Goal: Communication & Community: Answer question/provide support

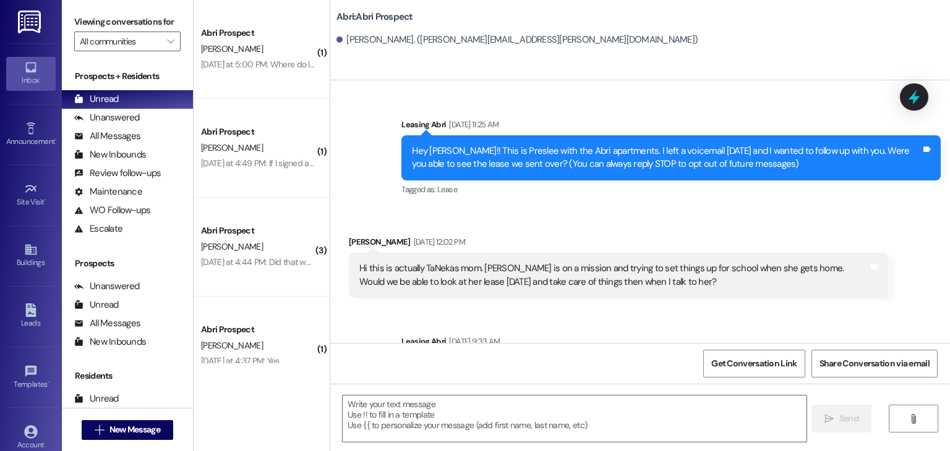
click at [150, 430] on span "New Message" at bounding box center [134, 430] width 51 height 13
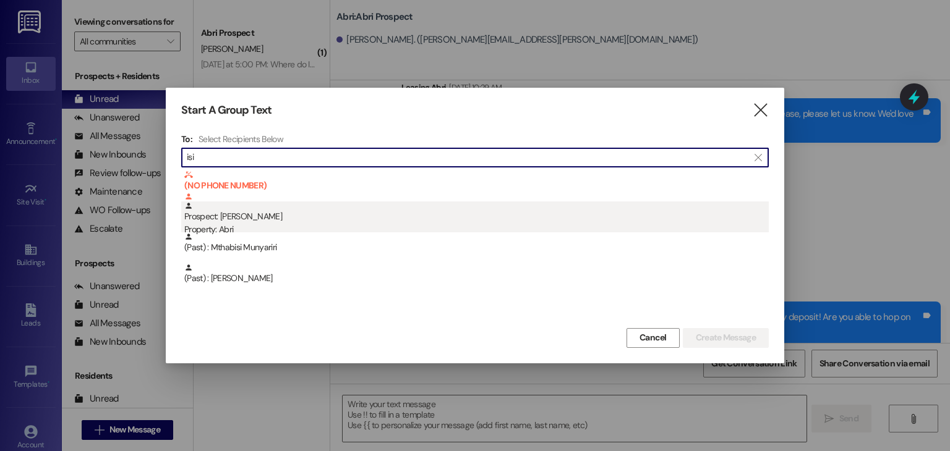
type input "isi"
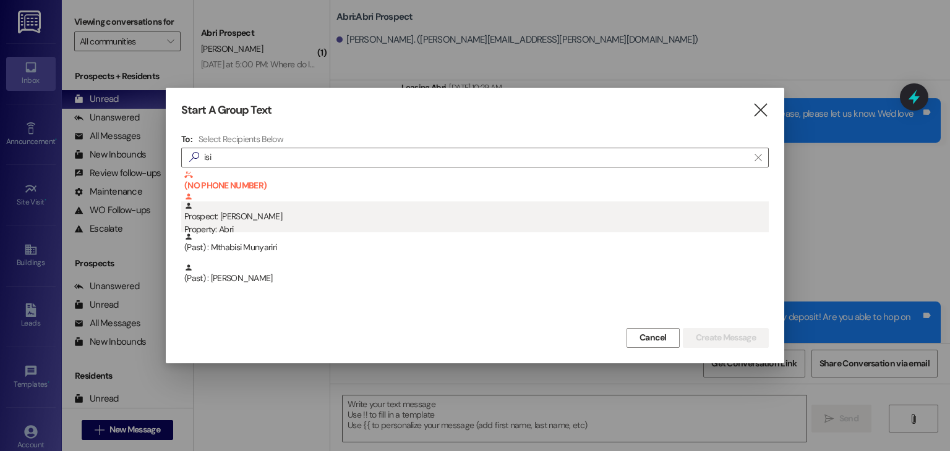
click at [320, 215] on div "Prospect: Isidinma Okafor Property: Abri" at bounding box center [476, 219] width 584 height 35
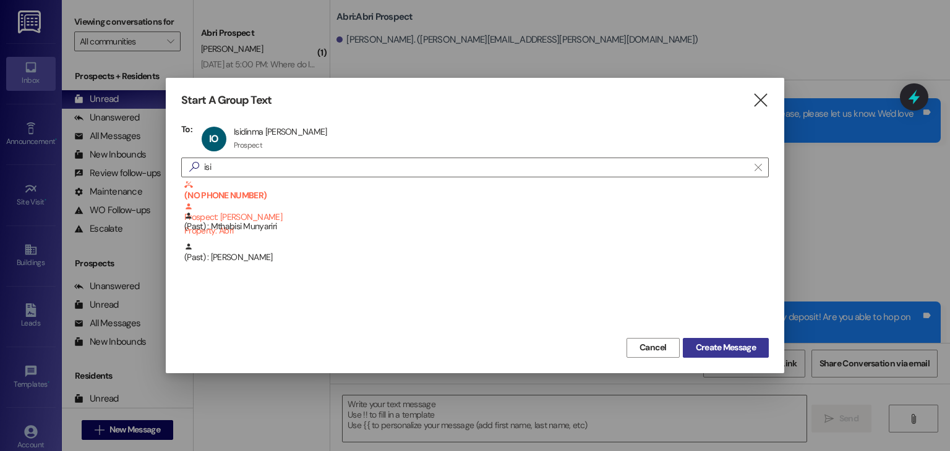
click at [692, 339] on button "Create Message" at bounding box center [726, 348] width 86 height 20
click at [697, 344] on span "Create Message" at bounding box center [726, 347] width 60 height 13
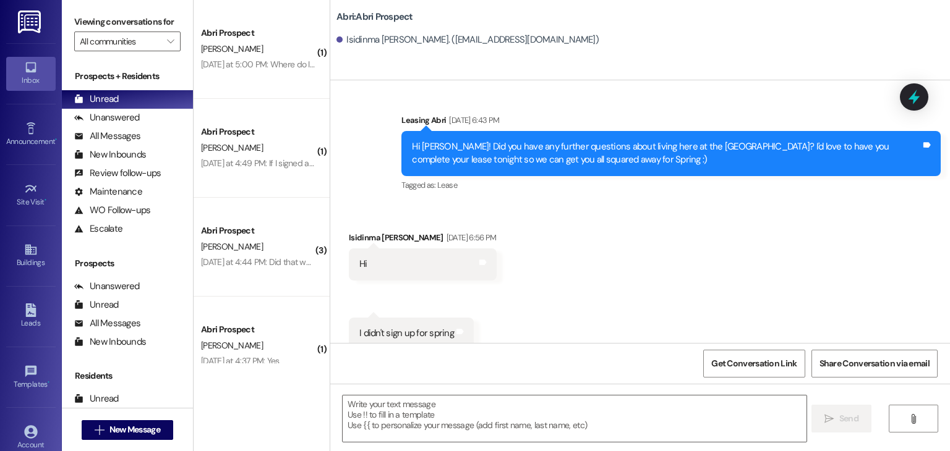
scroll to position [5251, 0]
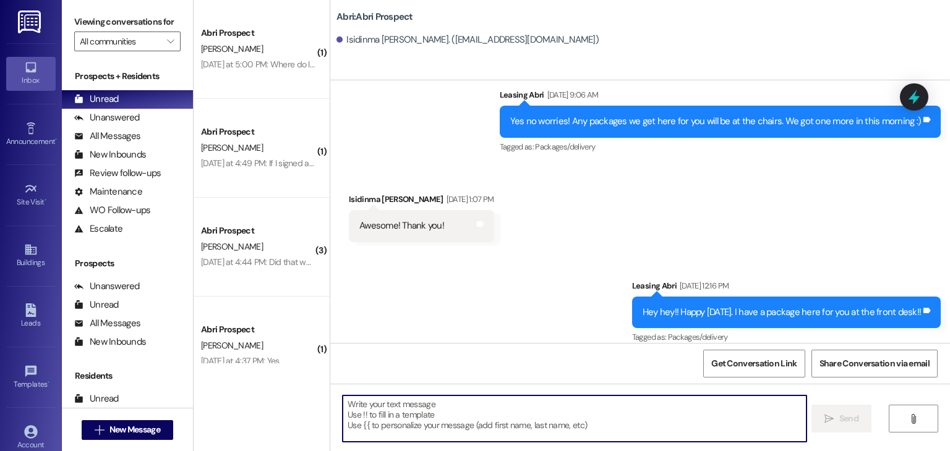
click at [445, 406] on textarea at bounding box center [574, 419] width 463 height 46
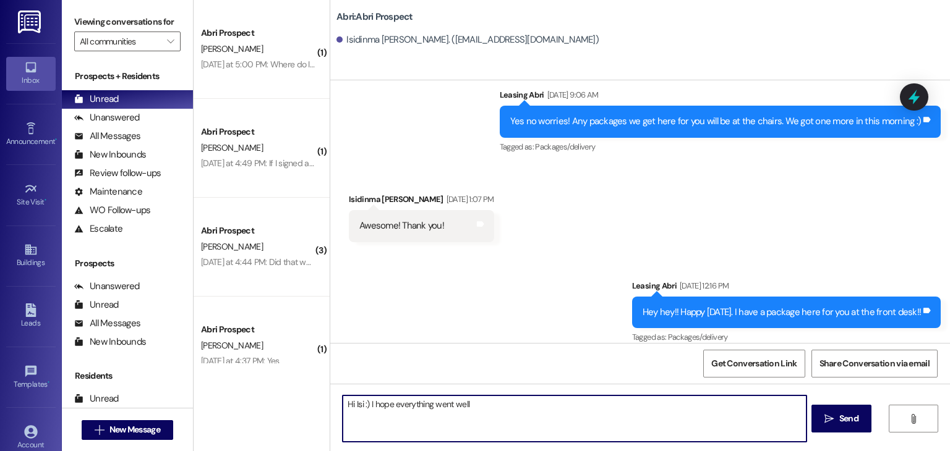
click at [485, 409] on textarea "Hi Isi :) I hope everything went well" at bounding box center [574, 419] width 463 height 46
type textarea "Hi Isi :) I hope everything went well yesterday! You've got a package here at t…"
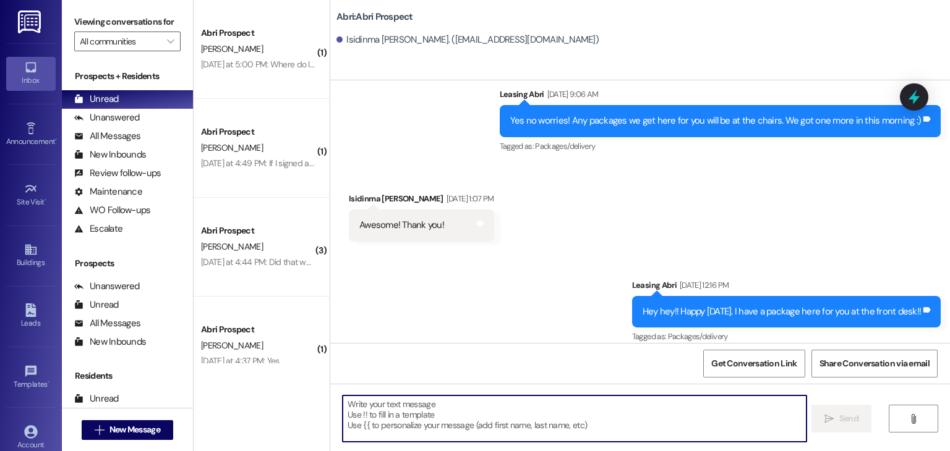
scroll to position [5337, 0]
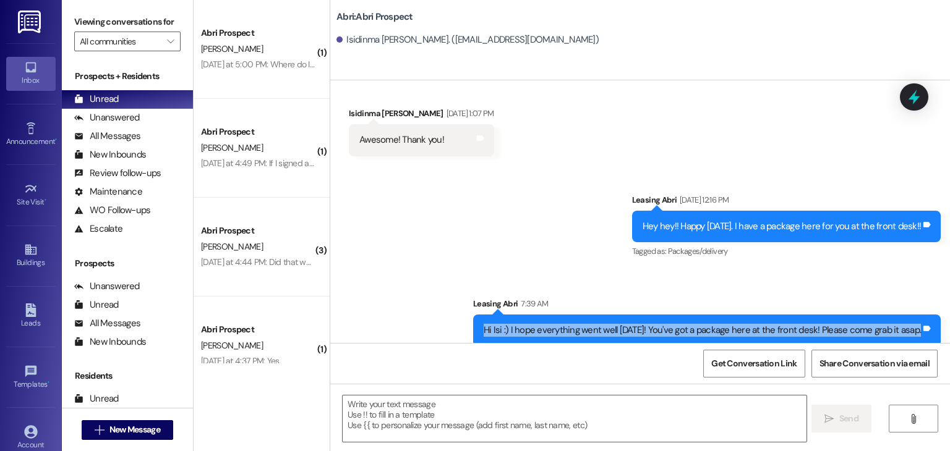
drag, startPoint x: 476, startPoint y: 315, endPoint x: 921, endPoint y: 330, distance: 445.4
click at [921, 330] on div "Hi Isi :) I hope everything went well yesterday! You've got a package here at t…" at bounding box center [706, 331] width 467 height 32
copy div "Hi Isi :) I hope everything went well yesterday! You've got a package here at t…"
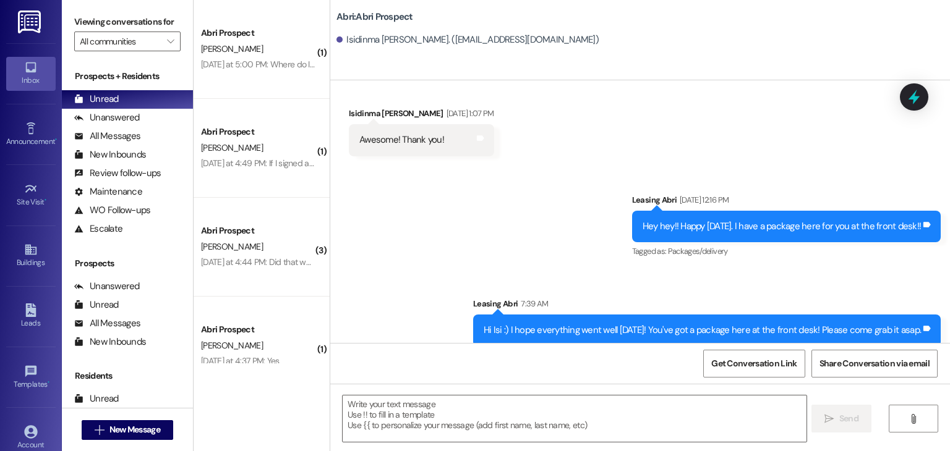
click at [513, 248] on div "Sent via SMS Leasing Abri Aug 20, 2025 at 12:16 PM Hey hey!! Happy Wednesday. I…" at bounding box center [639, 261] width 619 height 190
click at [159, 424] on span "New Message" at bounding box center [135, 430] width 56 height 13
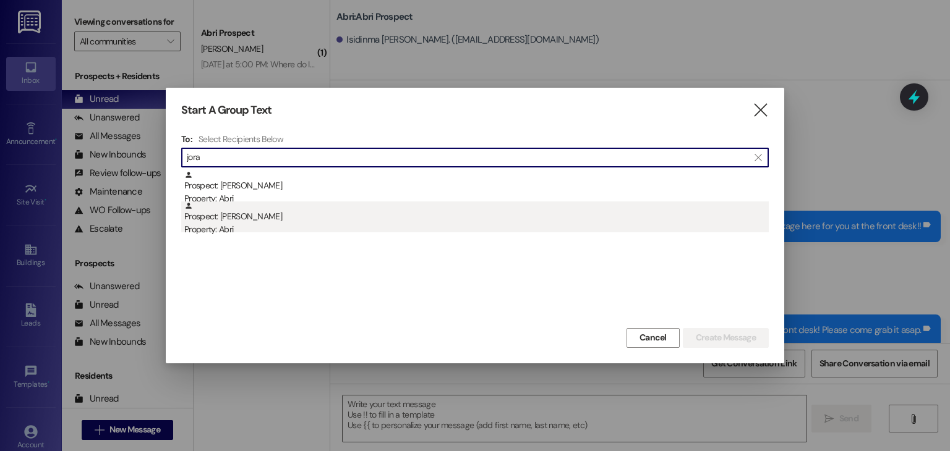
type input "jora"
click at [265, 226] on div "Property: Abri" at bounding box center [476, 229] width 584 height 13
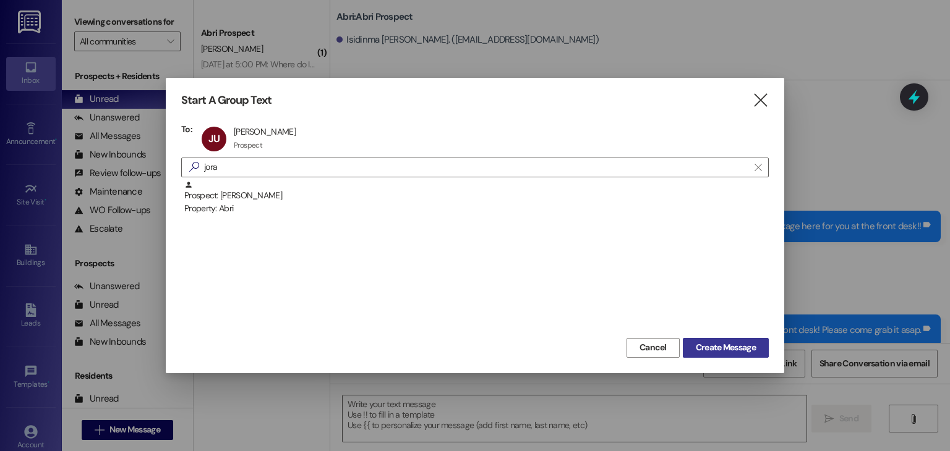
click at [693, 342] on span "Create Message" at bounding box center [725, 347] width 65 height 13
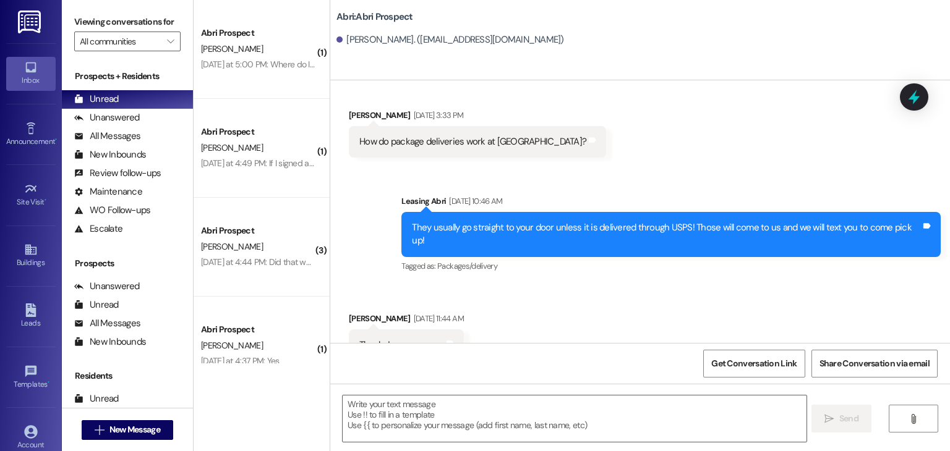
scroll to position [5843, 0]
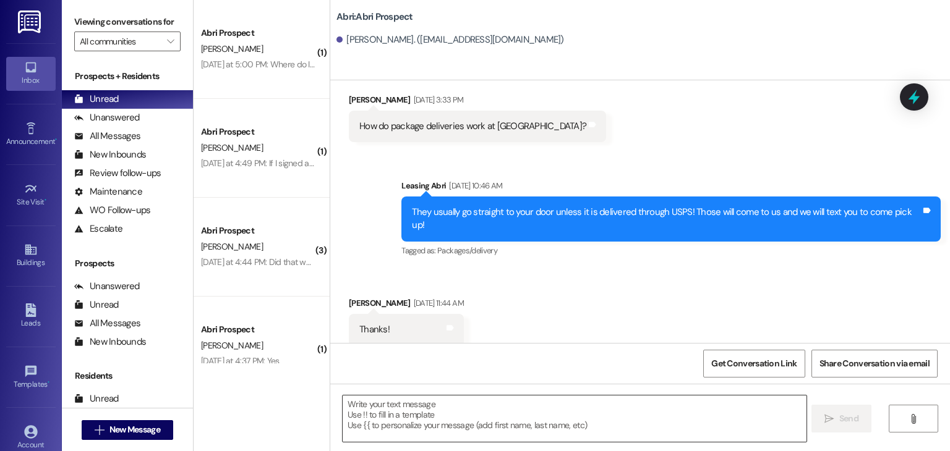
click at [380, 398] on textarea at bounding box center [574, 419] width 463 height 46
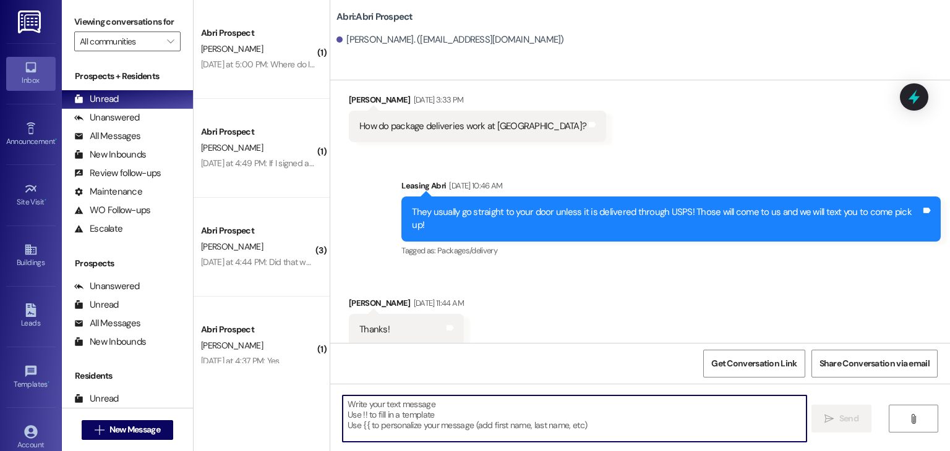
paste textarea "Hi Isi :) I hope everything went well yesterday! You've got a package here at t…"
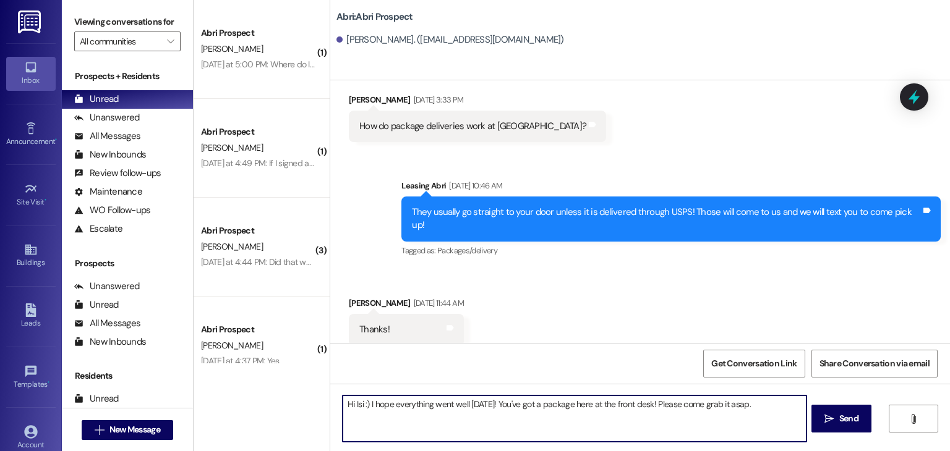
click at [358, 406] on textarea "Hi Isi :) I hope everything went well yesterday! You've got a package here at t…" at bounding box center [574, 419] width 463 height 46
type textarea "Hi Jora :) I hope everything went well yesterday! You've got a package here at …"
click at [767, 403] on textarea "Hi Jora :) I hope everything went well yesterday! You've got a package here at …" at bounding box center [574, 419] width 463 height 46
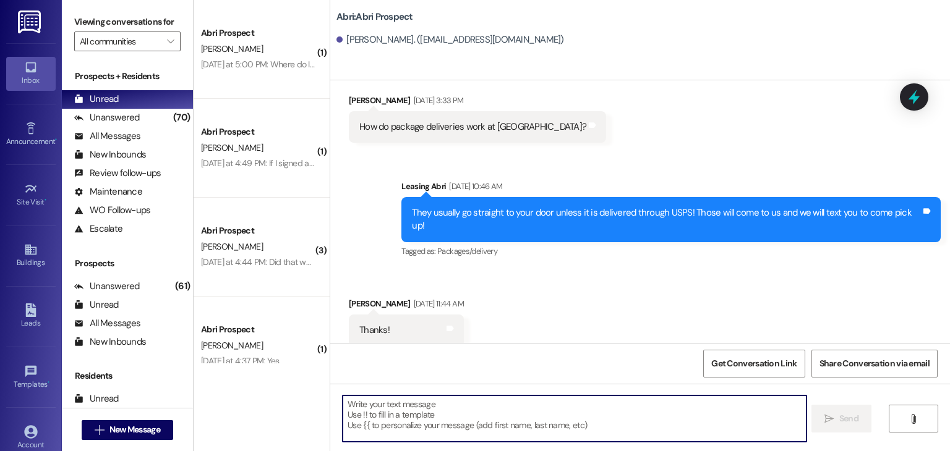
scroll to position [5929, 0]
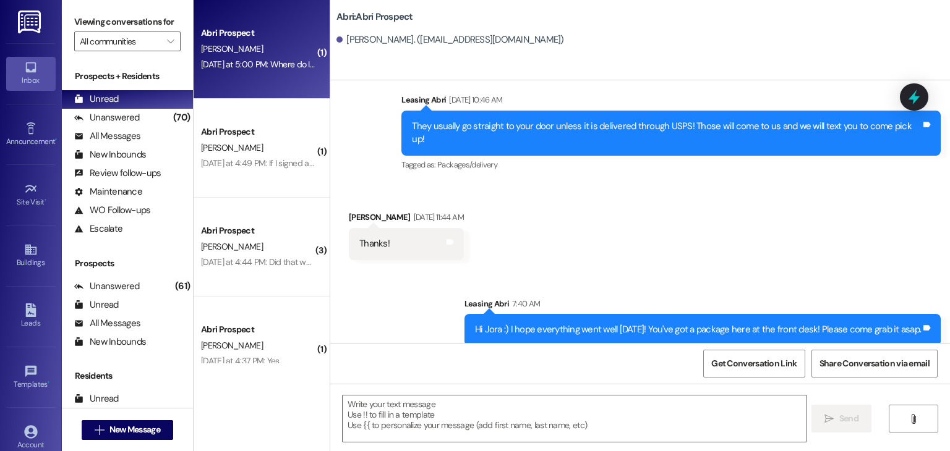
click at [277, 87] on div "Abri Prospect A. Wunderli Yesterday at 5:00 PM: Where do I pick up my parking p…" at bounding box center [262, 49] width 136 height 99
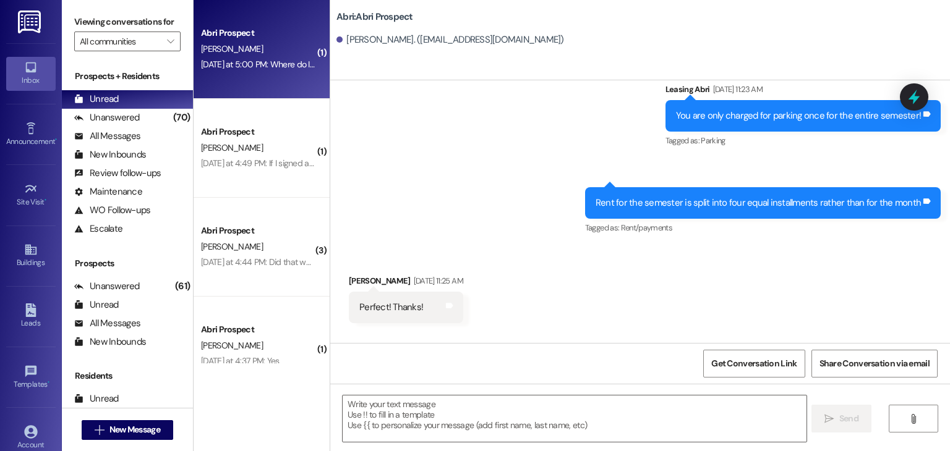
scroll to position [4032, 0]
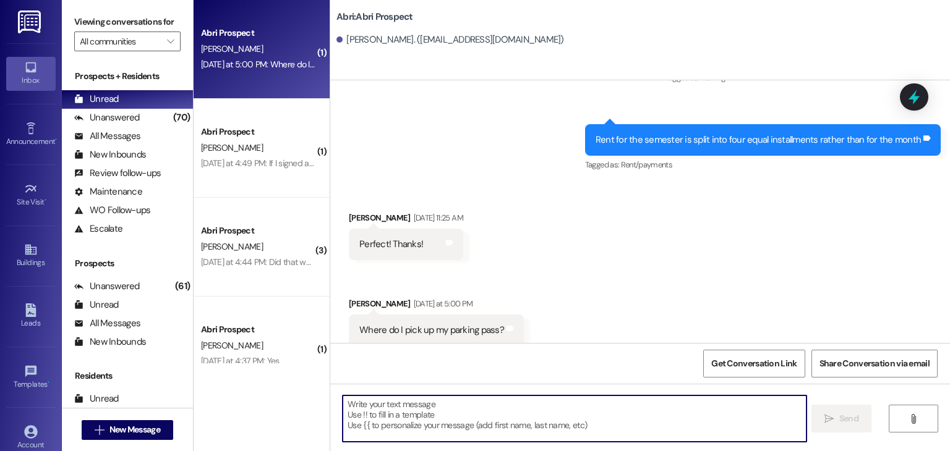
click at [414, 407] on textarea at bounding box center [574, 419] width 463 height 46
click at [419, 433] on textarea at bounding box center [574, 419] width 463 height 46
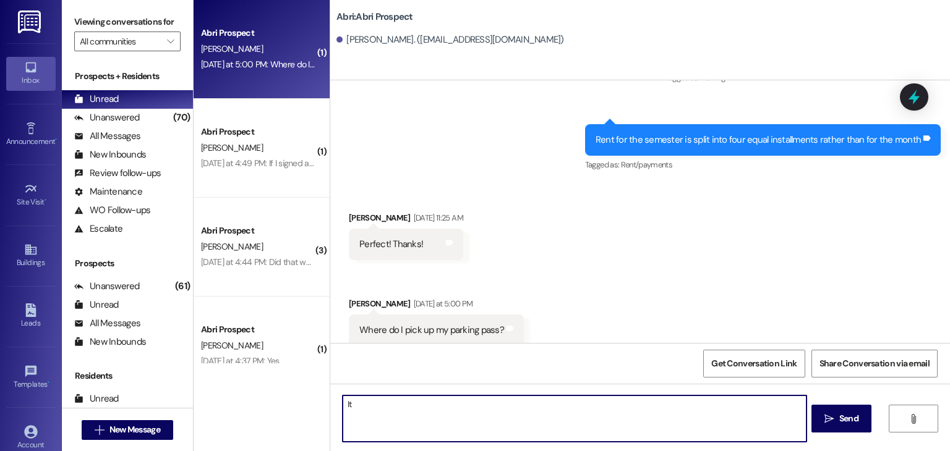
type textarea "I"
drag, startPoint x: 445, startPoint y: 404, endPoint x: 475, endPoint y: 406, distance: 30.4
click at [475, 406] on textarea "Your parking pass was in the envelope with your door key :)" at bounding box center [574, 419] width 463 height 46
click at [564, 407] on textarea "Your parking pass was in the envelope with your door key :)" at bounding box center [574, 419] width 463 height 46
type textarea "Your parking pass was in the envelope with your door key :)"
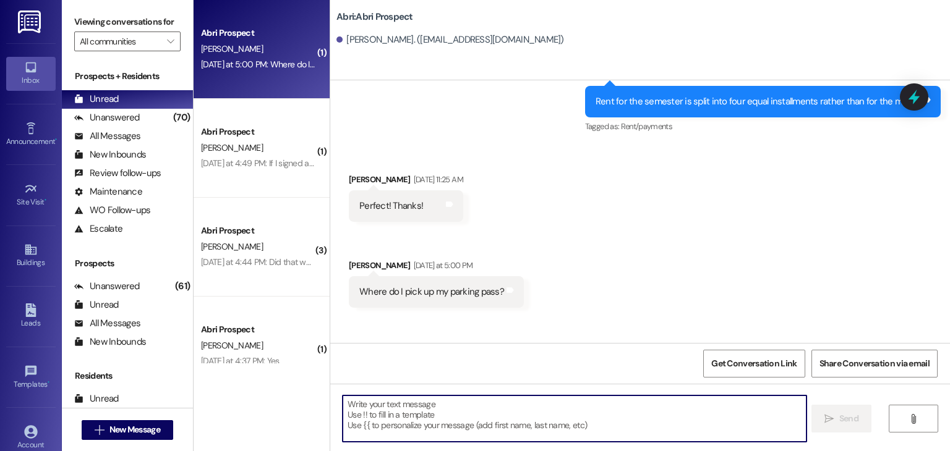
scroll to position [4118, 0]
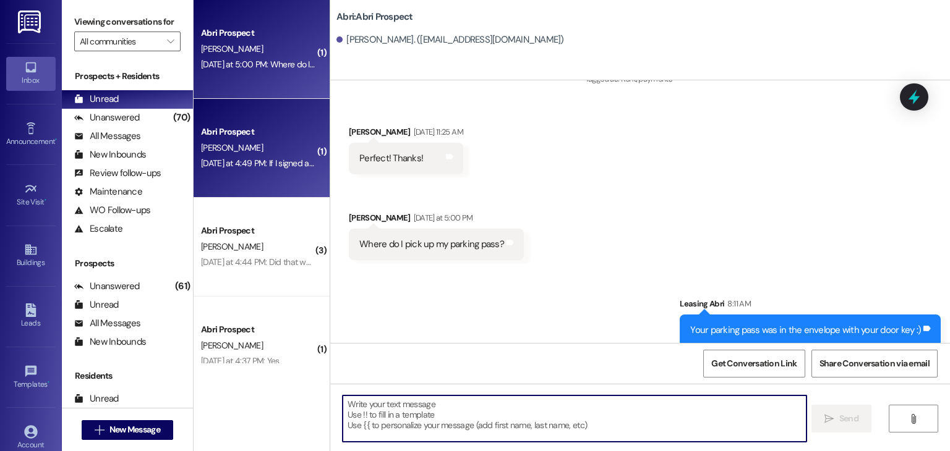
click at [220, 142] on div "J. Howell" at bounding box center [258, 147] width 117 height 15
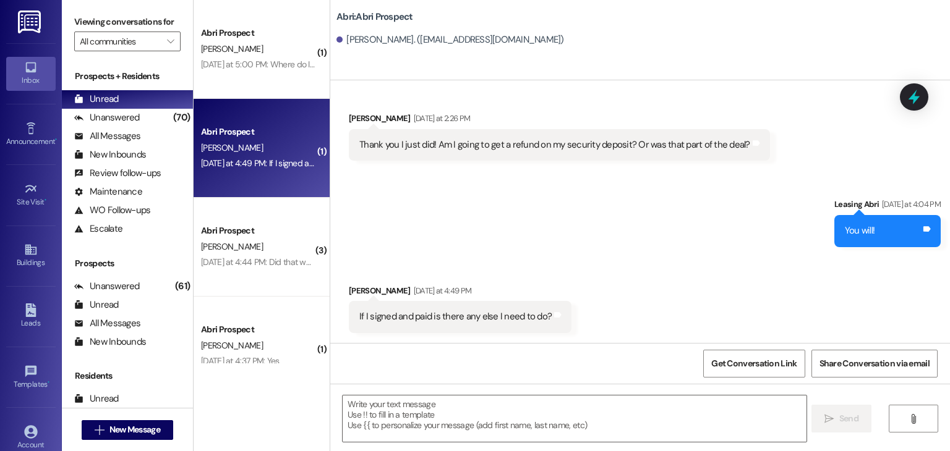
scroll to position [2805, 0]
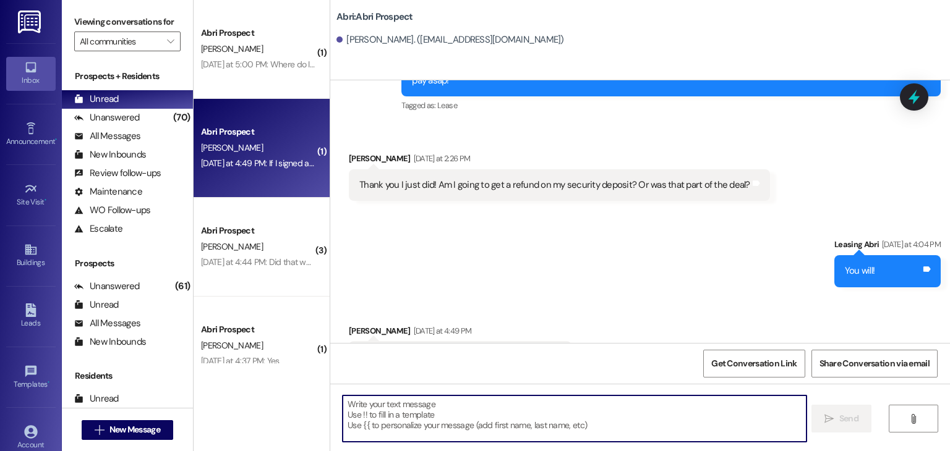
click at [424, 412] on textarea at bounding box center [574, 419] width 463 height 46
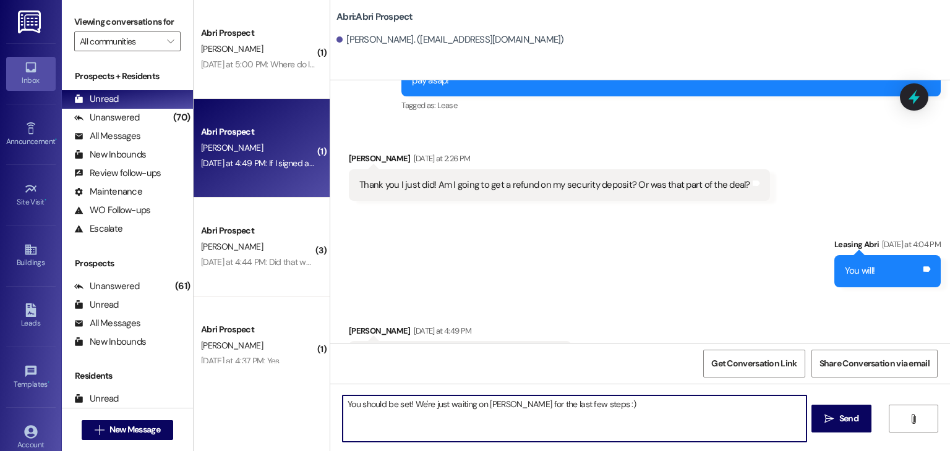
type textarea "You should be set! We're just waiting on Elias for the last few steps :)"
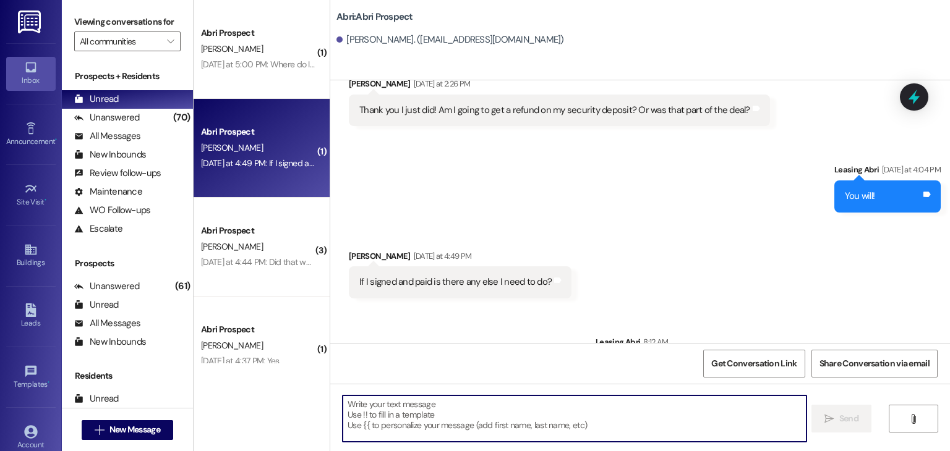
scroll to position [2892, 0]
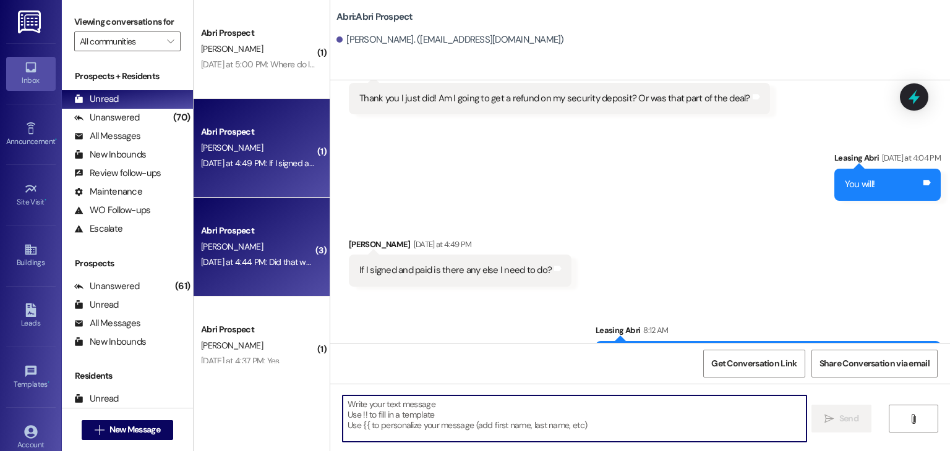
click at [250, 237] on div "Abri Prospect" at bounding box center [258, 230] width 114 height 13
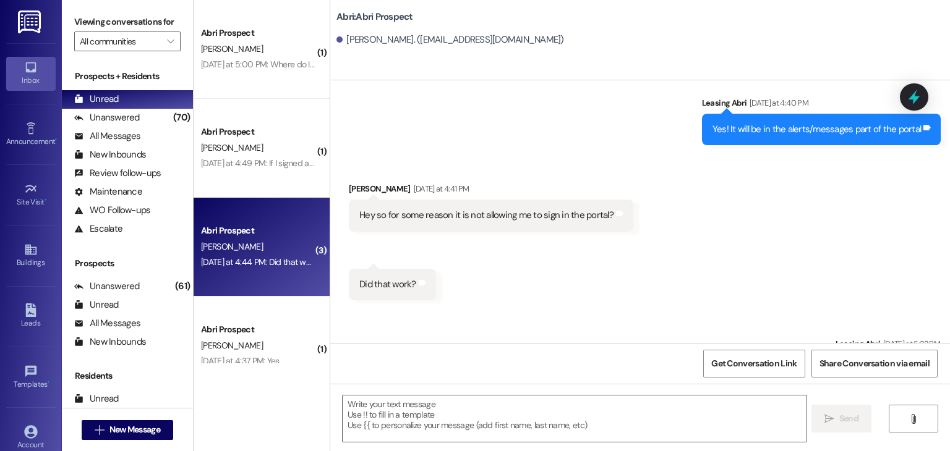
scroll to position [32, 0]
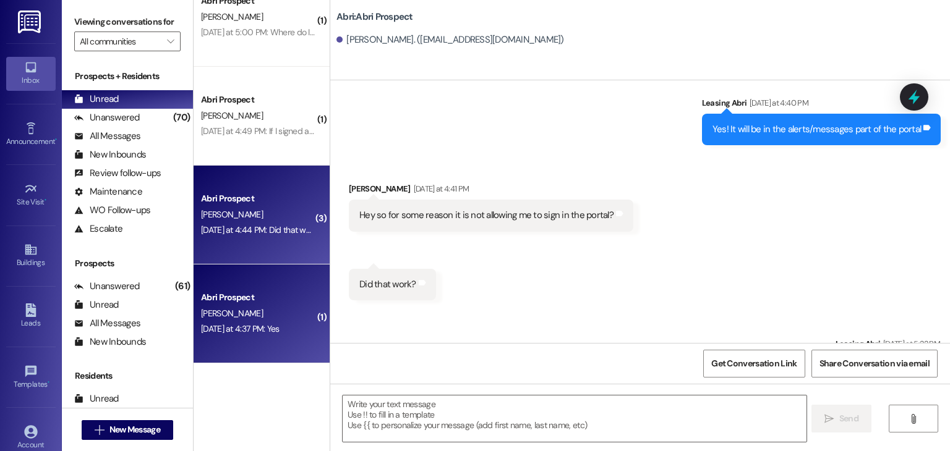
click at [265, 309] on div "E. Earl" at bounding box center [258, 313] width 117 height 15
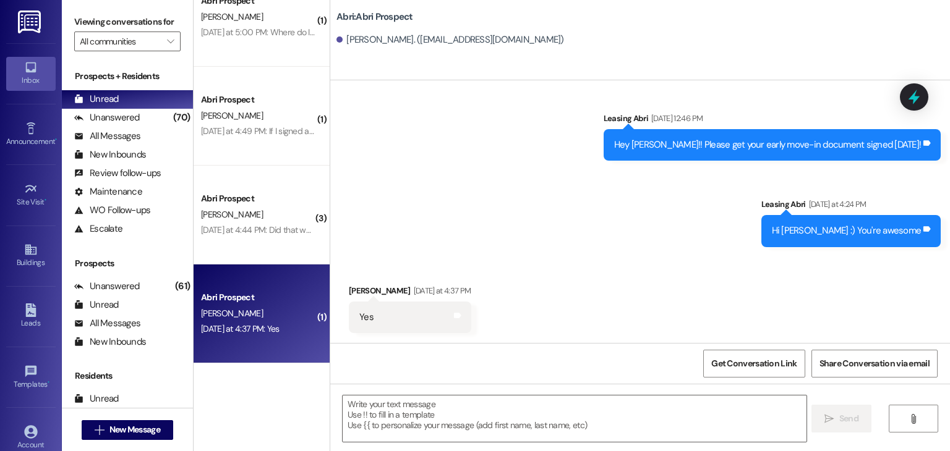
scroll to position [223, 0]
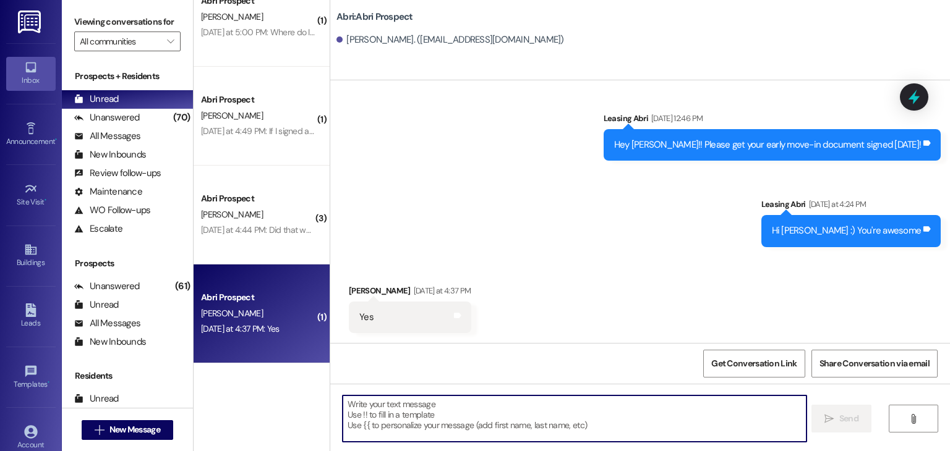
click at [404, 407] on textarea at bounding box center [574, 419] width 463 height 46
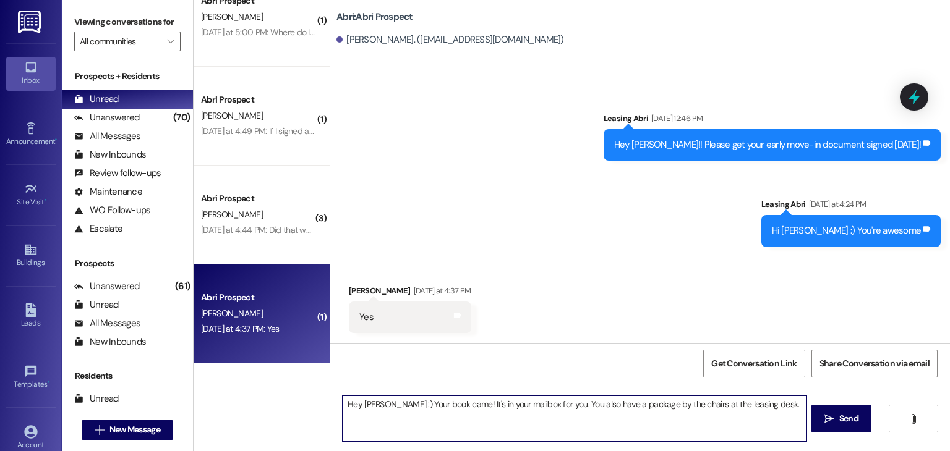
type textarea "Hey Ellie :) Your book came! It's in your mailbox for you. You also have a pack…"
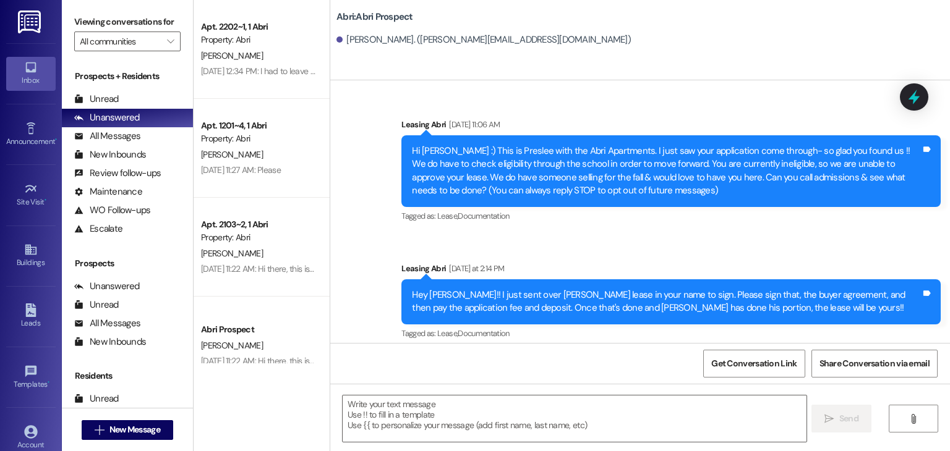
scroll to position [9, 0]
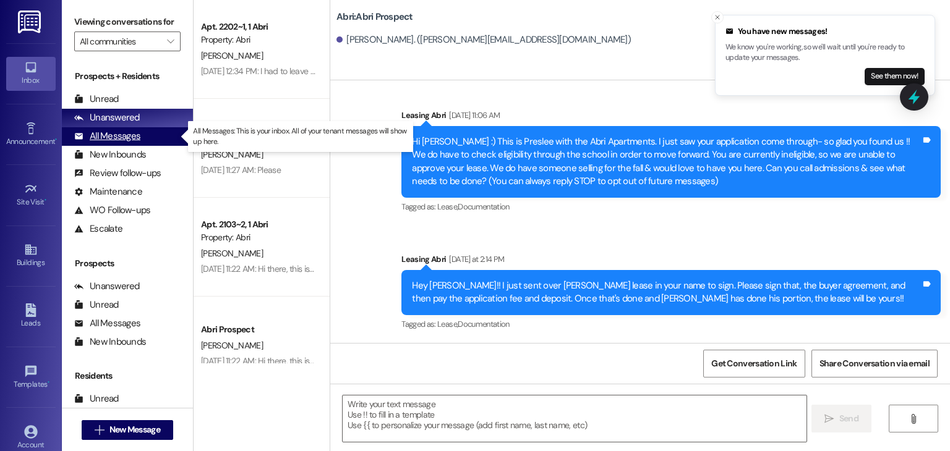
click at [133, 138] on div "All Messages" at bounding box center [107, 136] width 66 height 13
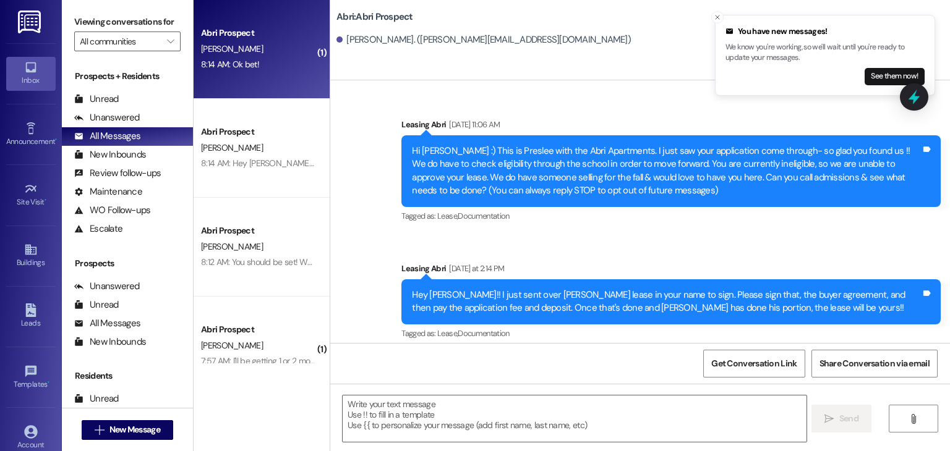
click at [292, 95] on div "Abri Prospect [PERSON_NAME] 8:14 AM: Ok bet! 8:14 AM: Ok bet!" at bounding box center [262, 49] width 136 height 99
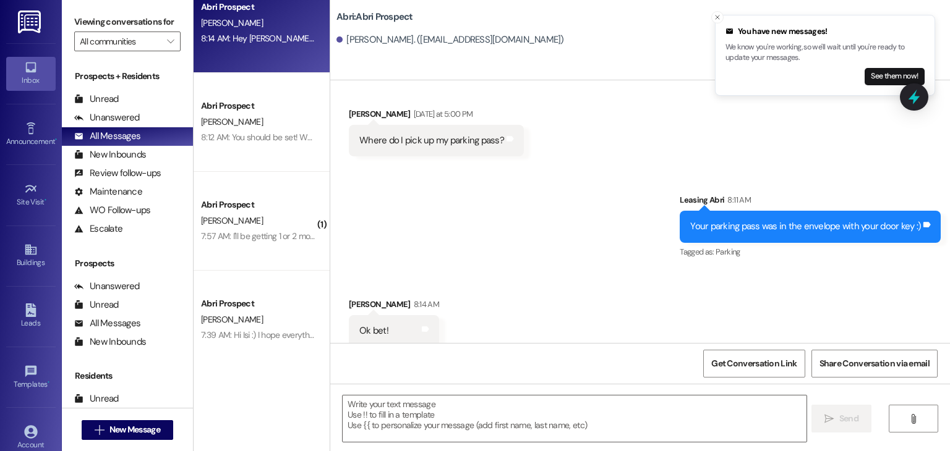
scroll to position [126, 0]
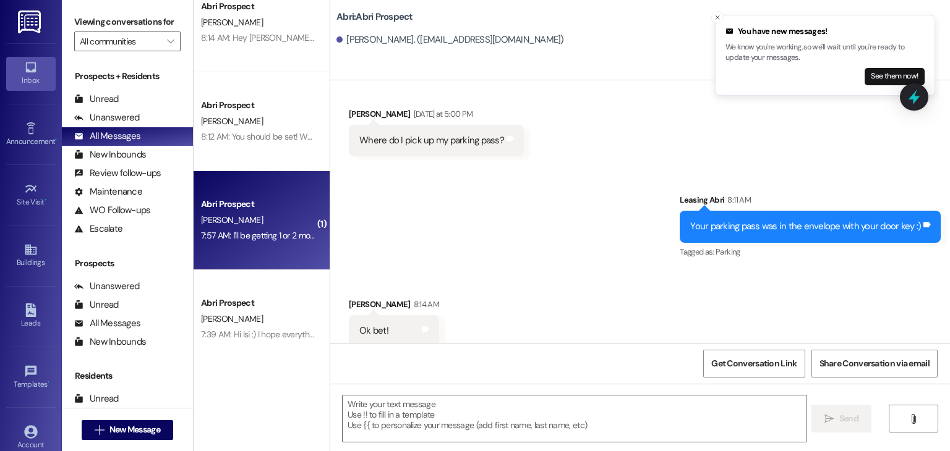
click at [293, 215] on div "J. Usher" at bounding box center [258, 220] width 117 height 15
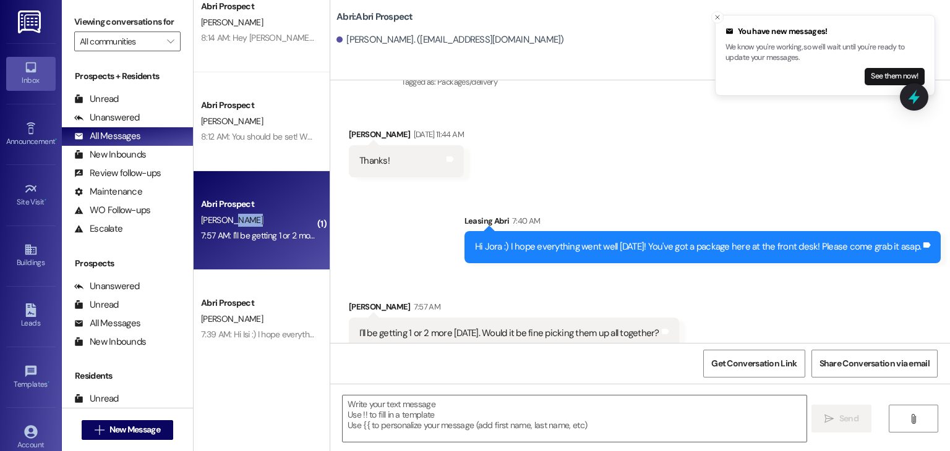
scroll to position [6014, 0]
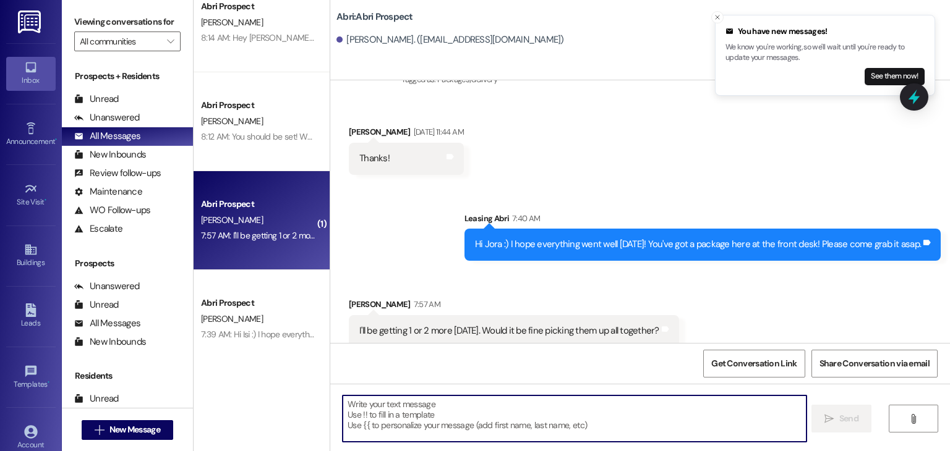
click at [361, 410] on textarea at bounding box center [574, 419] width 463 height 46
click at [361, 410] on textarea "A" at bounding box center [574, 419] width 463 height 46
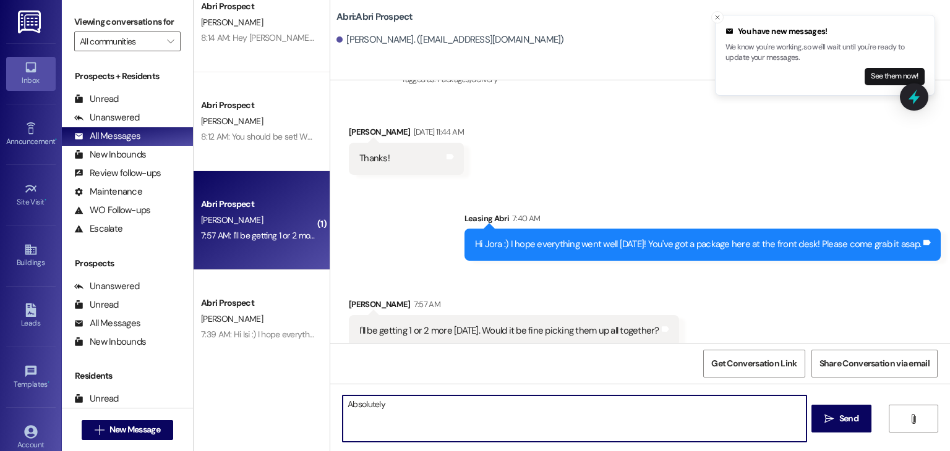
type textarea "Absolutely!"
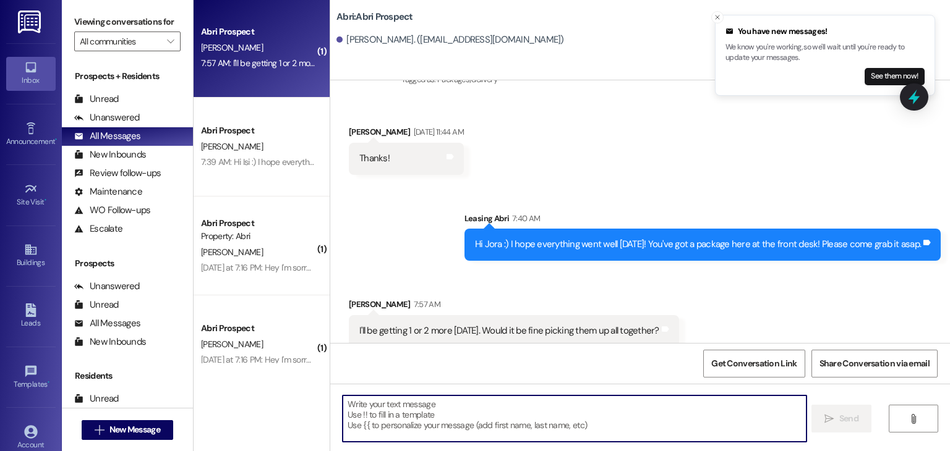
scroll to position [299, 0]
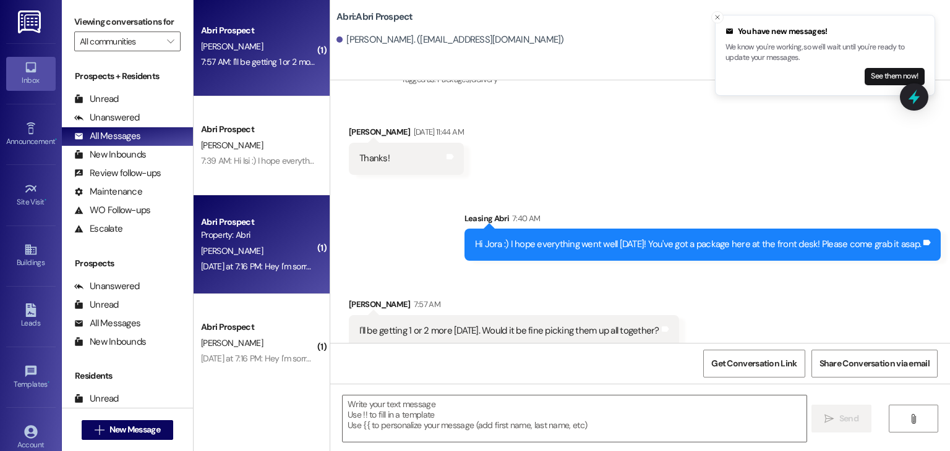
click at [275, 240] on div "Property: Abri" at bounding box center [258, 235] width 114 height 13
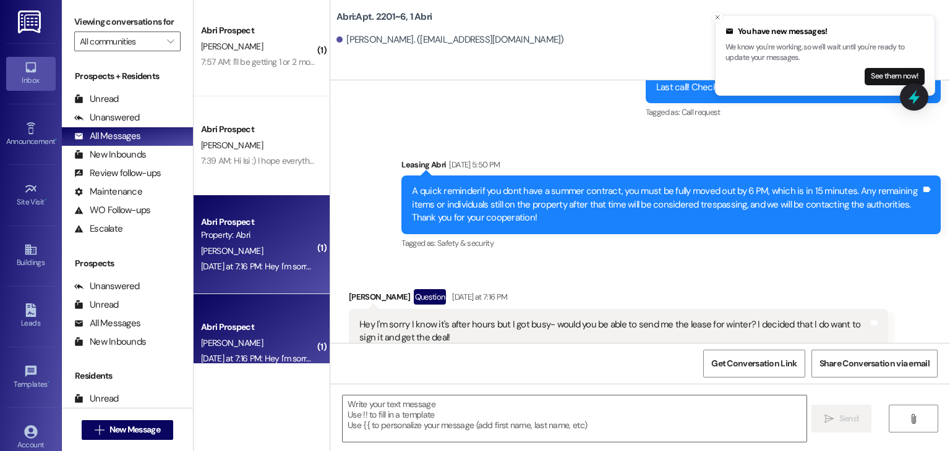
scroll to position [12657, 0]
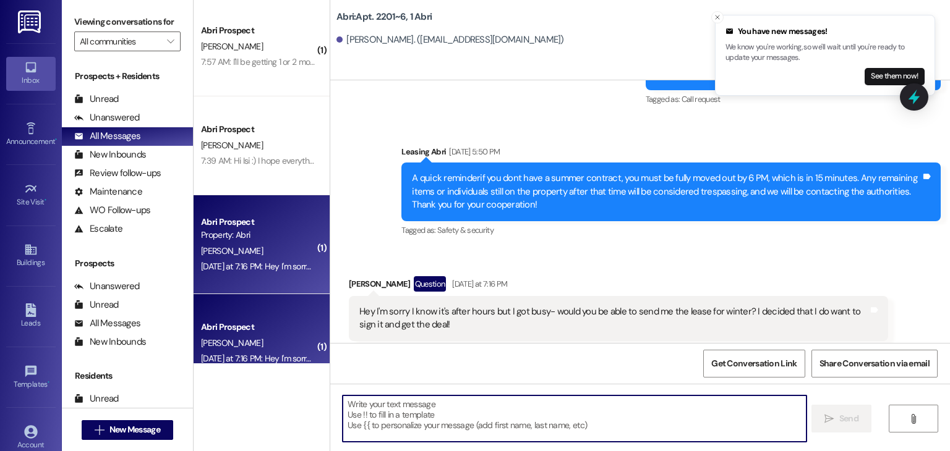
click at [401, 406] on textarea at bounding box center [574, 419] width 463 height 46
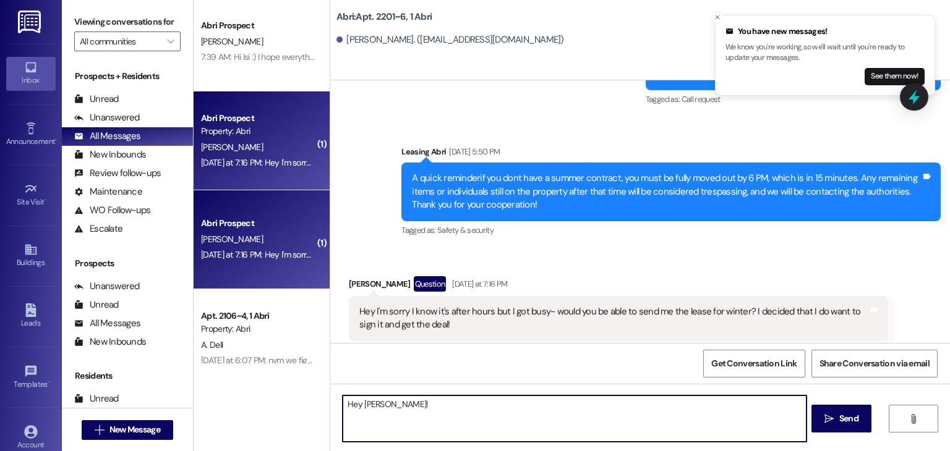
scroll to position [402, 0]
click at [398, 406] on textarea "Hey Kaylee!" at bounding box center [574, 419] width 463 height 46
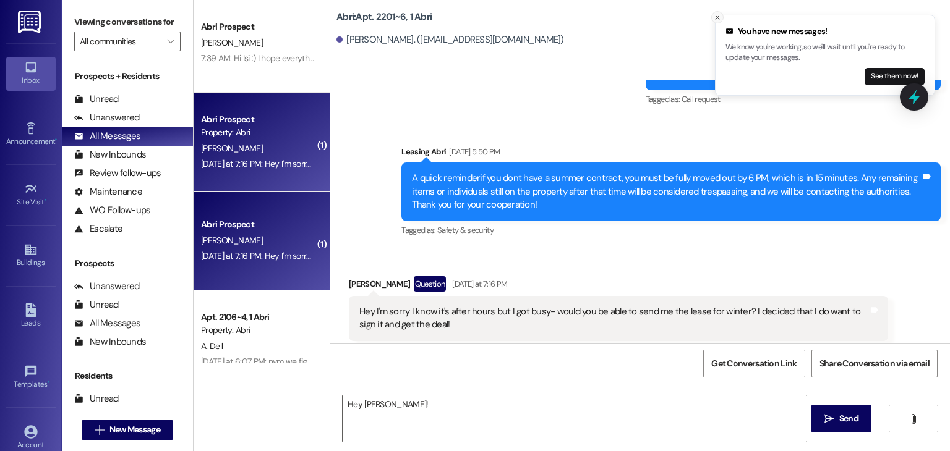
click at [721, 17] on button "Close toast" at bounding box center [717, 17] width 12 height 12
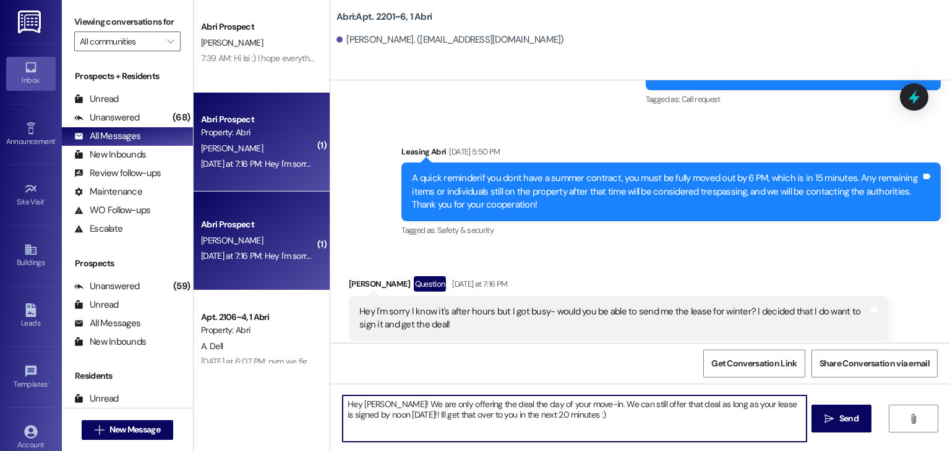
click at [425, 404] on textarea "Hey Kaylee! We are only offering the deal the day of your move-in. We can still…" at bounding box center [574, 419] width 463 height 46
type textarea "Hey [PERSON_NAME]! We are offering the deal the day of your move-in. We can sti…"
click at [561, 414] on textarea "Hey [PERSON_NAME]! We are offering the deal the day of your move-in. We can sti…" at bounding box center [574, 419] width 463 height 46
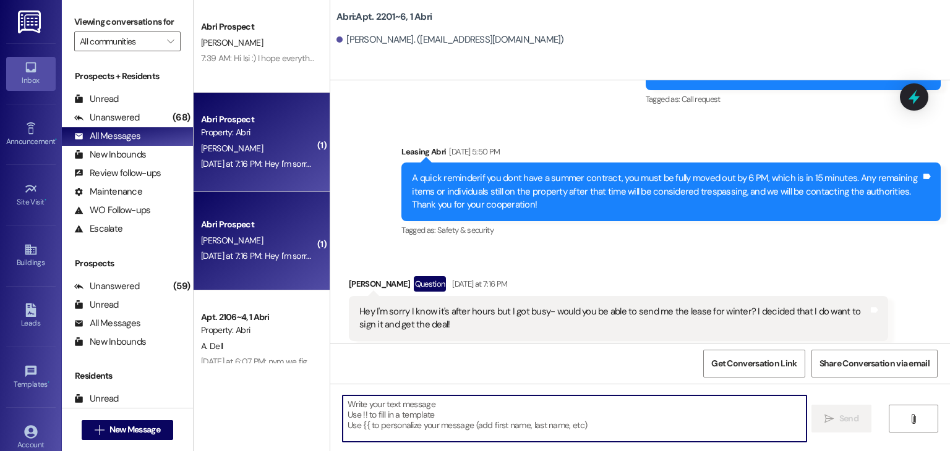
scroll to position [12757, 0]
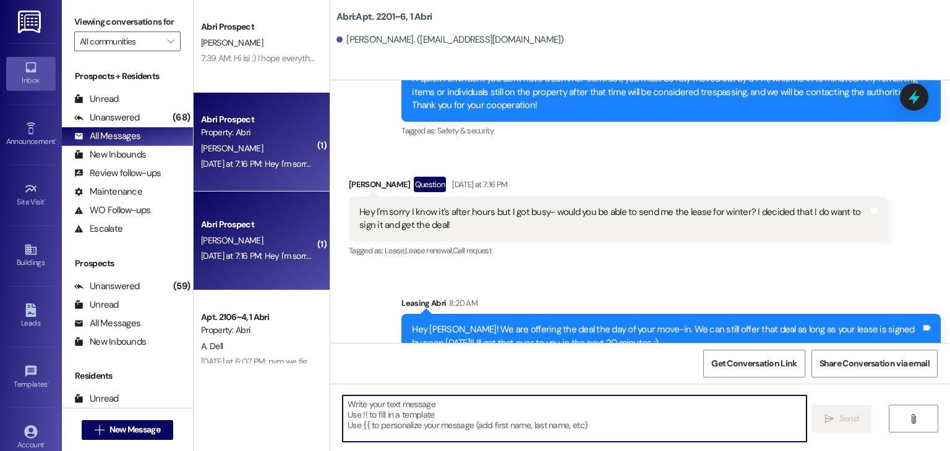
click at [400, 414] on textarea at bounding box center [574, 419] width 463 height 46
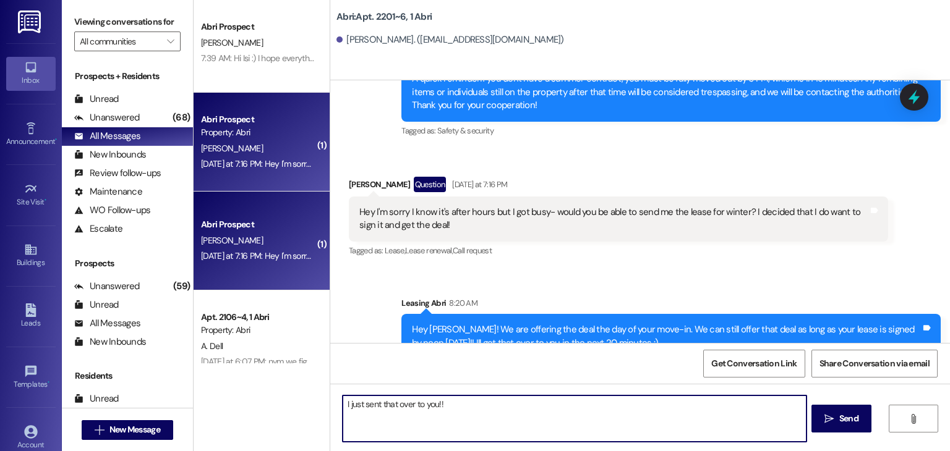
type textarea "I just sent that over to you!!"
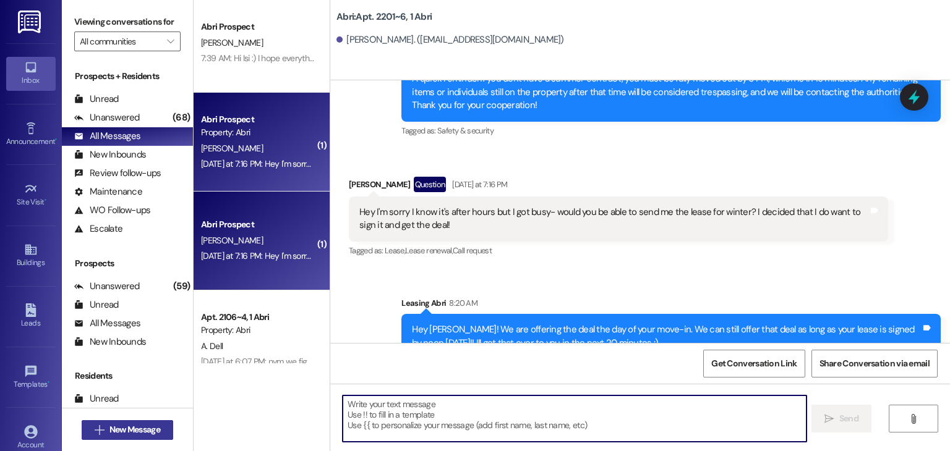
click at [149, 428] on span "New Message" at bounding box center [134, 430] width 51 height 13
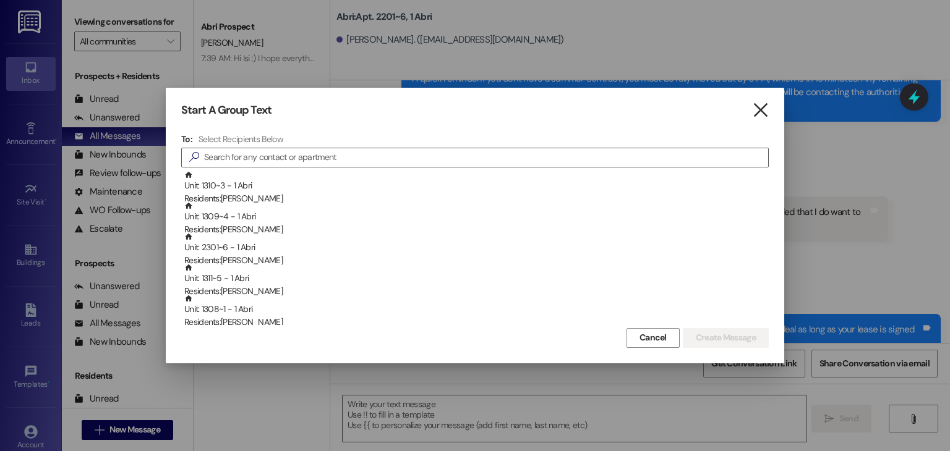
click at [758, 109] on icon "" at bounding box center [760, 110] width 17 height 13
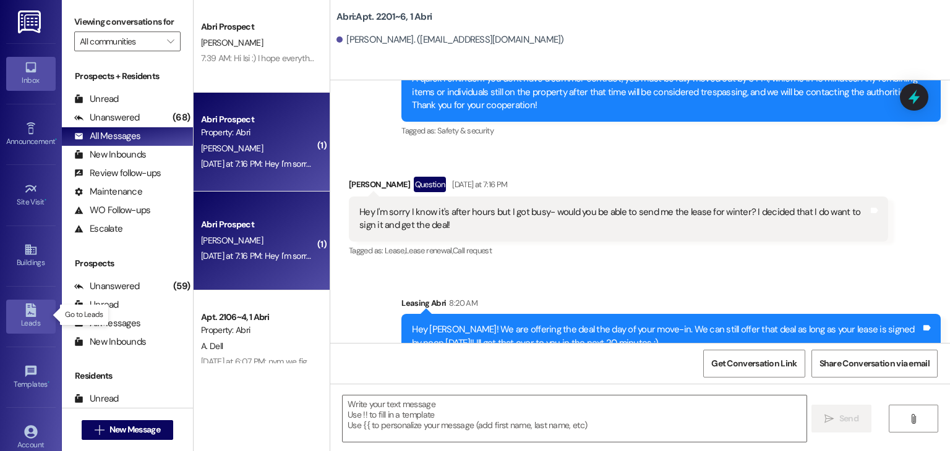
click at [24, 304] on icon at bounding box center [31, 311] width 14 height 14
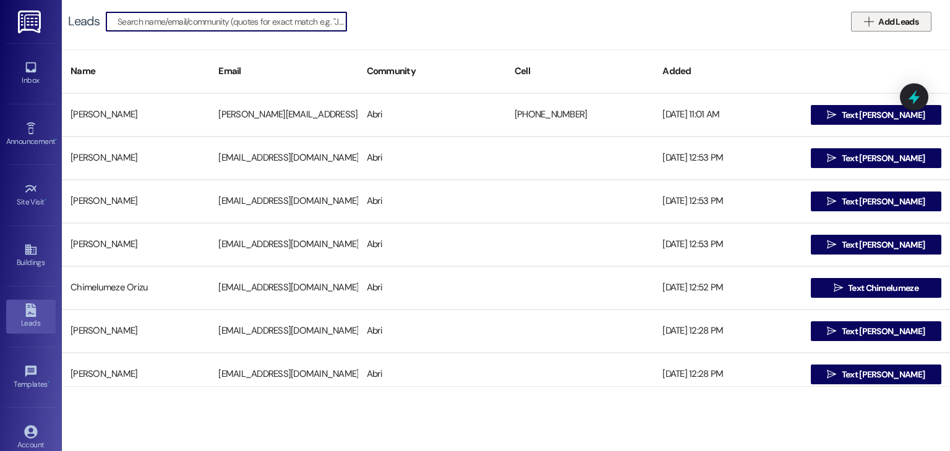
click at [877, 22] on span "Add Leads" at bounding box center [897, 21] width 45 height 13
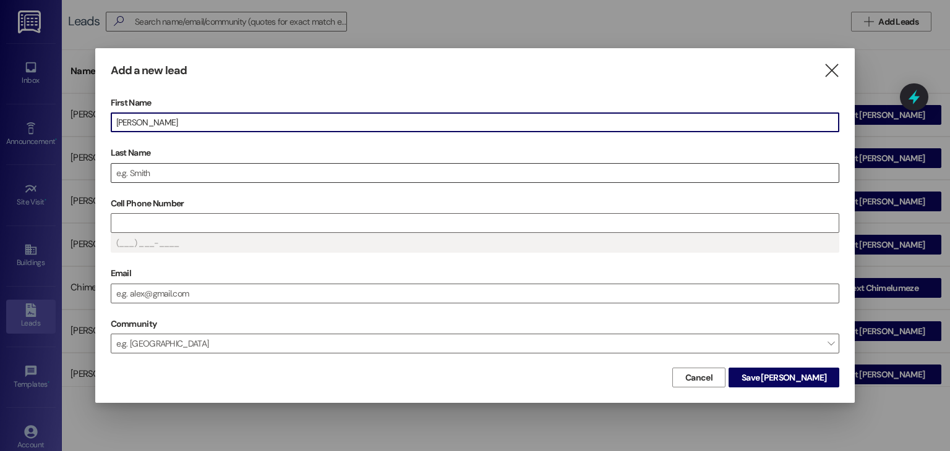
click at [287, 171] on input "Last Name" at bounding box center [475, 173] width 728 height 19
click at [171, 226] on input "Cell Phone Number" at bounding box center [475, 223] width 728 height 19
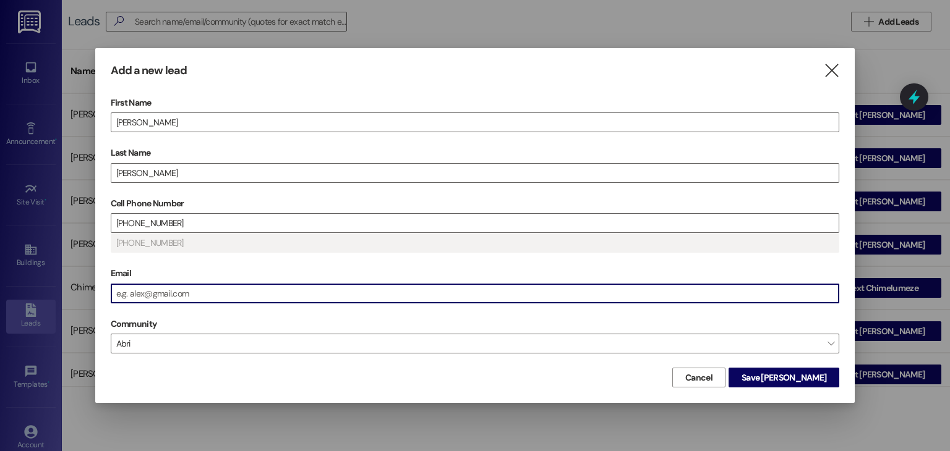
click at [161, 288] on input "Email" at bounding box center [475, 293] width 728 height 19
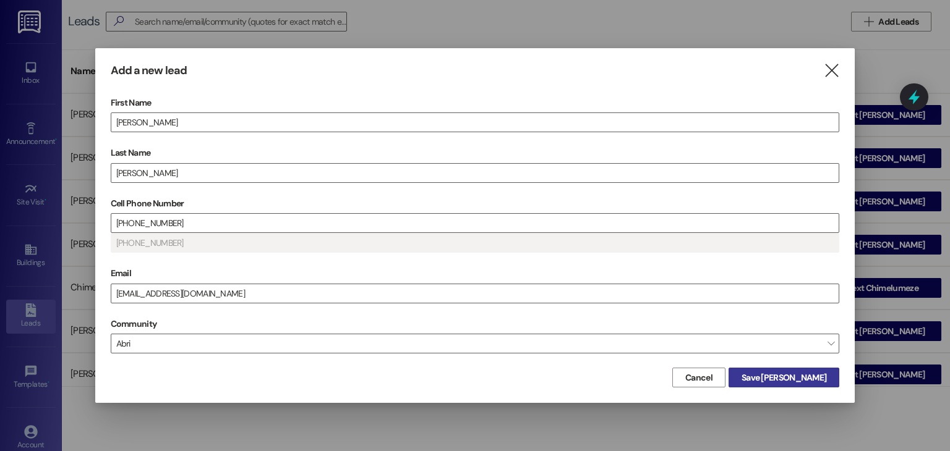
click at [800, 375] on span "Save Ellie" at bounding box center [783, 378] width 85 height 13
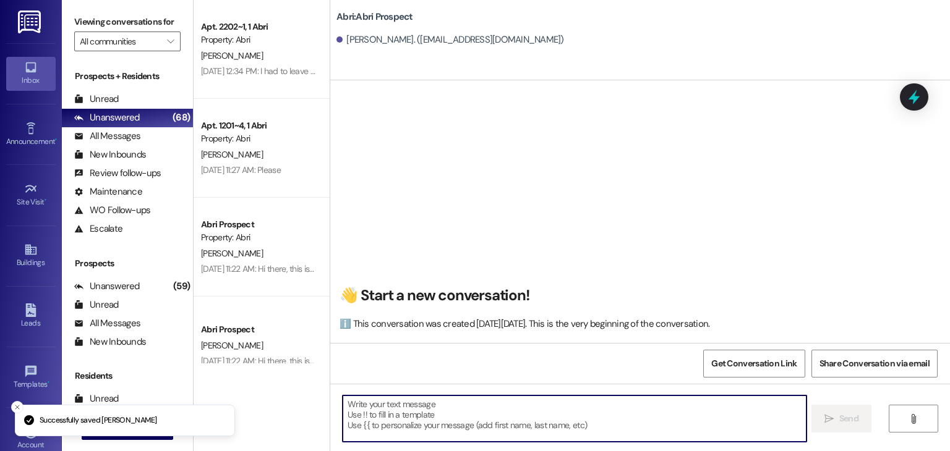
click at [533, 420] on textarea at bounding box center [574, 419] width 463 height 46
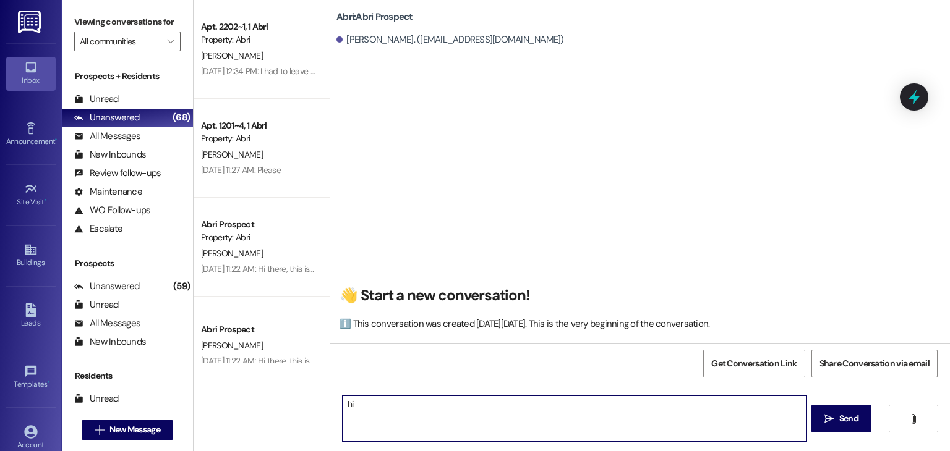
type textarea "h"
type textarea "Hi Ellie!!"
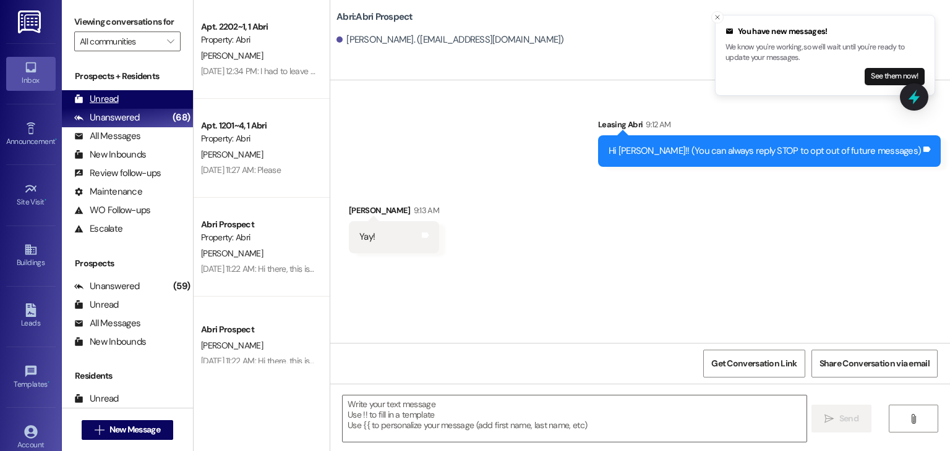
click at [127, 97] on div "Unread (0)" at bounding box center [127, 99] width 131 height 19
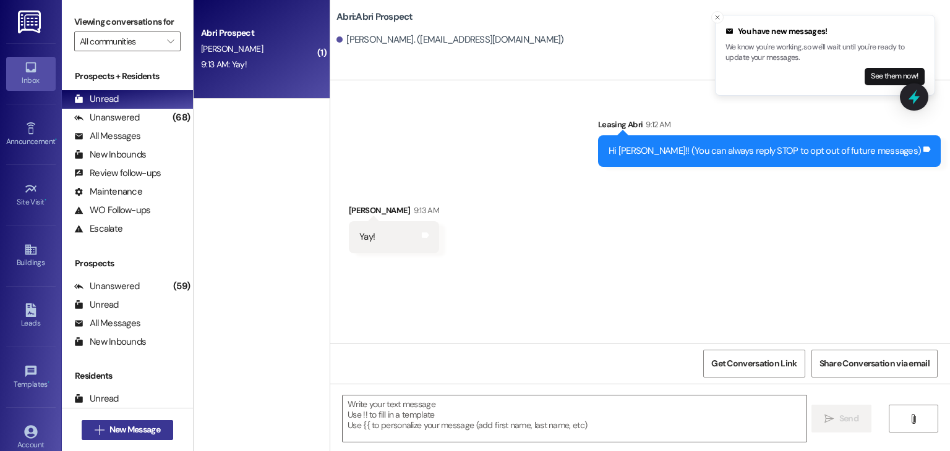
click at [141, 427] on span "New Message" at bounding box center [134, 430] width 51 height 13
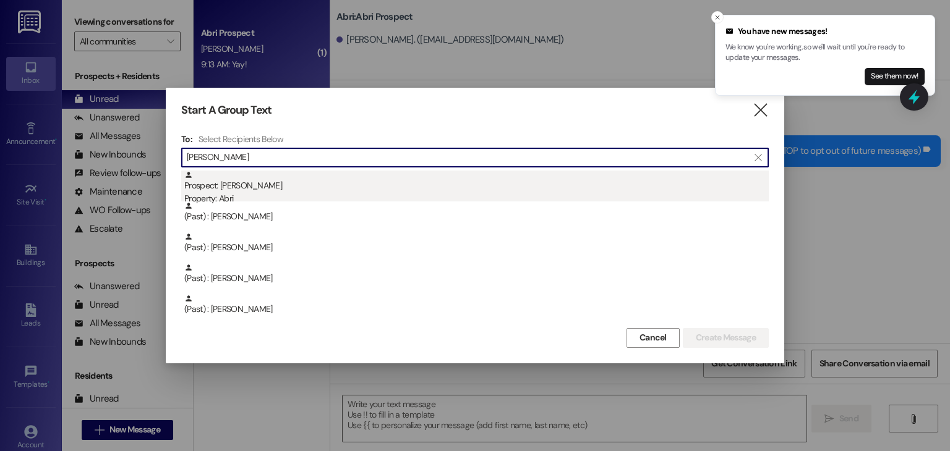
type input "seth"
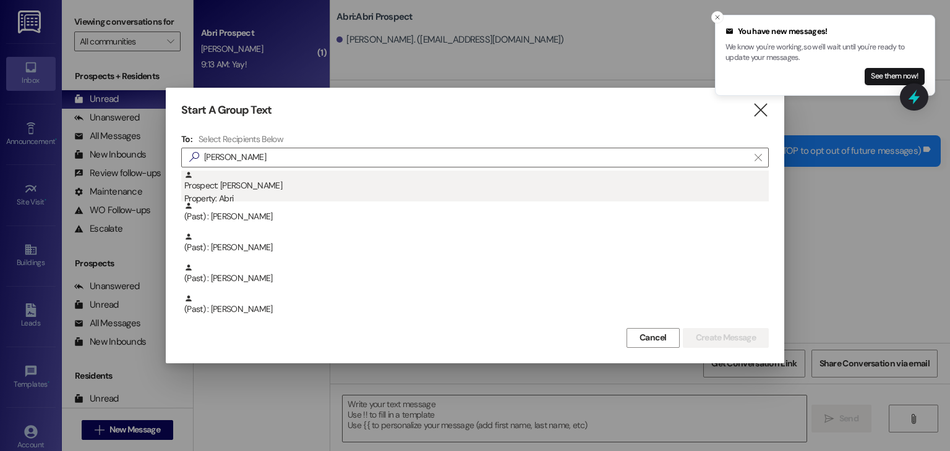
click at [259, 185] on div "Prospect: Seth Kory Property: Abri" at bounding box center [476, 188] width 584 height 35
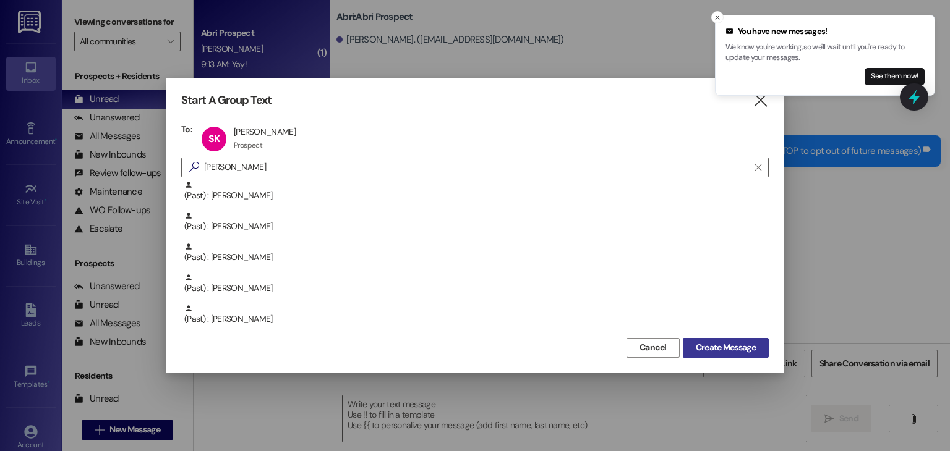
click at [699, 347] on span "Create Message" at bounding box center [726, 347] width 60 height 13
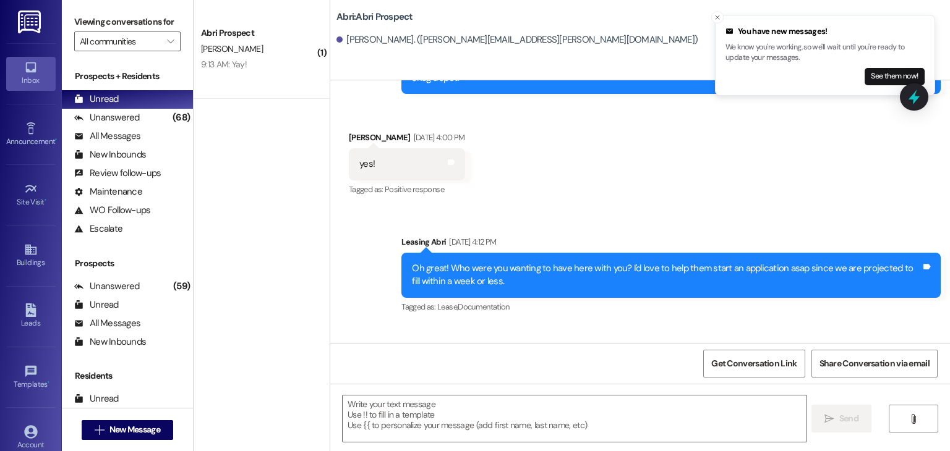
scroll to position [2376, 0]
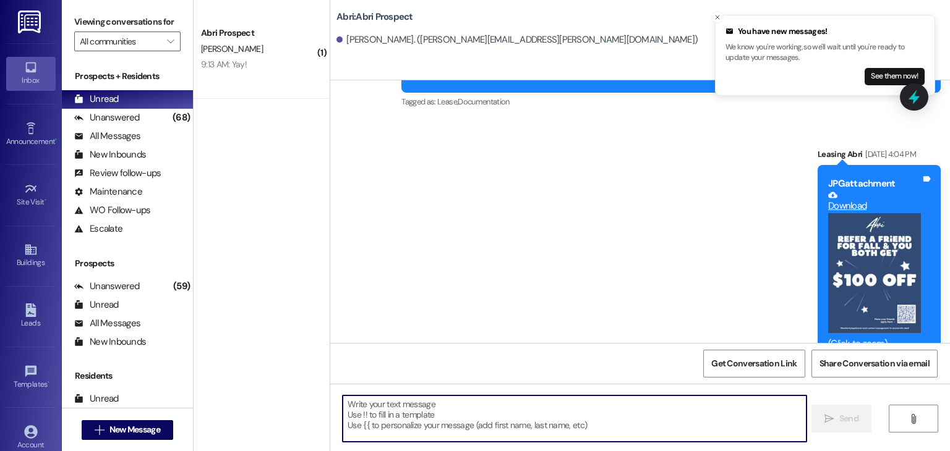
click at [461, 401] on textarea at bounding box center [574, 419] width 463 height 46
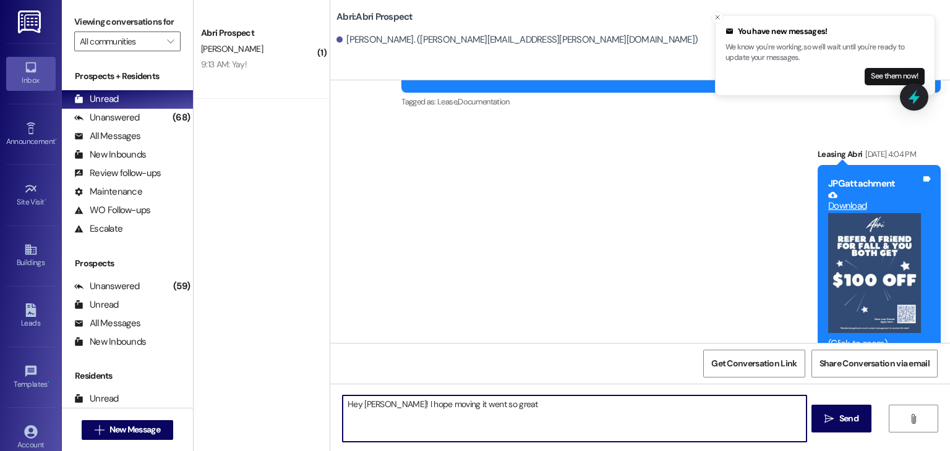
click at [432, 403] on textarea "Hey Seth! I hope moving it went so great" at bounding box center [574, 419] width 463 height 46
click at [511, 409] on textarea "Hey Seth! I hope moving in went so great" at bounding box center [574, 419] width 463 height 46
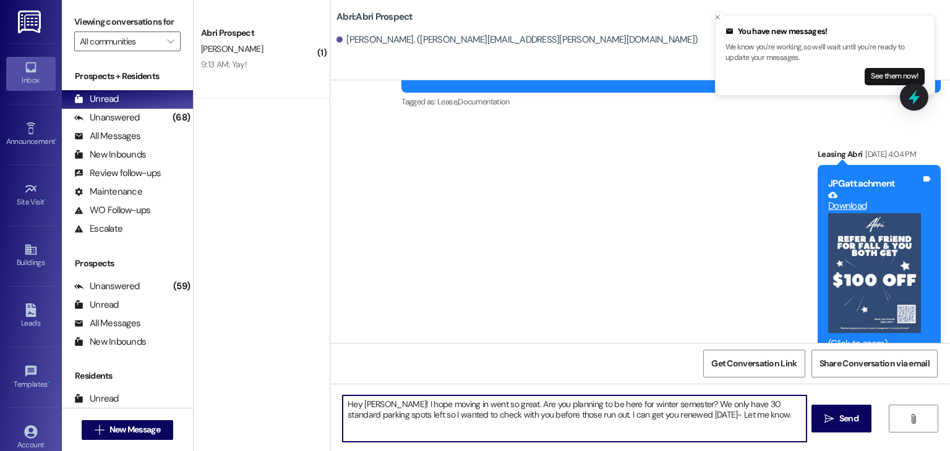
type textarea "Hey Seth! I hope moving in went so great. Are you planning to be here for winte…"
drag, startPoint x: 731, startPoint y: 415, endPoint x: 453, endPoint y: 420, distance: 278.9
click at [453, 420] on textarea "Hey Seth! I hope moving in went so great. Are you planning to be here for winte…" at bounding box center [574, 419] width 463 height 46
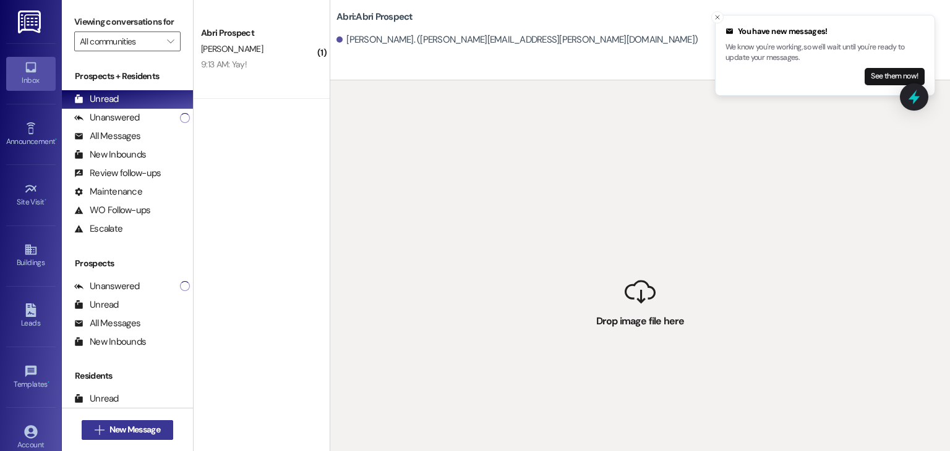
click at [139, 433] on span "New Message" at bounding box center [134, 430] width 51 height 13
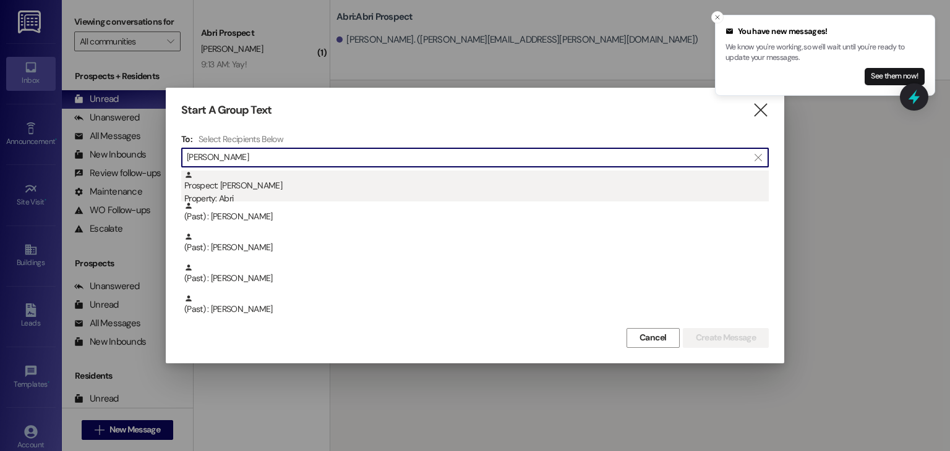
type input "seth"
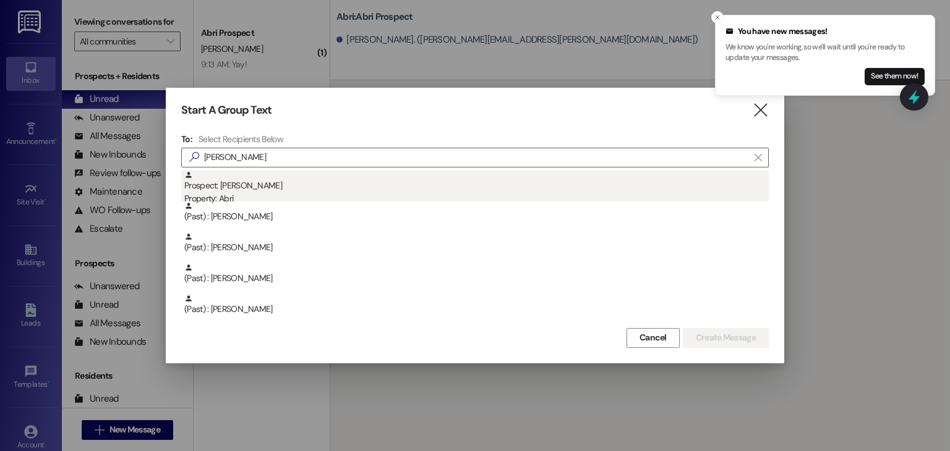
click at [278, 190] on div "Prospect: Seth Kory Property: Abri" at bounding box center [476, 188] width 584 height 35
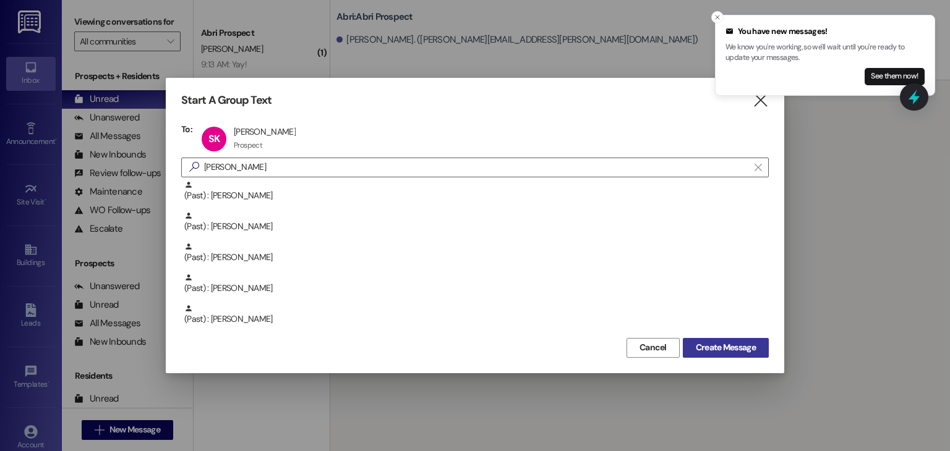
click at [685, 344] on button "Create Message" at bounding box center [726, 348] width 86 height 20
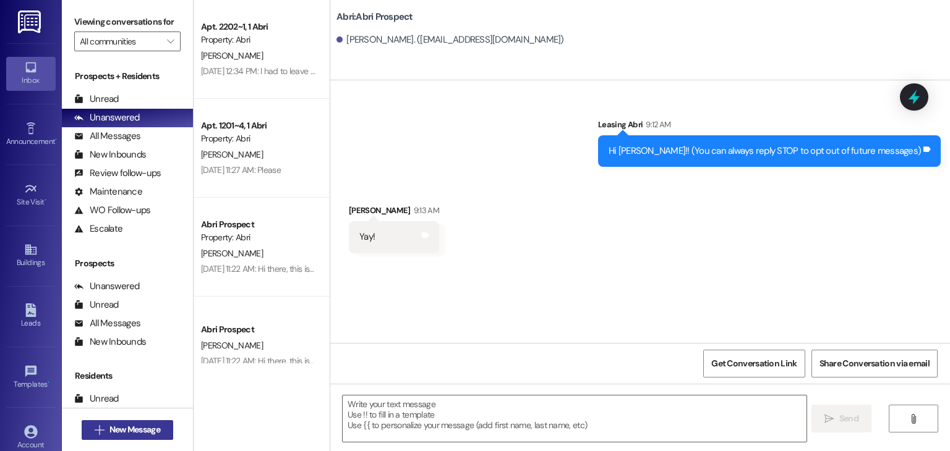
click at [160, 431] on span "New Message" at bounding box center [135, 430] width 56 height 13
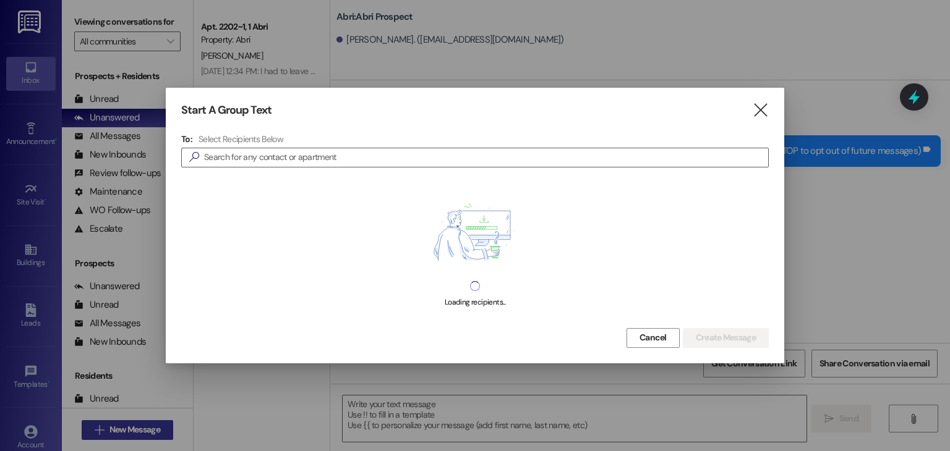
click at [160, 431] on div at bounding box center [475, 225] width 950 height 451
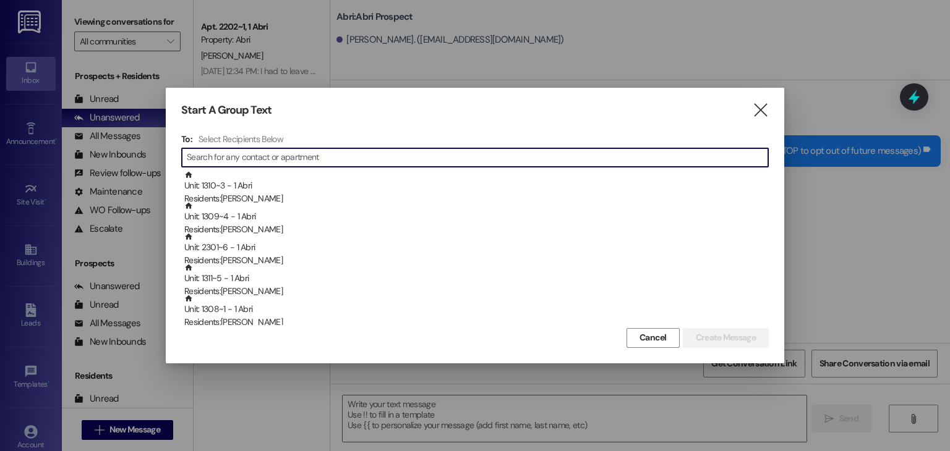
click at [299, 151] on input at bounding box center [477, 157] width 581 height 17
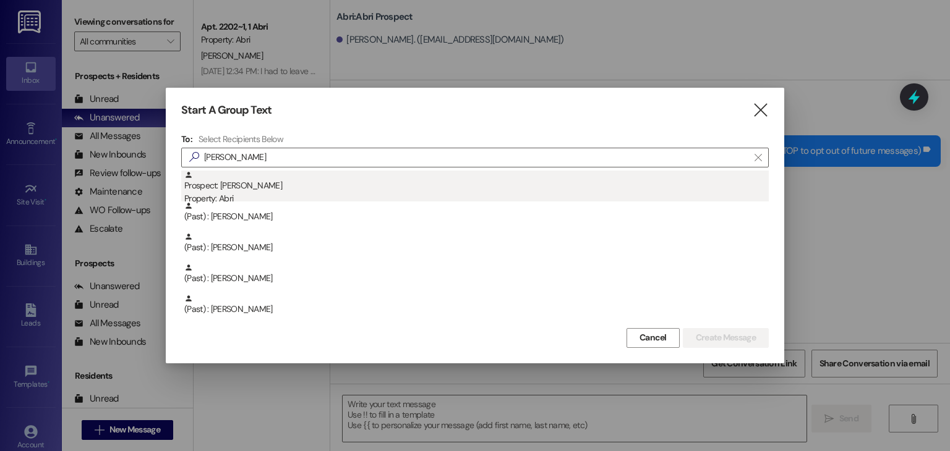
click at [257, 184] on div "Prospect: [PERSON_NAME] Property: Abri" at bounding box center [476, 188] width 584 height 35
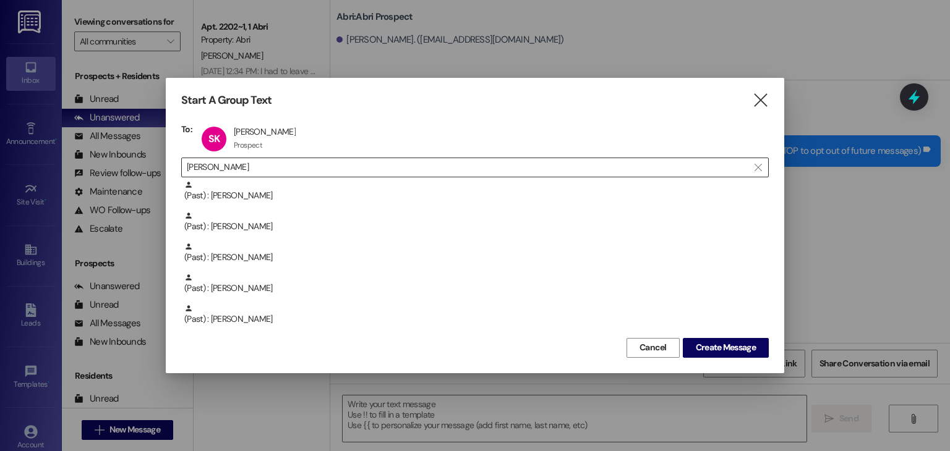
click at [260, 168] on input "[PERSON_NAME]" at bounding box center [467, 167] width 561 height 17
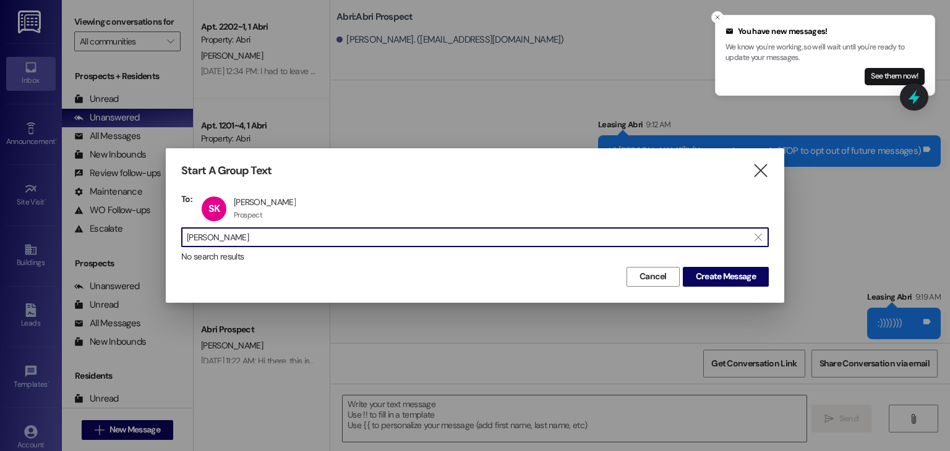
scroll to position [92, 0]
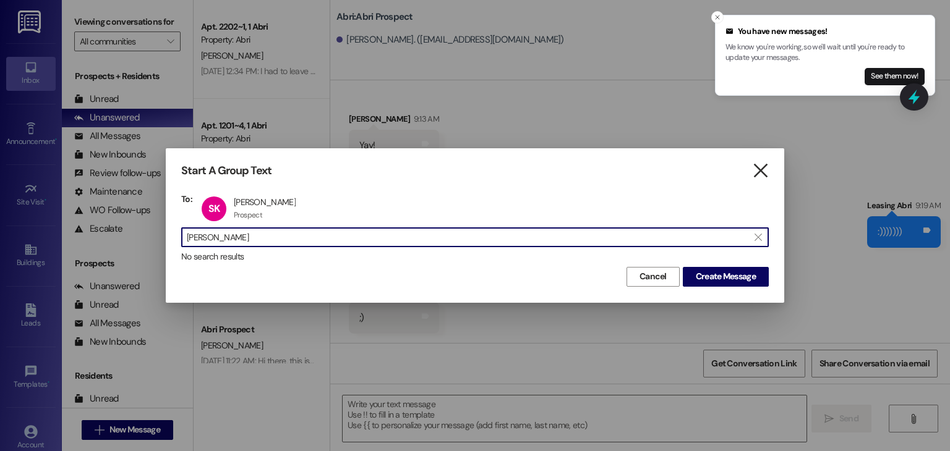
type input "[PERSON_NAME]"
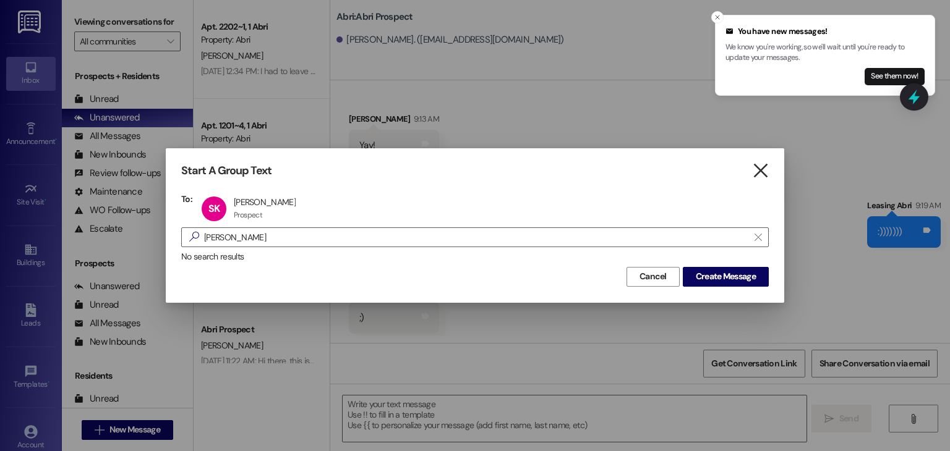
click at [753, 171] on icon "" at bounding box center [760, 170] width 17 height 13
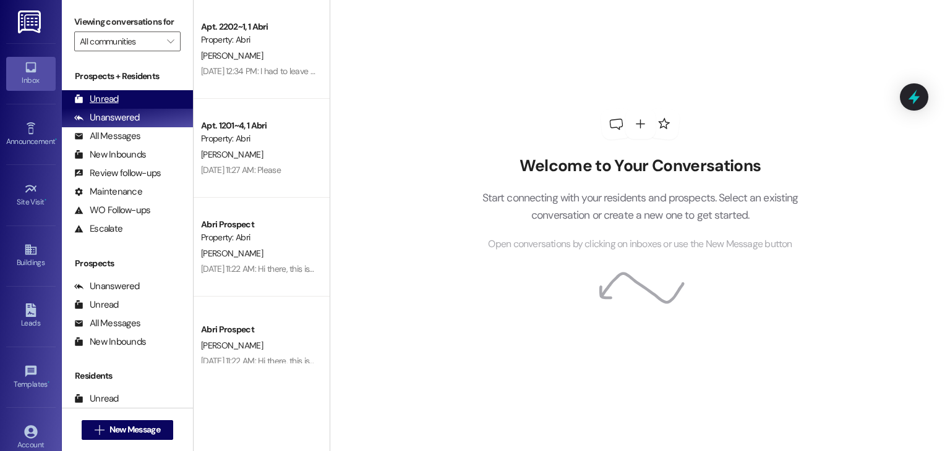
click at [116, 106] on div "Unread (0)" at bounding box center [127, 99] width 131 height 19
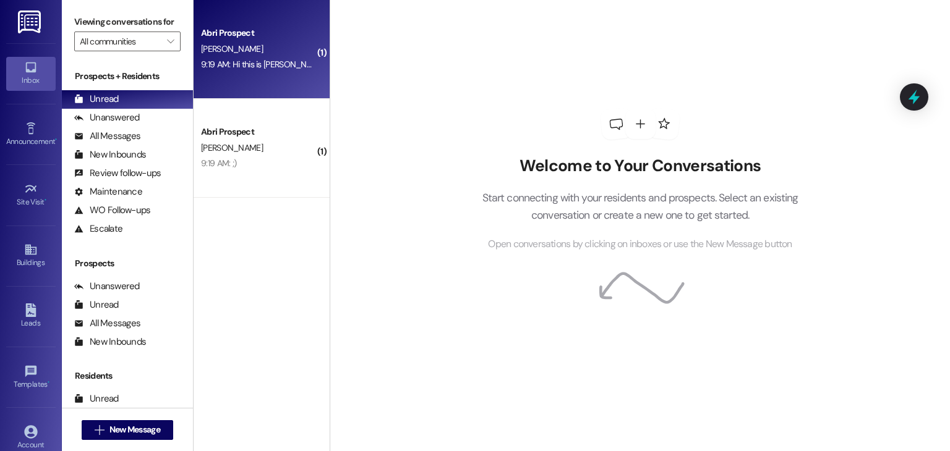
click at [246, 41] on div "[PERSON_NAME]" at bounding box center [258, 48] width 117 height 15
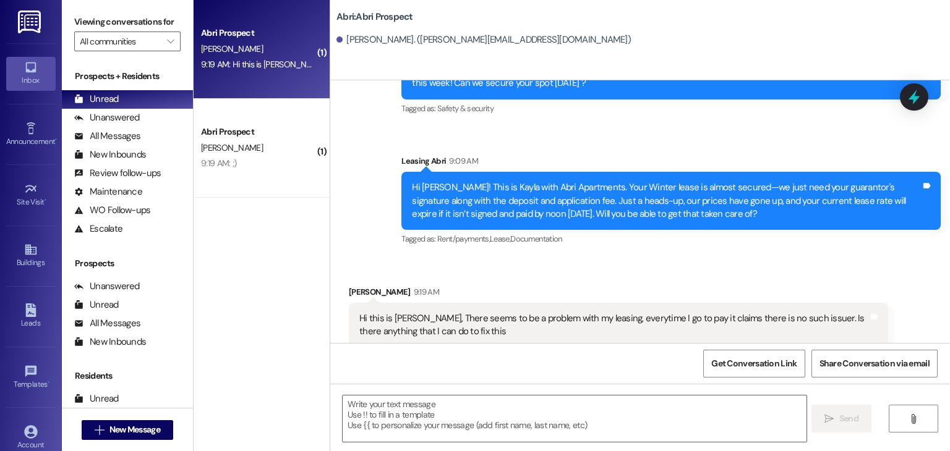
scroll to position [239, 0]
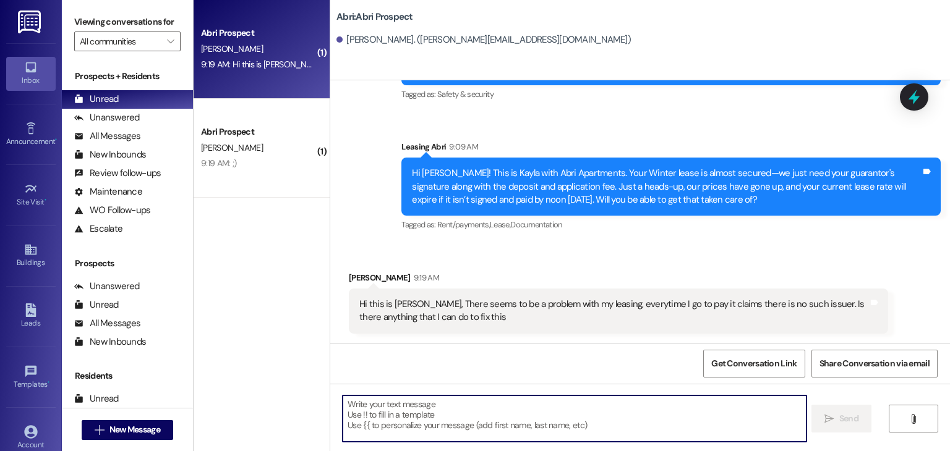
click at [374, 402] on textarea at bounding box center [574, 419] width 463 height 46
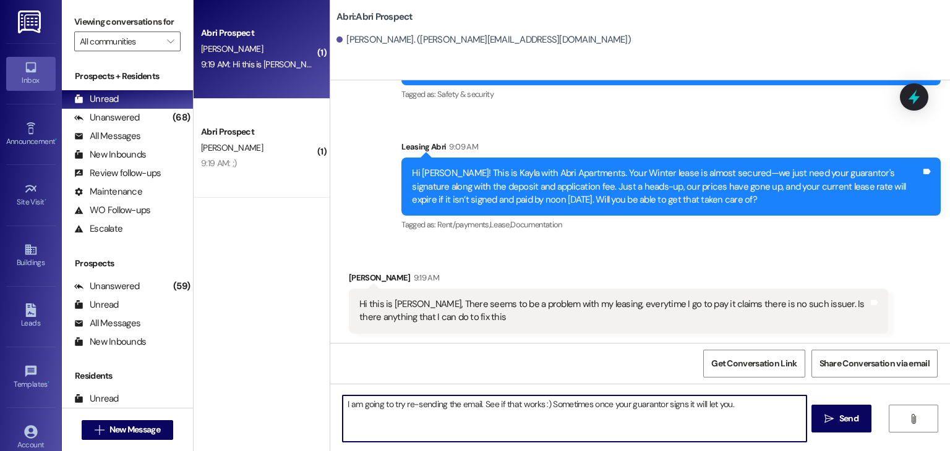
type textarea "I am going to try re-sending the email. See if that works :) Sometimes once you…"
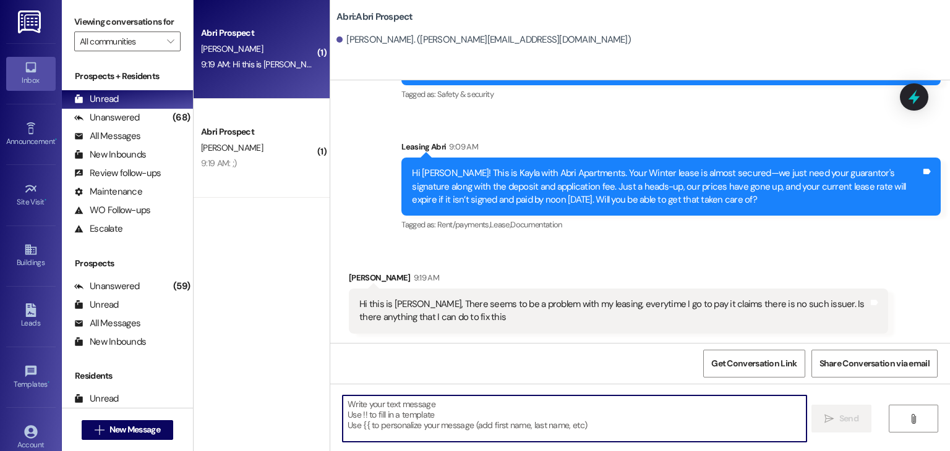
scroll to position [326, 0]
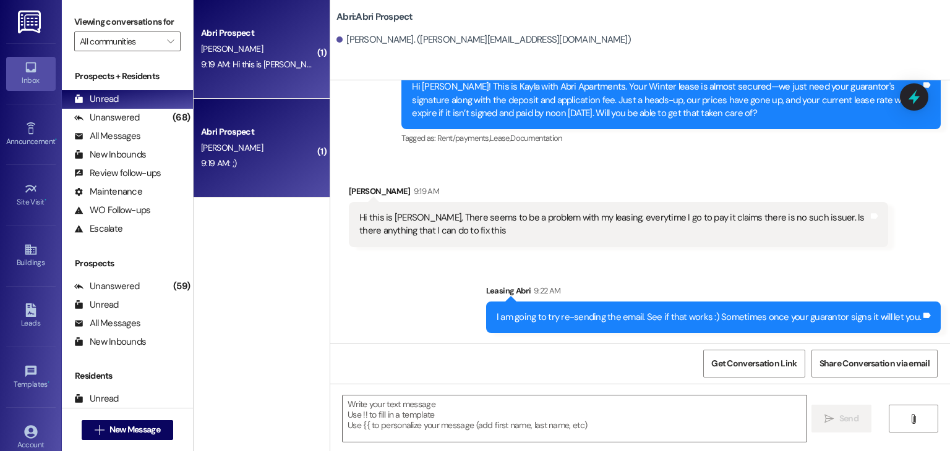
click at [245, 139] on div "Abri Prospect" at bounding box center [258, 131] width 117 height 15
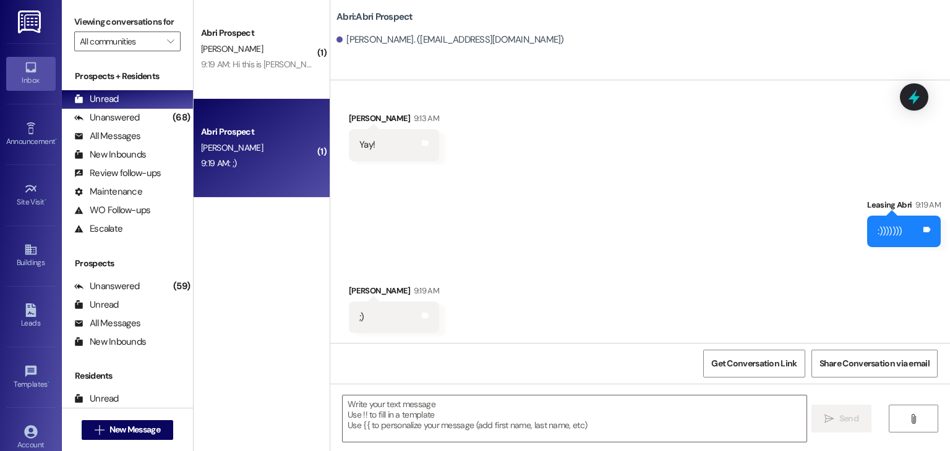
scroll to position [92, 0]
click at [138, 98] on div "Unread (0)" at bounding box center [127, 99] width 131 height 19
click at [146, 114] on div "Unanswered (68)" at bounding box center [127, 118] width 131 height 19
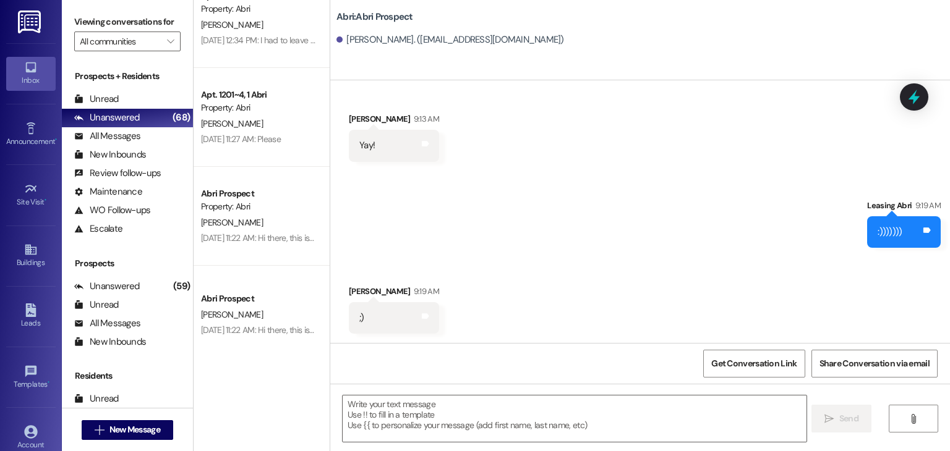
scroll to position [0, 0]
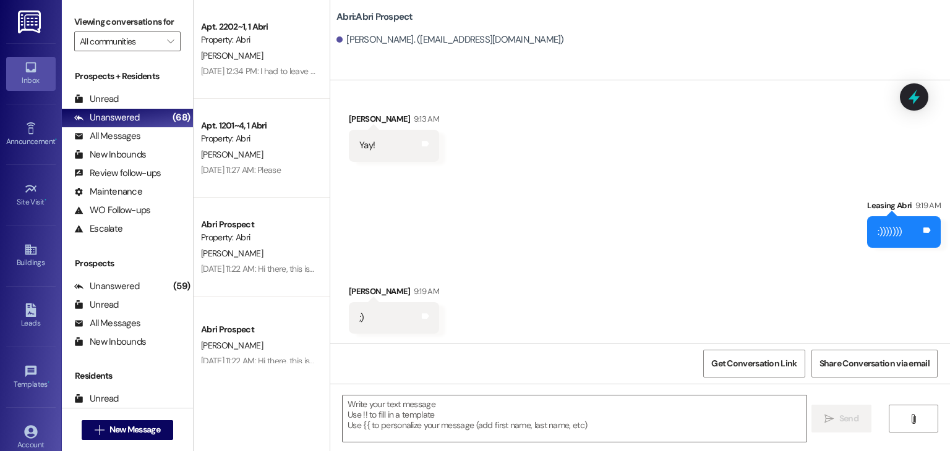
click at [443, 201] on div "Sent via SMS Leasing Abri 9:19 AM :))))))) Tags and notes" at bounding box center [639, 214] width 619 height 86
click at [131, 96] on div "Unread (0)" at bounding box center [127, 99] width 131 height 19
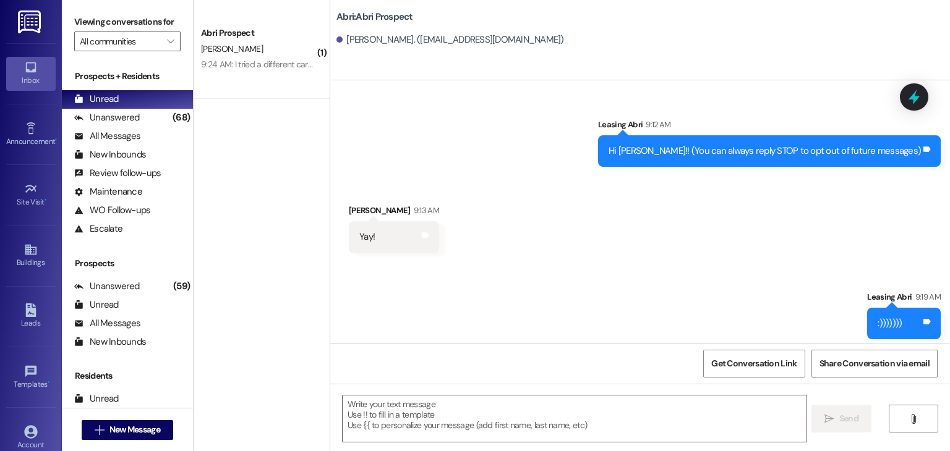
scroll to position [92, 0]
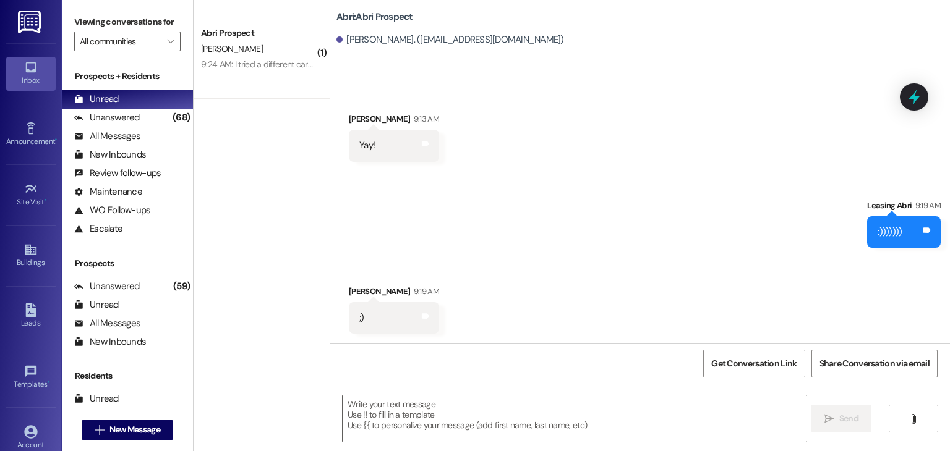
click at [276, 16] on div "Abri Prospect L. Allen 9:24 AM: I tried a different card and it seemed to work!…" at bounding box center [262, 49] width 136 height 99
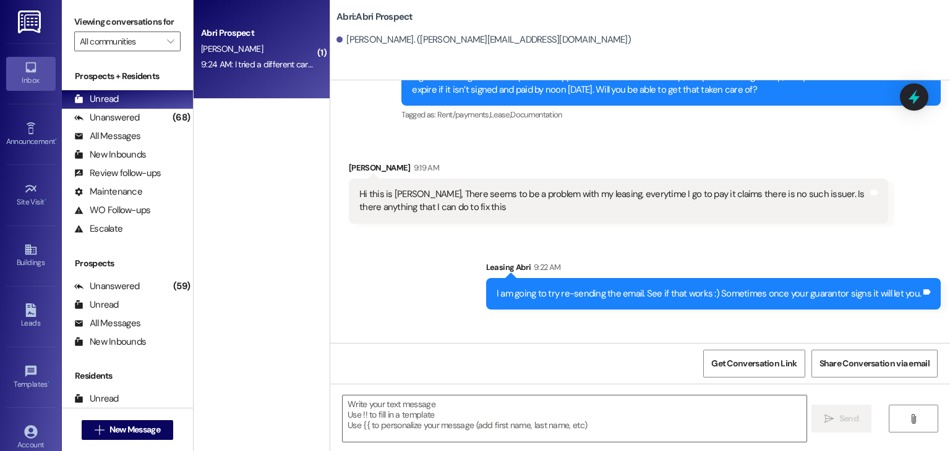
scroll to position [411, 0]
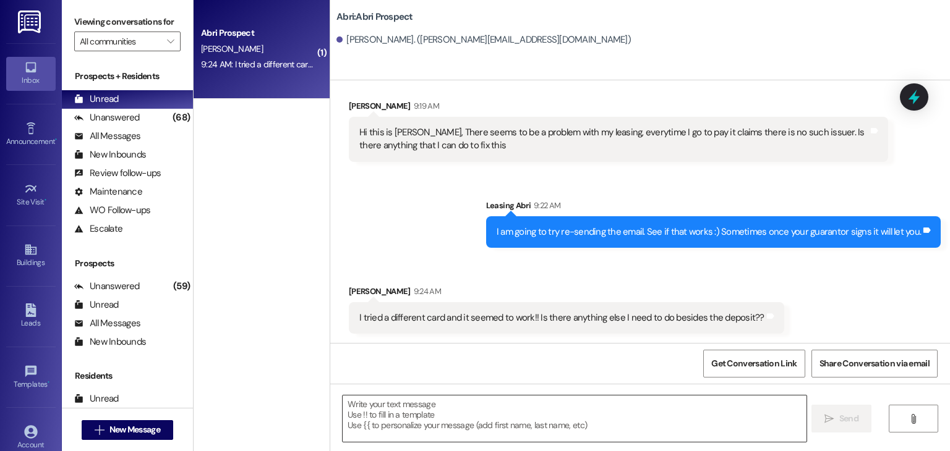
click at [459, 436] on textarea at bounding box center [574, 419] width 463 height 46
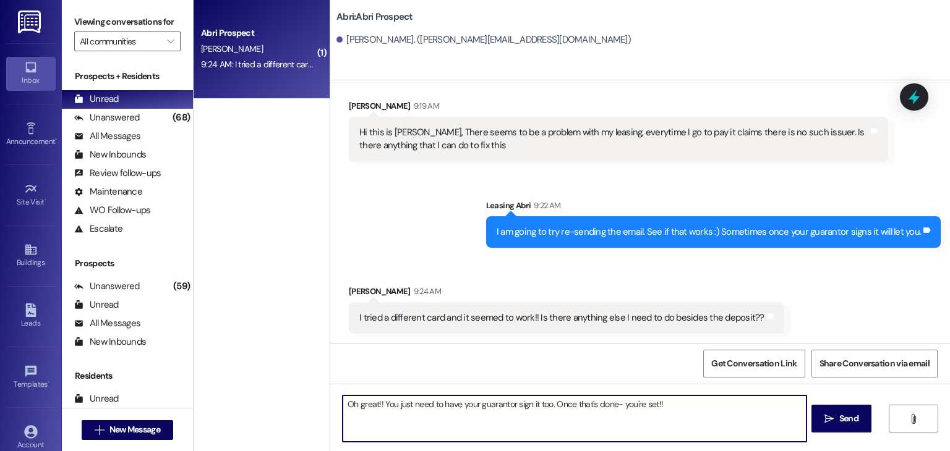
type textarea "Oh great!! You just need to have your guarantor sign it too. Once that's done- …"
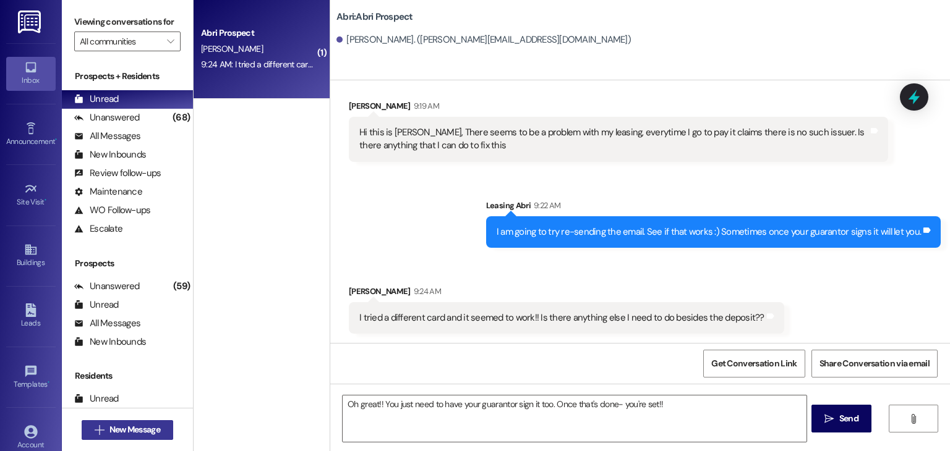
click at [124, 425] on span "New Message" at bounding box center [134, 430] width 51 height 13
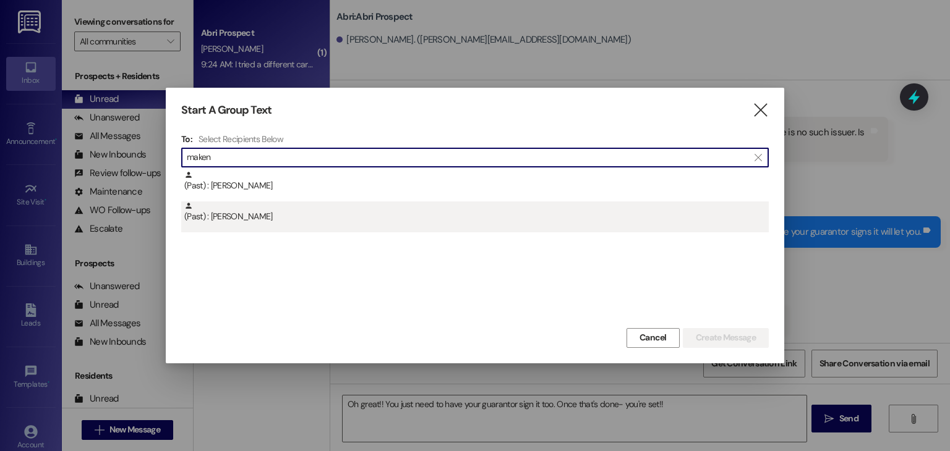
type input "maken"
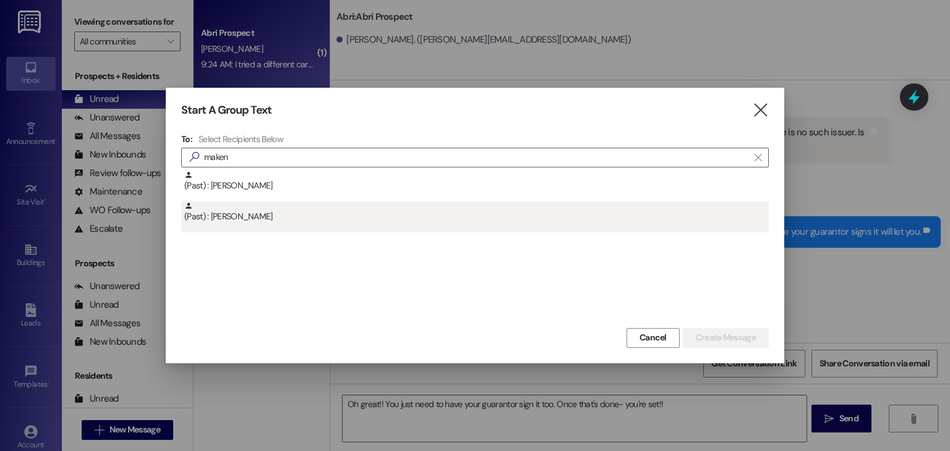
click at [302, 217] on div "(Past) : Makenzie Middledorf" at bounding box center [476, 213] width 584 height 22
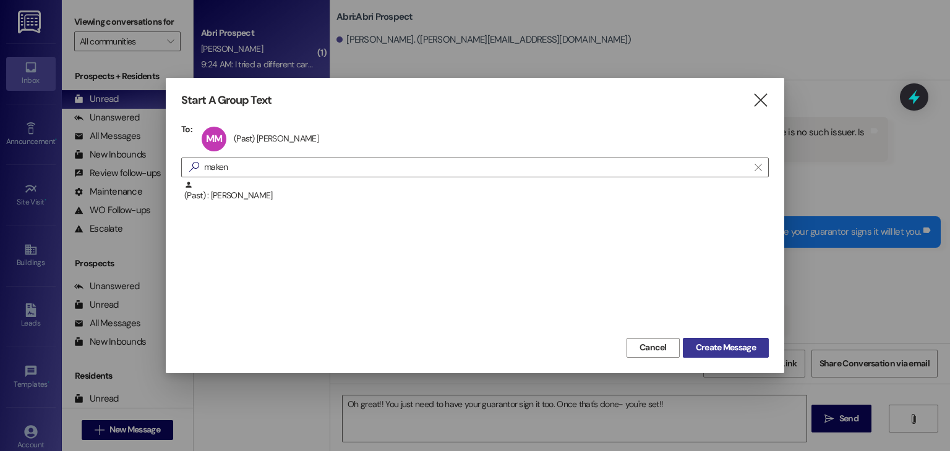
click at [717, 343] on span "Create Message" at bounding box center [726, 347] width 60 height 13
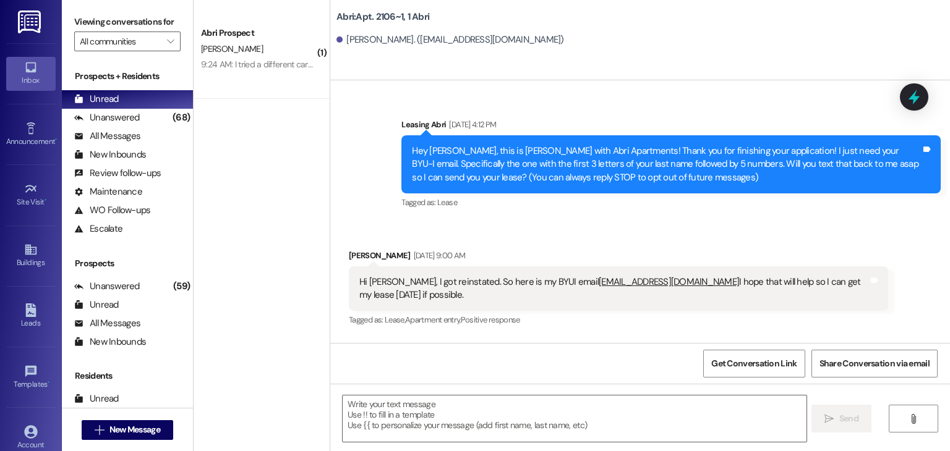
scroll to position [16246, 0]
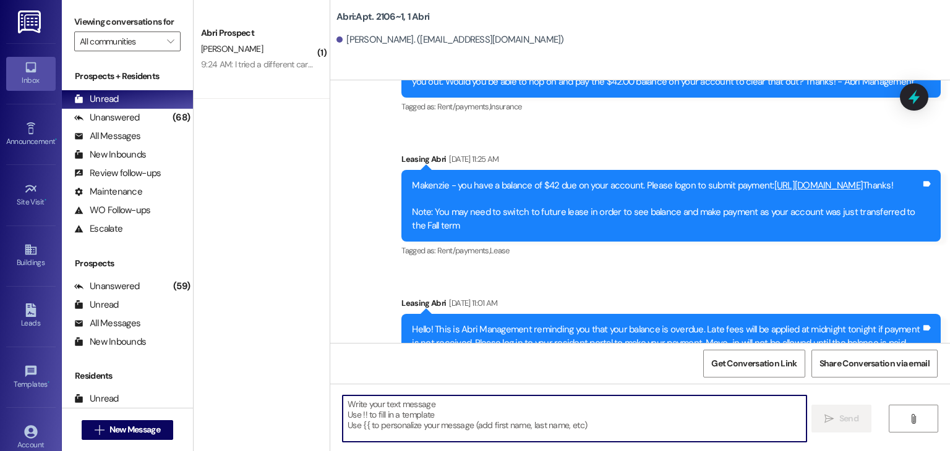
click at [400, 409] on textarea at bounding box center [574, 419] width 463 height 46
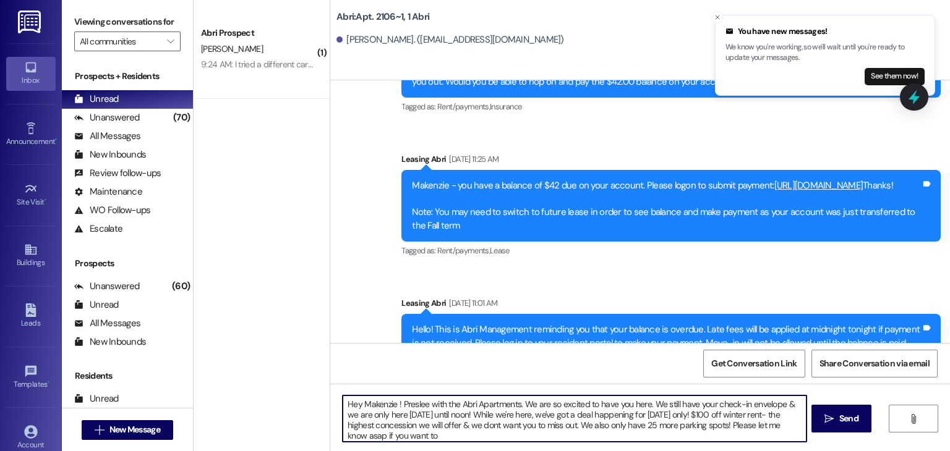
click at [462, 426] on textarea "Hey Makenzie ! Preslee with the Abri Apartments. We are so excited to have you …" at bounding box center [574, 419] width 463 height 46
click at [437, 430] on textarea "Hey Makenzie ! Preslee with the Abri Apartments. We are so excited to have you …" at bounding box center [574, 419] width 463 height 46
click at [399, 436] on textarea "Hey Makenzie ! Preslee with the Abri Apartments. We are so excited to have you …" at bounding box center [574, 419] width 463 height 46
drag, startPoint x: 607, startPoint y: 431, endPoint x: 516, endPoint y: 404, distance: 94.1
click at [516, 404] on textarea "Hey Makenzie ! Preslee with the Abri Apartments. We are so excited to have you …" at bounding box center [574, 419] width 463 height 46
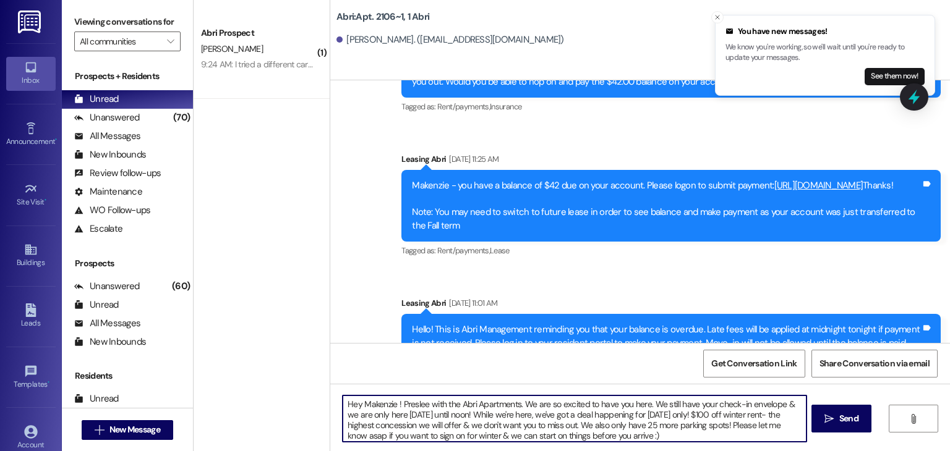
click at [624, 436] on textarea "Hey Makenzie ! Preslee with the Abri Apartments. We are so excited to have you …" at bounding box center [574, 419] width 463 height 46
click at [522, 404] on textarea "Hey Makenzie ! Preslee with the Abri Apartments. We are so excited to have you …" at bounding box center [574, 419] width 463 height 46
drag, startPoint x: 520, startPoint y: 404, endPoint x: 652, endPoint y: 434, distance: 135.1
click at [652, 434] on textarea "Hey Makenzie ! Preslee with the Abri Apartments. We are so excited to have you …" at bounding box center [574, 419] width 463 height 46
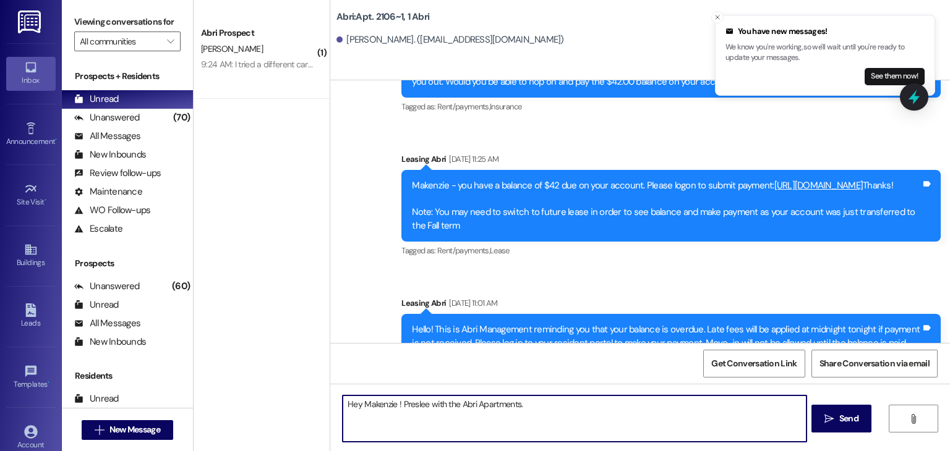
scroll to position [0, 0]
paste textarea "We’re so excited to have you here! Your check-in envelope is still waiting, and…"
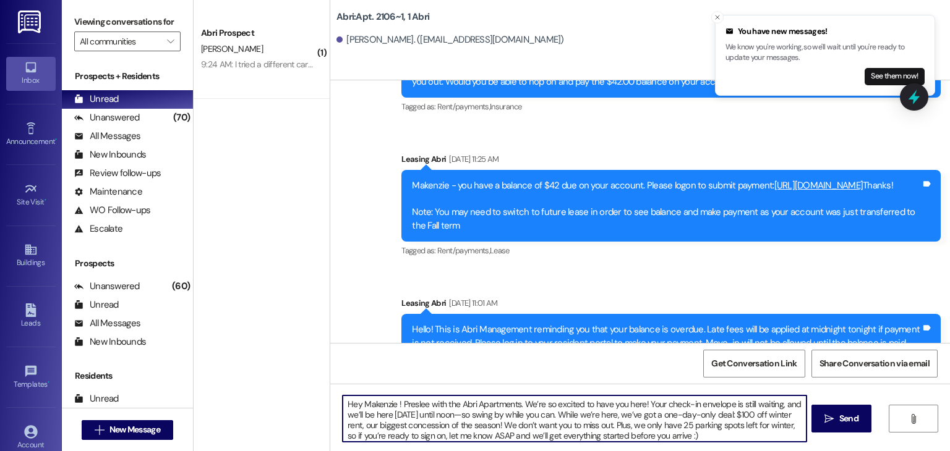
type textarea "Hey Makenzie ! Preslee with the Abri Apartments. We’re so excited to have you h…"
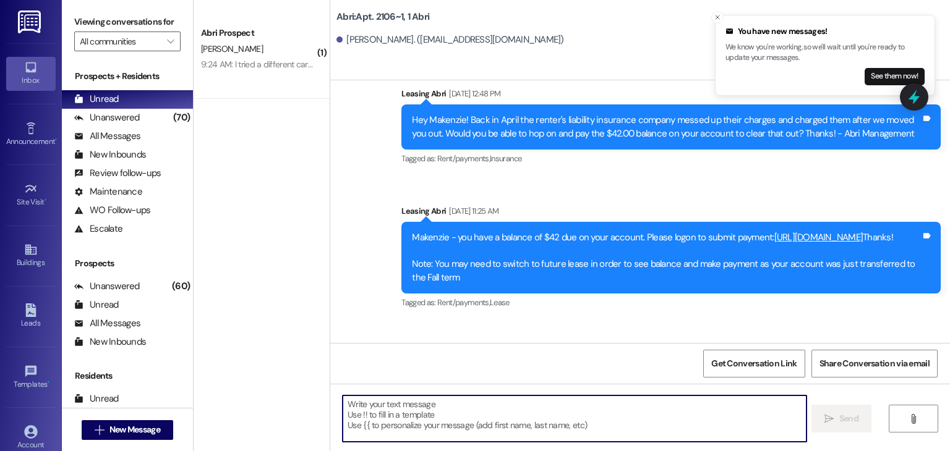
scroll to position [16372, 0]
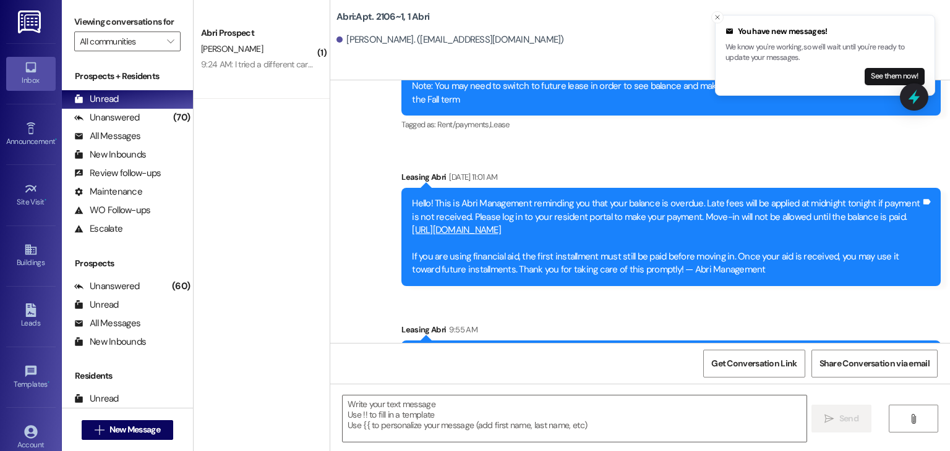
drag, startPoint x: 404, startPoint y: 276, endPoint x: 717, endPoint y: 320, distance: 315.9
click at [717, 350] on div "Hey Makenzie ! Preslee with the Abri Apartments. We’re so excited to have you h…" at bounding box center [666, 376] width 509 height 53
copy div "Hey Makenzie ! Preslee with the Abri Apartments. We’re so excited to have you h…"
click at [717, 350] on div "Hey Makenzie ! Preslee with the Abri Apartments. We’re so excited to have you h…" at bounding box center [666, 376] width 509 height 53
click at [135, 427] on span "New Message" at bounding box center [134, 430] width 51 height 13
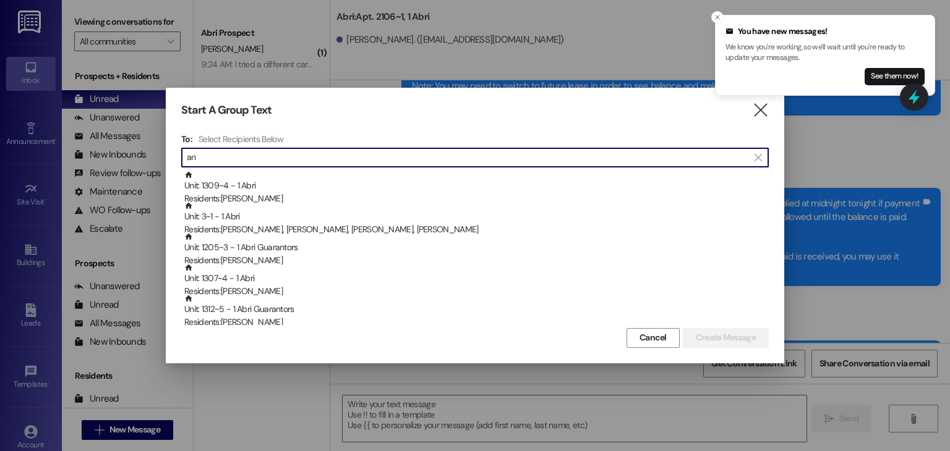
type input "a"
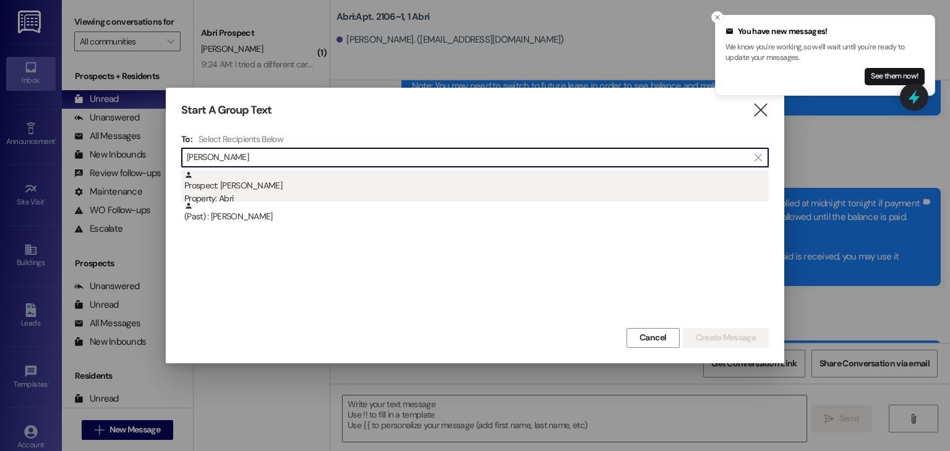
type input "cammie"
click at [339, 181] on div "Prospect: Cammie Thompson Property: Abri" at bounding box center [476, 188] width 584 height 35
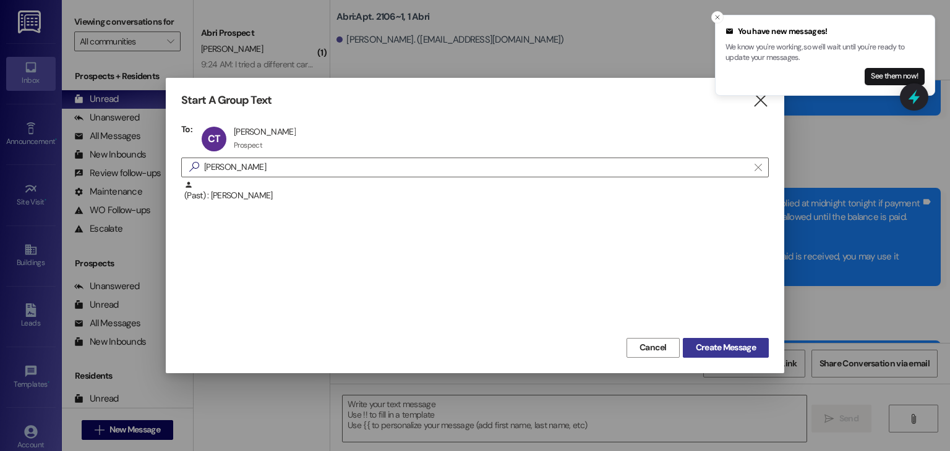
click at [700, 344] on span "Create Message" at bounding box center [726, 347] width 60 height 13
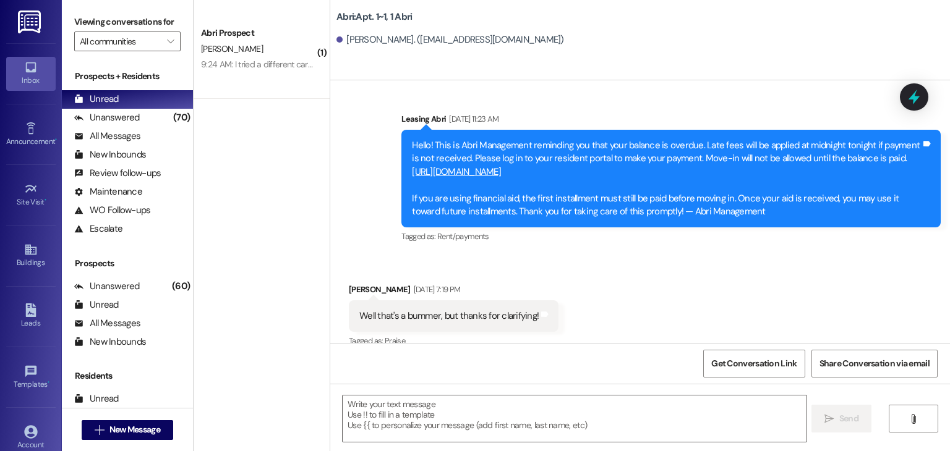
scroll to position [4722, 0]
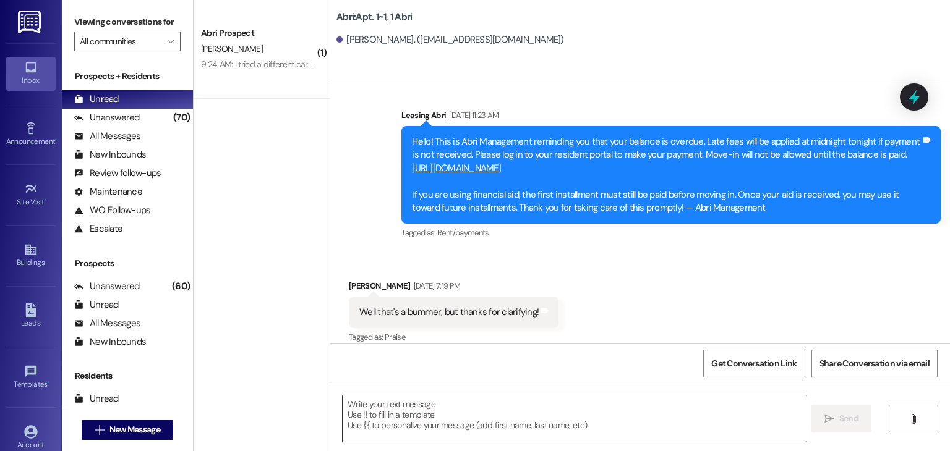
click at [388, 415] on textarea at bounding box center [574, 419] width 463 height 46
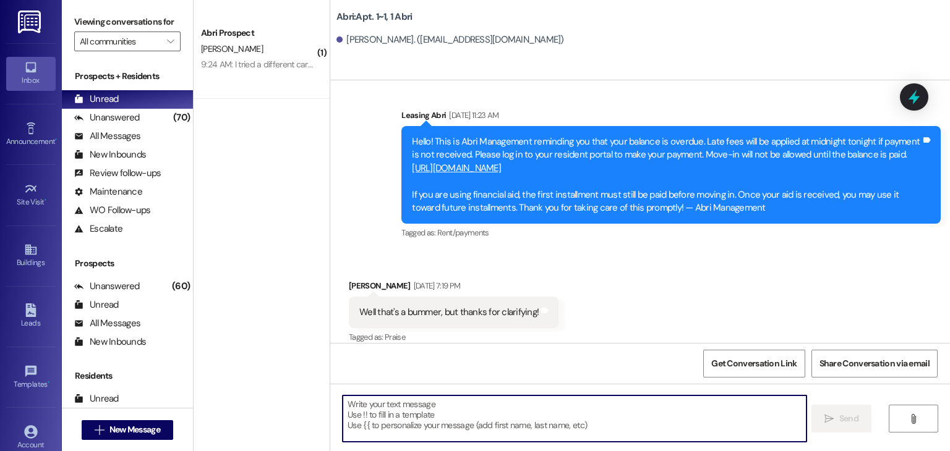
paste textarea "Hey Makenzie ! Preslee with the Abri Apartments. We’re so excited to have you h…"
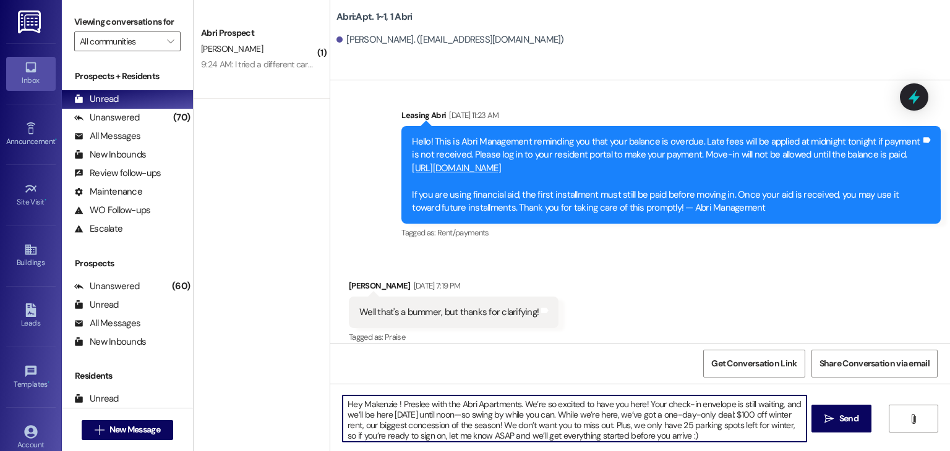
click at [391, 407] on textarea "Hey Makenzie ! Preslee with the Abri Apartments. We’re so excited to have you h…" at bounding box center [574, 419] width 463 height 46
click at [391, 406] on textarea "Hey Makenzie ! Preslee with the Abri Apartments. We’re so excited to have you h…" at bounding box center [574, 419] width 463 height 46
click at [388, 404] on textarea "Hey Makenzie ! Preslee with the Abri Apartments. We’re so excited to have you h…" at bounding box center [574, 419] width 463 height 46
click at [663, 433] on textarea "Hey Cammie ! Preslee with the Abri Apartments. We’re so excited to have you her…" at bounding box center [574, 419] width 463 height 46
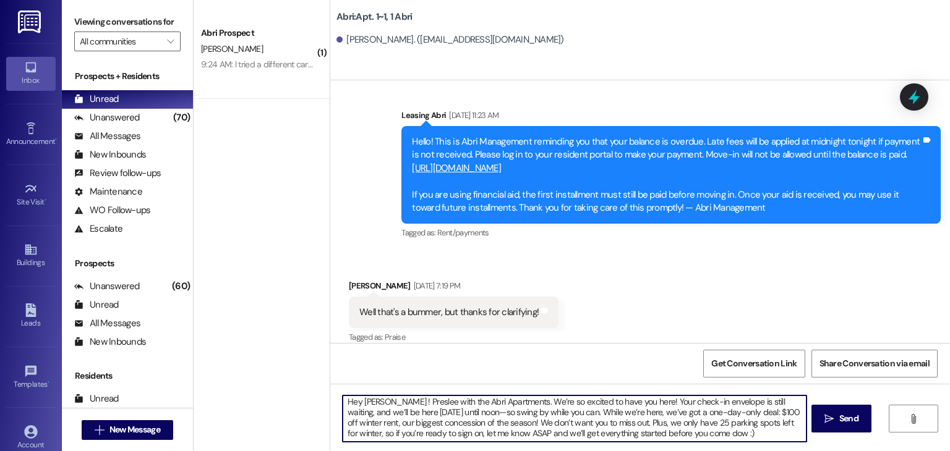
type textarea "Hey Cammie ! Preslee with the Abri Apartments. We’re so excited to have you her…"
click at [700, 435] on textarea "Hey Cammie ! Preslee with the Abri Apartments. We’re so excited to have you her…" at bounding box center [574, 419] width 463 height 46
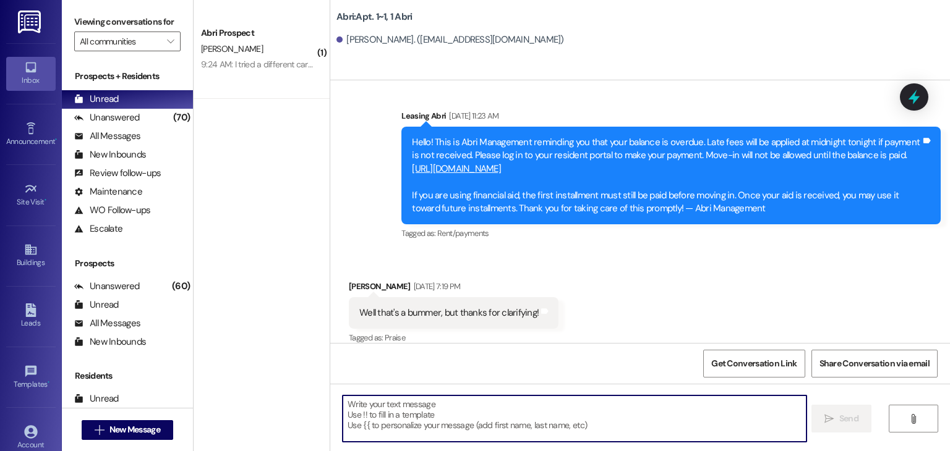
scroll to position [4848, 0]
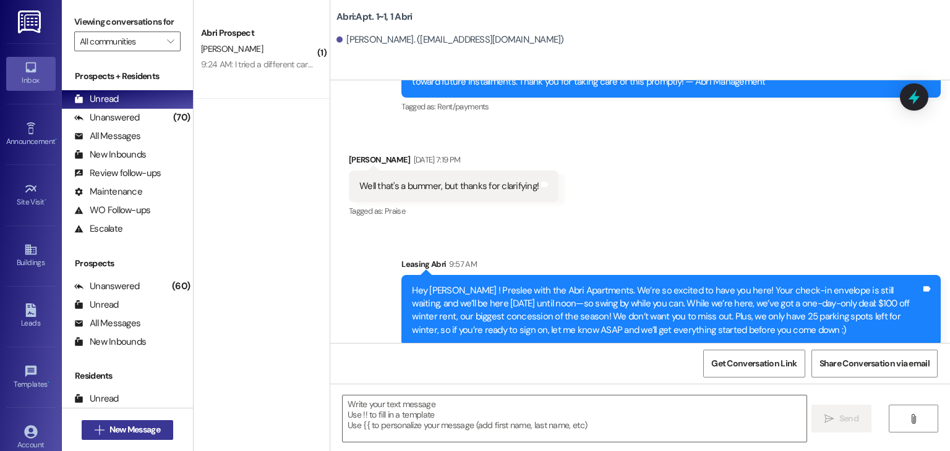
click at [160, 426] on button " New Message" at bounding box center [128, 430] width 92 height 20
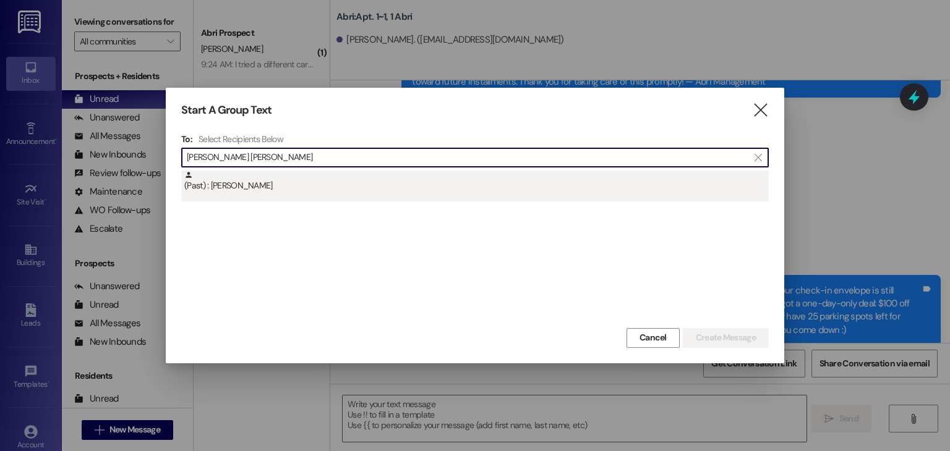
type input "kayla jen"
click at [272, 197] on div "(Past) : Kayla Jensen" at bounding box center [474, 186] width 587 height 31
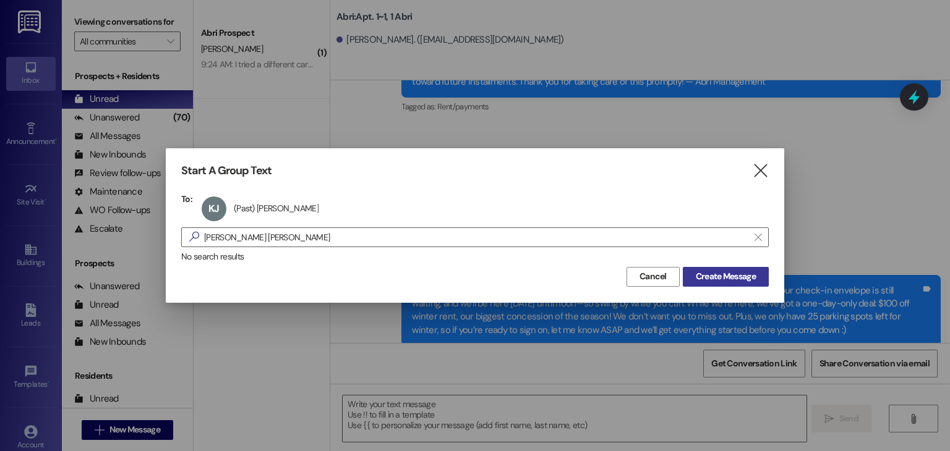
click at [706, 276] on span "Create Message" at bounding box center [726, 276] width 60 height 13
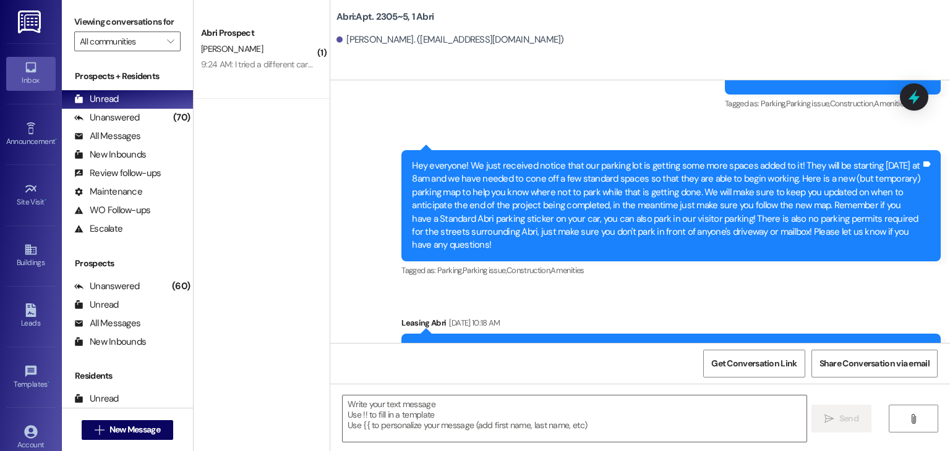
scroll to position [24005, 0]
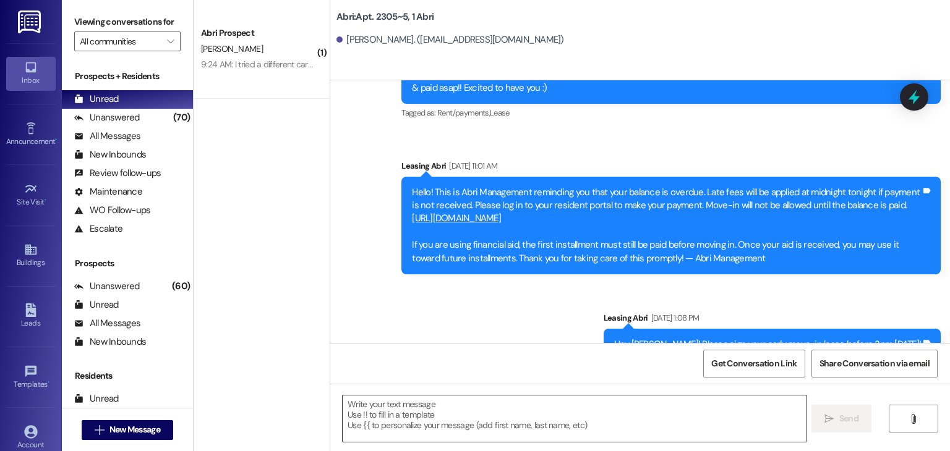
click at [402, 404] on textarea at bounding box center [574, 419] width 463 height 46
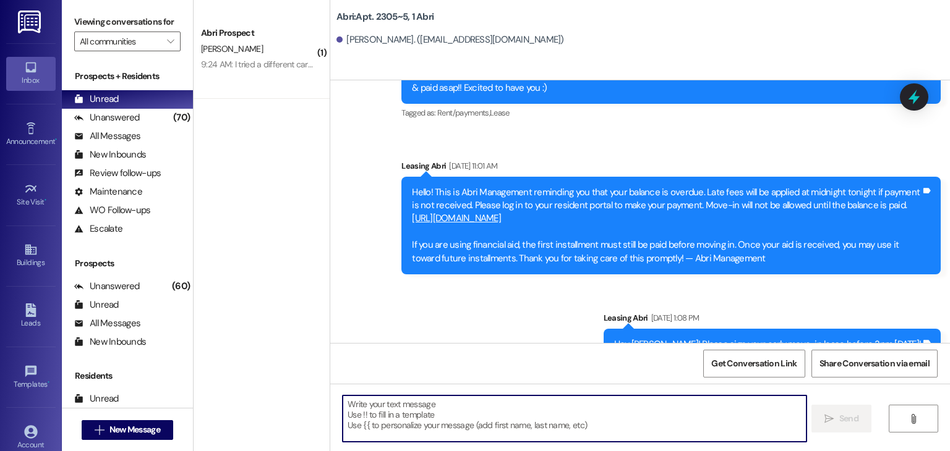
paste textarea "Hey Makenzie ! Preslee with the Abri Apartments. We’re so excited to have you h…"
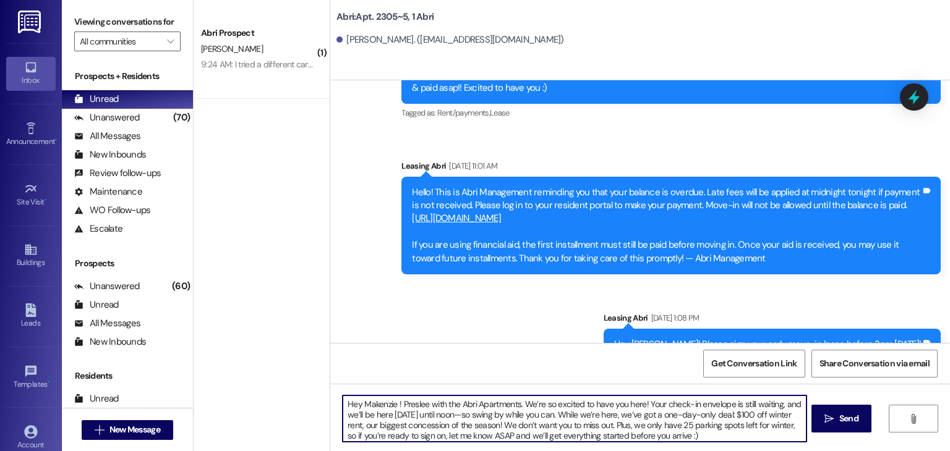
click at [389, 404] on textarea "Hey Makenzie ! Preslee with the Abri Apartments. We’re so excited to have you h…" at bounding box center [574, 419] width 463 height 46
drag, startPoint x: 626, startPoint y: 402, endPoint x: 783, endPoint y: 405, distance: 156.4
click at [783, 405] on textarea "Hey Kayla ! Preslee with the Abri Apartments. We’re so excited to have you here…" at bounding box center [574, 419] width 463 height 46
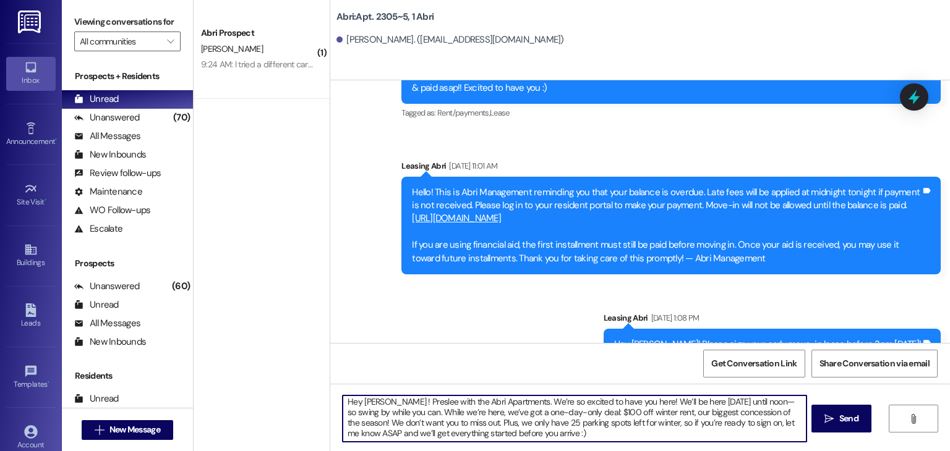
drag, startPoint x: 734, startPoint y: 404, endPoint x: 396, endPoint y: 415, distance: 338.4
click at [396, 415] on textarea "Hey Kayla ! Preslee with the Abri Apartments. We’re so excited to have you here…" at bounding box center [574, 419] width 463 height 46
click at [465, 433] on textarea "Hey Kayla ! Preslee with the Abri Apartments. We’re so excited to have you here…" at bounding box center [574, 419] width 463 height 46
drag, startPoint x: 428, startPoint y: 432, endPoint x: 370, endPoint y: 434, distance: 57.6
click at [370, 434] on textarea "Hey Kayla ! Preslee with the Abri Apartments. We’re so excited to have you here…" at bounding box center [574, 419] width 463 height 46
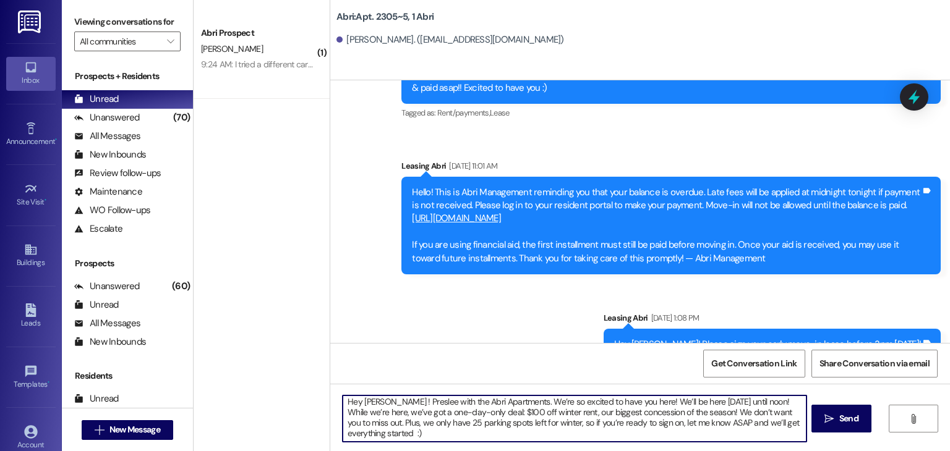
type textarea "Hey Kayla ! Preslee with the Abri Apartments. We’re so excited to have you here…"
click at [410, 428] on textarea "Hey Kayla ! Preslee with the Abri Apartments. We’re so excited to have you here…" at bounding box center [574, 419] width 463 height 46
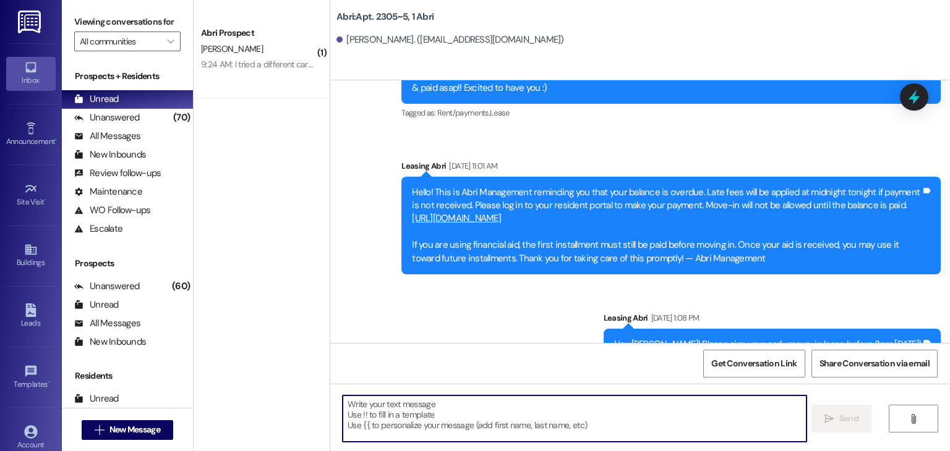
scroll to position [0, 0]
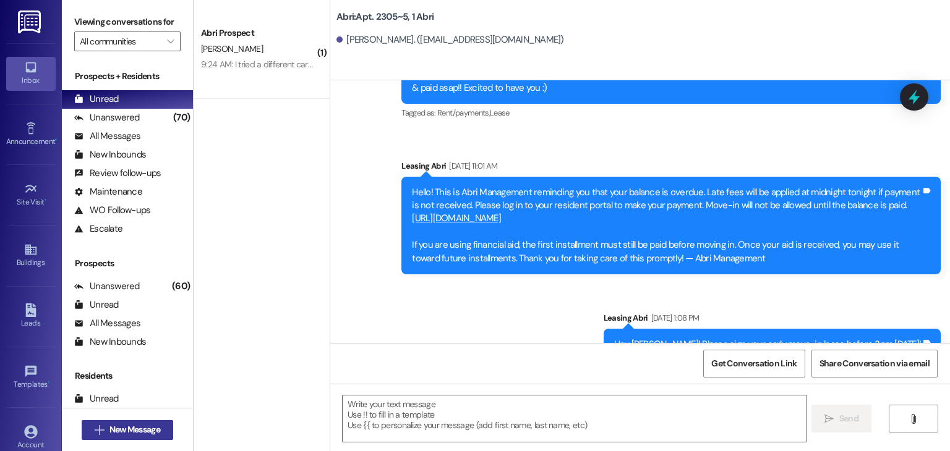
click at [154, 433] on span "New Message" at bounding box center [134, 430] width 51 height 13
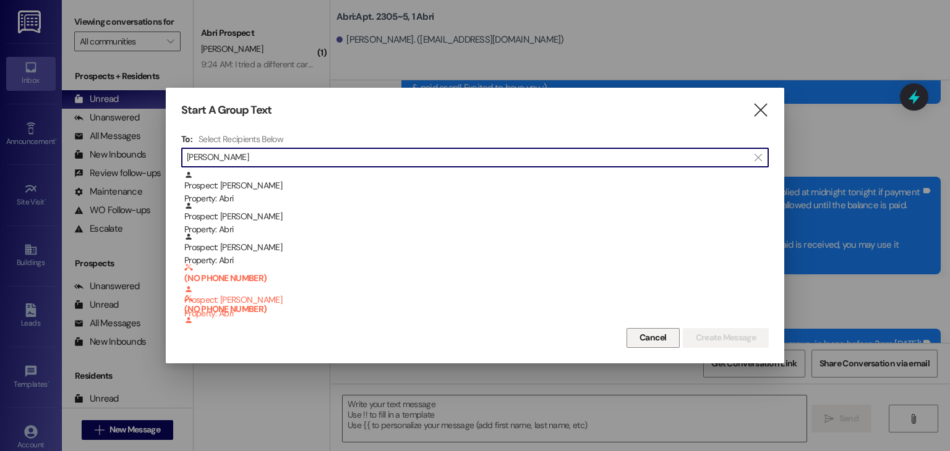
type input "mason"
click at [647, 339] on span "Cancel" at bounding box center [652, 337] width 27 height 13
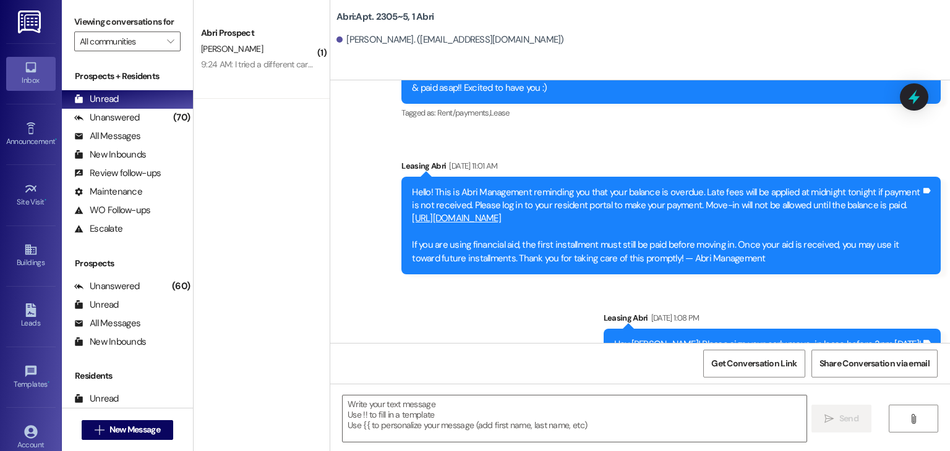
scroll to position [24119, 0]
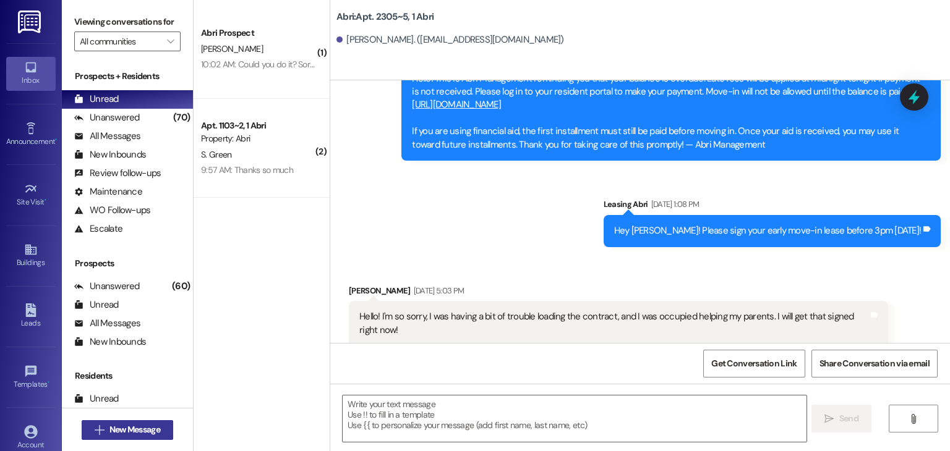
click at [138, 433] on span "New Message" at bounding box center [134, 430] width 51 height 13
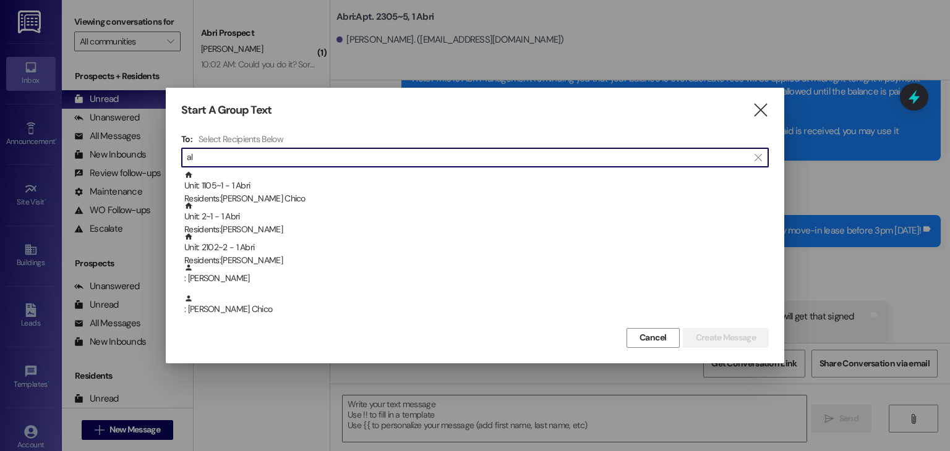
type input "a"
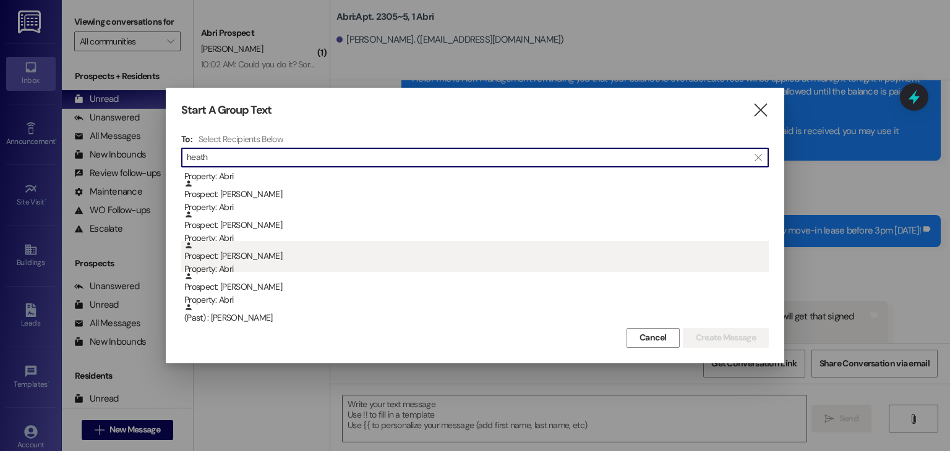
scroll to position [0, 0]
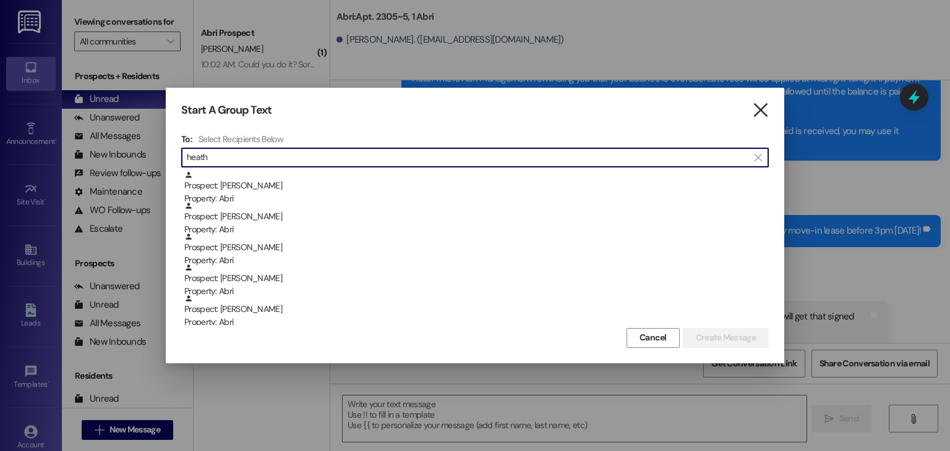
type input "heath"
click at [764, 107] on icon "" at bounding box center [760, 110] width 17 height 13
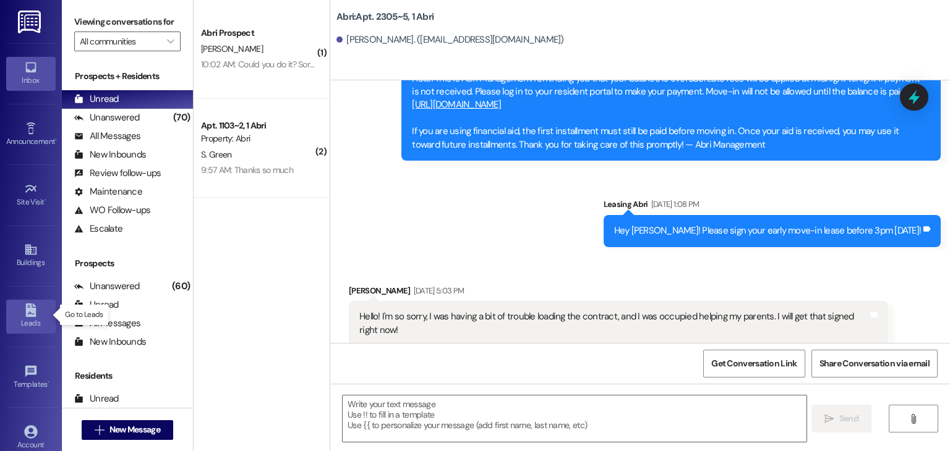
click at [23, 319] on div "Leads" at bounding box center [31, 323] width 62 height 12
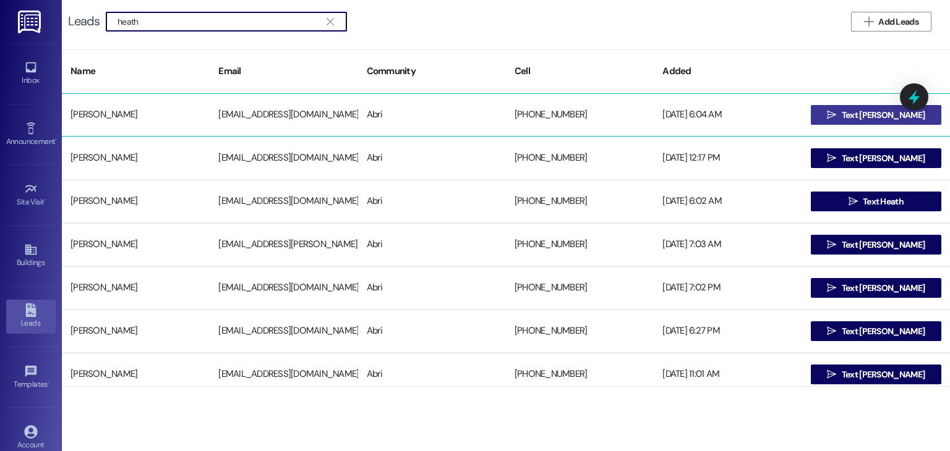
type input "heath"
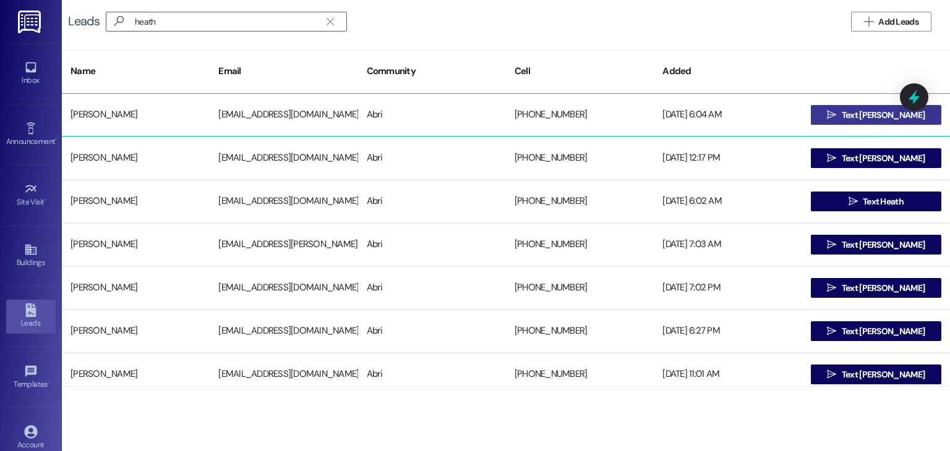
click at [860, 119] on span "Text Alexis" at bounding box center [882, 115] width 83 height 13
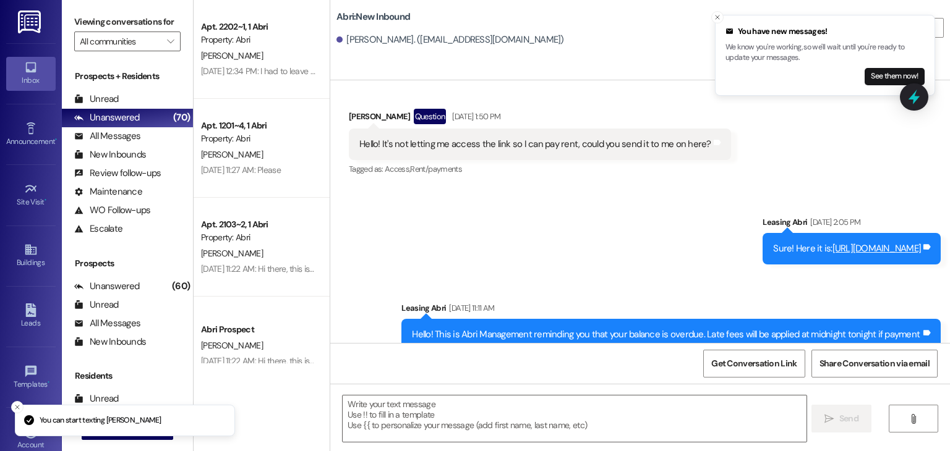
scroll to position [2077, 0]
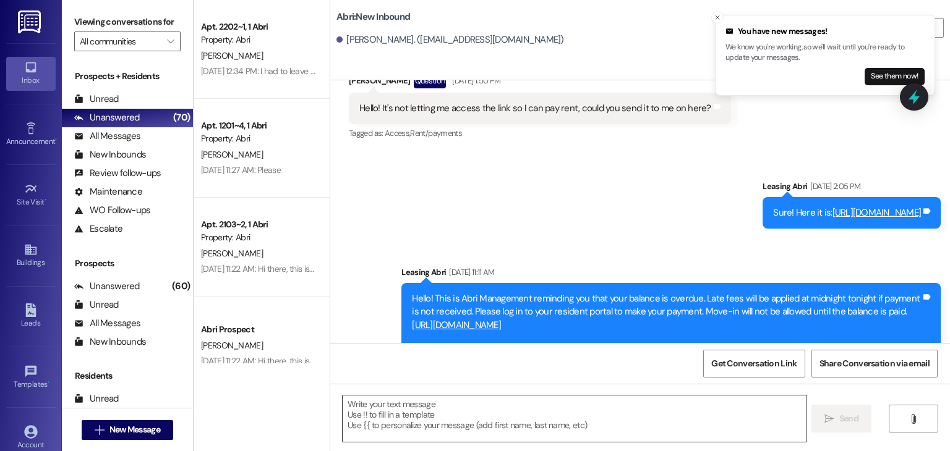
click at [364, 411] on textarea at bounding box center [574, 419] width 463 height 46
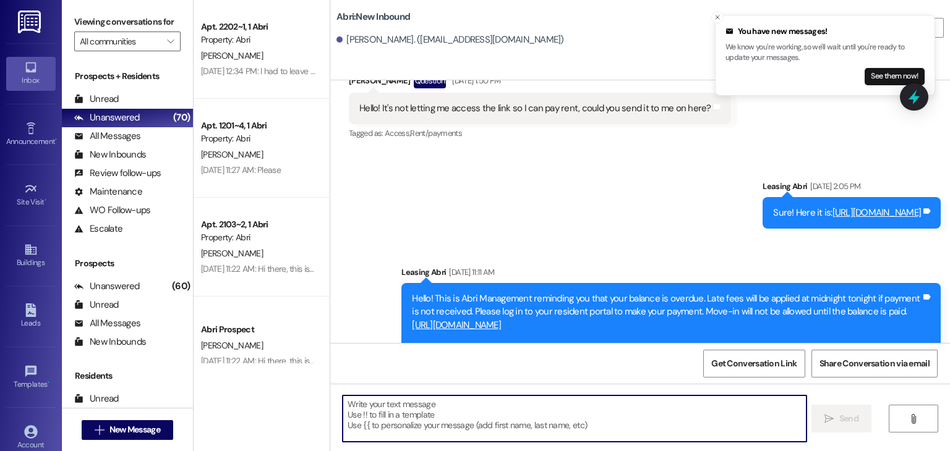
paste textarea "- There are only 25 parking spots left for winter—spots are filling up fast! - …"
type textarea "- There are only 25 parking spots left for winter—spots are filling up fast! - …"
paste textarea "- There are only 25 parking spots left for winter—spots are filling up fast! - …"
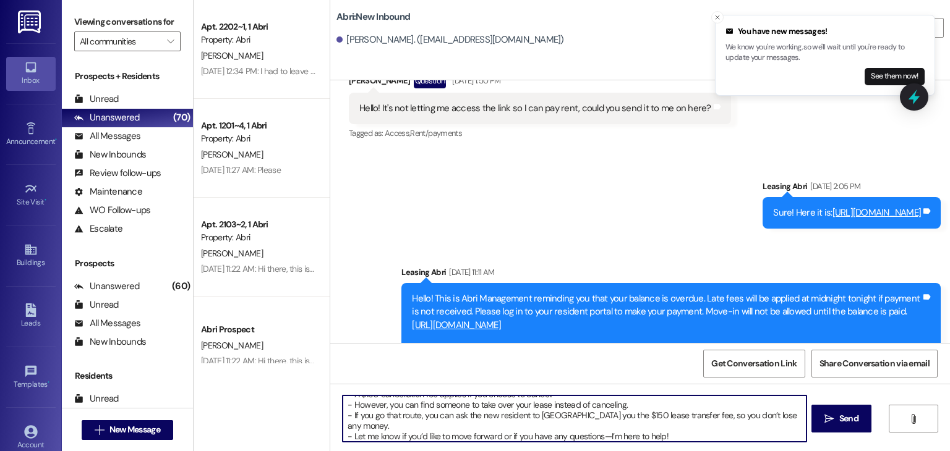
scroll to position [35, 0]
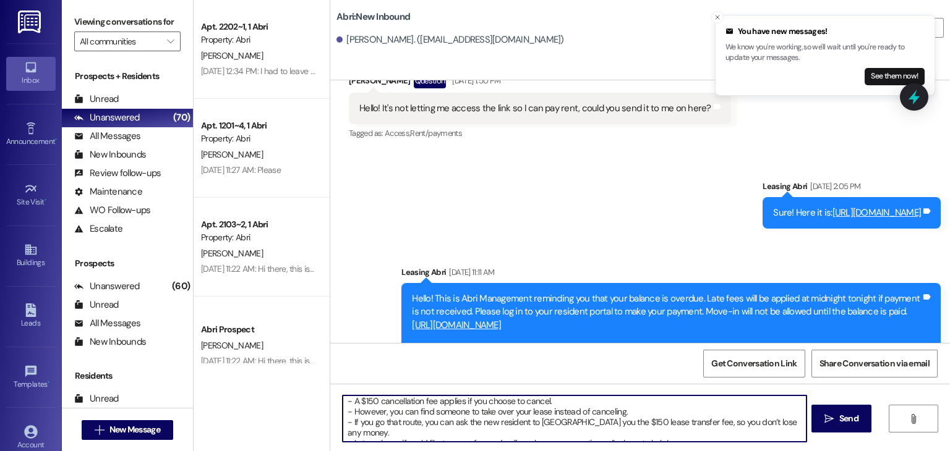
type textarea "- There are only 25 parking spots left for winter—spots are filling up fast! - …"
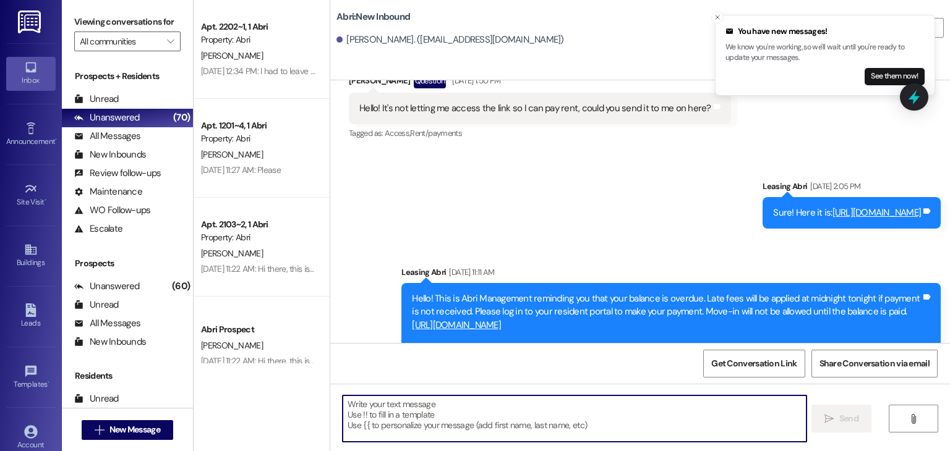
scroll to position [0, 0]
paste textarea "Hey Makenzie ! Preslee with the Abri Apartments. We’re so excited to have you h…"
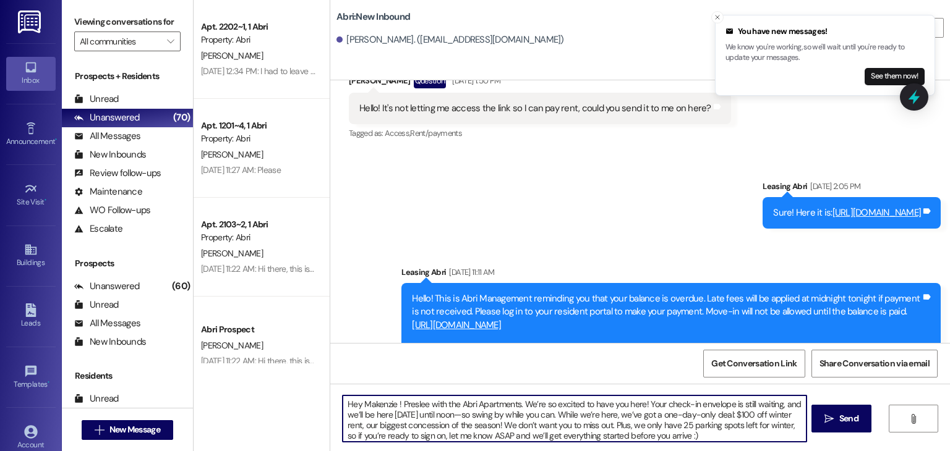
click at [389, 405] on textarea "Hey Makenzie ! Preslee with the Abri Apartments. We’re so excited to have you h…" at bounding box center [574, 419] width 463 height 46
click at [409, 409] on textarea "Hey Alexis ! Preslee with the Abri Apartments. We’re so excited to have you her…" at bounding box center [574, 419] width 463 height 46
click at [668, 436] on textarea "Hey Alexis ! Preslee with the Abri Apartments. We’re so excited to have you her…" at bounding box center [574, 419] width 463 height 46
click at [639, 436] on textarea "Hey Alexis ! Preslee with the Abri Apartments. We’re so excited to have you her…" at bounding box center [574, 419] width 463 height 46
click at [668, 436] on textarea "Hey Alexis ! Preslee with the Abri Apartments. We’re so excited to have you her…" at bounding box center [574, 419] width 463 height 46
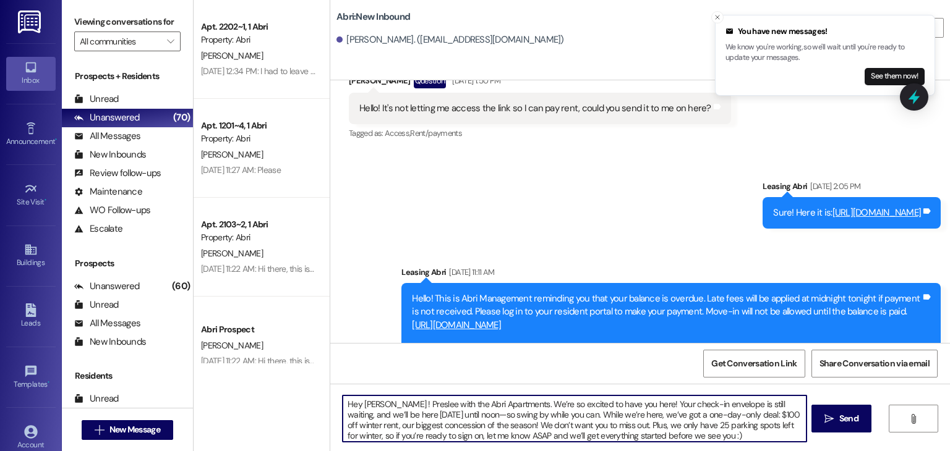
drag, startPoint x: 668, startPoint y: 436, endPoint x: 336, endPoint y: 399, distance: 334.0
click at [343, 399] on textarea "Hey Alexis ! Preslee with the Abri Apartments. We’re so excited to have you her…" at bounding box center [574, 419] width 463 height 46
type textarea "Hey Alexis ! Preslee with the Abri Apartments. We’re so excited to have you her…"
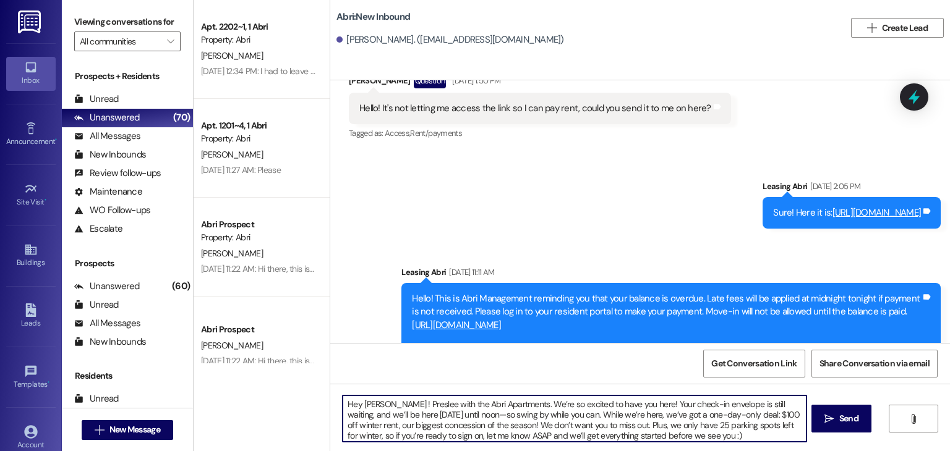
click at [504, 152] on div "Sent via SMS Leasing Abri May 13, 2025 at 2:05 PM Sure! Here it is: https://abr…" at bounding box center [639, 280] width 619 height 257
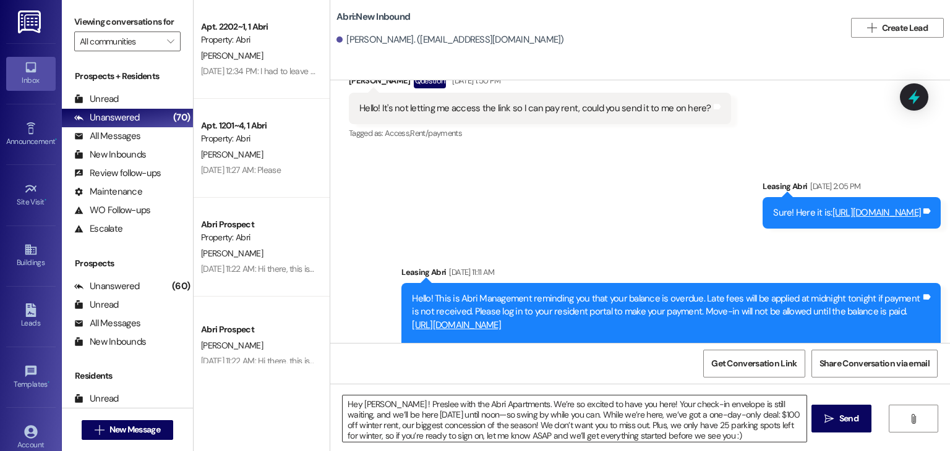
click at [659, 440] on textarea "Hey Alexis ! Preslee with the Abri Apartments. We’re so excited to have you her…" at bounding box center [574, 419] width 463 height 46
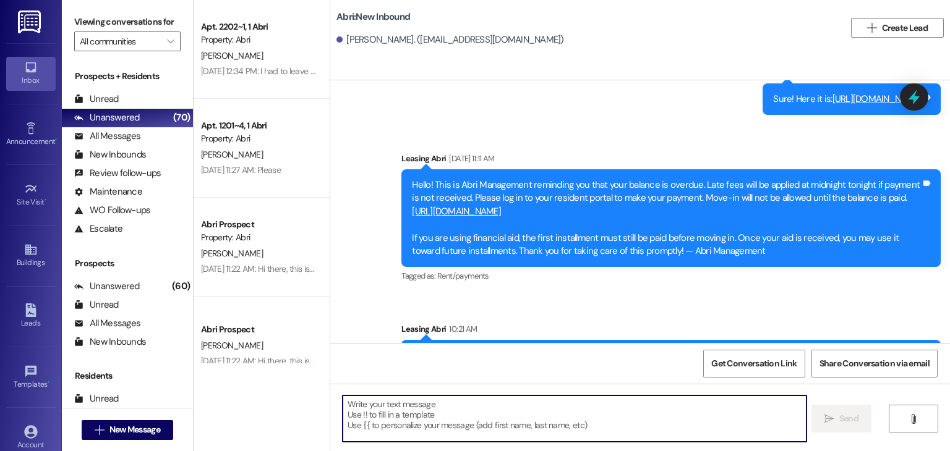
scroll to position [2203, 0]
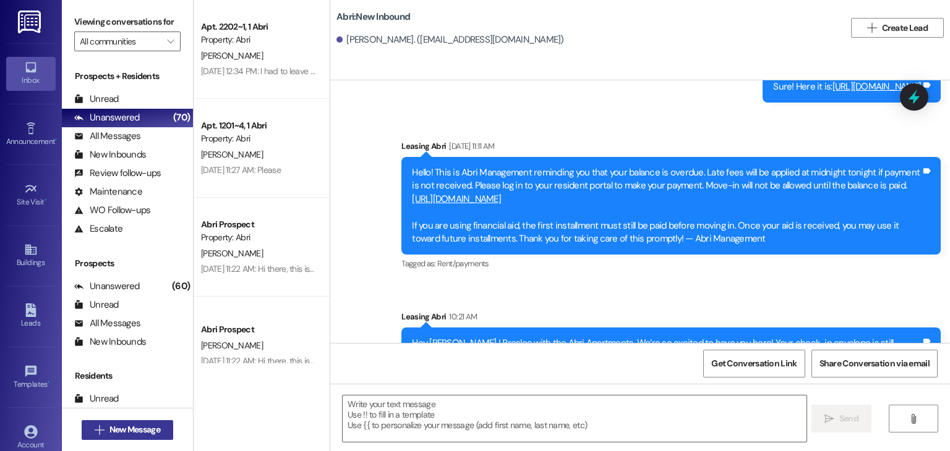
click at [153, 424] on span "New Message" at bounding box center [134, 430] width 51 height 13
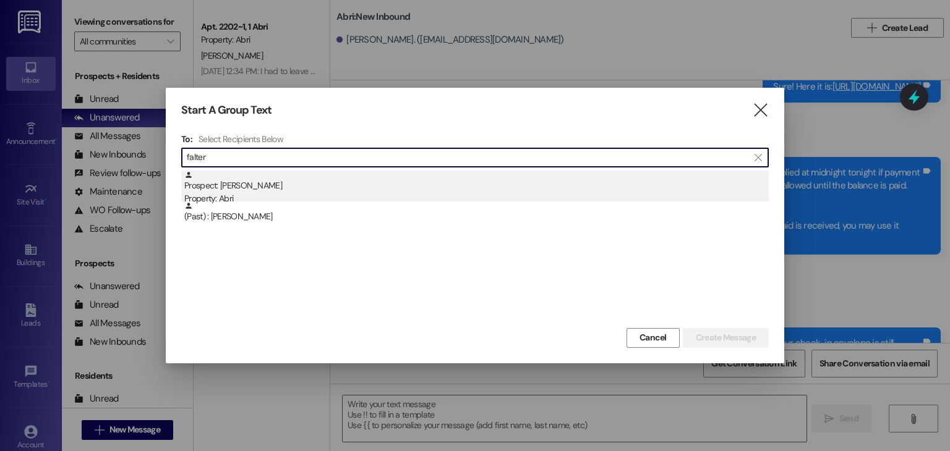
type input "falter"
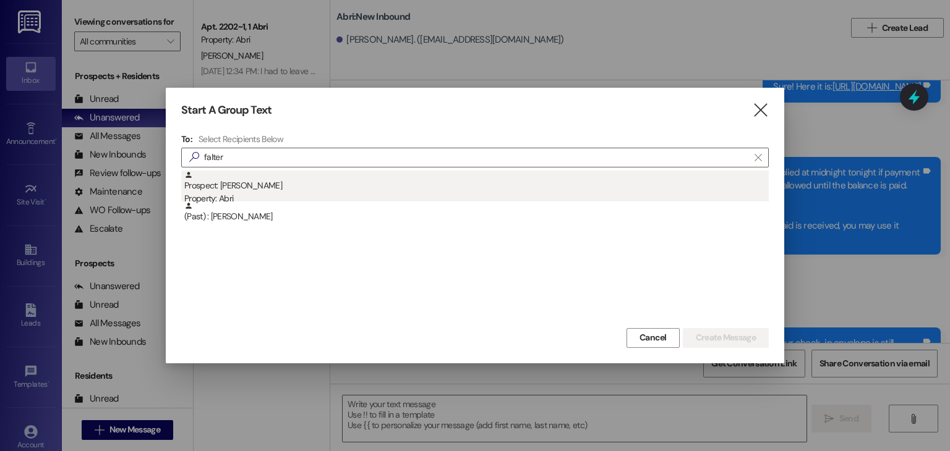
click at [283, 195] on div "Property: Abri" at bounding box center [476, 198] width 584 height 13
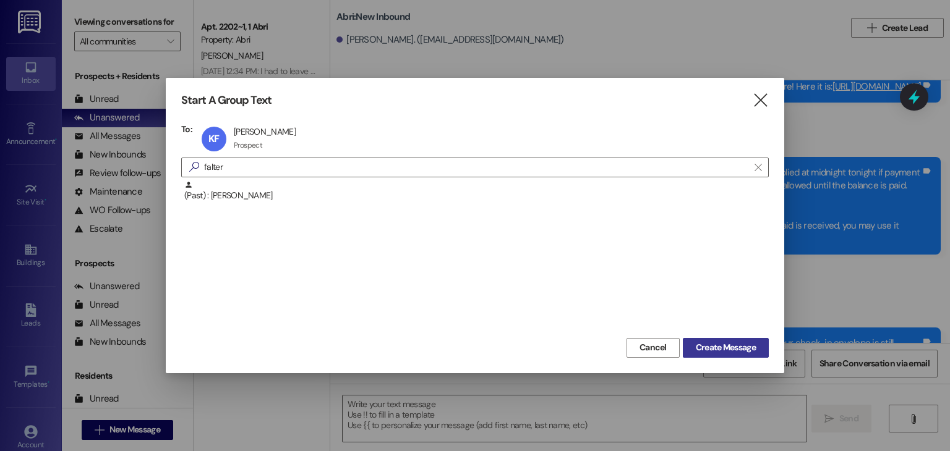
click at [714, 354] on button "Create Message" at bounding box center [726, 348] width 86 height 20
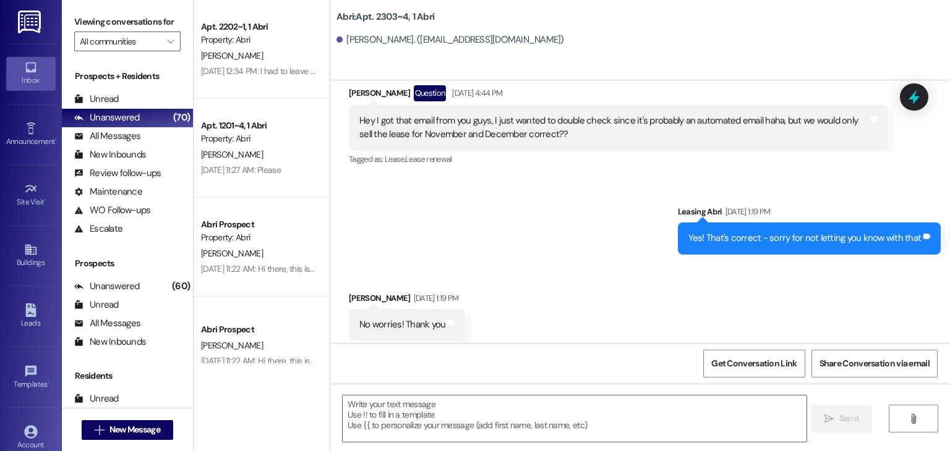
scroll to position [18372, 0]
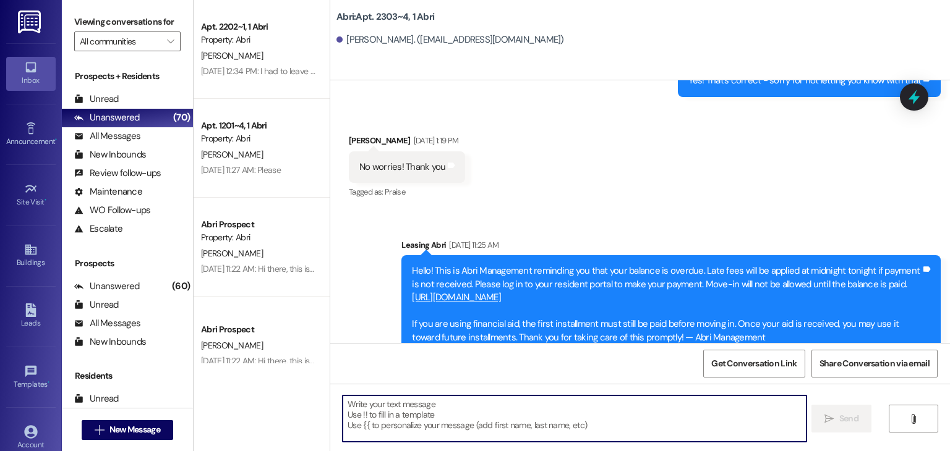
click at [403, 407] on textarea at bounding box center [574, 419] width 463 height 46
paste textarea "Hey Makenzie ! Preslee with the Abri Apartments. We’re so excited to have you h…"
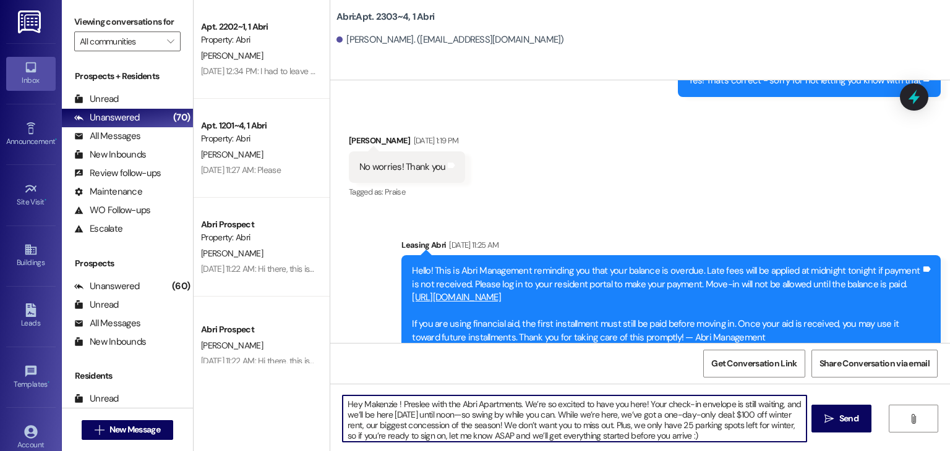
click at [388, 405] on textarea "Hey Makenzie ! Preslee with the Abri Apartments. We’re so excited to have you h…" at bounding box center [574, 419] width 463 height 46
click at [660, 438] on textarea "Hey Kirra ! Preslee with the Abri Apartments. We’re so excited to have you here…" at bounding box center [574, 419] width 463 height 46
click at [642, 436] on textarea "Hey Kirra ! Preslee with the Abri Apartments. We’re so excited to have you here…" at bounding box center [574, 419] width 463 height 46
type textarea "Hey Kirra ! Preslee with the Abri Apartments. We’re so excited to have you here…"
click at [656, 436] on textarea "Hey Kirra ! Preslee with the Abri Apartments. We’re so excited to have you here…" at bounding box center [574, 419] width 463 height 46
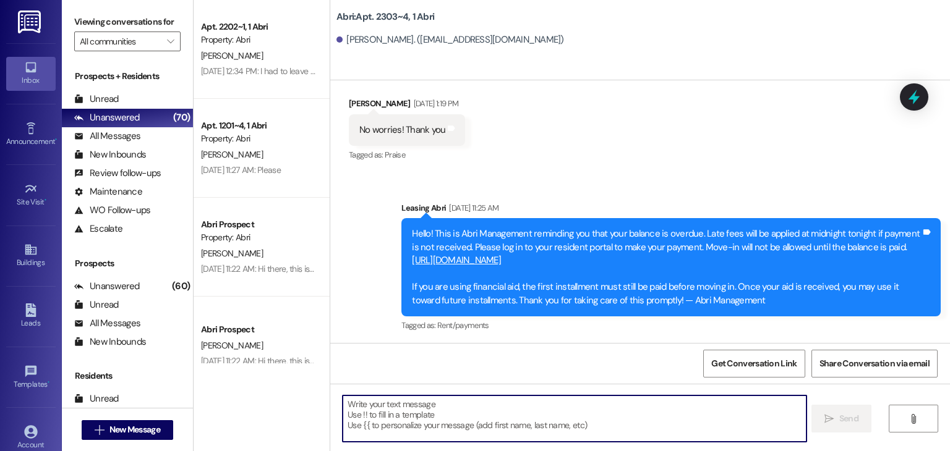
scroll to position [18498, 0]
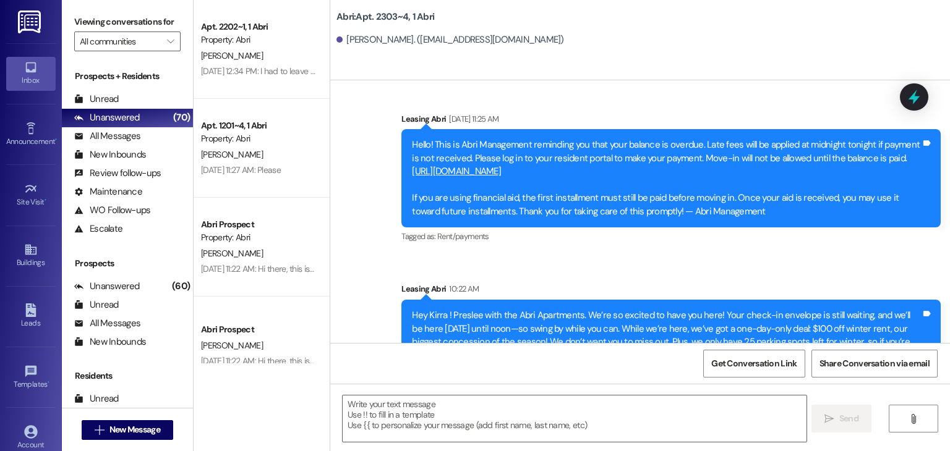
drag, startPoint x: 691, startPoint y: 315, endPoint x: 517, endPoint y: 283, distance: 176.0
click at [613, 300] on div "Hey Kirra ! Preslee with the Abri Apartments. We’re so excited to have you here…" at bounding box center [670, 336] width 539 height 72
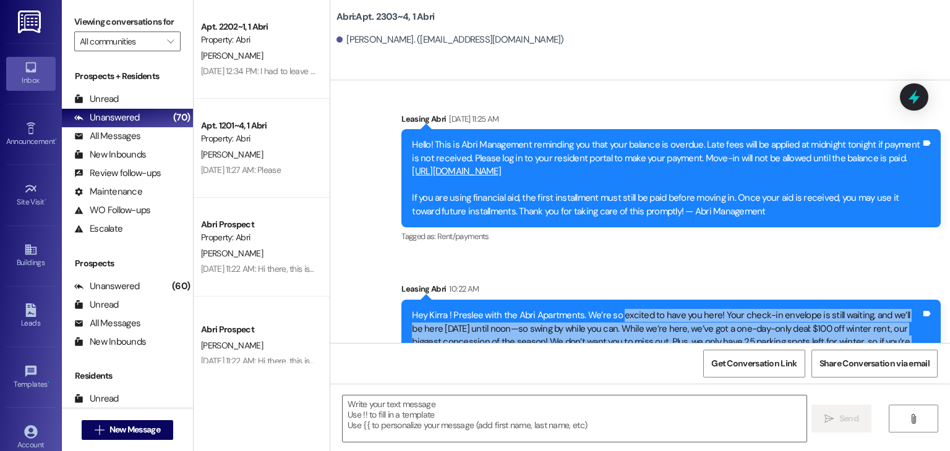
click at [712, 320] on div "Hey Kirra ! Preslee with the Abri Apartments. We’re so excited to have you here…" at bounding box center [666, 335] width 509 height 53
drag, startPoint x: 691, startPoint y: 320, endPoint x: 403, endPoint y: 274, distance: 291.8
click at [411, 309] on div "Hey Kirra ! Preslee with the Abri Apartments. We’re so excited to have you here…" at bounding box center [666, 335] width 511 height 53
copy div "Hey Kirra ! Preslee with the Abri Apartments. We’re so excited to have you here…"
click at [732, 325] on div "Hey Kirra ! Preslee with the Abri Apartments. We’re so excited to have you here…" at bounding box center [670, 336] width 539 height 72
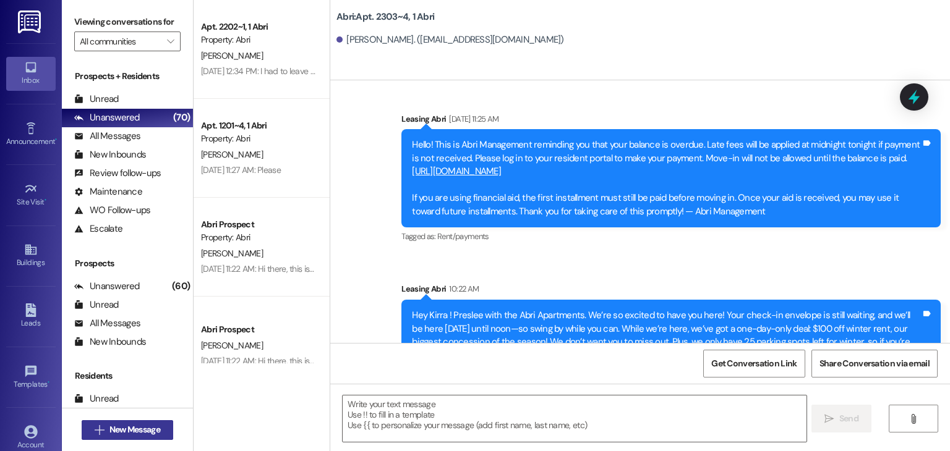
click at [148, 429] on span "New Message" at bounding box center [134, 430] width 51 height 13
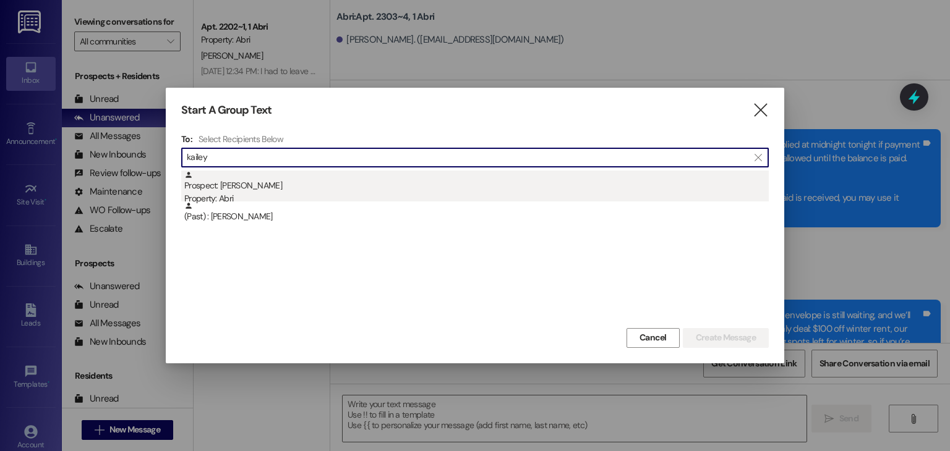
type input "kailey"
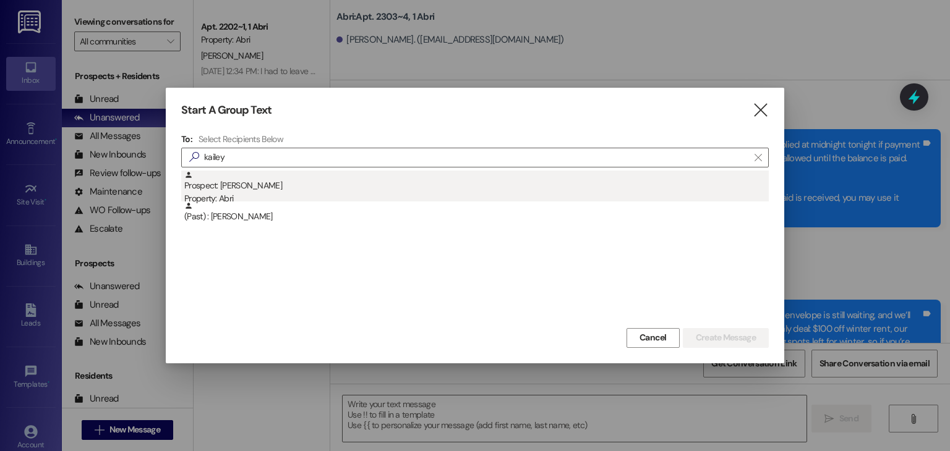
click at [284, 191] on div "Prospect: Kailey Wheeler Property: Abri" at bounding box center [476, 188] width 584 height 35
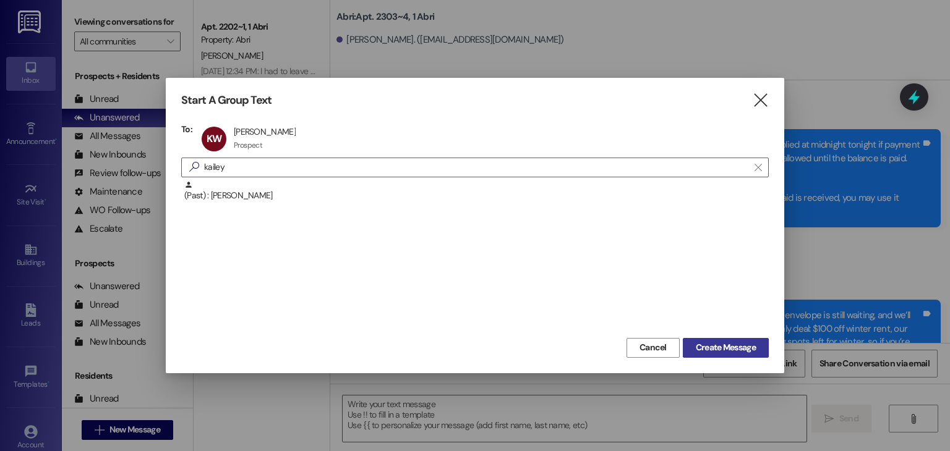
click at [734, 354] on span "Create Message" at bounding box center [726, 347] width 60 height 13
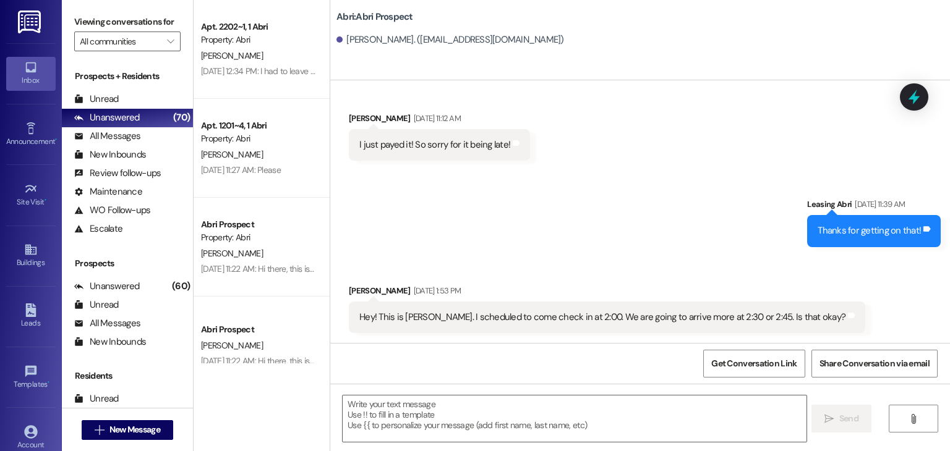
scroll to position [2456, 0]
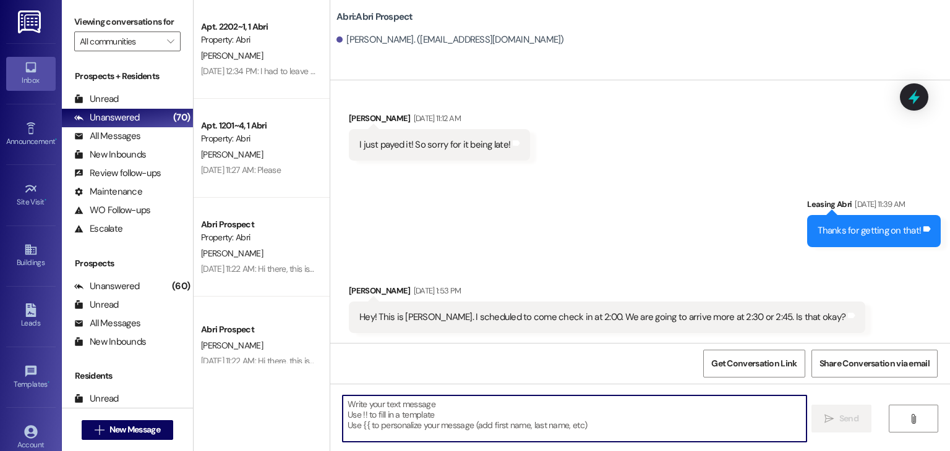
click at [482, 411] on textarea at bounding box center [574, 419] width 463 height 46
paste textarea "Hey Kirra ! Preslee with the Abri Apartments. We’re so excited to have you here…"
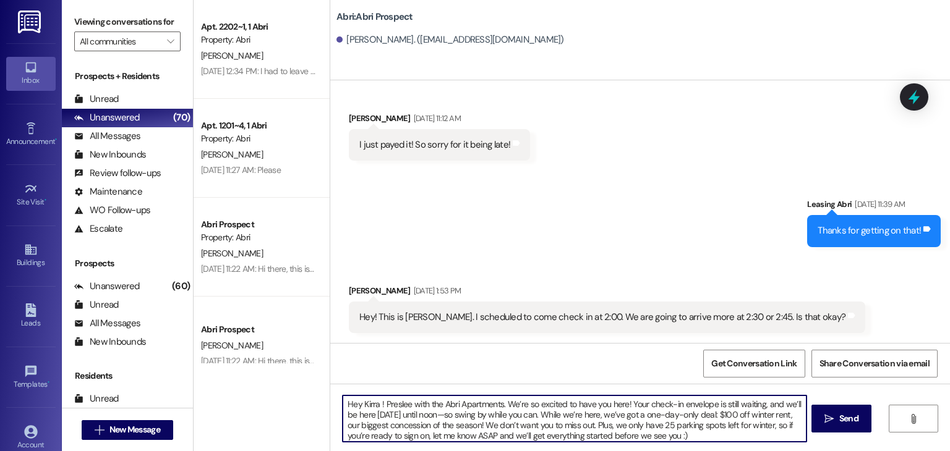
click at [373, 406] on textarea "Hey Kirra ! Preslee with the Abri Apartments. We’re so excited to have you here…" at bounding box center [574, 419] width 463 height 46
type textarea "Hey Kailey ! Preslee with the Abri Apartments. We’re so excited to have you her…"
click at [657, 438] on textarea "Hey Kailey ! Preslee with the Abri Apartments. We’re so excited to have you her…" at bounding box center [574, 419] width 463 height 46
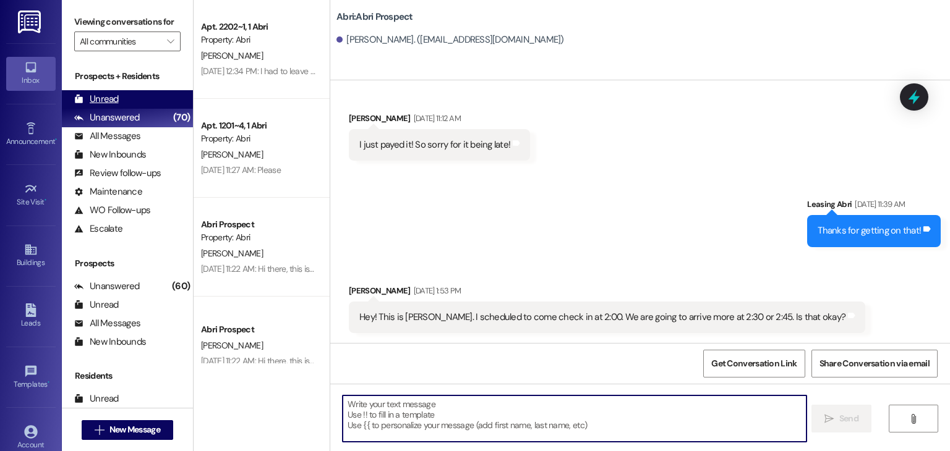
click at [119, 99] on div "Unread (0)" at bounding box center [127, 99] width 131 height 19
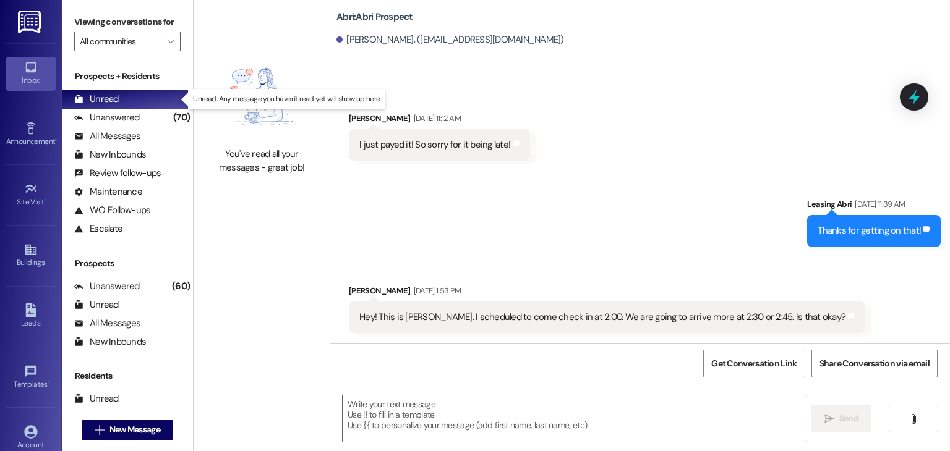
click at [141, 104] on div "Unread (0)" at bounding box center [127, 99] width 131 height 19
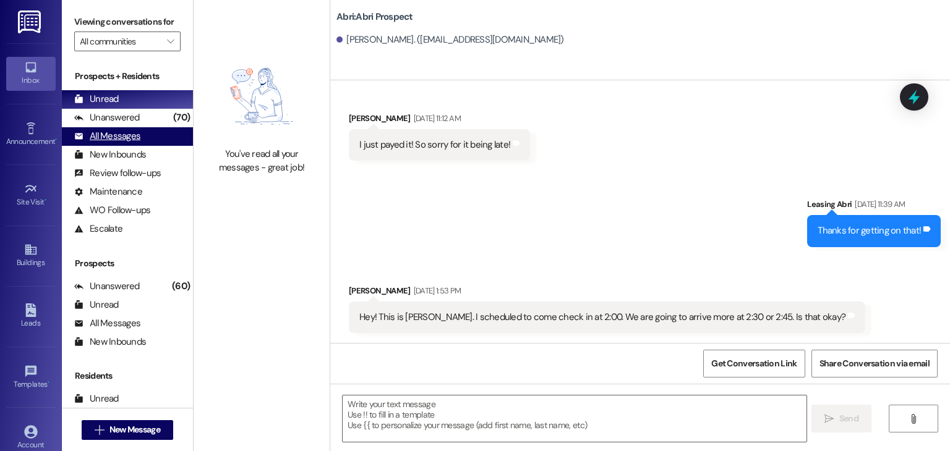
click at [135, 132] on div "All Messages" at bounding box center [107, 136] width 66 height 13
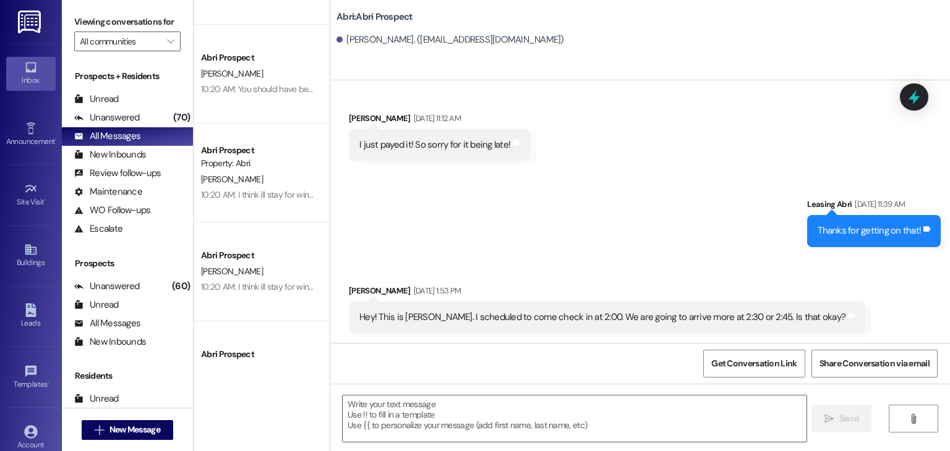
scroll to position [371, 0]
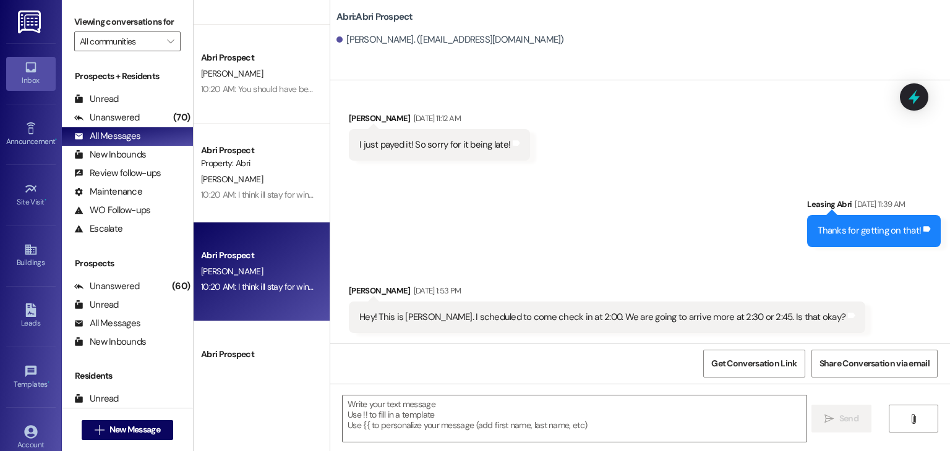
click at [249, 275] on div "P. Coons" at bounding box center [258, 271] width 117 height 15
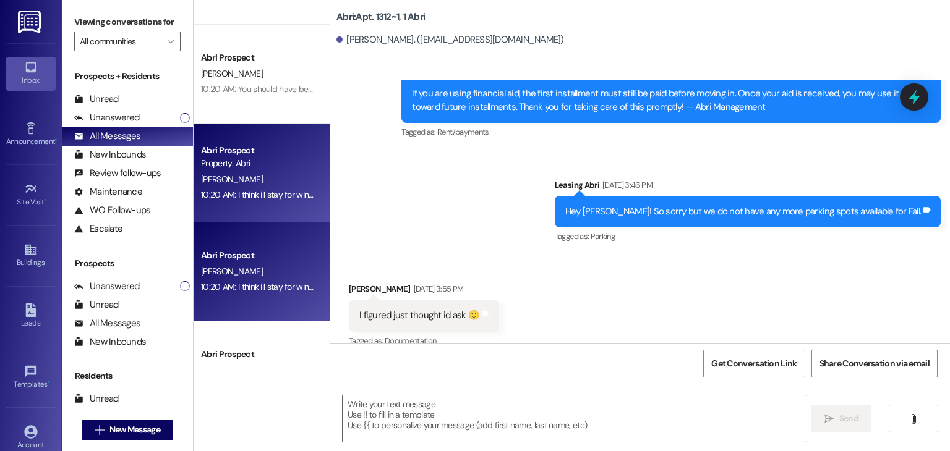
scroll to position [31387, 0]
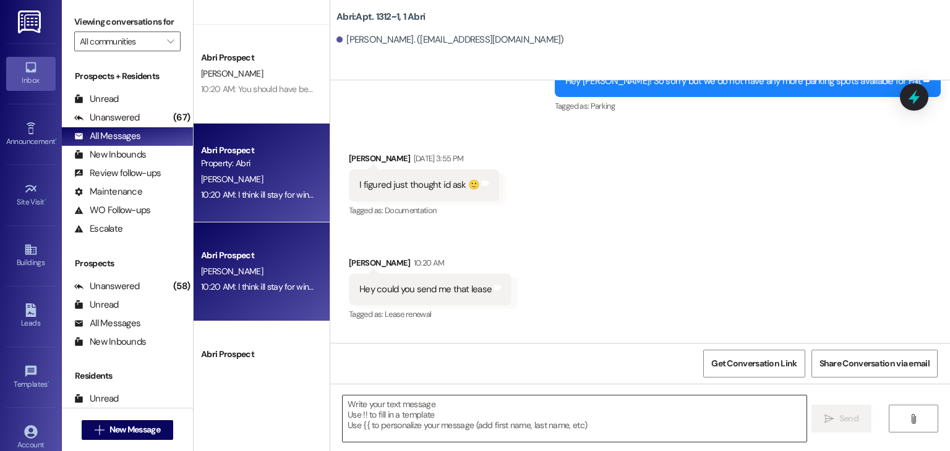
click at [386, 420] on textarea at bounding box center [574, 419] width 463 height 46
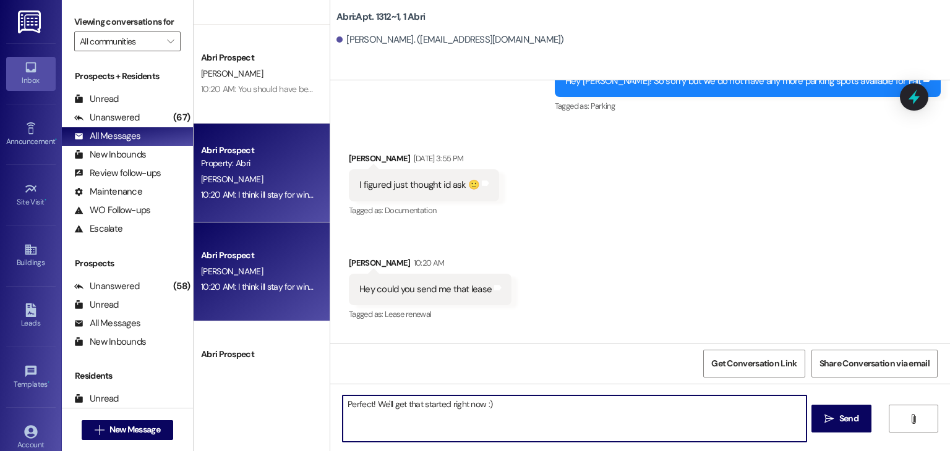
type textarea "Perfect! We'll get that started right now :)"
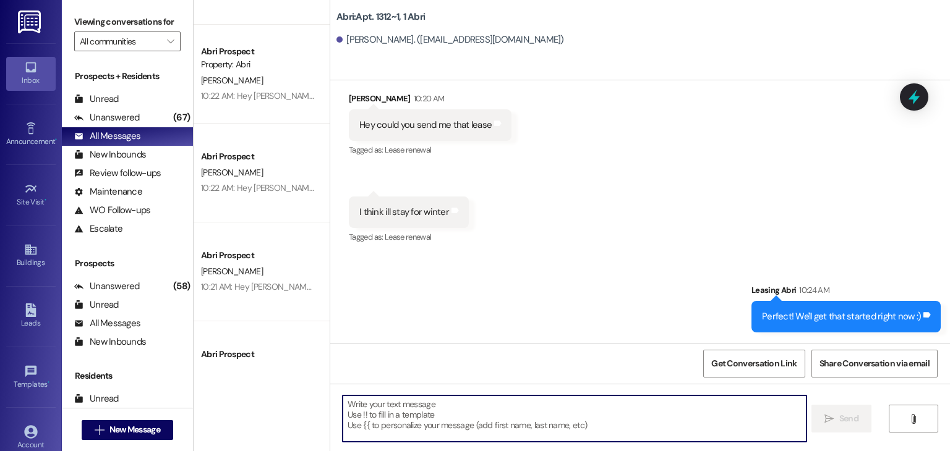
scroll to position [31558, 0]
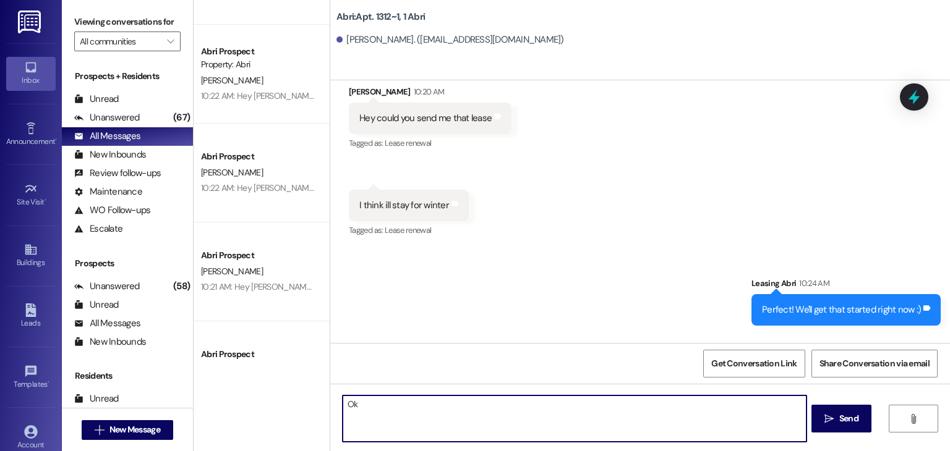
type textarea "O"
type textarea "Of course :) I just sent it over to you. You and your guarantor need to sign as…"
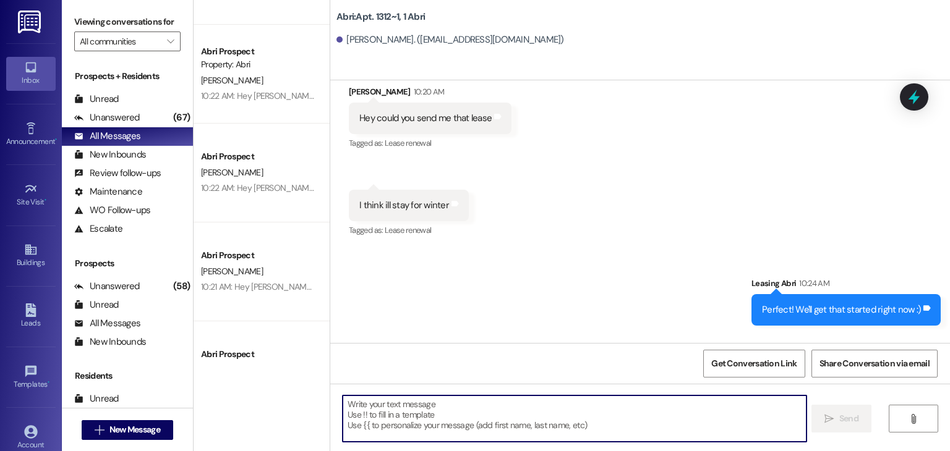
scroll to position [31645, 0]
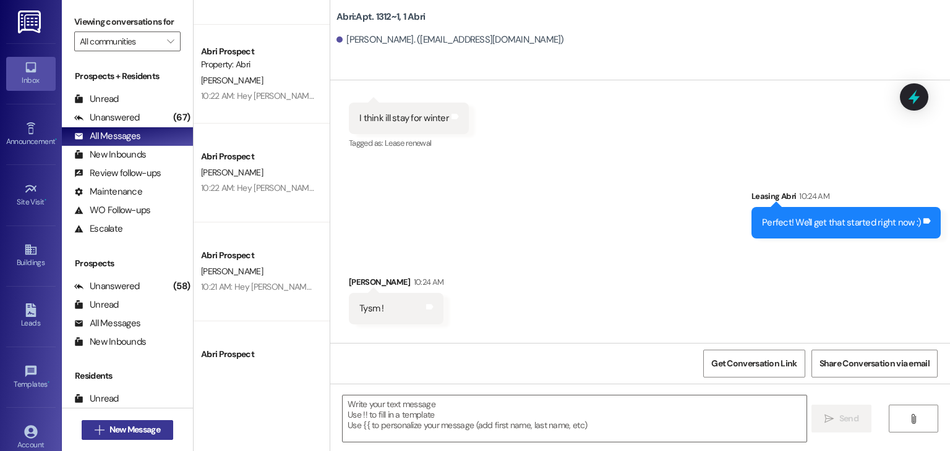
click at [132, 435] on span "New Message" at bounding box center [134, 430] width 51 height 13
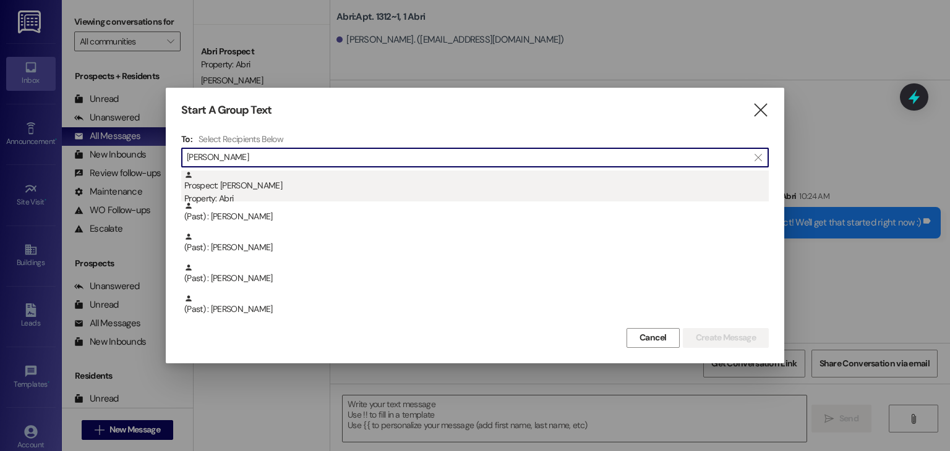
type input "seth"
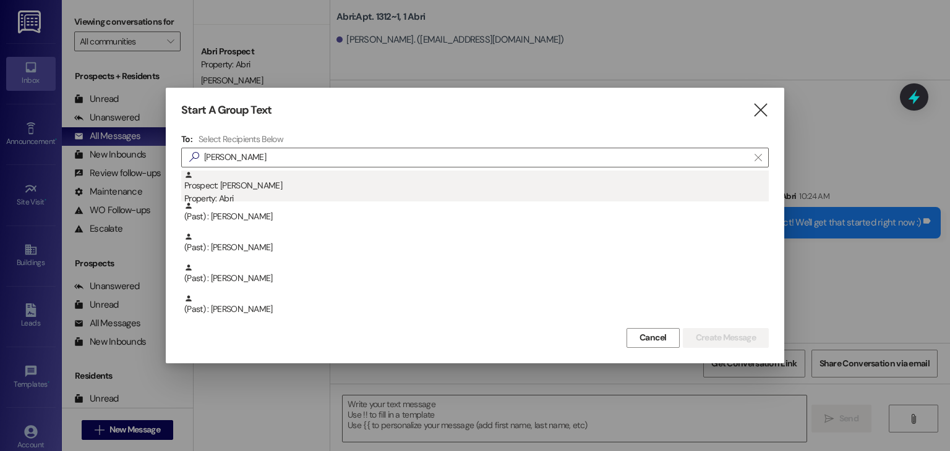
click at [251, 196] on div "Property: Abri" at bounding box center [476, 198] width 584 height 13
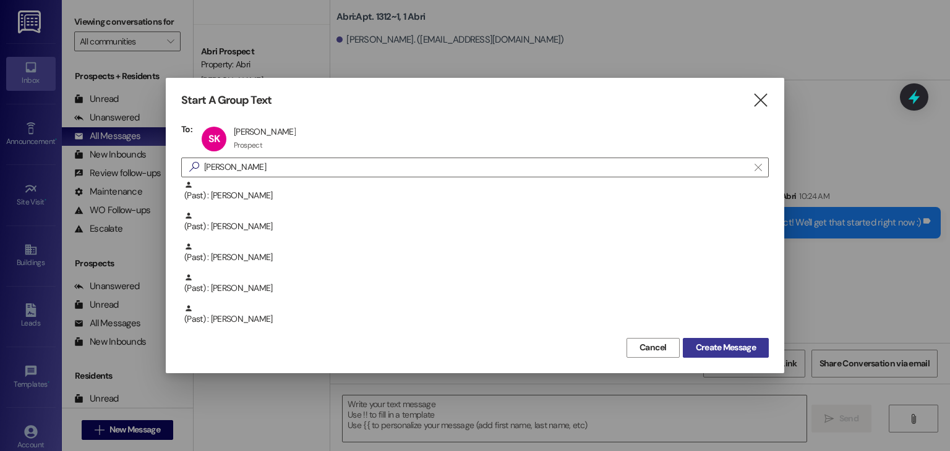
click at [705, 351] on span "Create Message" at bounding box center [726, 347] width 60 height 13
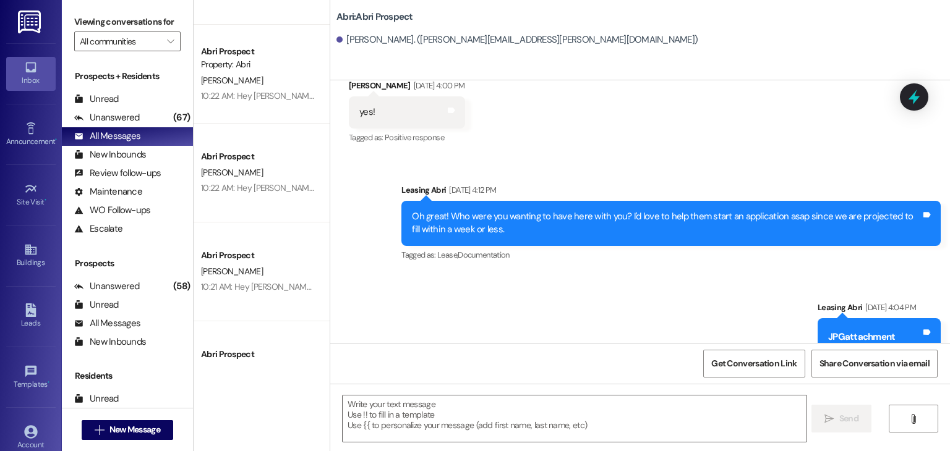
scroll to position [2376, 0]
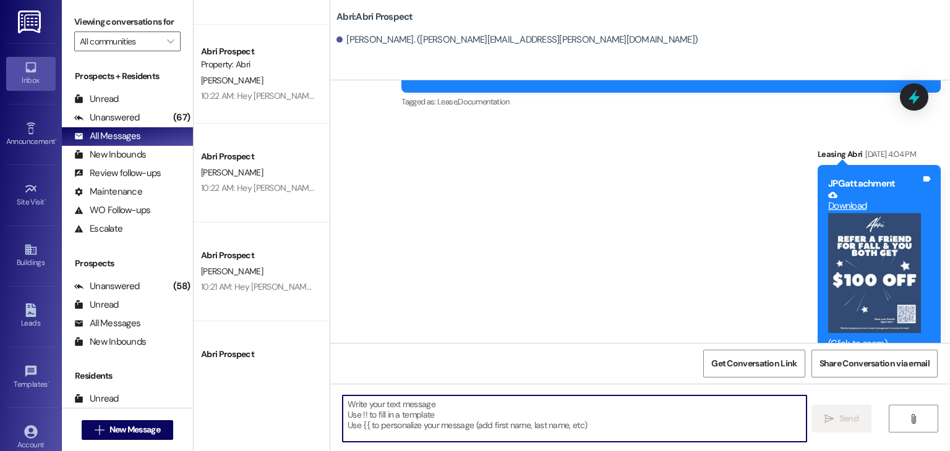
click at [414, 406] on textarea at bounding box center [574, 419] width 463 height 46
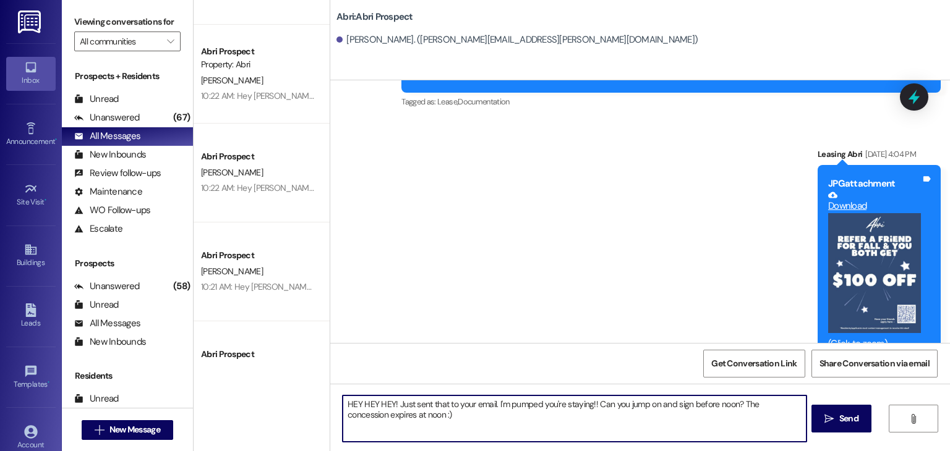
click at [729, 404] on textarea "HEY HEY HEY! Just sent that to your email. I'm pumped you're staying!! Can you …" at bounding box center [574, 419] width 463 height 46
click at [443, 416] on textarea "HEY HEY HEY! Just sent that to your email. I'm pumped you're staying!! Can you …" at bounding box center [574, 419] width 463 height 46
type textarea "HEY HEY HEY! Just sent that to your email. I'm pumped you're staying!! Can you …"
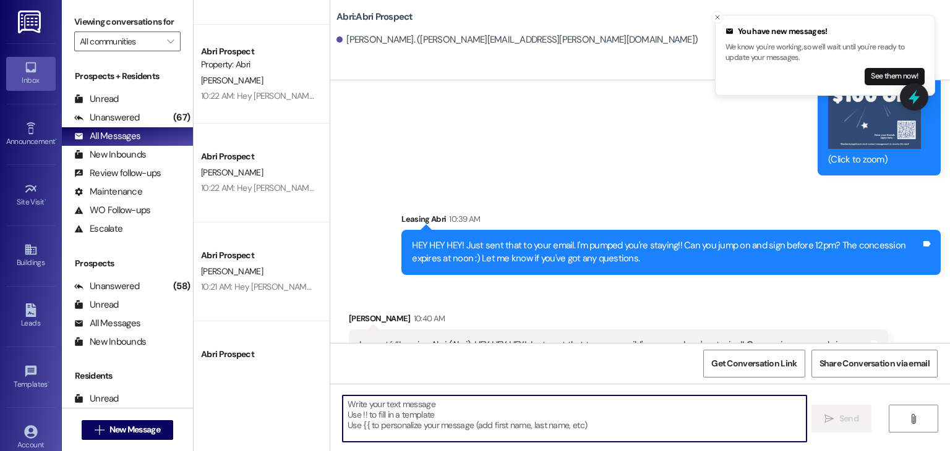
scroll to position [2574, 0]
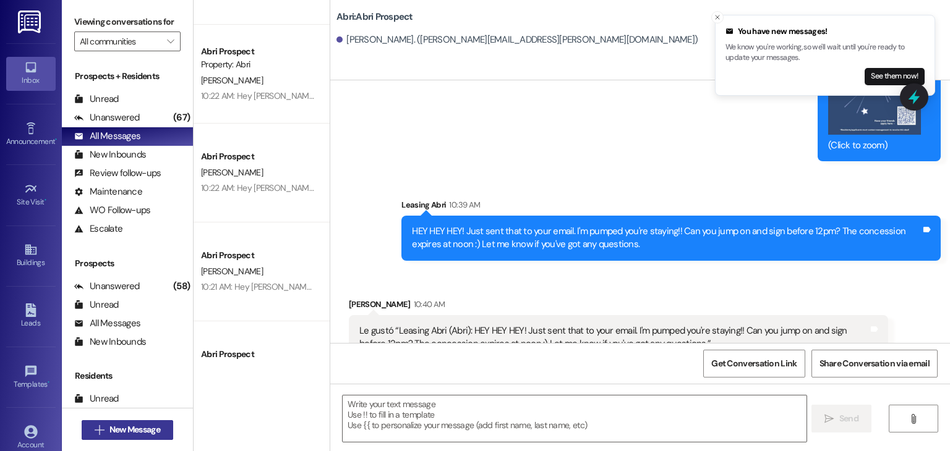
click at [119, 436] on span "New Message" at bounding box center [134, 430] width 51 height 13
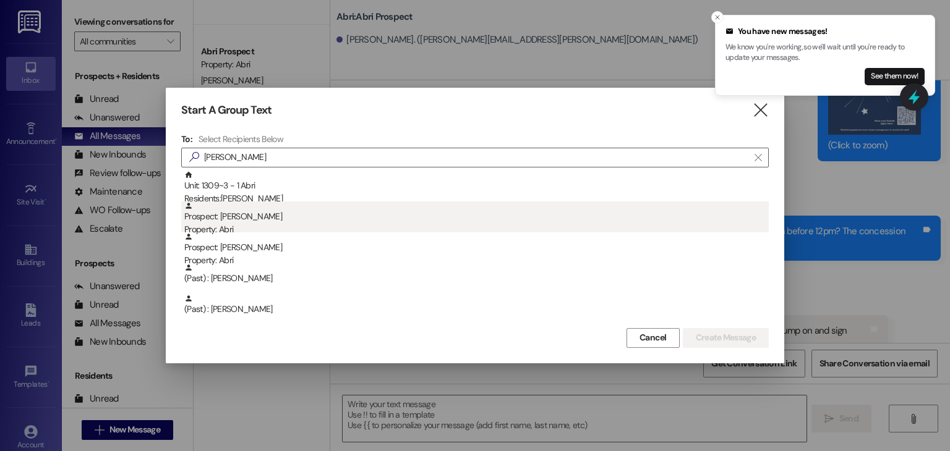
click at [256, 210] on div "Prospect: Blake Foster Property: Abri" at bounding box center [476, 219] width 584 height 35
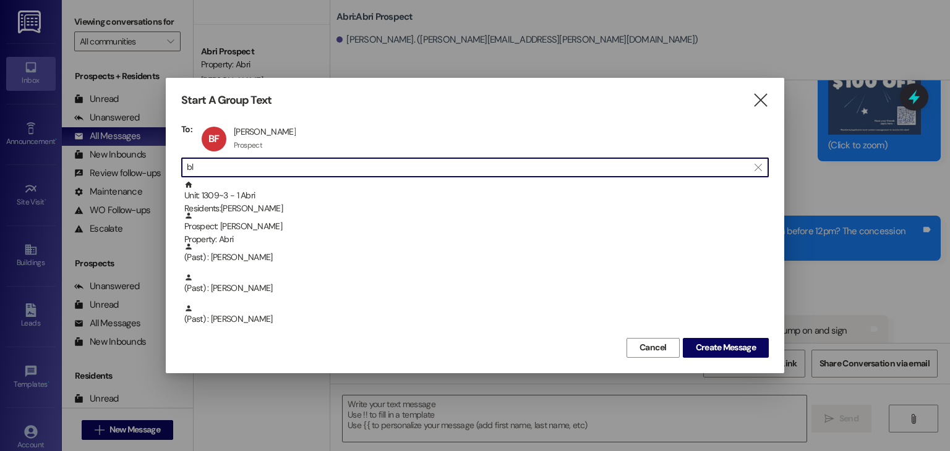
type input "b"
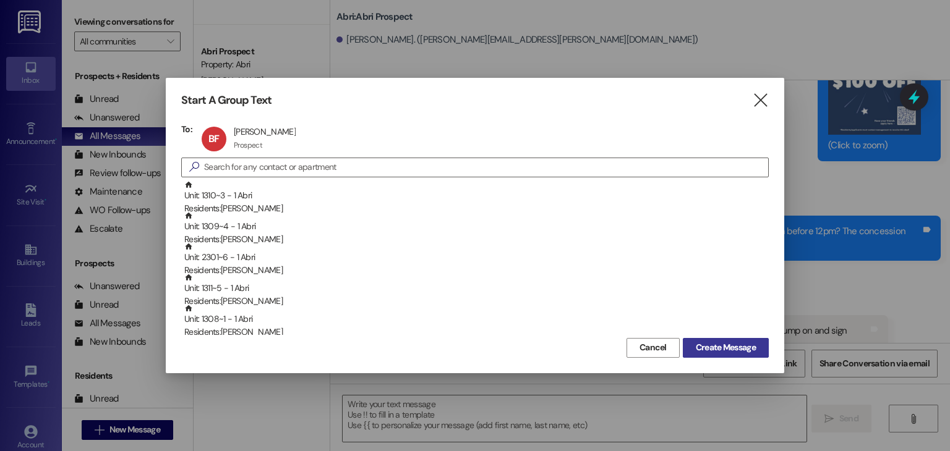
click at [743, 344] on span "Create Message" at bounding box center [726, 347] width 60 height 13
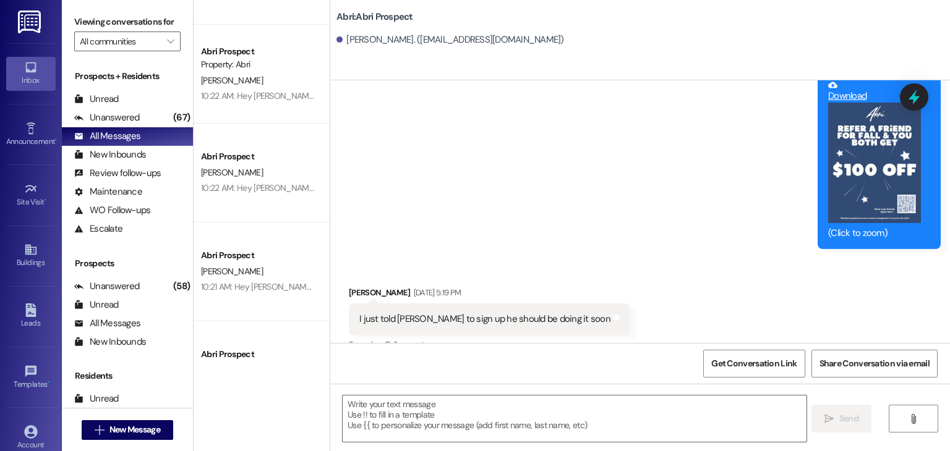
scroll to position [2223, 0]
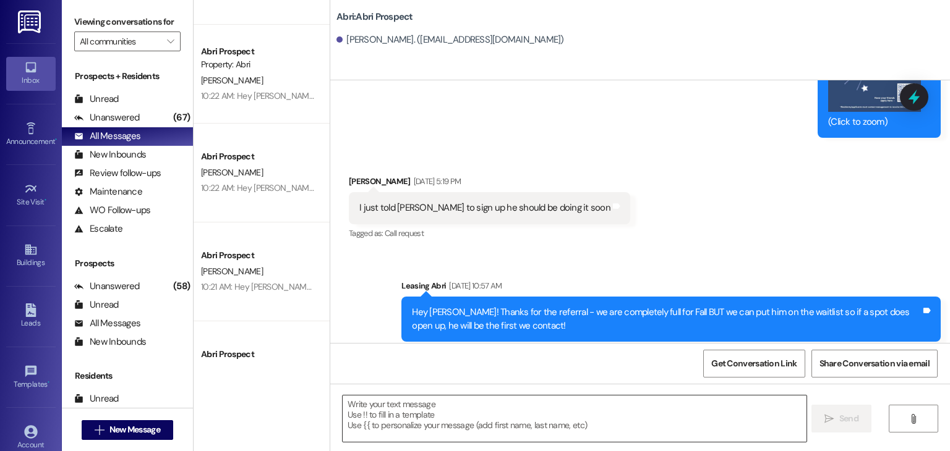
click at [397, 415] on textarea at bounding box center [574, 419] width 463 height 46
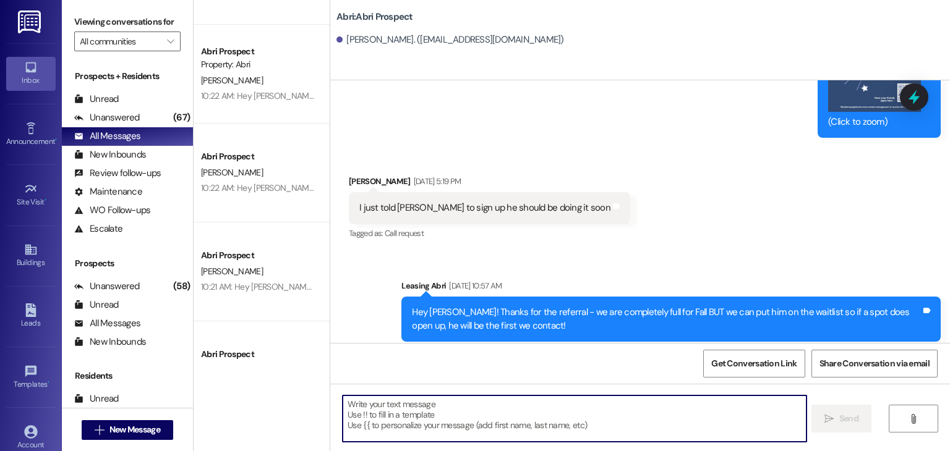
paste textarea "Hey Kirra ! Preslee with the Abri Apartments. We’re so excited to have you here…"
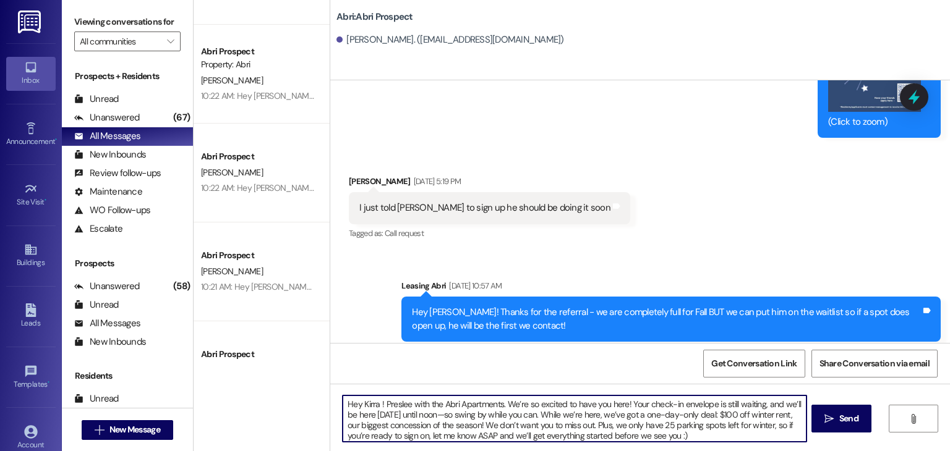
click at [371, 405] on textarea "Hey Kirra ! Preslee with the Abri Apartments. We’re so excited to have you here…" at bounding box center [574, 419] width 463 height 46
click at [683, 441] on textarea "Hey Blake ! Preslee with the Abri Apartments. We’re so excited to have you here…" at bounding box center [574, 419] width 463 height 46
click at [650, 425] on textarea "Hey Blake ! Preslee with the Abri Apartments. We’re so excited to have you here…" at bounding box center [574, 419] width 463 height 46
type textarea "Hey Blake ! Preslee with the Abri Apartments. We’re so excited to have you here…"
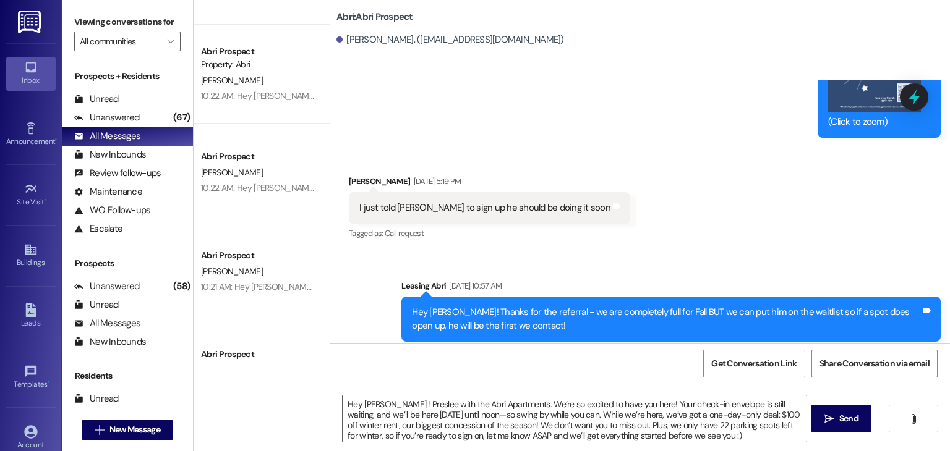
click at [668, 448] on div "Hey Blake ! Preslee with the Abri Apartments. We’re so excited to have you here…" at bounding box center [639, 430] width 619 height 93
click at [671, 436] on textarea "Hey Blake ! Preslee with the Abri Apartments. We’re so excited to have you here…" at bounding box center [574, 419] width 463 height 46
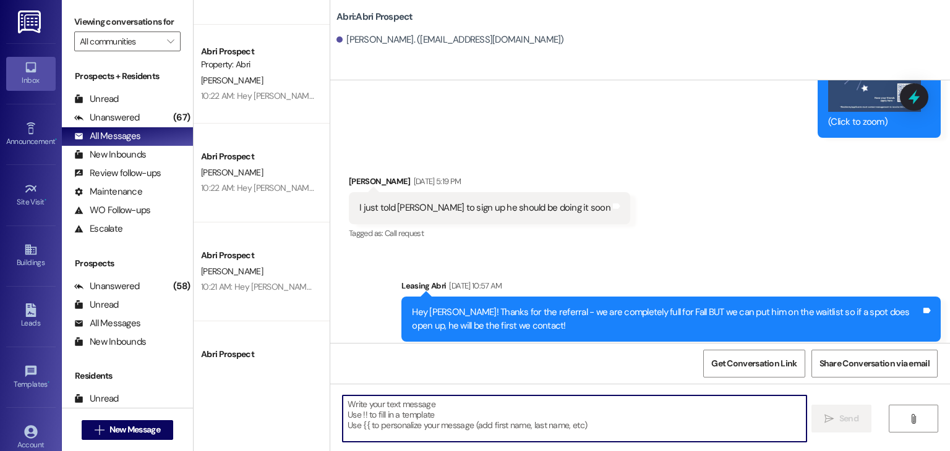
scroll to position [2349, 0]
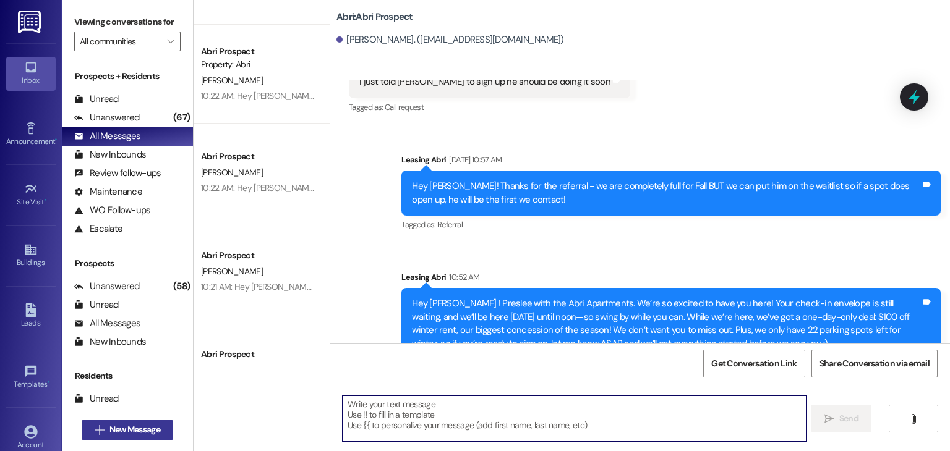
click at [153, 428] on span "New Message" at bounding box center [134, 430] width 51 height 13
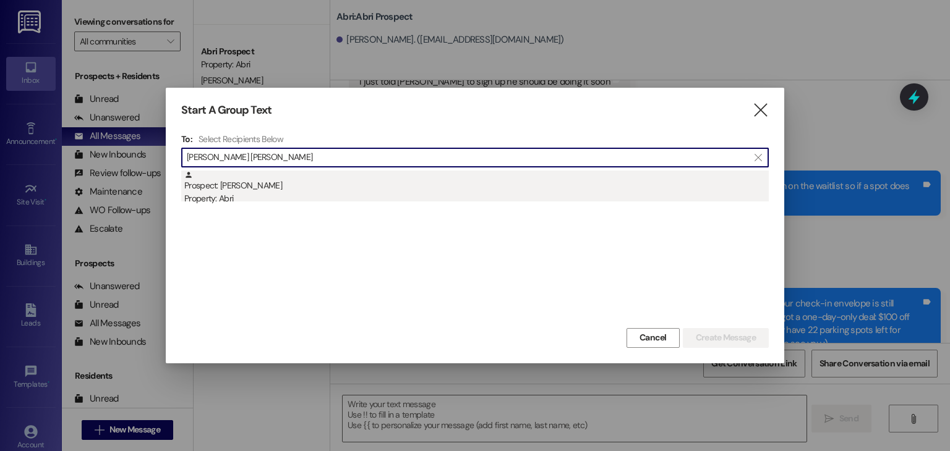
type input "ethan jo"
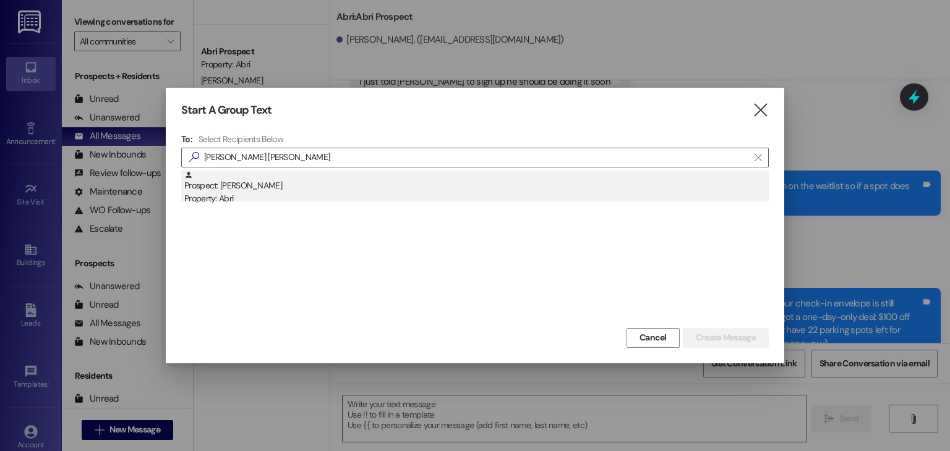
click at [279, 192] on div "Property: Abri" at bounding box center [476, 198] width 584 height 13
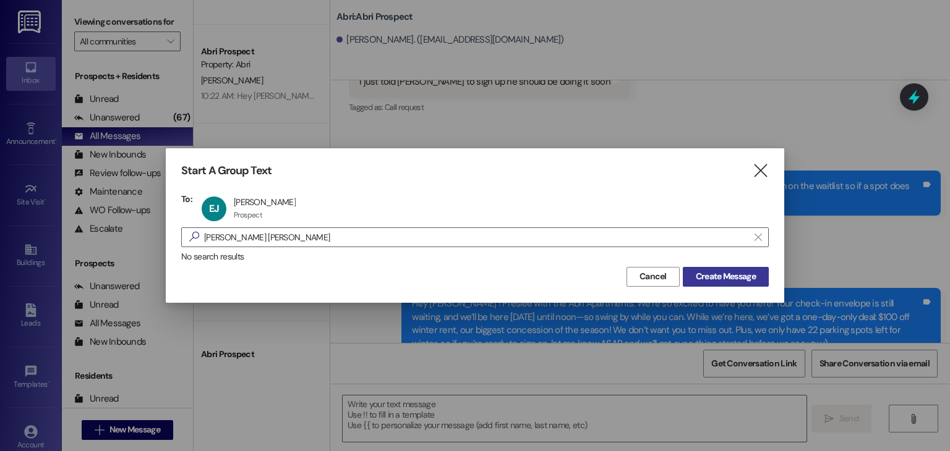
click at [703, 280] on span "Create Message" at bounding box center [726, 276] width 60 height 13
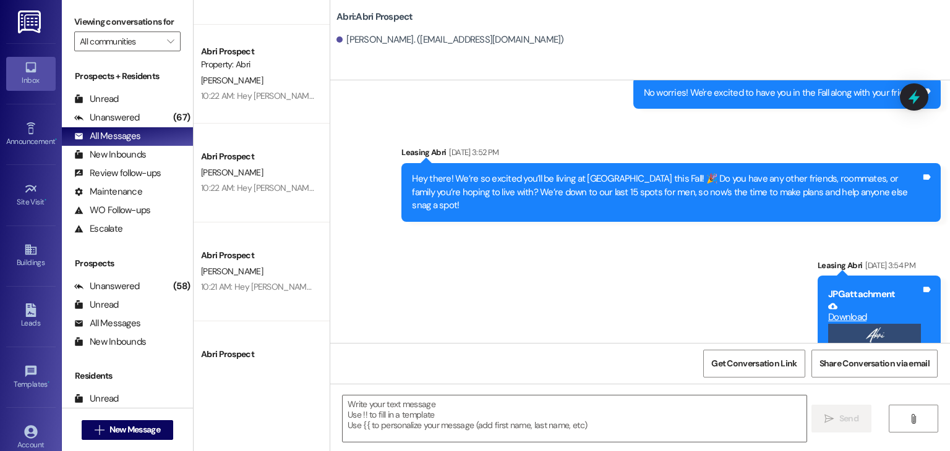
scroll to position [814, 0]
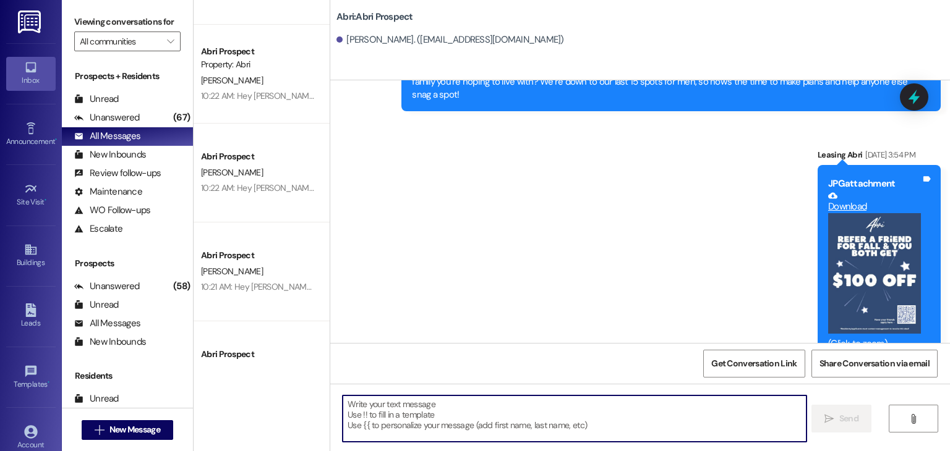
click at [415, 418] on textarea at bounding box center [574, 419] width 463 height 46
paste textarea "Hey Kirra ! Preslee with the Abri Apartments. We’re so excited to have you here…"
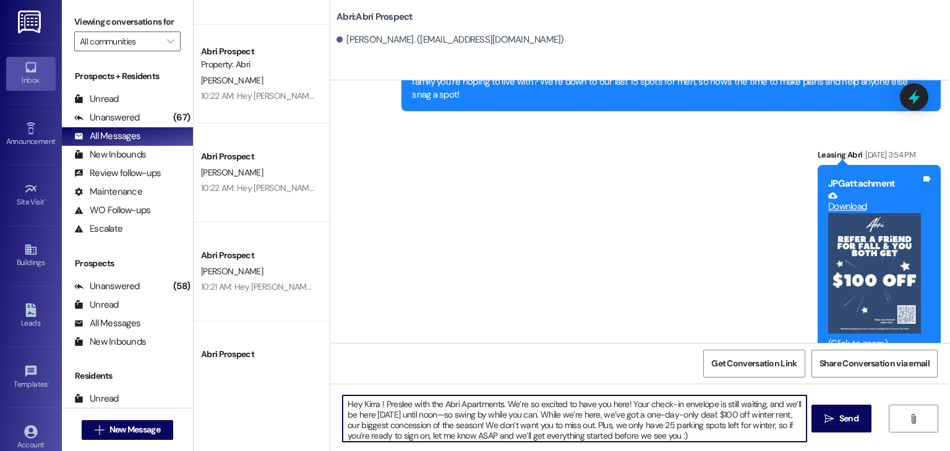
click at [373, 406] on textarea "Hey Kirra ! Preslee with the Abri Apartments. We’re so excited to have you here…" at bounding box center [574, 419] width 463 height 46
type textarea "Hey Ethan ! Preslee with the Abri Apartments. We’re so excited to have you here…"
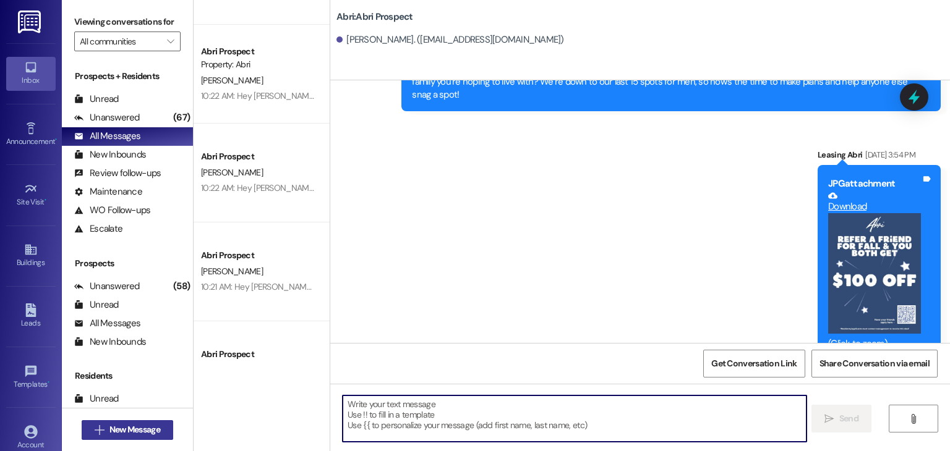
click at [153, 431] on span "New Message" at bounding box center [134, 430] width 51 height 13
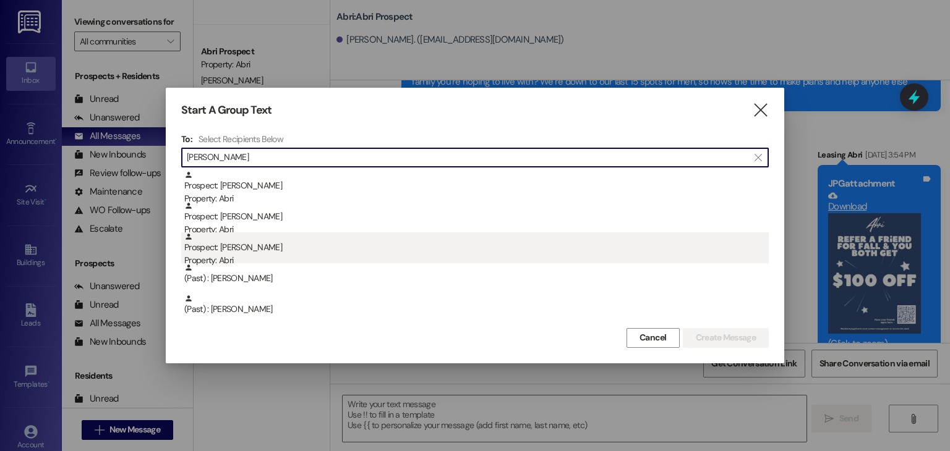
type input "Carson"
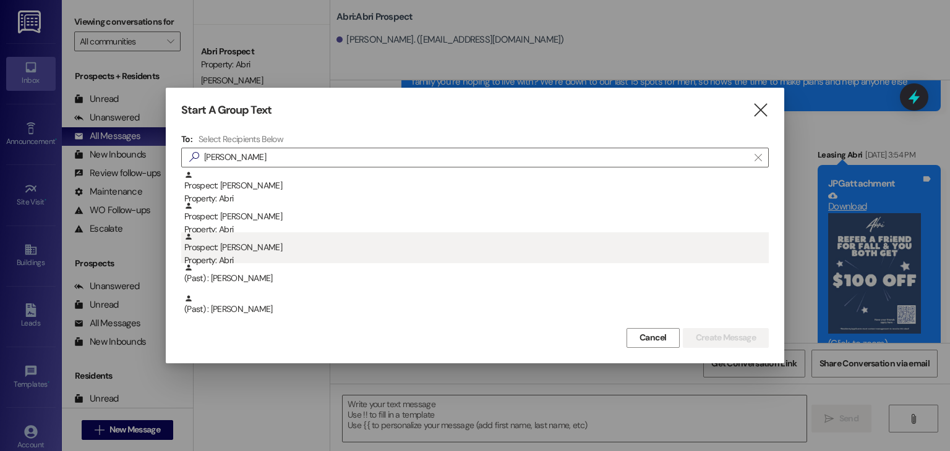
click at [299, 248] on div "Prospect: Carson Taylor Property: Abri" at bounding box center [476, 249] width 584 height 35
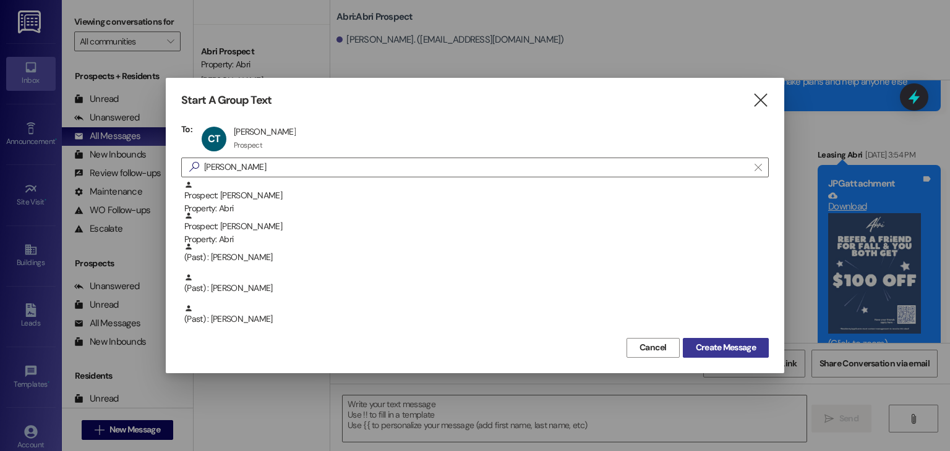
click at [696, 345] on span "Create Message" at bounding box center [726, 347] width 60 height 13
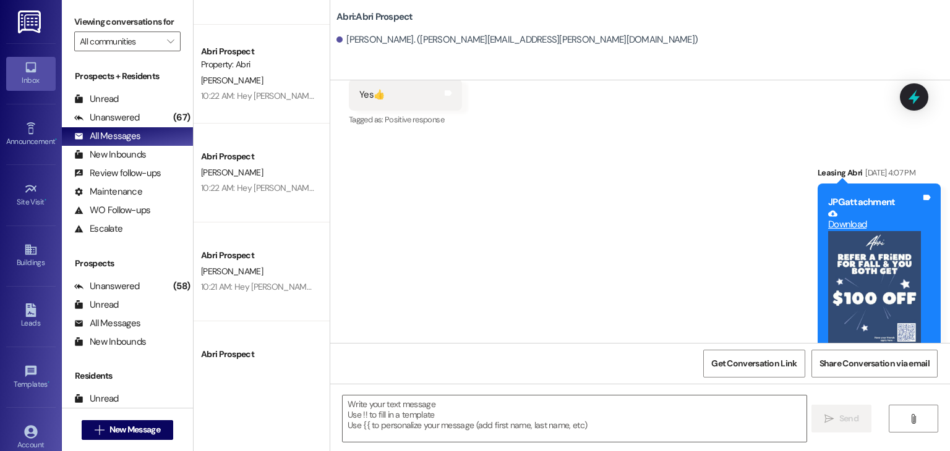
scroll to position [713, 0]
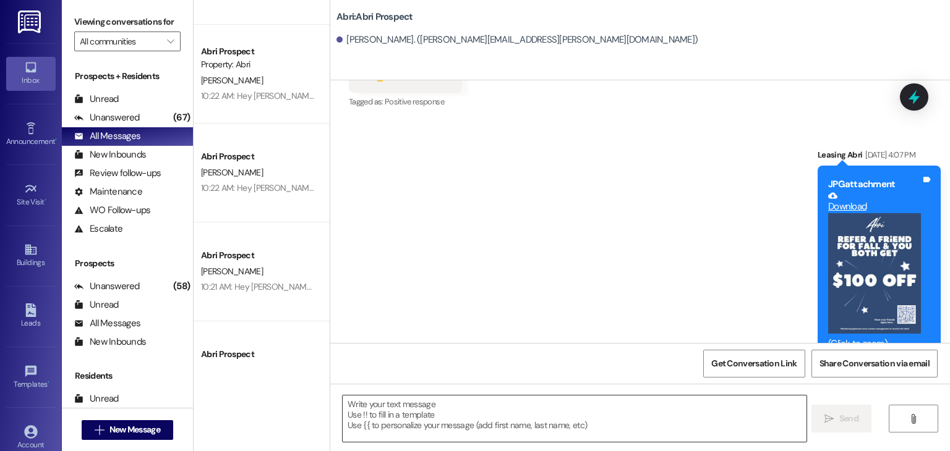
click at [406, 404] on textarea at bounding box center [574, 419] width 463 height 46
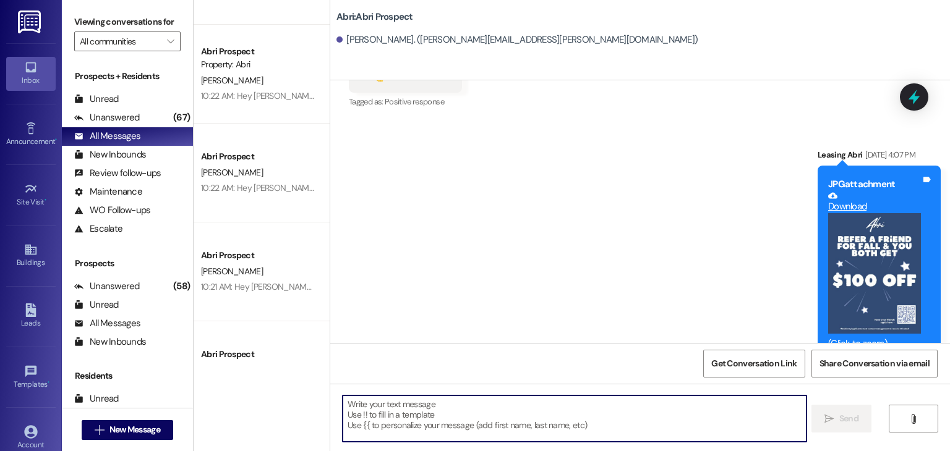
paste textarea "Hey Kirra ! Preslee with the Abri Apartments. We’re so excited to have you here…"
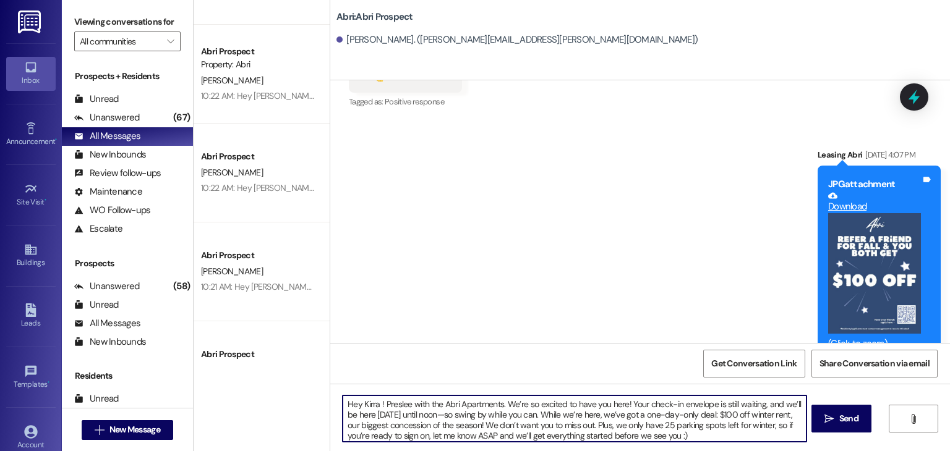
click at [371, 405] on textarea "Hey Kirra ! Preslee with the Abri Apartments. We’re so excited to have you here…" at bounding box center [574, 419] width 463 height 46
click at [707, 434] on textarea "Hey Carson ! Preslee with the Abri Apartments. We’re so excited to have you her…" at bounding box center [574, 419] width 463 height 46
click at [663, 424] on textarea "Hey Carson ! Preslee with the Abri Apartments. We’re so excited to have you her…" at bounding box center [574, 419] width 463 height 46
type textarea "Hey Carson ! Preslee with the Abri Apartments. We’re so excited to have you her…"
click at [686, 435] on textarea "Hey Carson ! Preslee with the Abri Apartments. We’re so excited to have you her…" at bounding box center [574, 419] width 463 height 46
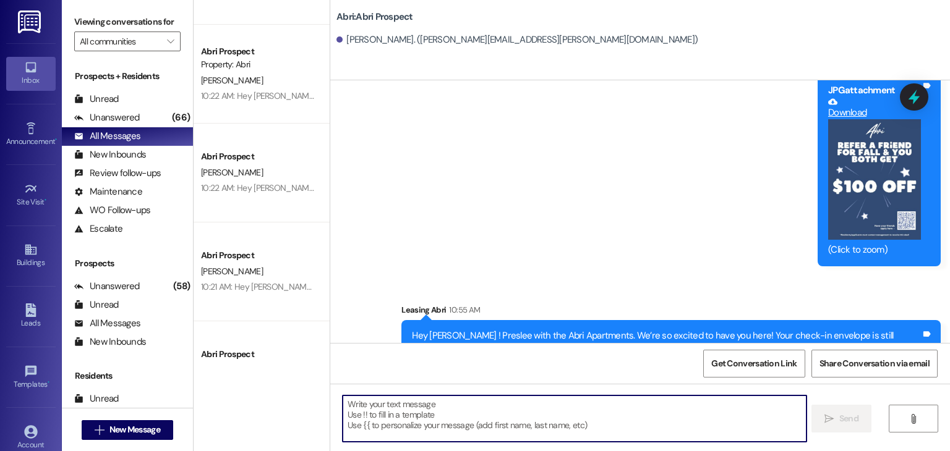
scroll to position [839, 0]
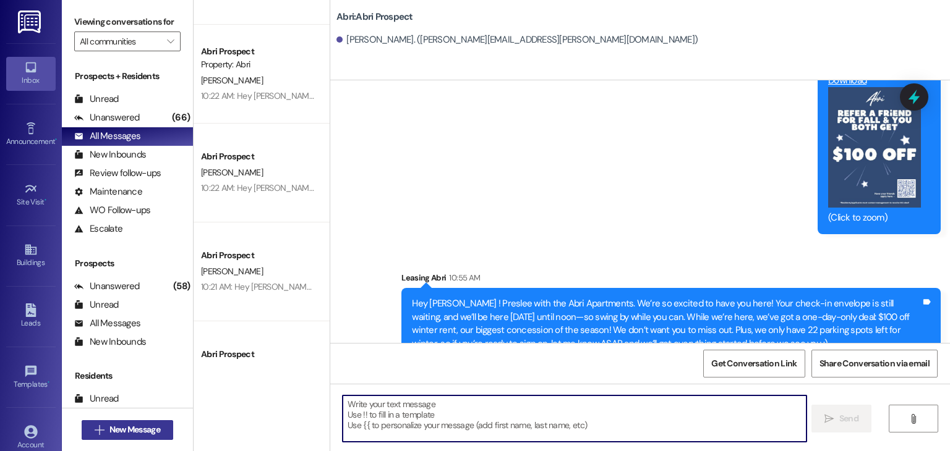
click at [156, 426] on span "New Message" at bounding box center [134, 430] width 51 height 13
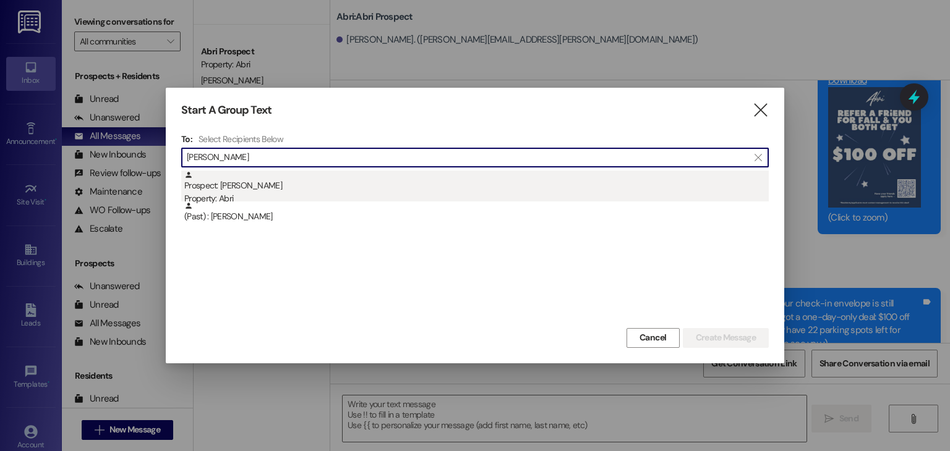
type input "lukas"
click at [283, 200] on div "Property: Abri" at bounding box center [476, 198] width 584 height 13
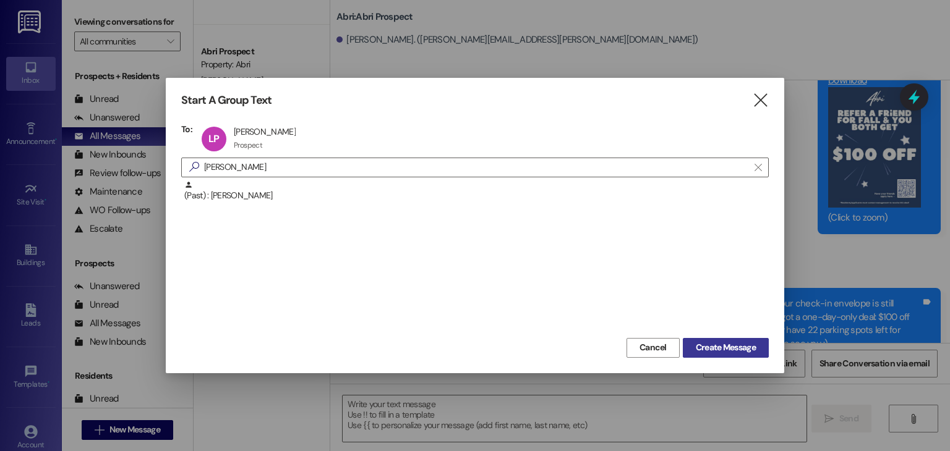
click at [714, 343] on span "Create Message" at bounding box center [726, 347] width 60 height 13
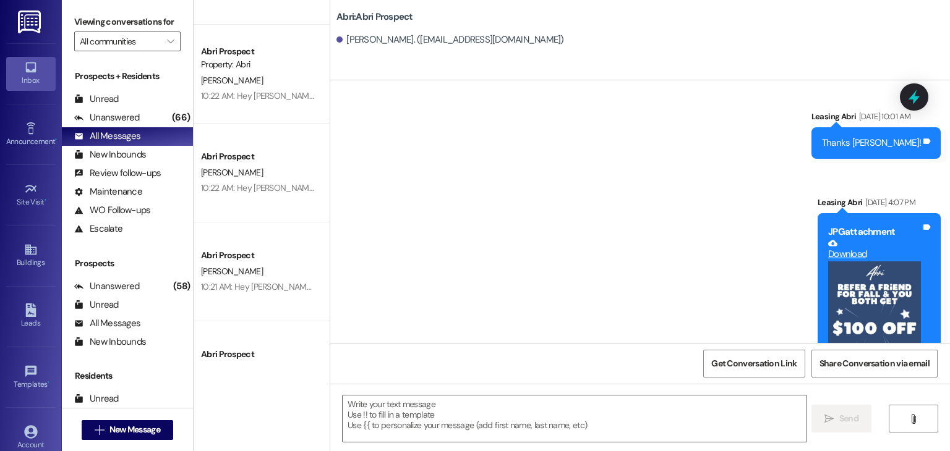
scroll to position [1176, 0]
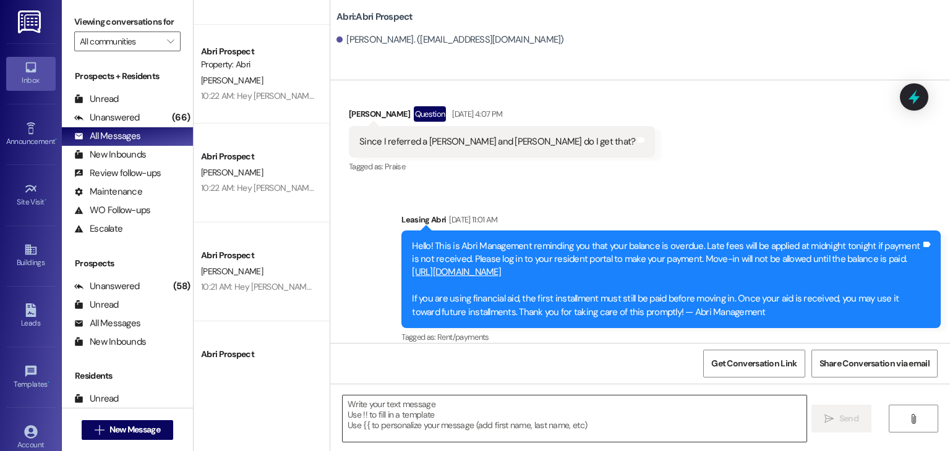
click at [406, 403] on textarea at bounding box center [574, 419] width 463 height 46
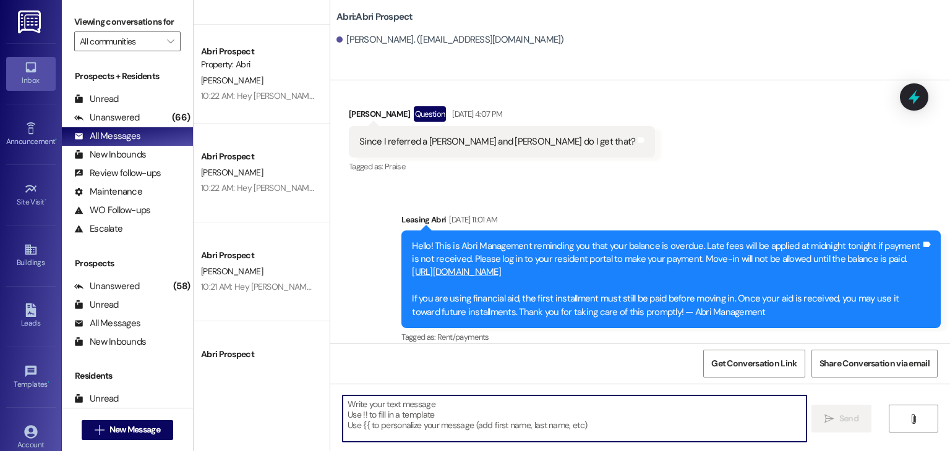
paste textarea "Hey Kirra ! Preslee with the Abri Apartments. We’re so excited to have you here…"
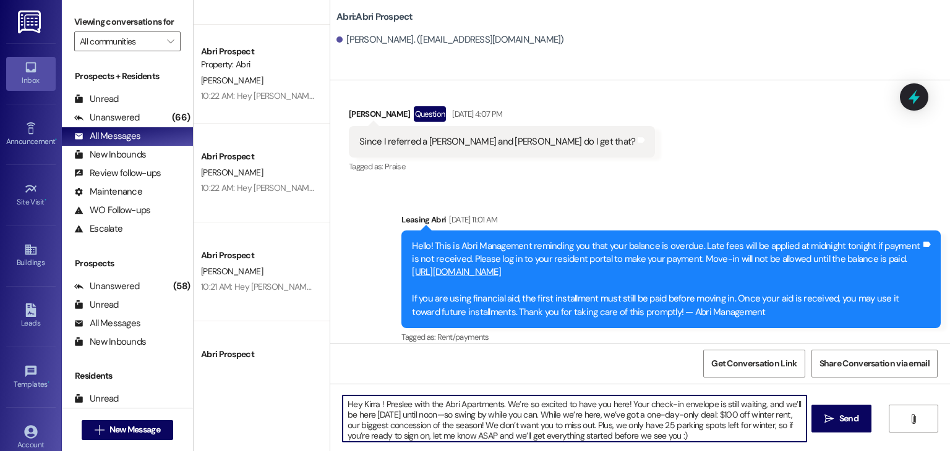
click at [370, 406] on textarea "Hey Kirra ! Preslee with the Abri Apartments. We’re so excited to have you here…" at bounding box center [574, 419] width 463 height 46
type textarea "Hey Lukas ! Preslee with the Abri Apartments. We’re so excited to have you here…"
click at [673, 441] on textarea "Hey Lukas ! Preslee with the Abri Apartments. We’re so excited to have you here…" at bounding box center [574, 419] width 463 height 46
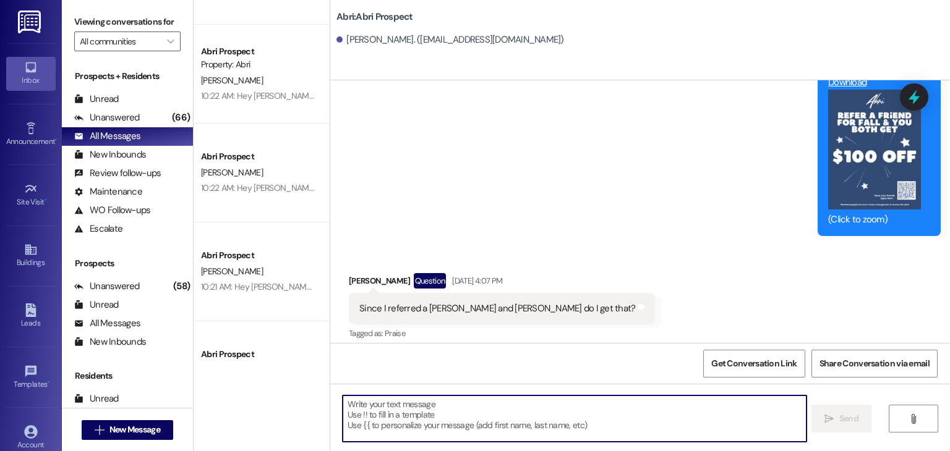
scroll to position [1005, 0]
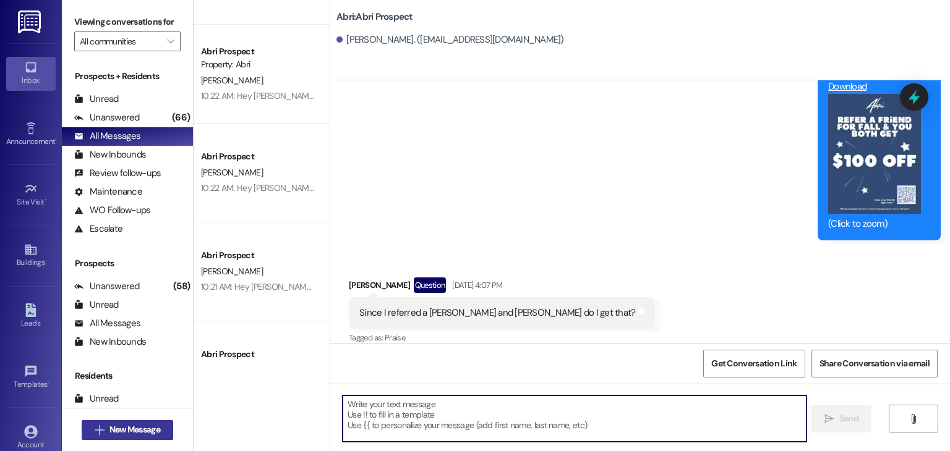
click at [156, 421] on button " New Message" at bounding box center [128, 430] width 92 height 20
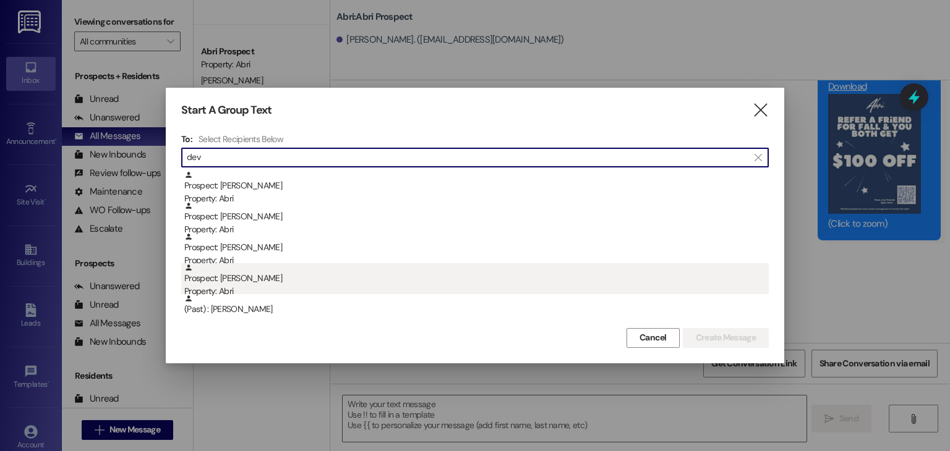
type input "dev"
click at [282, 291] on div "Property: Abri" at bounding box center [476, 291] width 584 height 13
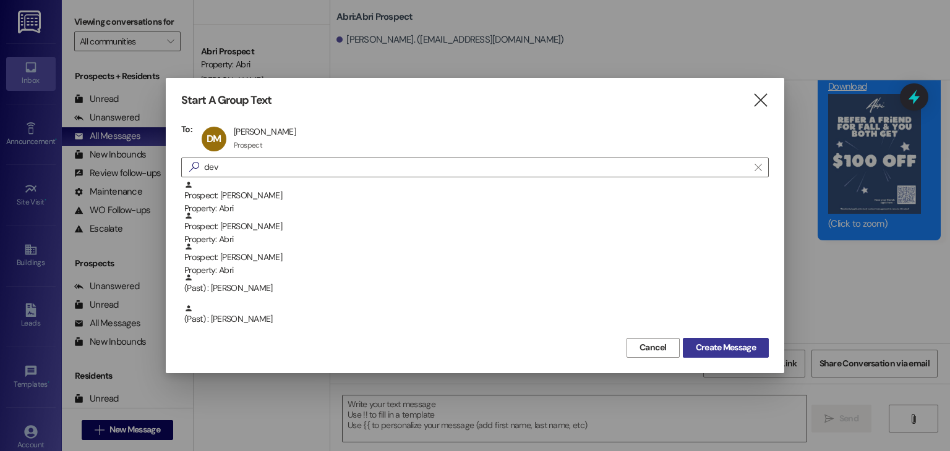
click at [713, 342] on span "Create Message" at bounding box center [726, 347] width 60 height 13
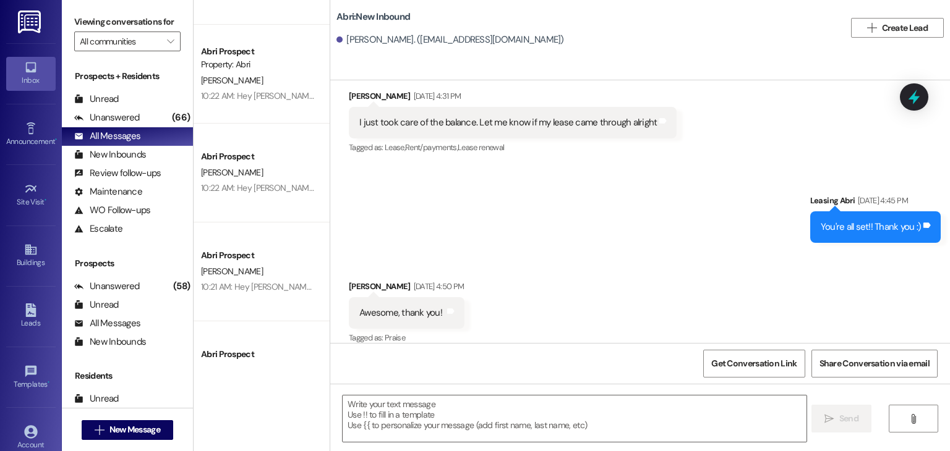
scroll to position [1588, 0]
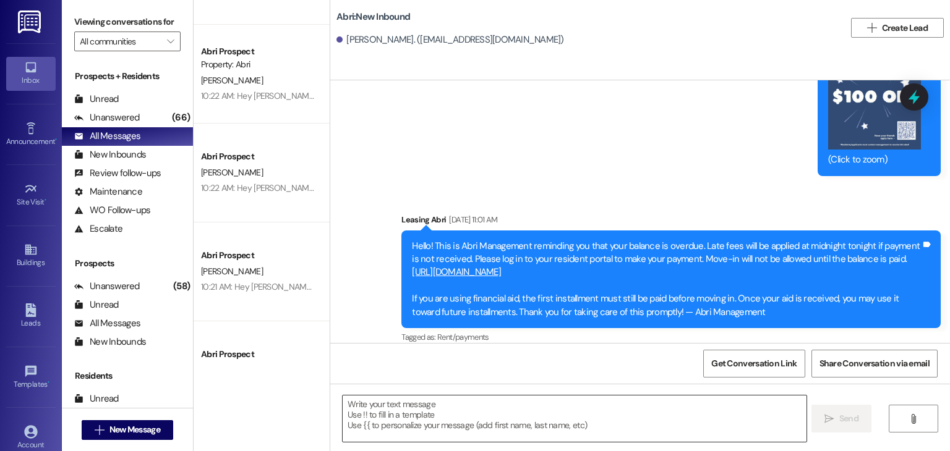
click at [417, 407] on textarea at bounding box center [574, 419] width 463 height 46
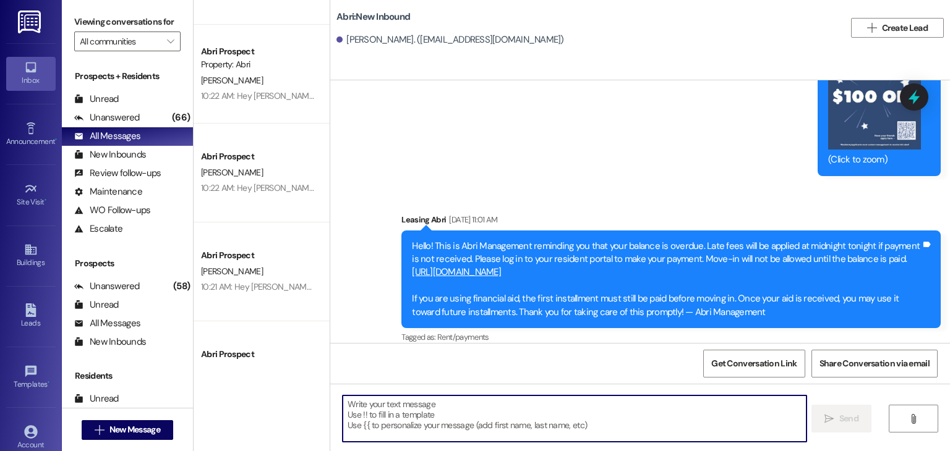
paste textarea "Hey Kirra ! Preslee with the Abri Apartments. We’re so excited to have you here…"
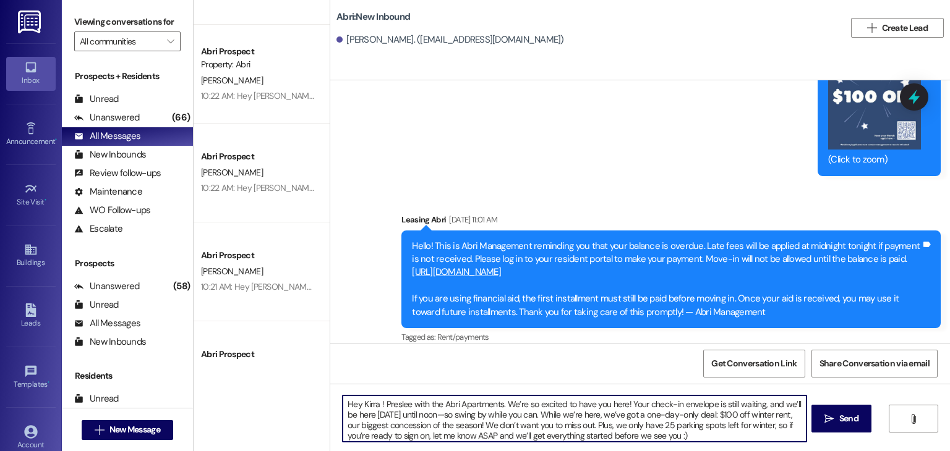
click at [371, 404] on textarea "Hey Kirra ! Preslee with the Abri Apartments. We’re so excited to have you here…" at bounding box center [574, 419] width 463 height 46
click at [651, 428] on textarea "Hey Devin ! Preslee with the Abri Apartments. We’re so excited to have you here…" at bounding box center [574, 419] width 463 height 46
type textarea "Hey Devin ! Preslee with the Abri Apartments. We’re so excited to have you here…"
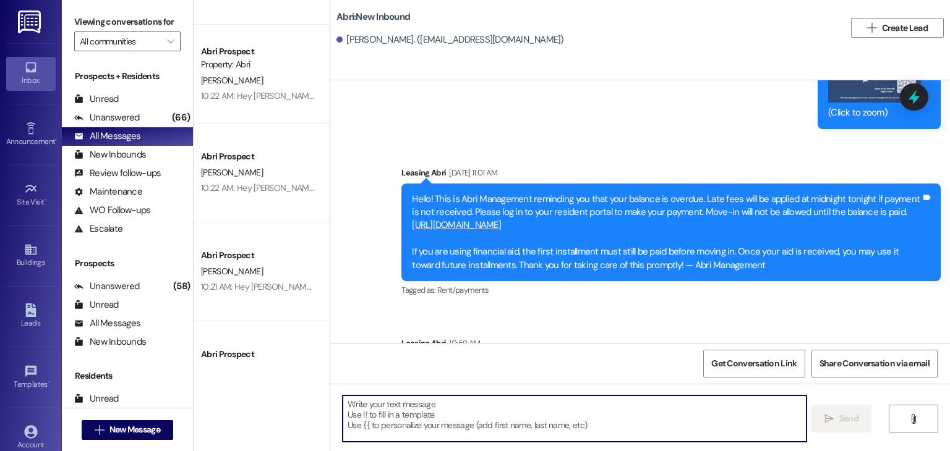
scroll to position [1714, 0]
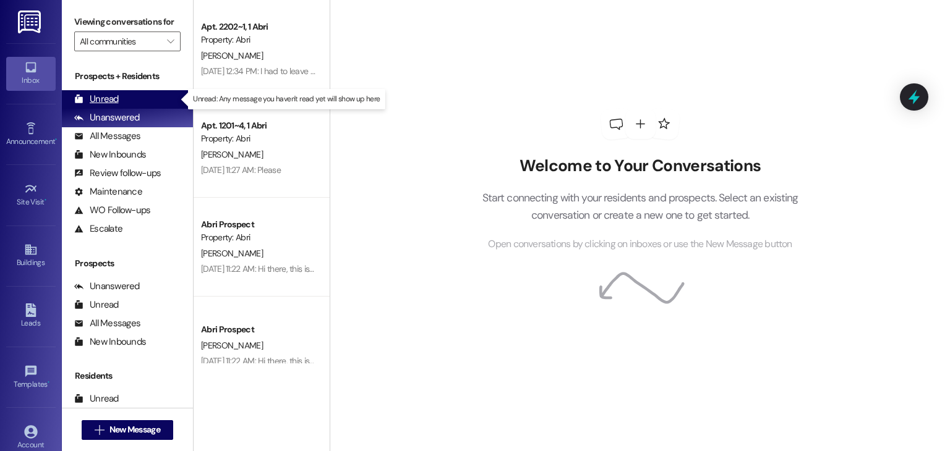
click at [140, 102] on div "Unread (0)" at bounding box center [127, 99] width 131 height 19
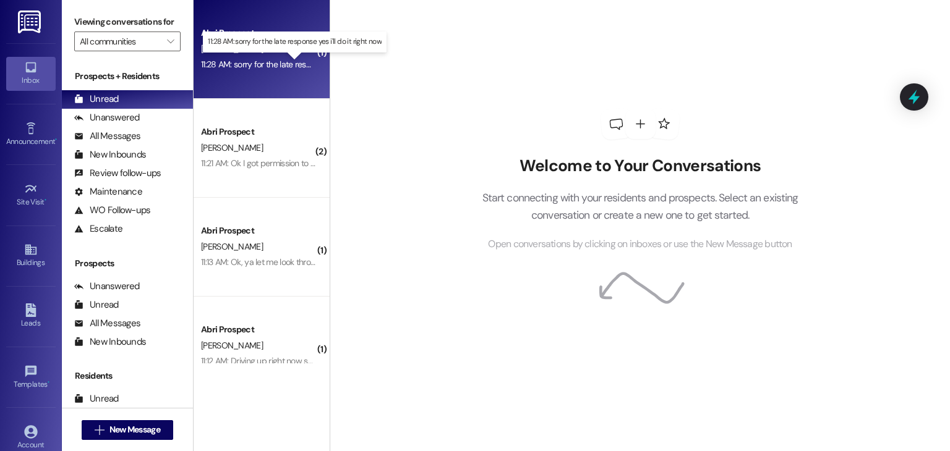
click at [267, 64] on div "11:28 AM: sorry for the late response yes i'll do it right now 11:28 AM: sorry …" at bounding box center [302, 64] width 202 height 11
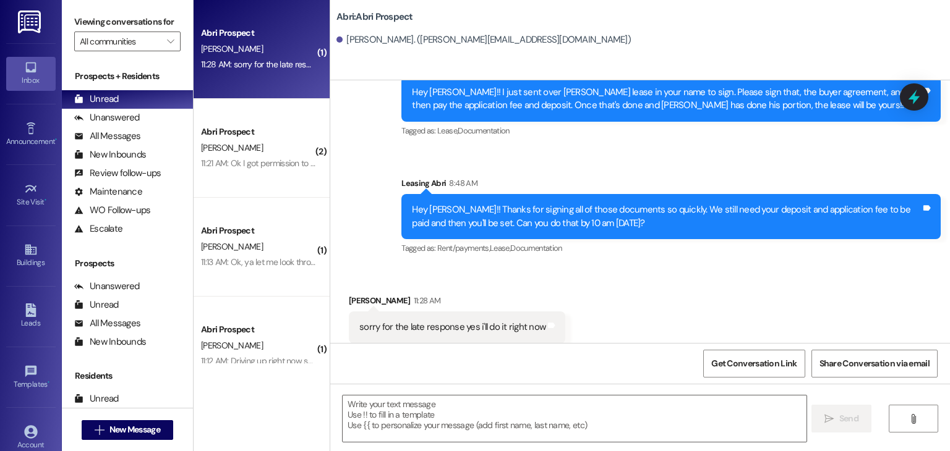
scroll to position [213, 0]
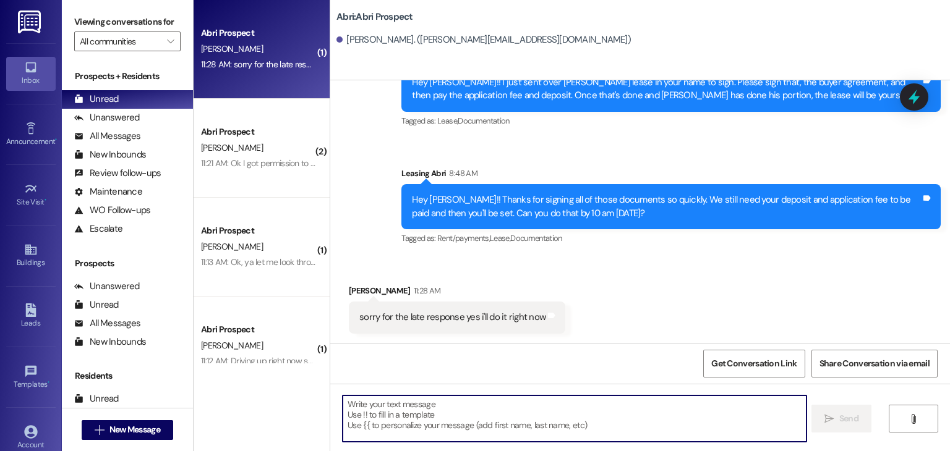
click at [426, 419] on textarea at bounding box center [574, 419] width 463 height 46
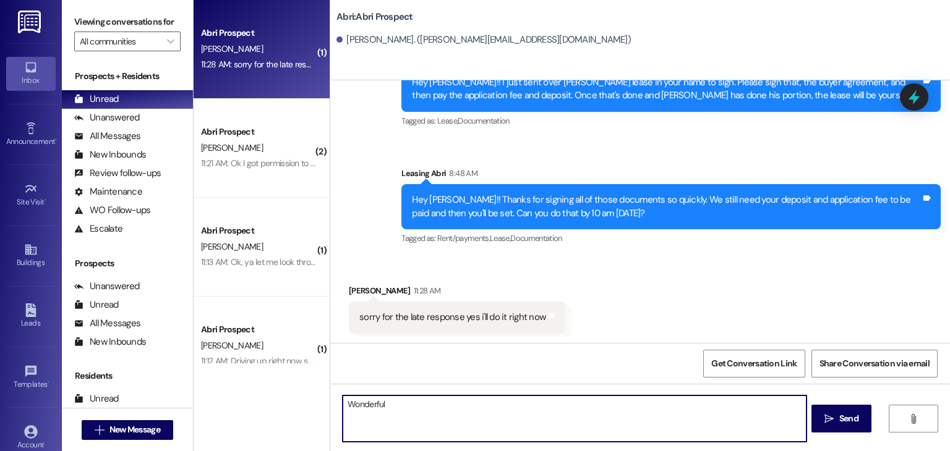
type textarea "Wonderful!"
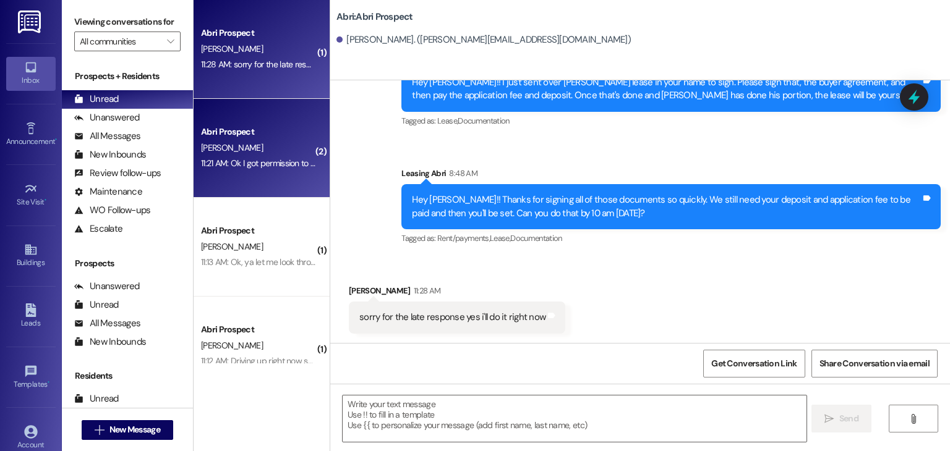
click at [260, 154] on div "[PERSON_NAME]" at bounding box center [258, 147] width 117 height 15
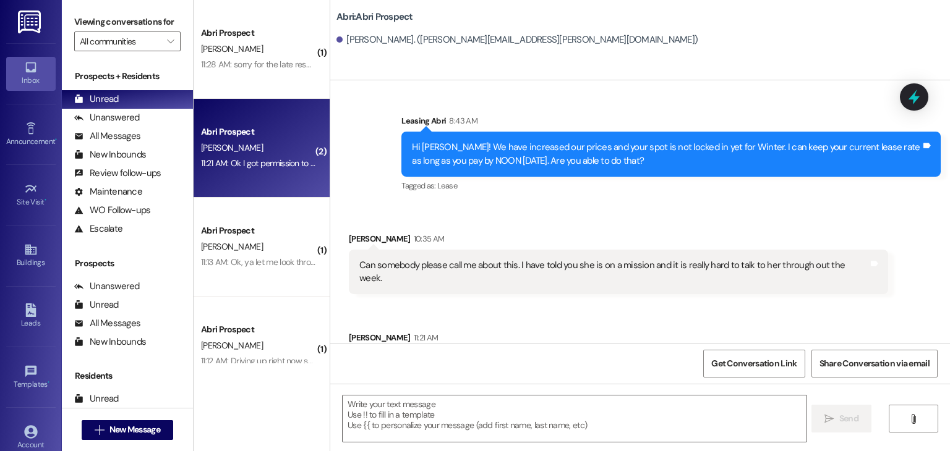
scroll to position [1132, 0]
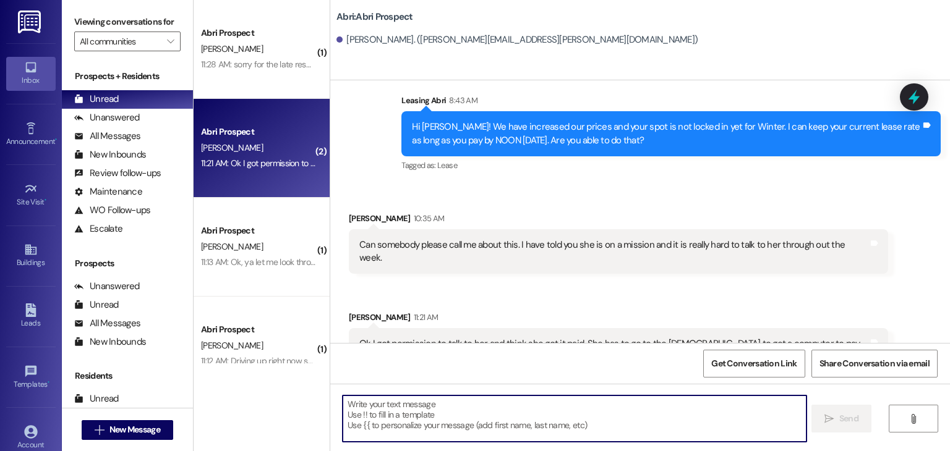
click at [450, 414] on textarea at bounding box center [574, 419] width 463 height 46
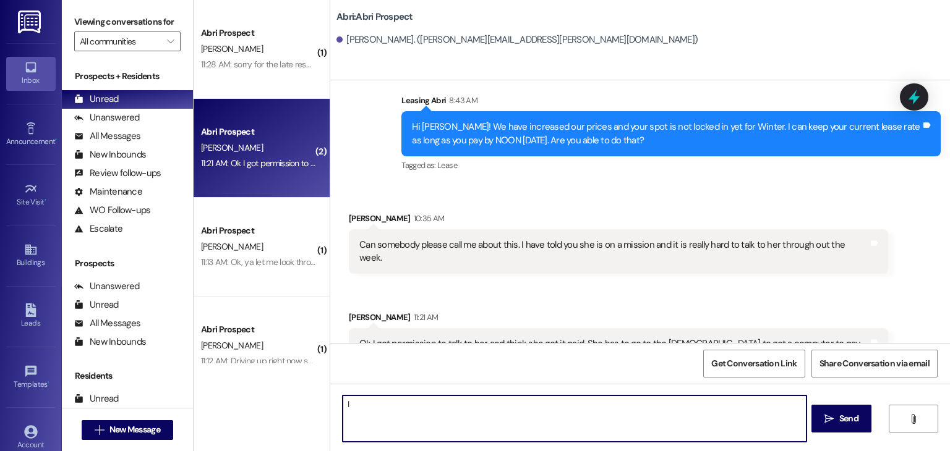
type textarea "I"
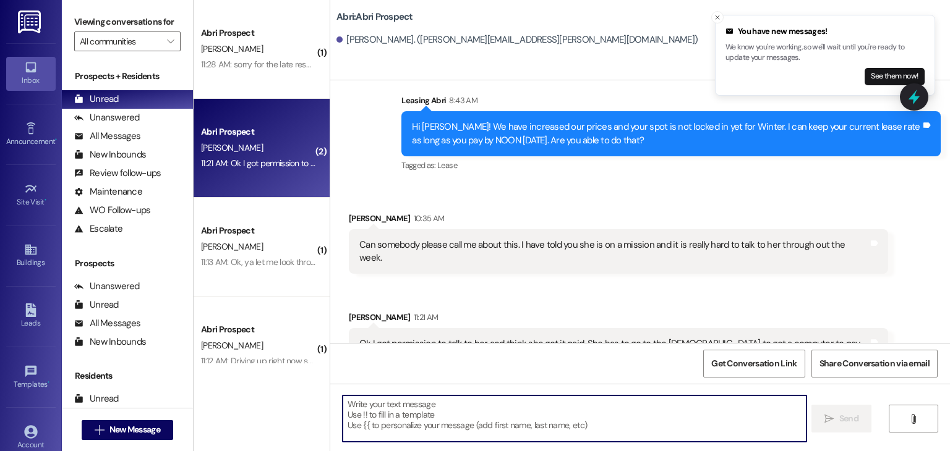
type textarea "S"
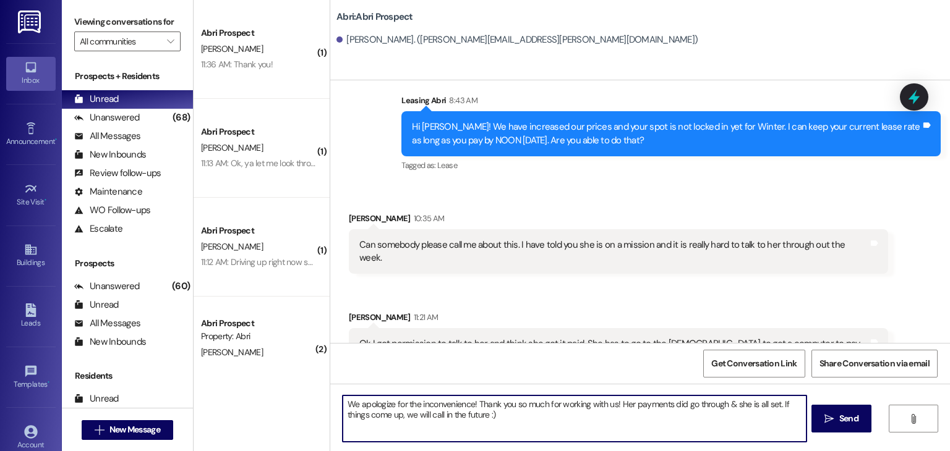
type textarea "We apologize for the inconvenience! Thank you so much for working with us! Her …"
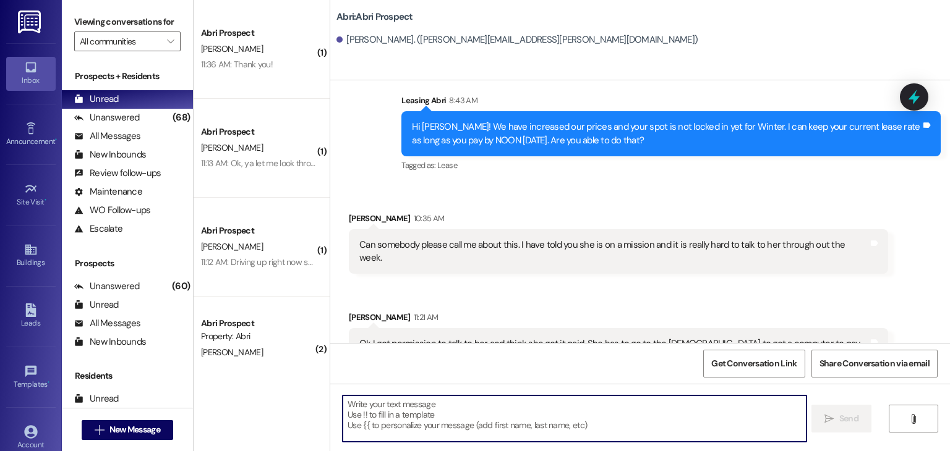
scroll to position [1232, 0]
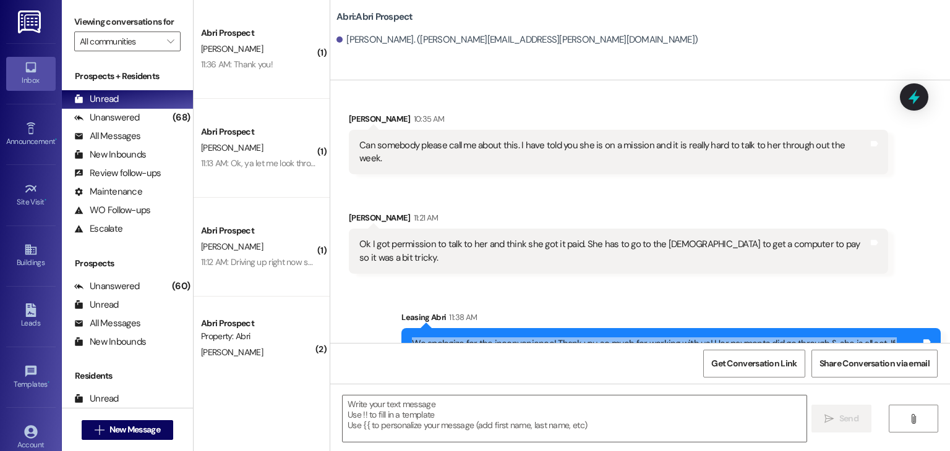
drag, startPoint x: 406, startPoint y: 303, endPoint x: 549, endPoint y: 318, distance: 143.6
click at [549, 338] on div "We apologize for the inconvenience! Thank you so much for working with us! Her …" at bounding box center [666, 351] width 509 height 27
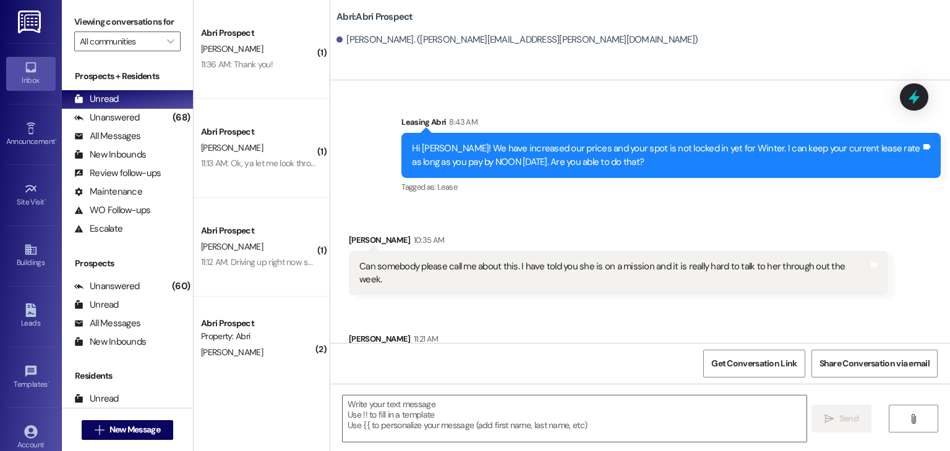
scroll to position [1109, 0]
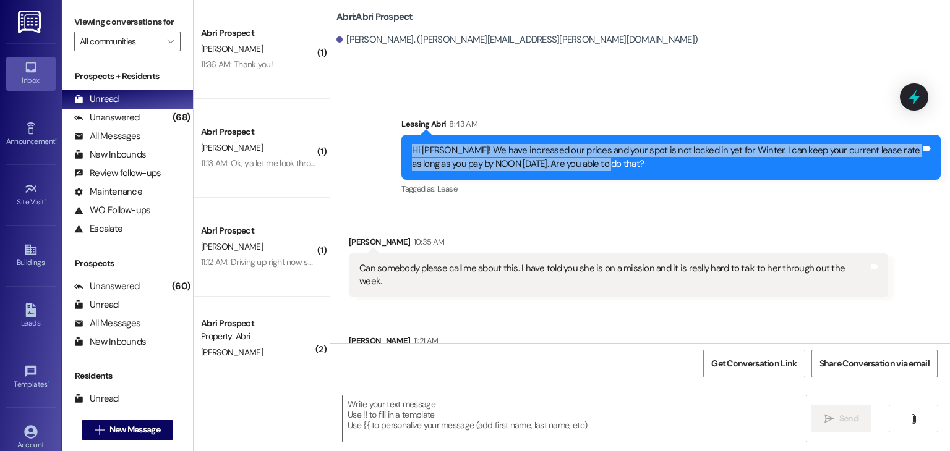
drag, startPoint x: 579, startPoint y: 151, endPoint x: 395, endPoint y: 130, distance: 184.8
click at [401, 135] on div "Hi [PERSON_NAME]! We have increased our prices and your spot is not locked in y…" at bounding box center [670, 157] width 539 height 45
copy div "Hi [PERSON_NAME]! We have increased our prices and your spot is not locked in y…"
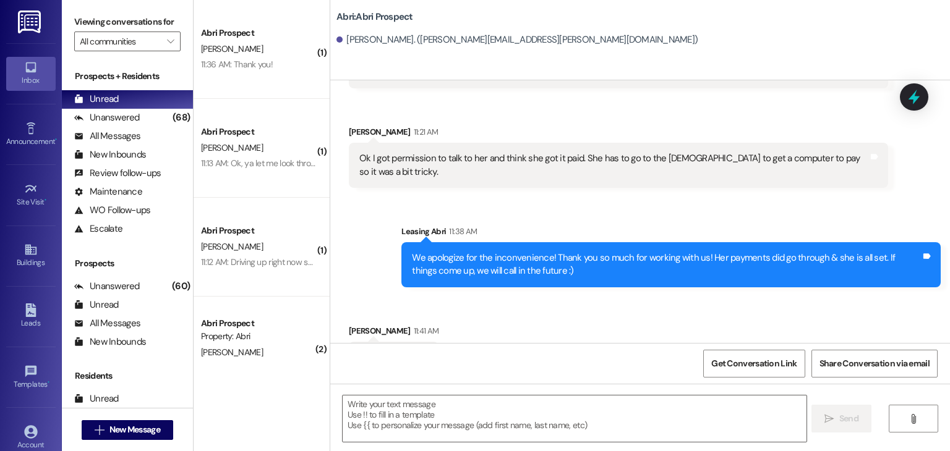
scroll to position [1318, 0]
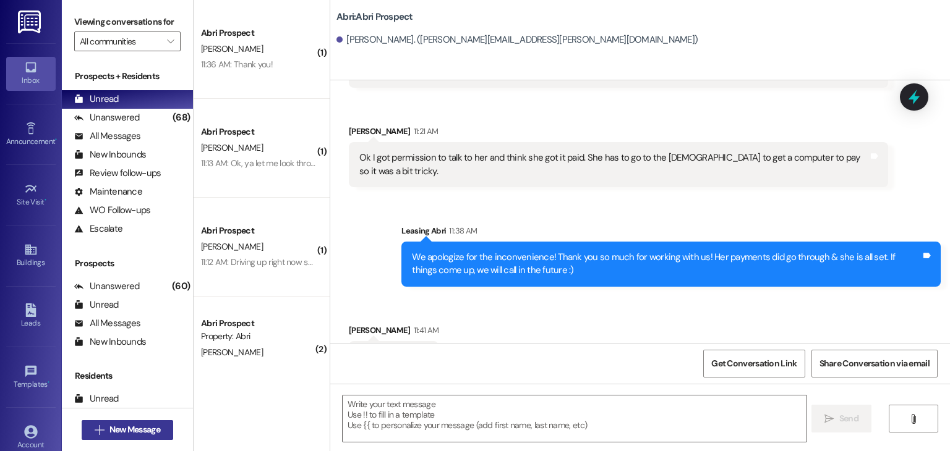
click at [153, 429] on span "New Message" at bounding box center [134, 430] width 51 height 13
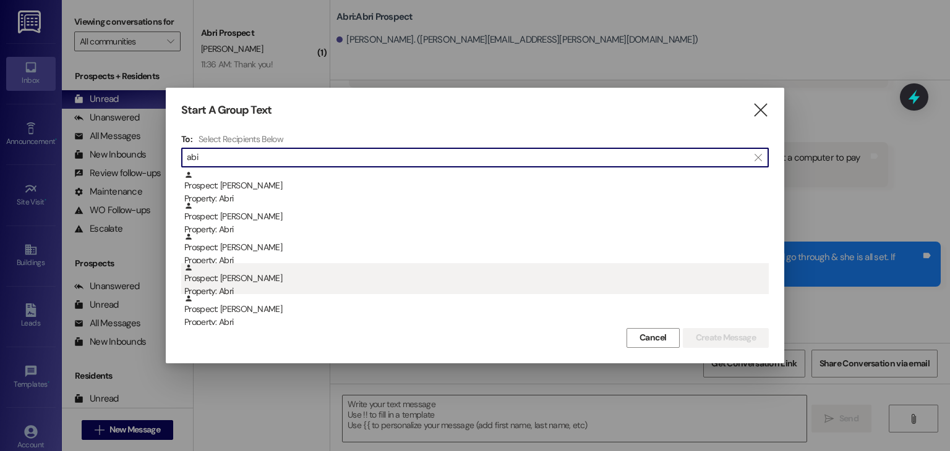
type input "abi"
click at [275, 282] on div "Prospect: [PERSON_NAME] Property: Abri" at bounding box center [476, 280] width 584 height 35
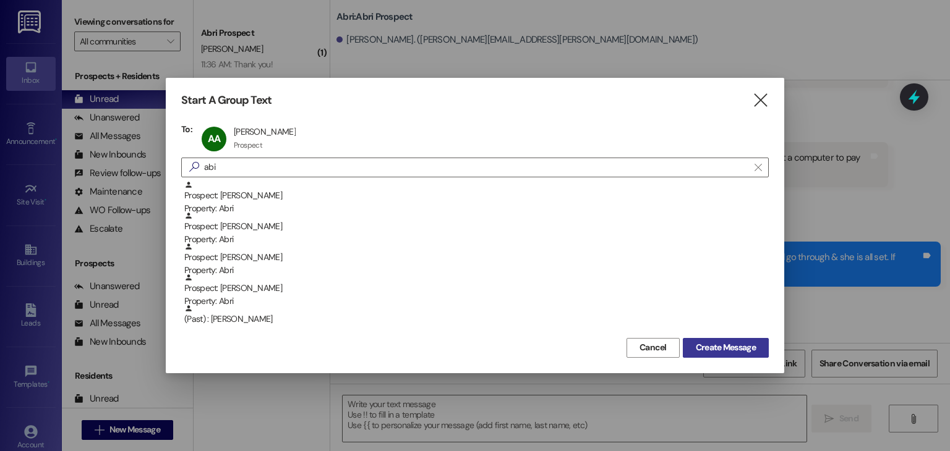
click at [696, 341] on span "Create Message" at bounding box center [726, 347] width 60 height 13
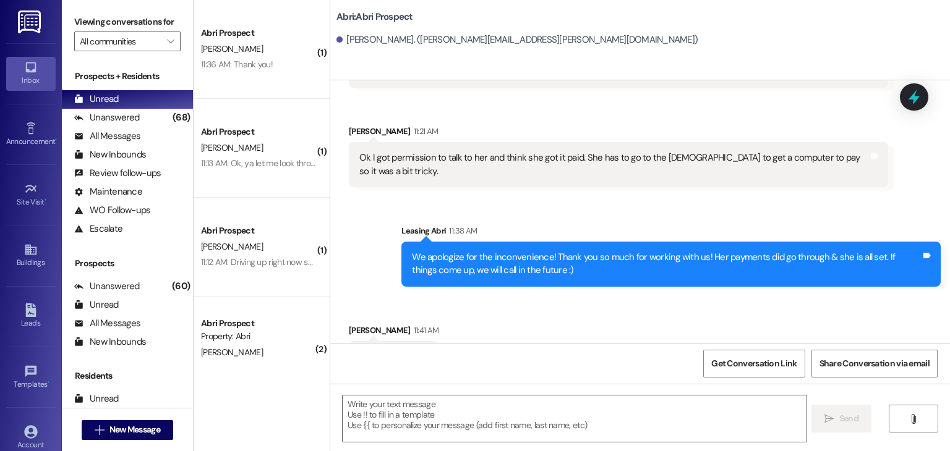
scroll to position [179, 0]
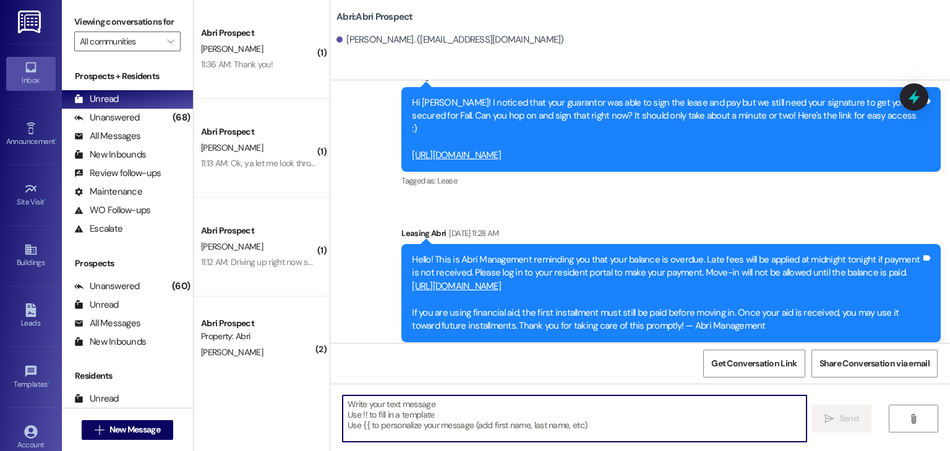
click at [420, 406] on textarea at bounding box center [574, 419] width 463 height 46
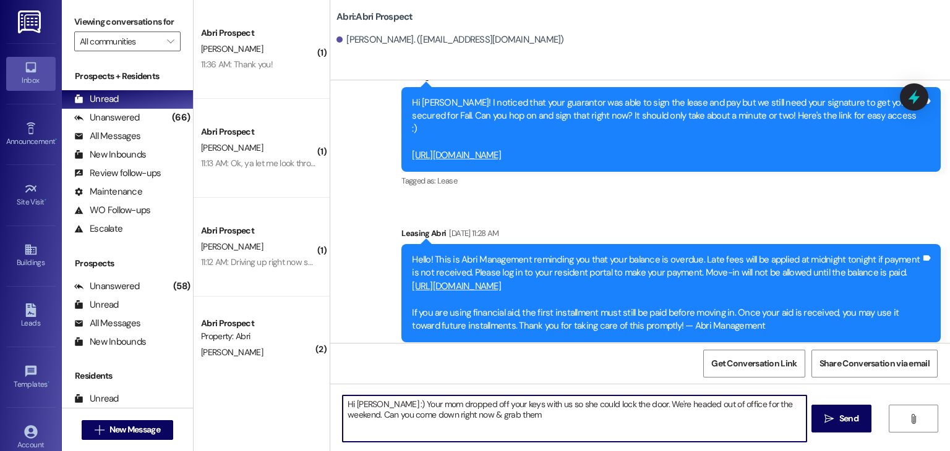
type textarea "Hi [PERSON_NAME] :) Your mom dropped off your keys with us so she could lock th…"
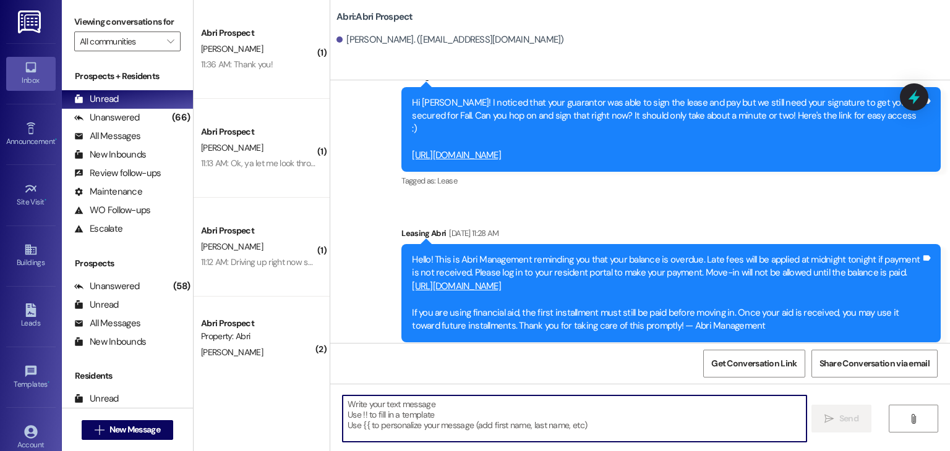
scroll to position [279, 0]
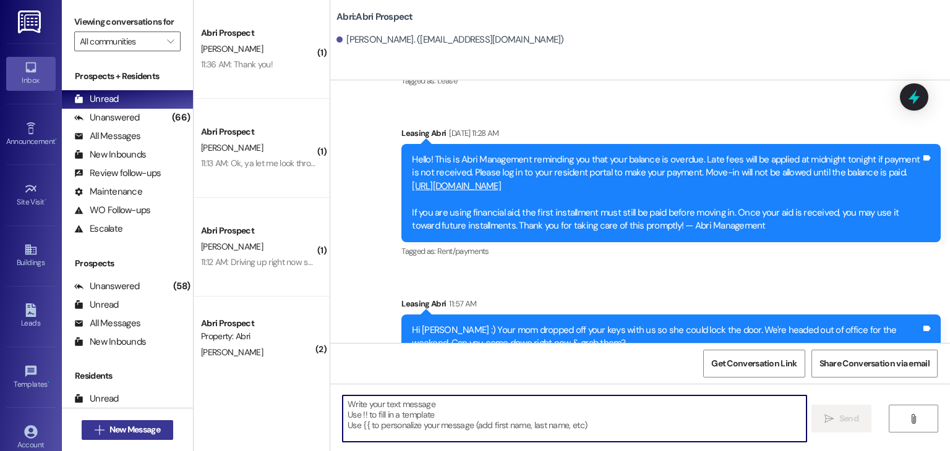
click at [149, 427] on span "New Message" at bounding box center [134, 430] width 51 height 13
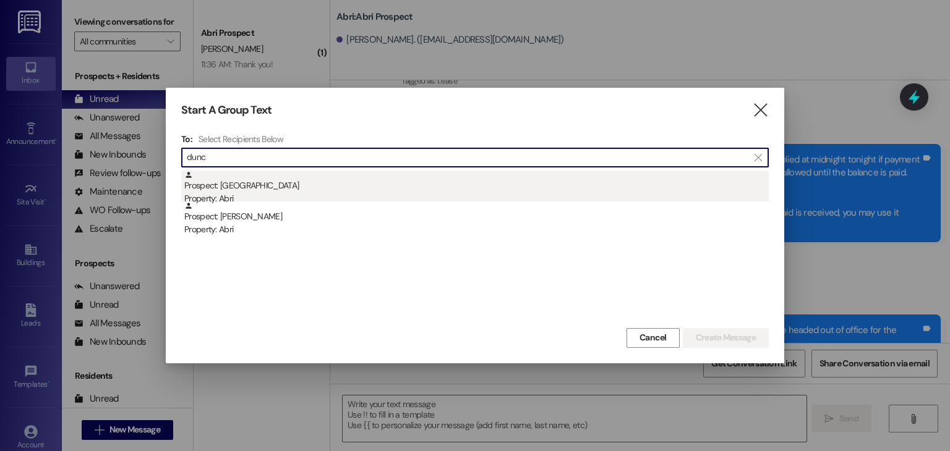
type input "dunc"
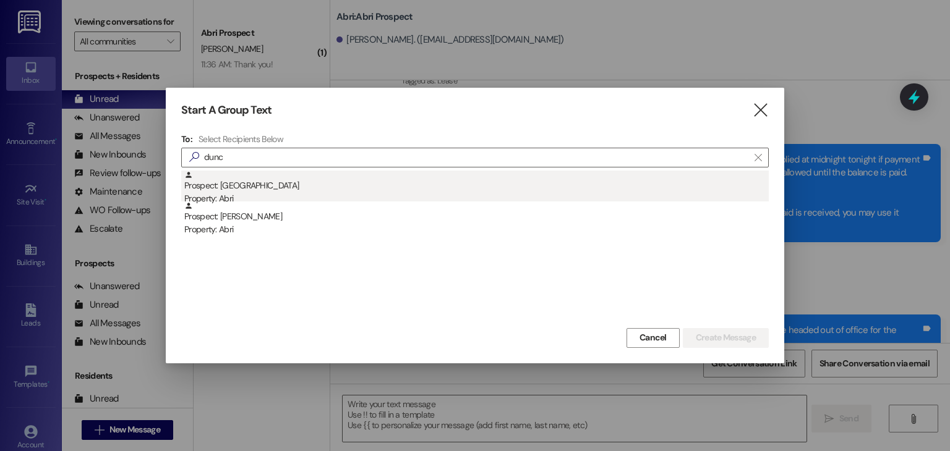
click at [326, 184] on div "Prospect: [GEOGRAPHIC_DATA] Property: Abri" at bounding box center [476, 188] width 584 height 35
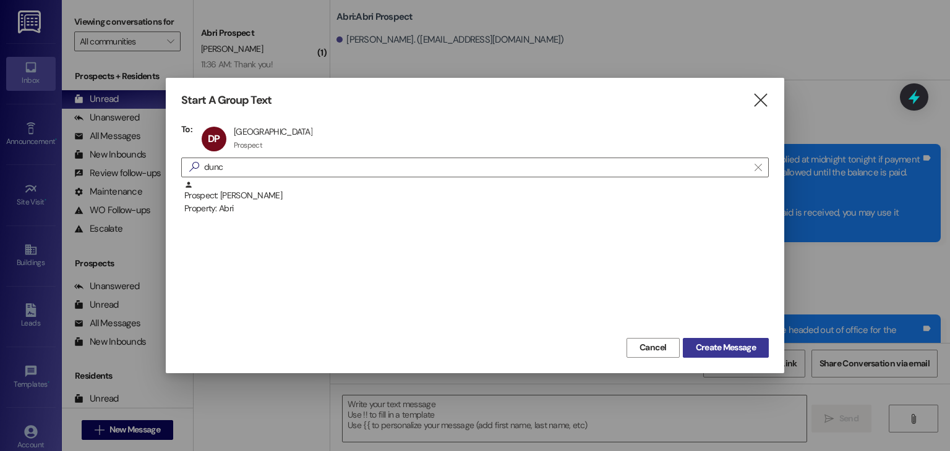
click at [697, 351] on span "Create Message" at bounding box center [726, 347] width 60 height 13
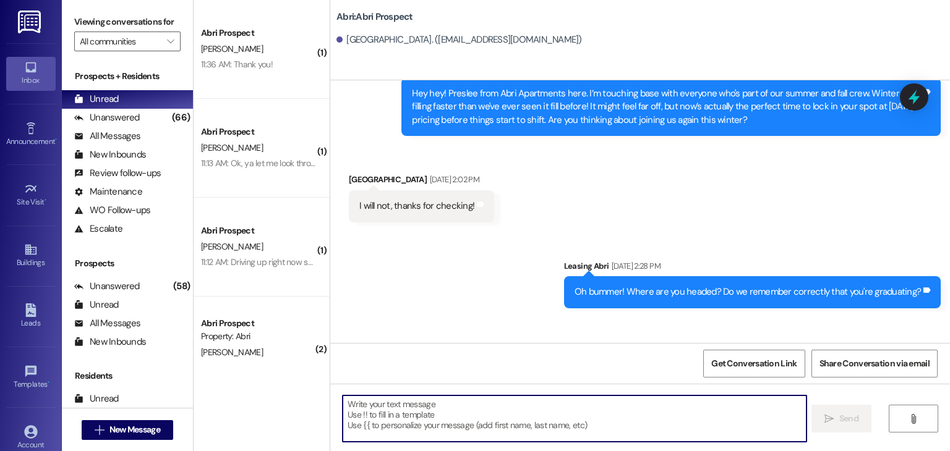
click at [602, 413] on textarea at bounding box center [574, 419] width 463 height 46
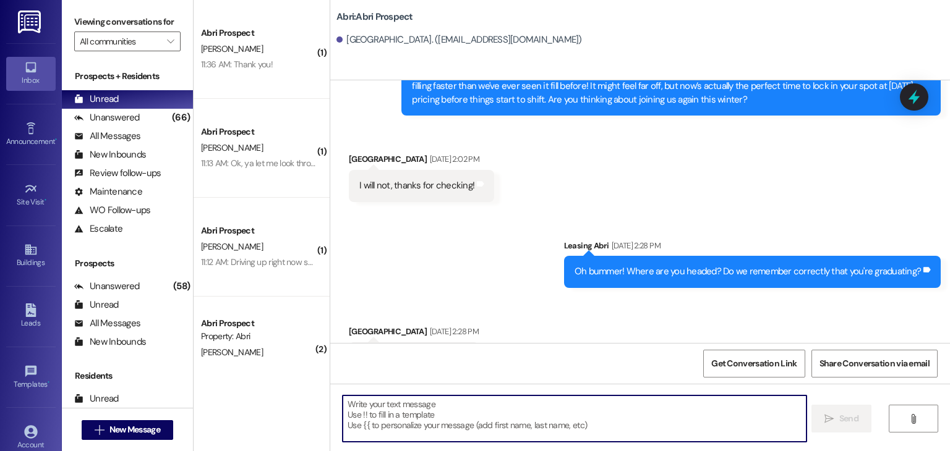
scroll to position [2875, 0]
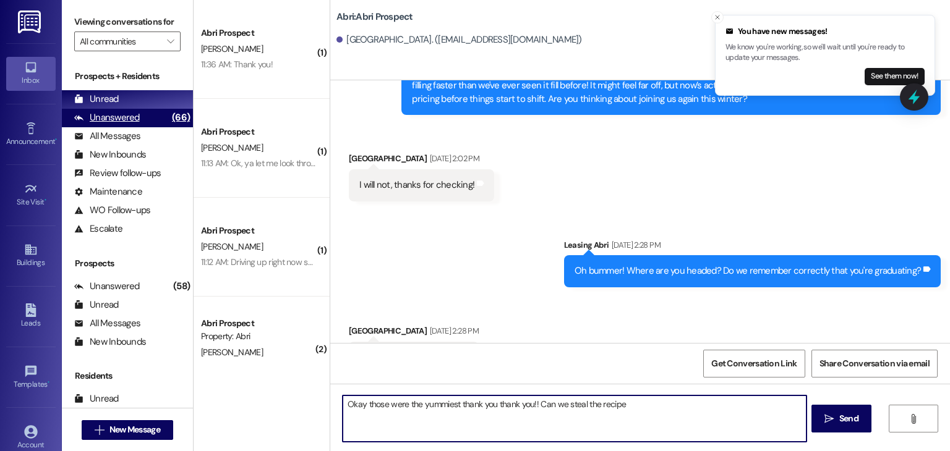
type textarea "Okay those were the yummiest thank you thank you!! Can we steal the recipe"
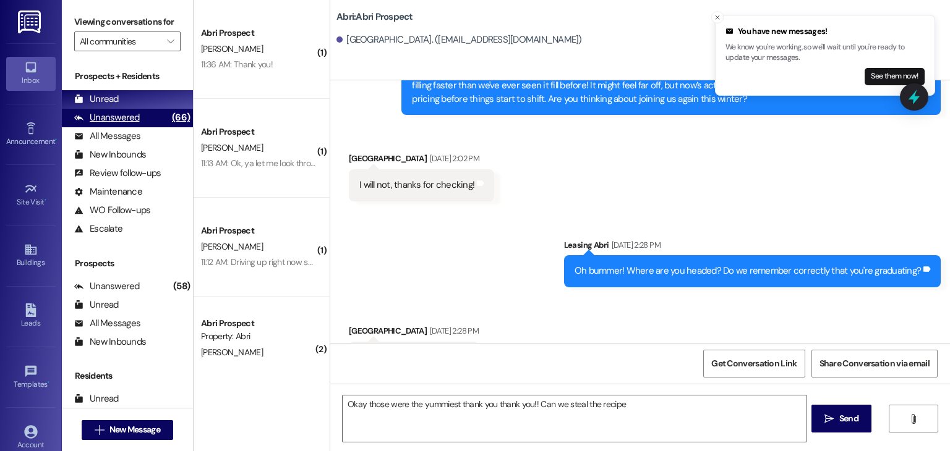
click at [140, 116] on div "Unanswered (66)" at bounding box center [127, 118] width 131 height 19
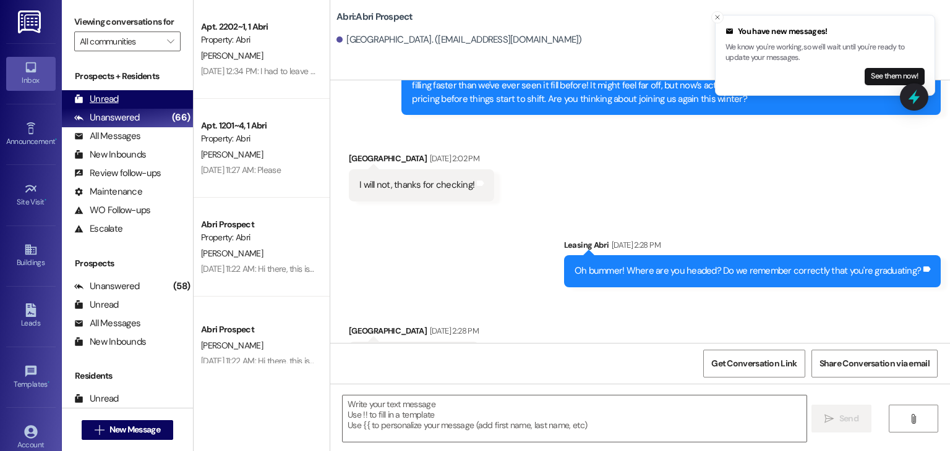
click at [121, 93] on div "Unread (0)" at bounding box center [127, 99] width 131 height 19
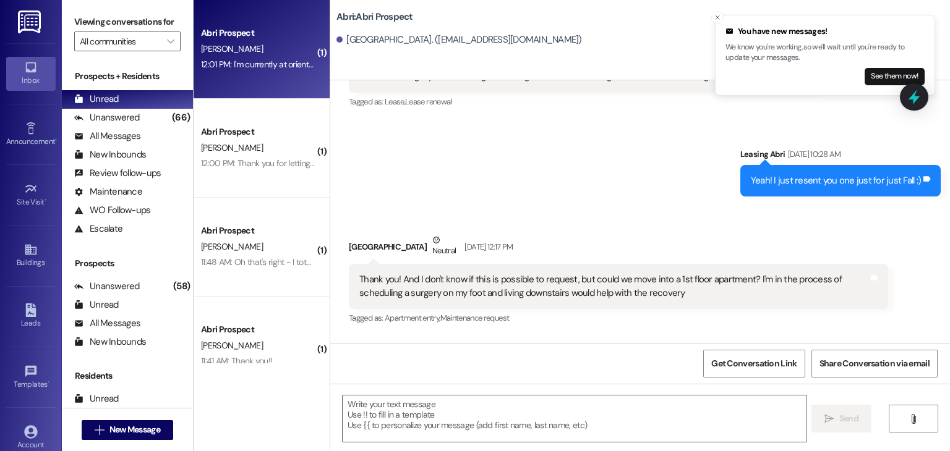
click at [257, 74] on div "Abri Prospect [PERSON_NAME] 12:01 PM: I'm currently at orientation but I'll see…" at bounding box center [262, 49] width 136 height 99
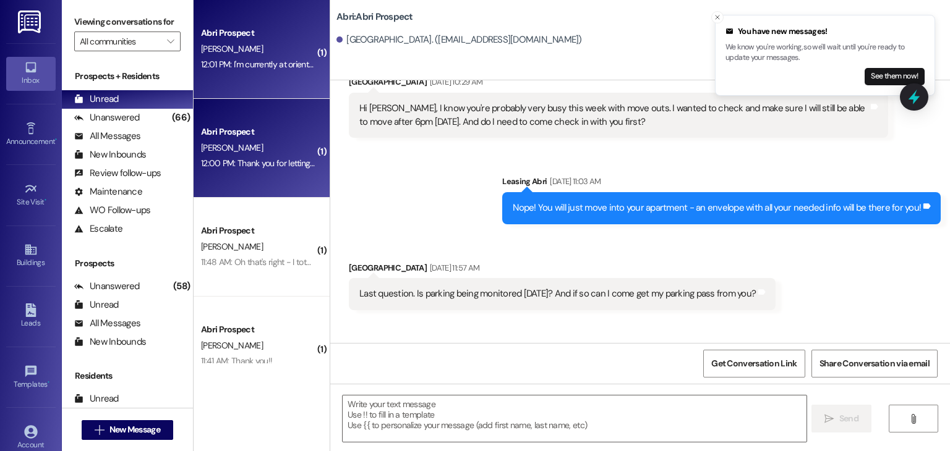
scroll to position [365, 0]
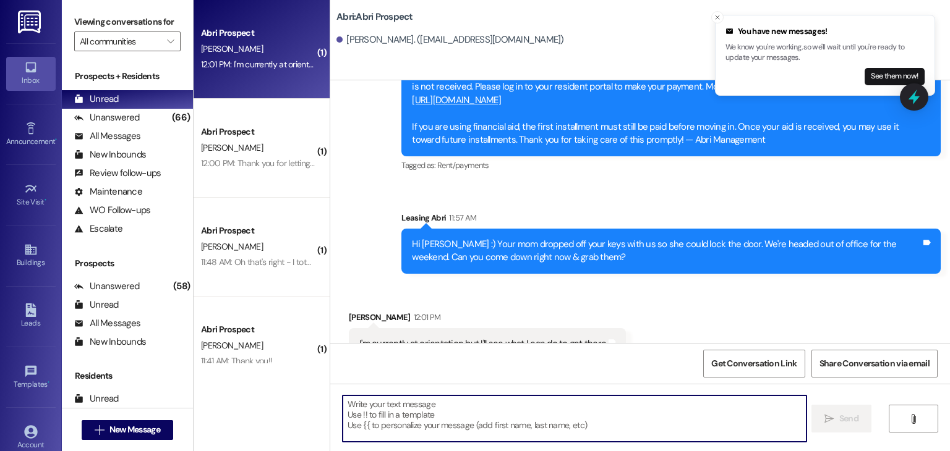
click at [512, 409] on textarea at bounding box center [574, 419] width 463 height 46
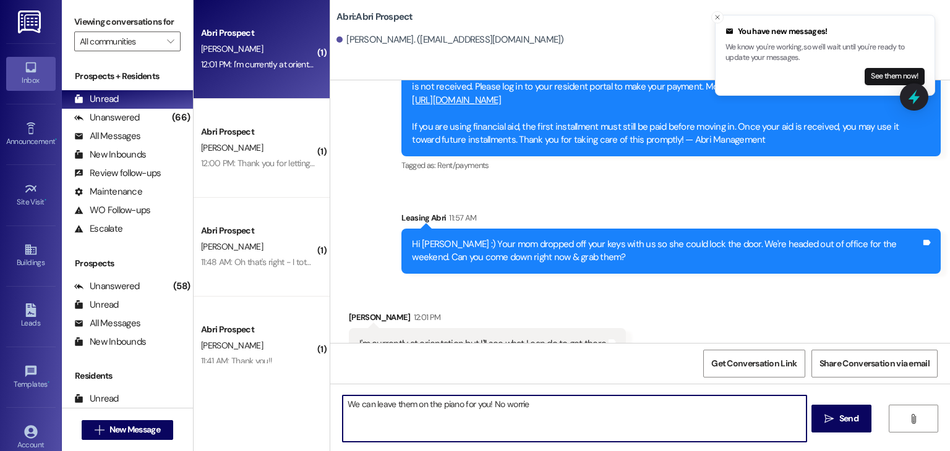
type textarea "We can leave them on the piano for you! No worries"
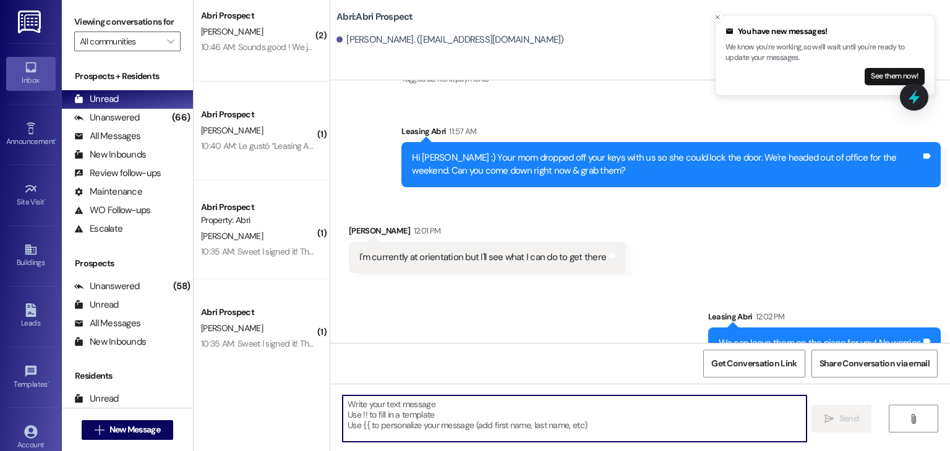
scroll to position [824, 0]
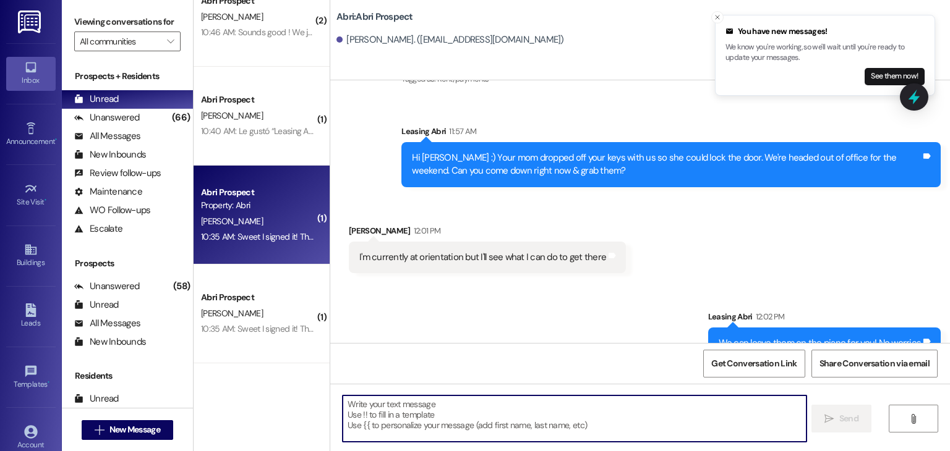
click at [268, 229] on div "10:35 AM: Sweet I signed it! Thanks queens! 10:35 AM: Sweet I signed it! Thanks…" at bounding box center [258, 236] width 117 height 15
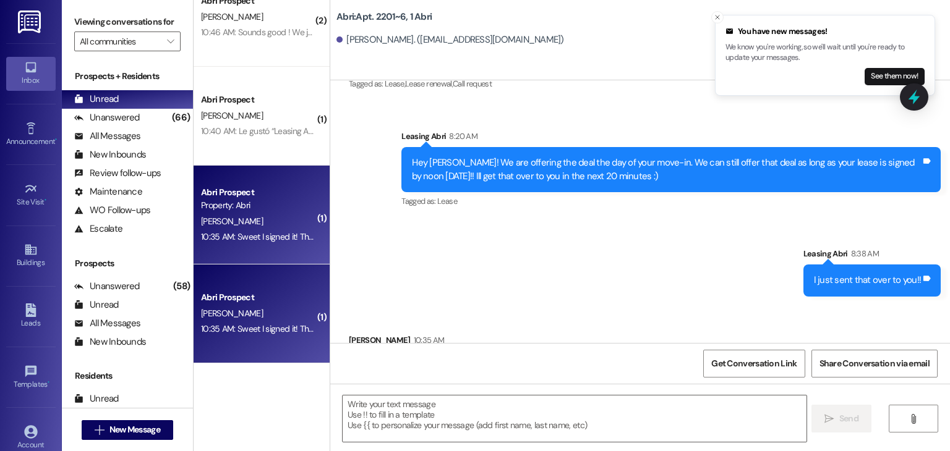
scroll to position [12966, 0]
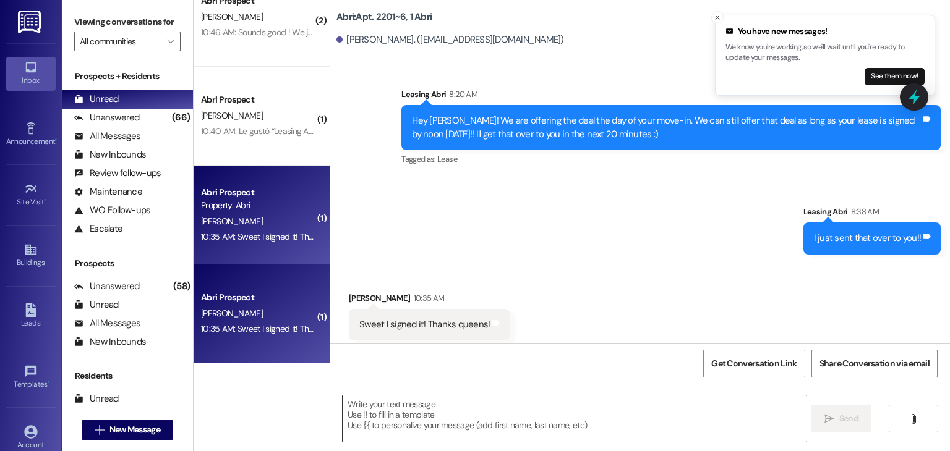
click at [427, 410] on textarea at bounding box center [574, 419] width 463 height 46
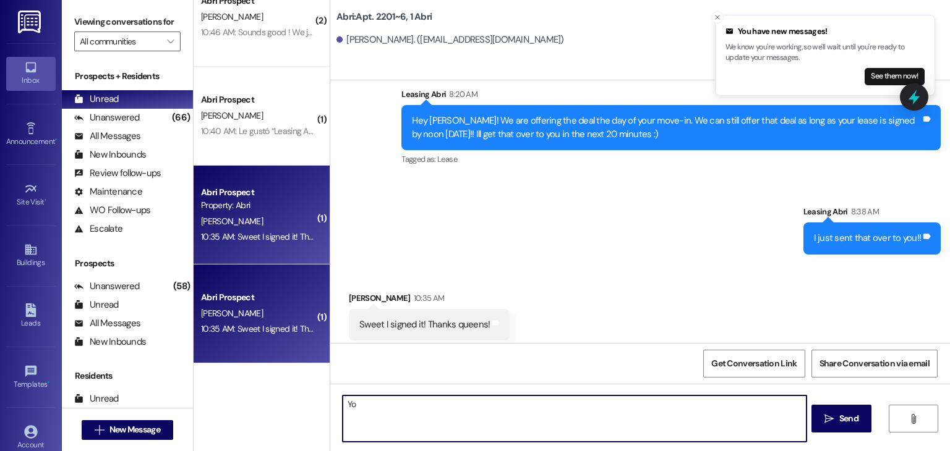
type textarea "Y"
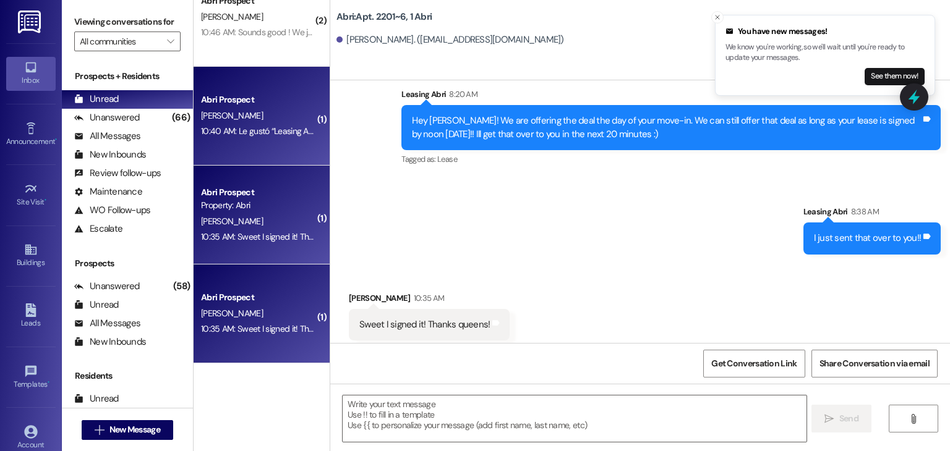
click at [281, 122] on div "S. Kory" at bounding box center [258, 115] width 117 height 15
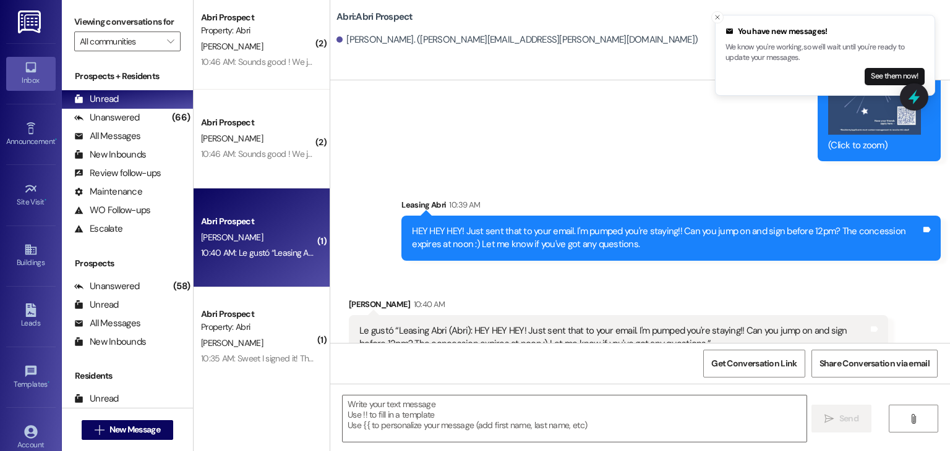
scroll to position [701, 0]
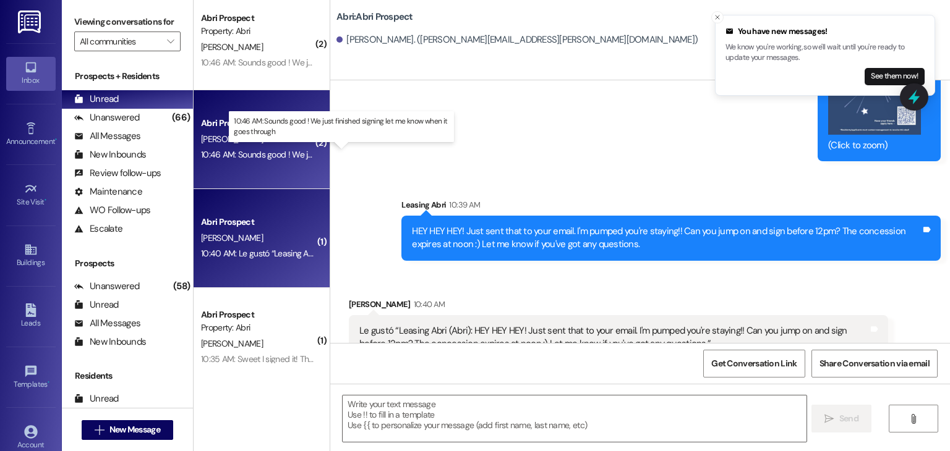
click at [279, 150] on div "10:46 AM: Sounds good ! We just finished signing let me know when it goes throu…" at bounding box center [349, 154] width 297 height 11
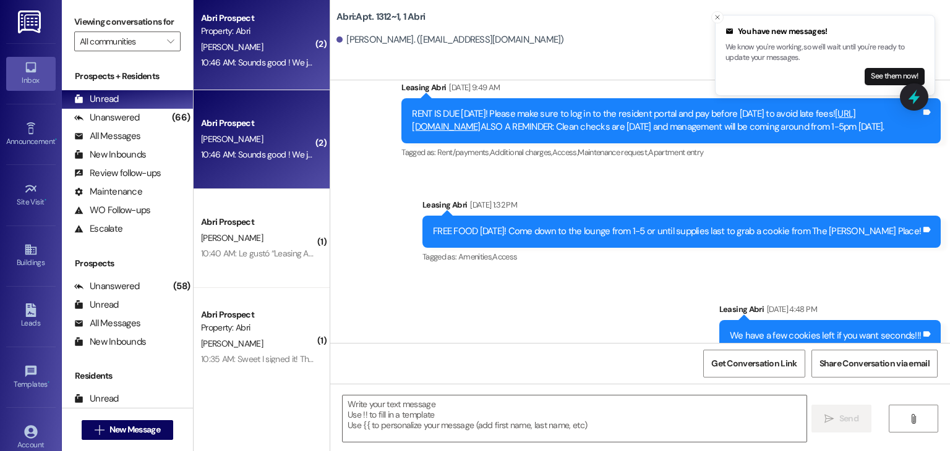
scroll to position [31780, 0]
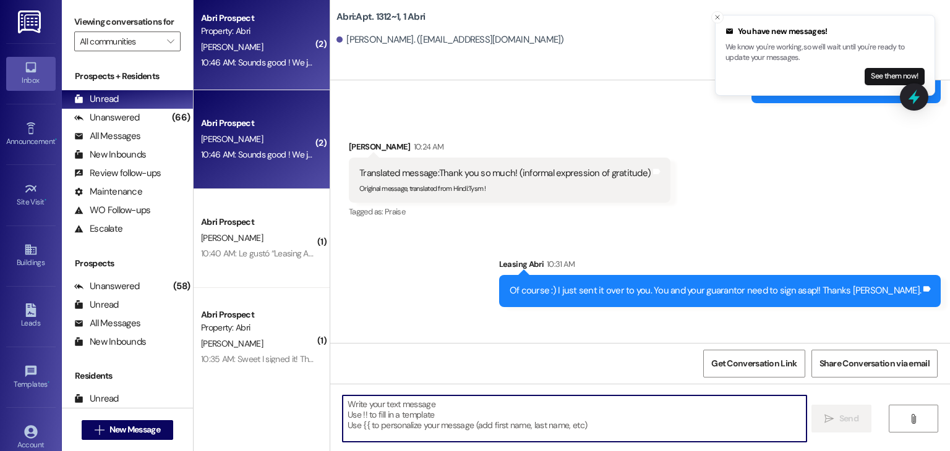
click at [406, 419] on textarea at bounding box center [574, 419] width 463 height 46
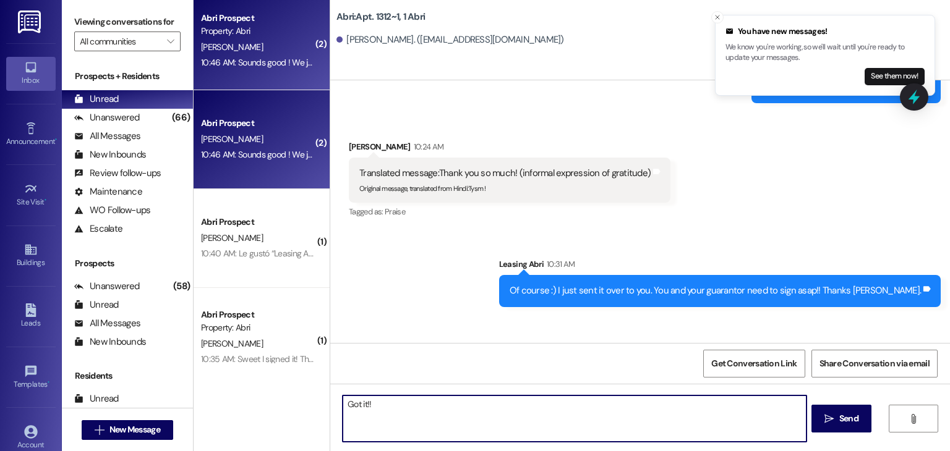
click at [343, 404] on textarea "Got it!!" at bounding box center [574, 419] width 463 height 46
type textarea "YAY! Got it!!"
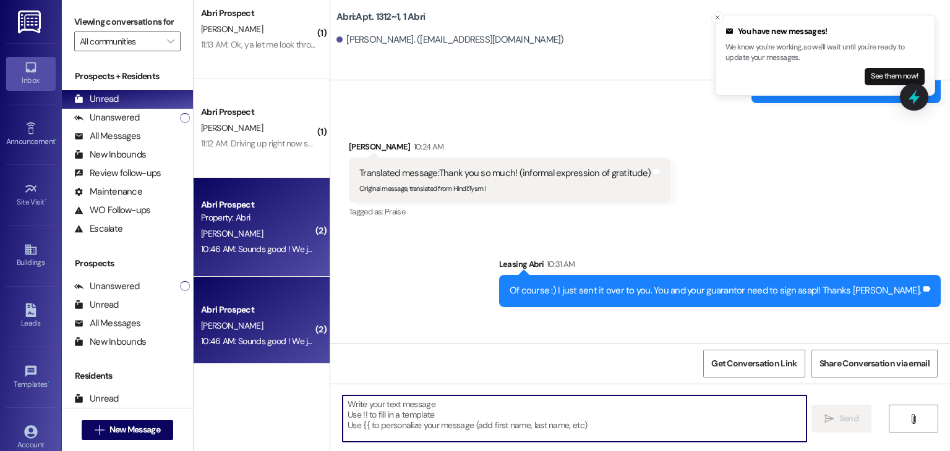
scroll to position [514, 0]
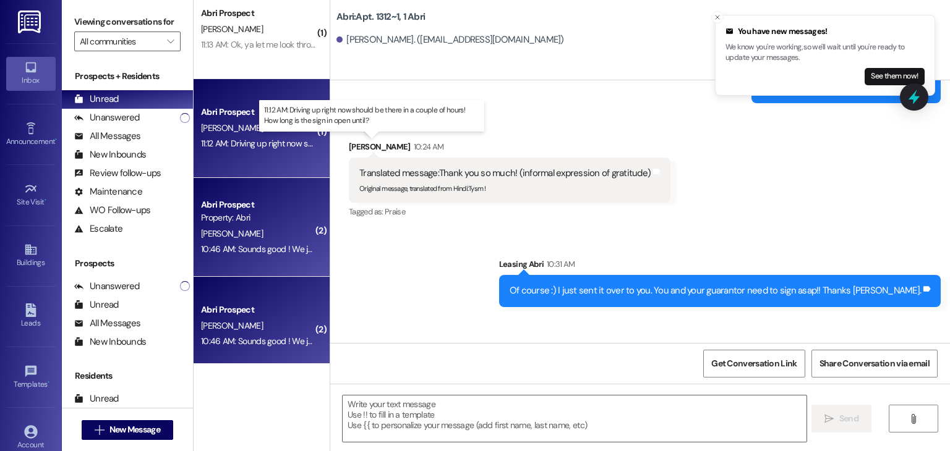
click at [289, 146] on div "11:12 AM: Driving up right now should be there in a couple of hours! How long i…" at bounding box center [379, 143] width 356 height 11
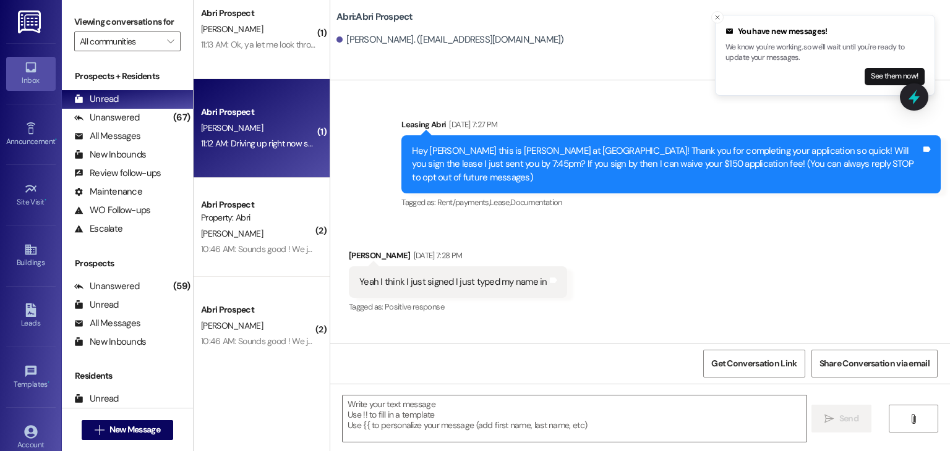
scroll to position [2453, 0]
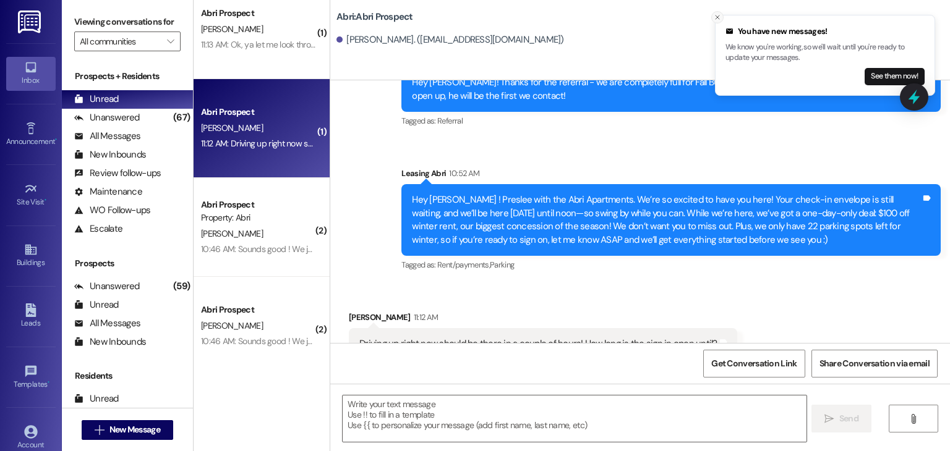
click at [715, 12] on button "Close toast" at bounding box center [717, 17] width 12 height 12
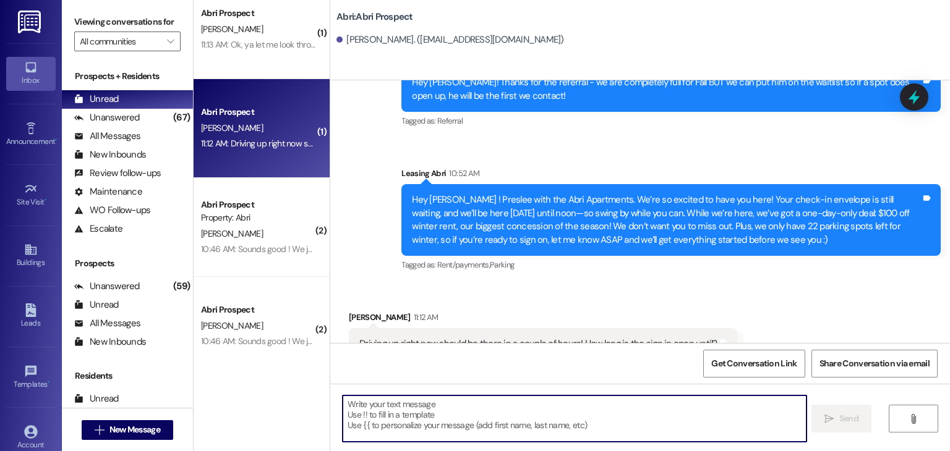
click at [482, 427] on textarea at bounding box center [574, 419] width 463 height 46
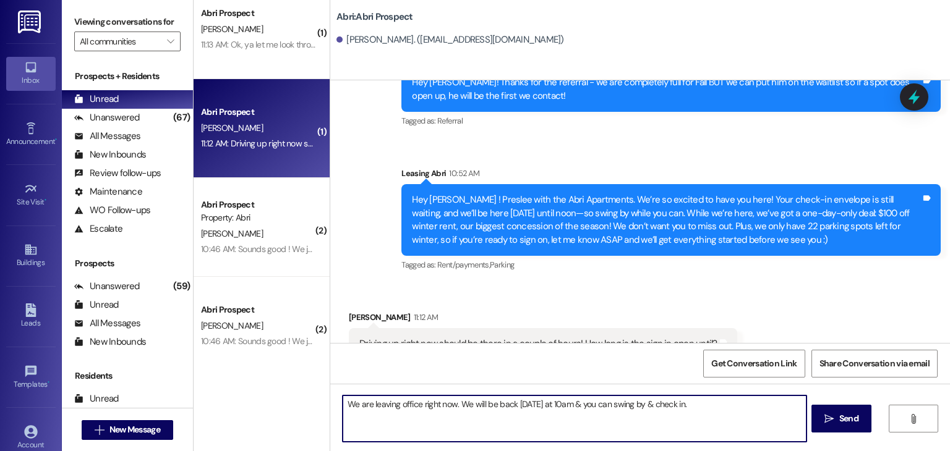
click at [731, 419] on textarea "We are leaving office right now. We will be back Monday at 10am & you can swing…" at bounding box center [574, 419] width 463 height 46
click at [689, 414] on textarea "We are leaving office right now. We will be back Monday at 10am & you can swing…" at bounding box center [574, 419] width 463 height 46
drag, startPoint x: 680, startPoint y: 406, endPoint x: 644, endPoint y: 404, distance: 35.9
click at [644, 404] on textarea "We are leaving office right now. We will be back Monday at 10am & you can swing…" at bounding box center [574, 419] width 463 height 46
type textarea "We are leaving office right now. We will be back Monday at 10am & you can swing…"
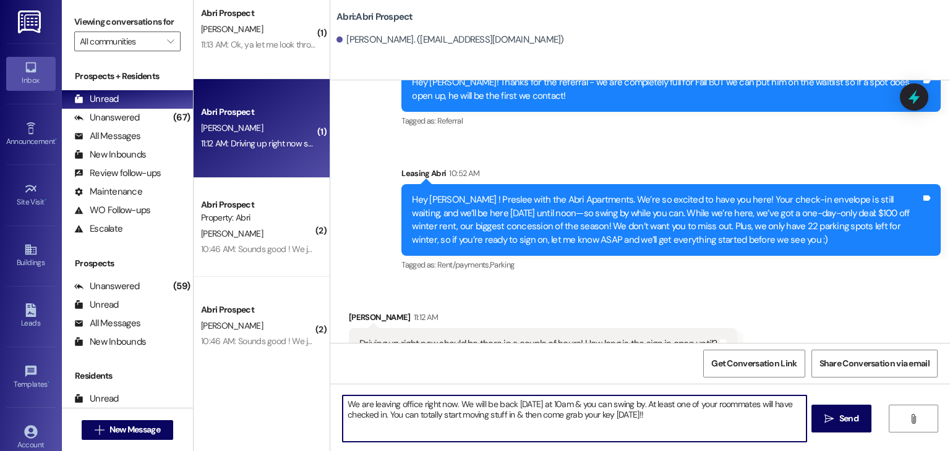
click at [660, 422] on textarea "We are leaving office right now. We will be back Monday at 10am & you can swing…" at bounding box center [574, 419] width 463 height 46
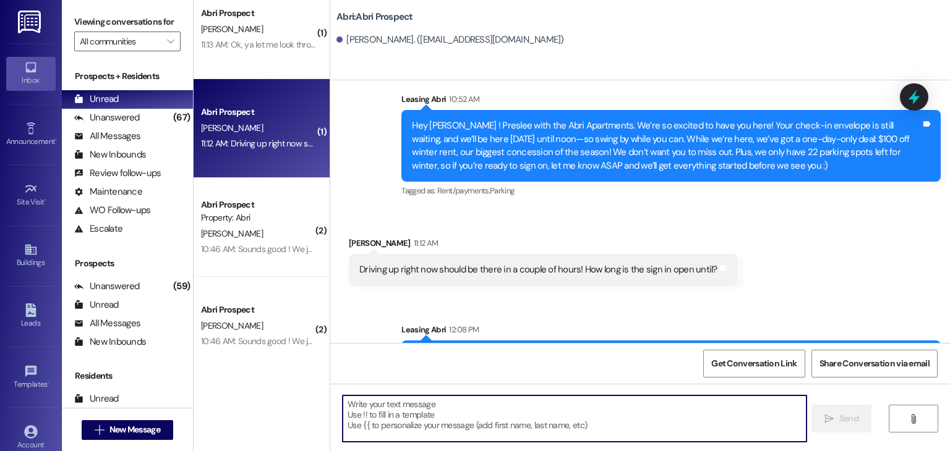
scroll to position [2553, 0]
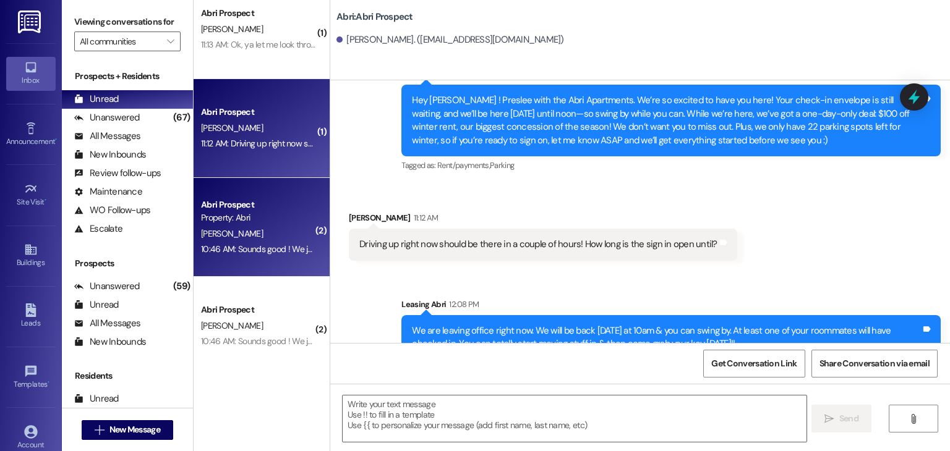
click at [287, 237] on div "P. Coons" at bounding box center [258, 233] width 117 height 15
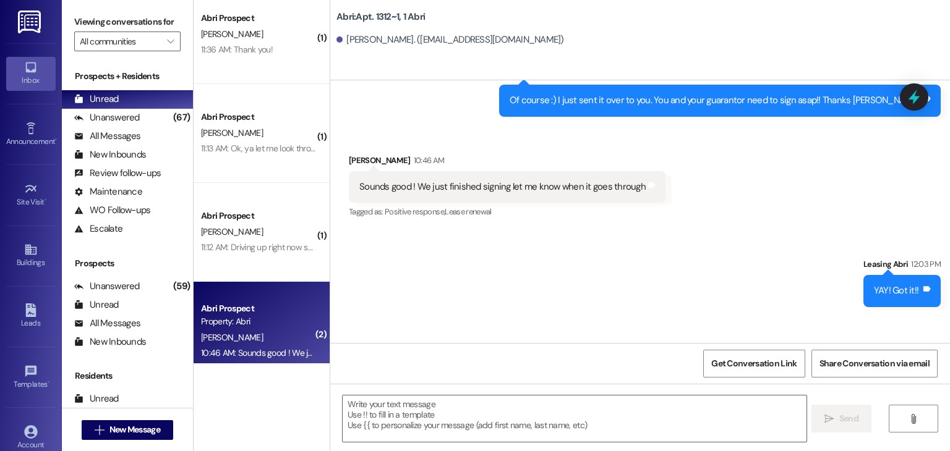
scroll to position [411, 0]
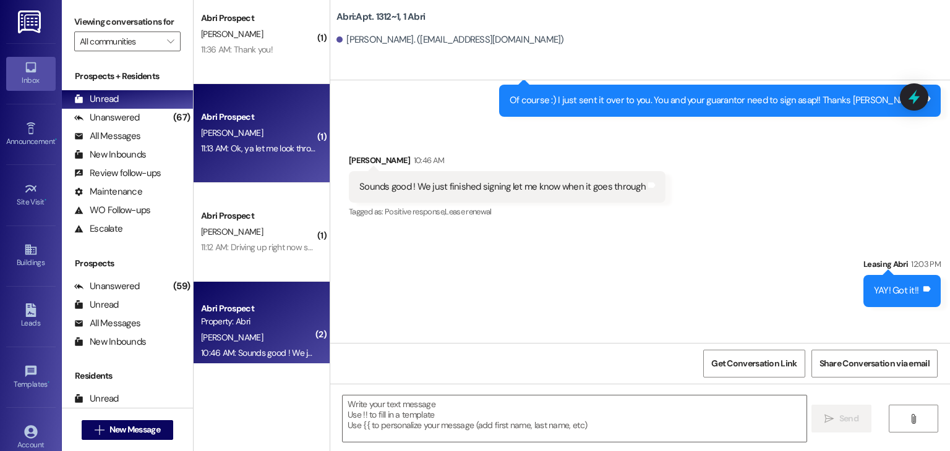
click at [275, 156] on div "11:13 AM: Ok, ya let me look through stuff and find it. I'm so sorry! I'll send…" at bounding box center [258, 148] width 117 height 15
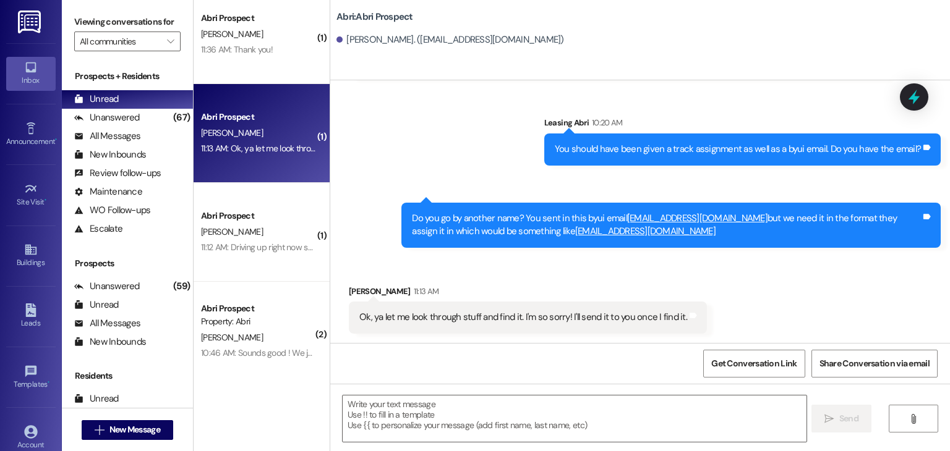
scroll to position [232, 0]
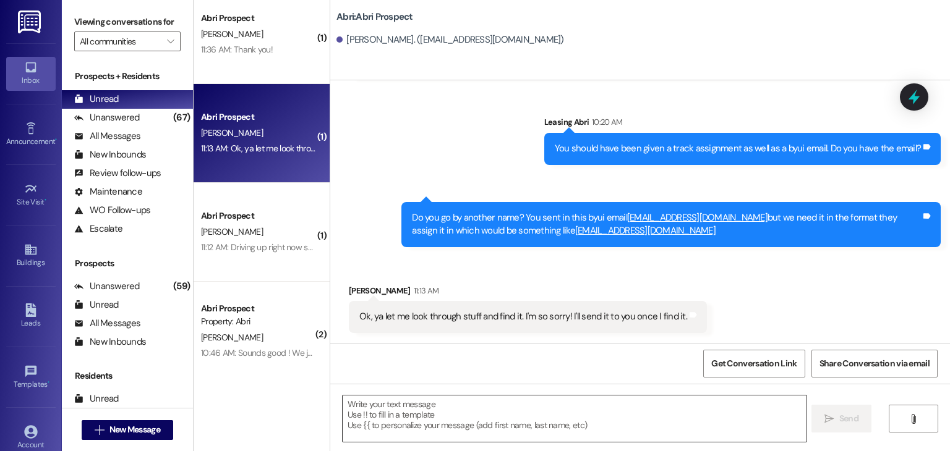
click at [385, 404] on textarea at bounding box center [574, 419] width 463 height 46
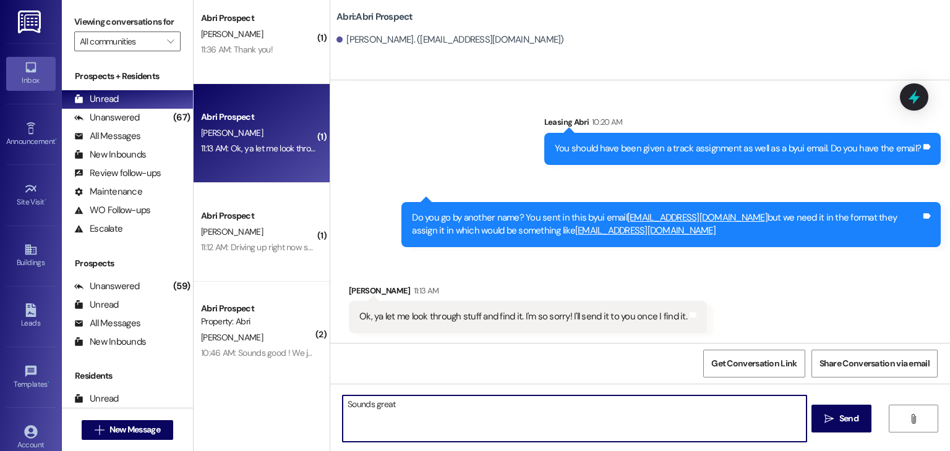
type textarea "Sounds great!"
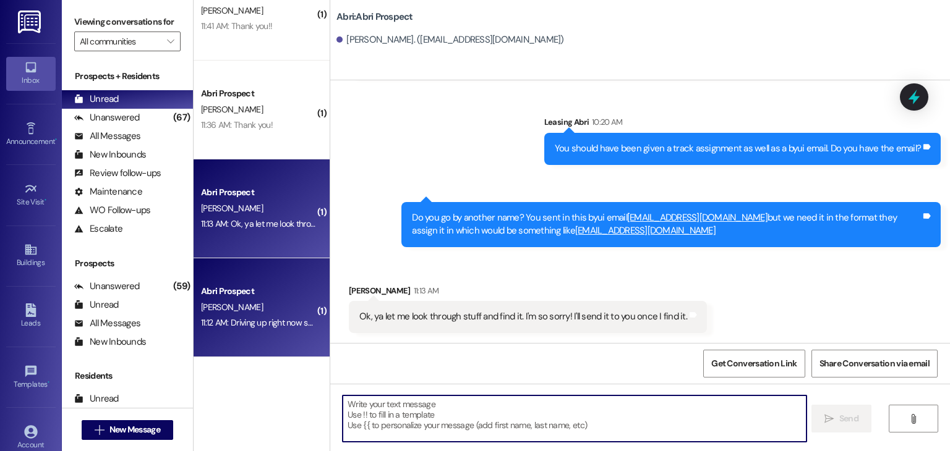
scroll to position [330, 0]
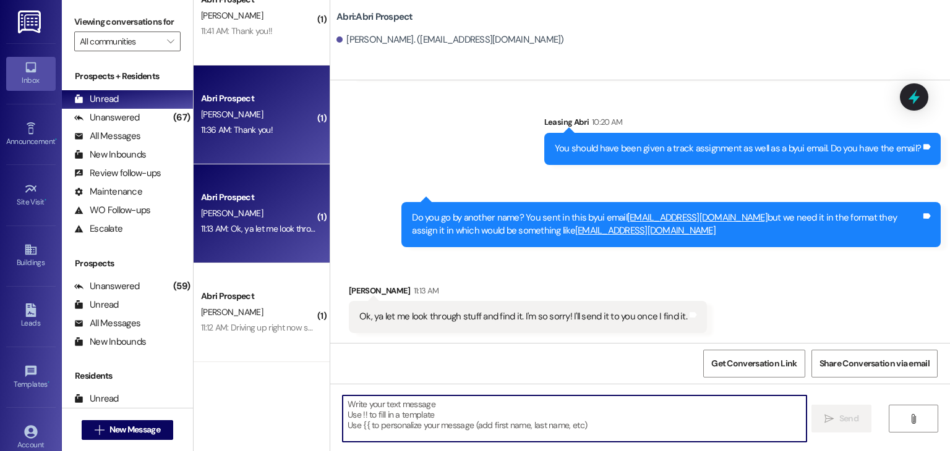
click at [278, 147] on div "Abri Prospect V. Mortensen 11:36 AM: Thank you! 11:36 AM: Thank you!" at bounding box center [262, 115] width 136 height 99
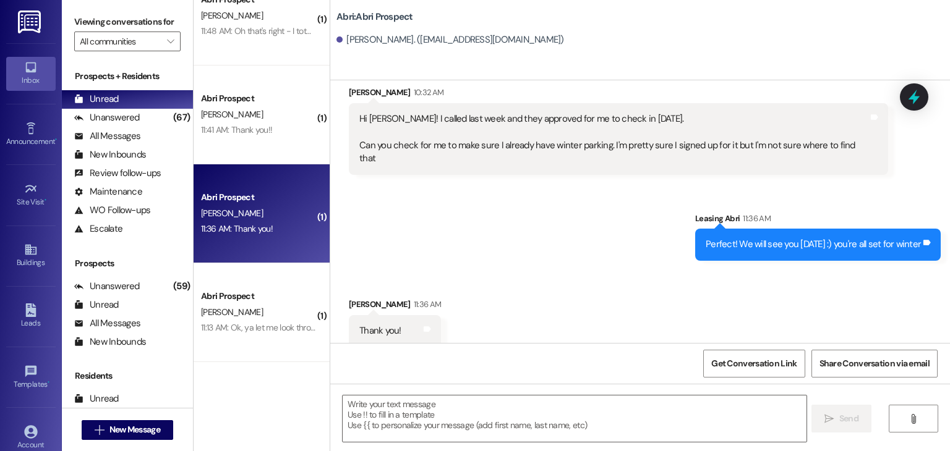
scroll to position [216, 0]
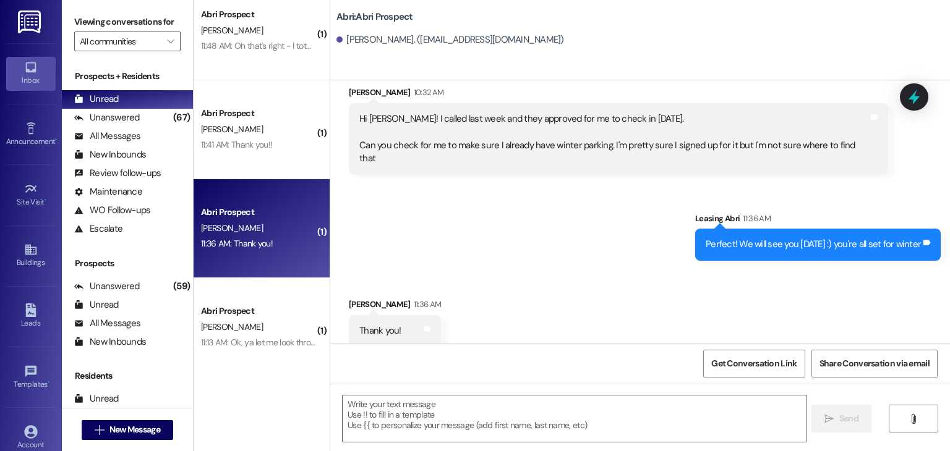
click at [286, 154] on div "Abri Prospect T. Nunn 11:41 AM: Thank you!! 11:41 AM: Thank you!!" at bounding box center [262, 129] width 136 height 99
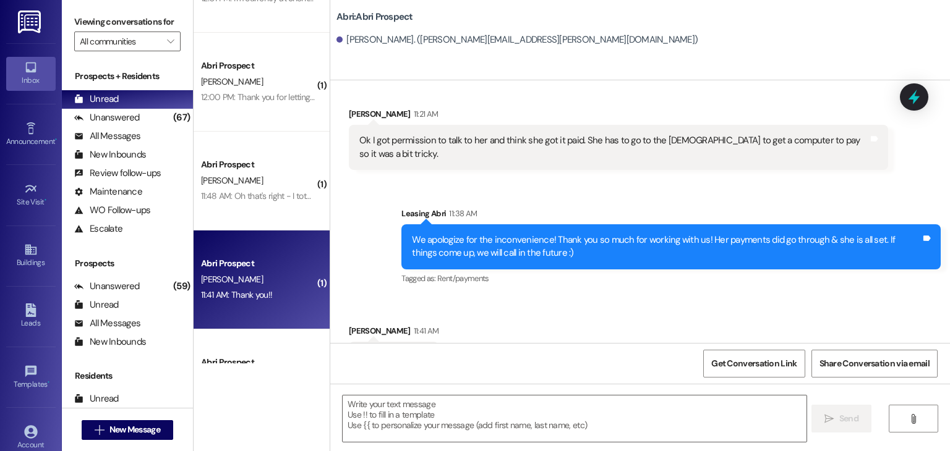
scroll to position [64, 0]
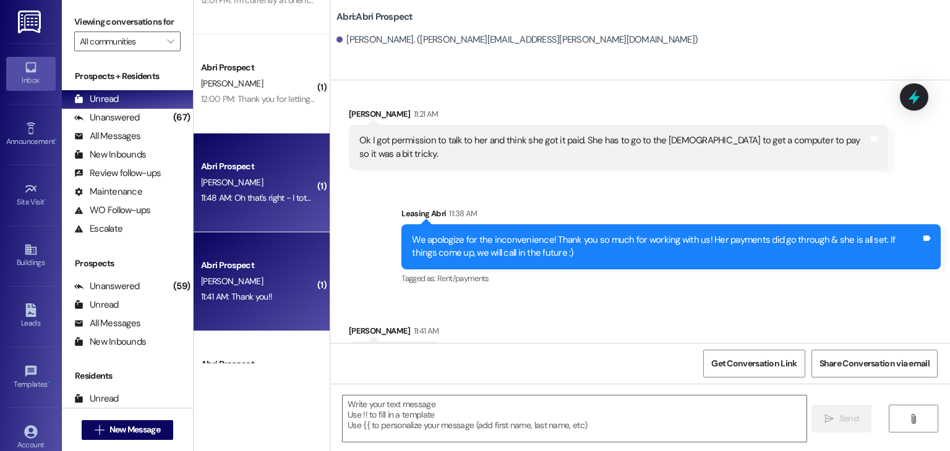
click at [276, 181] on div "M. Maynard" at bounding box center [258, 182] width 117 height 15
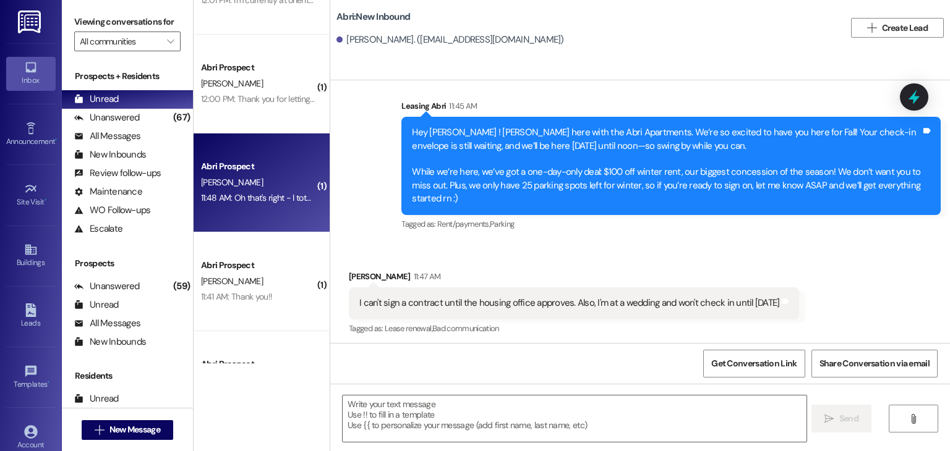
scroll to position [1335, 0]
click at [444, 421] on textarea at bounding box center [574, 419] width 463 height 46
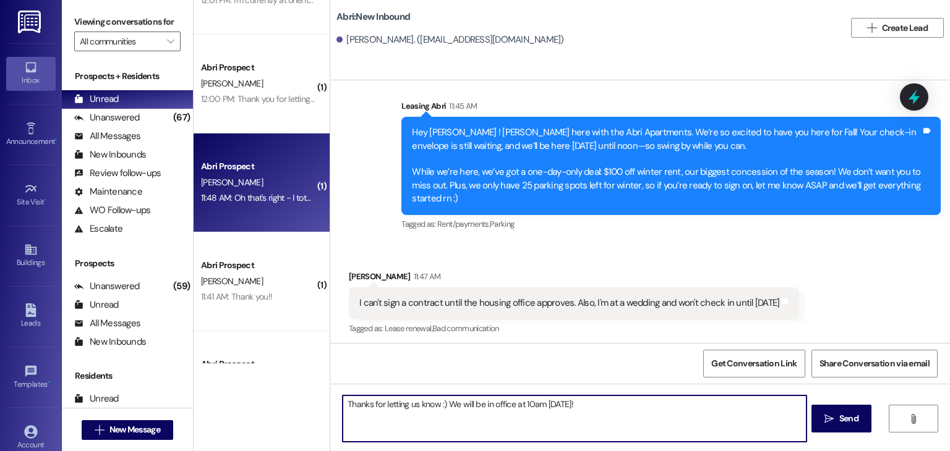
click at [343, 406] on textarea "Thanks for letting us know :) We will be in office at 10am on Monday!" at bounding box center [574, 419] width 463 height 46
type textarea "Oh gotcha. Keep us posted. That deal is onlThanks for letting us know :) We wil…"
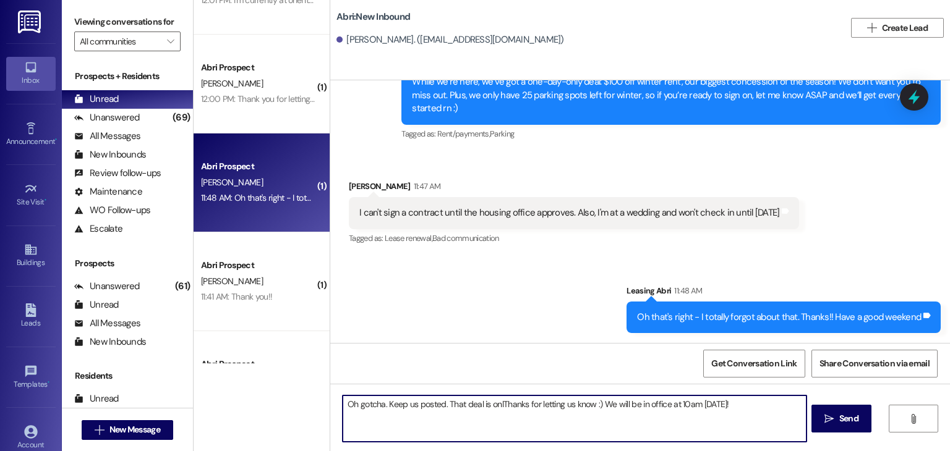
click at [744, 410] on textarea "Oh gotcha. Keep us posted. That deal is onlThanks for letting us know :) We wil…" at bounding box center [574, 419] width 463 height 46
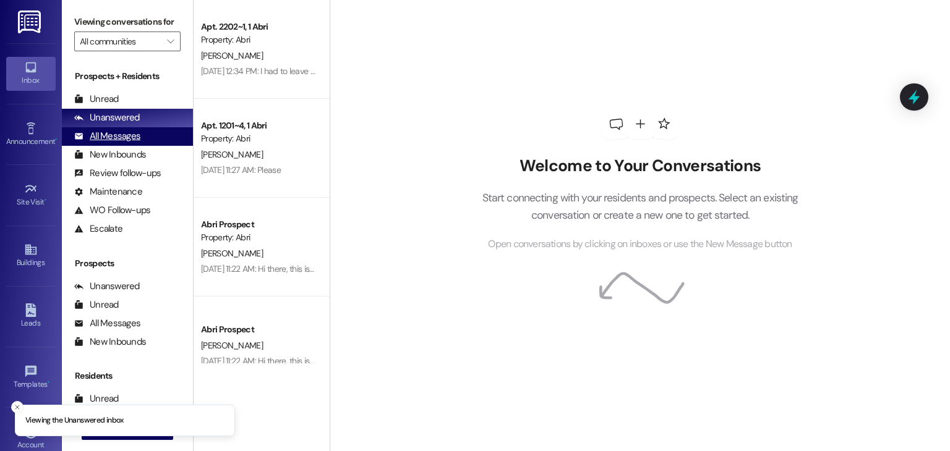
click at [127, 133] on div "All Messages" at bounding box center [107, 136] width 66 height 13
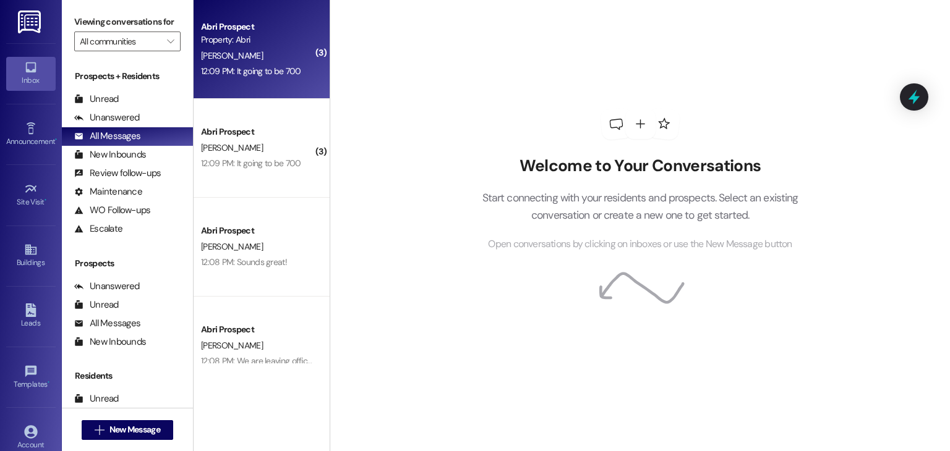
click at [281, 85] on div "Abri Prospect Property: [PERSON_NAME] 12:09 PM: It going to be 700 12:09 PM: It…" at bounding box center [262, 49] width 136 height 99
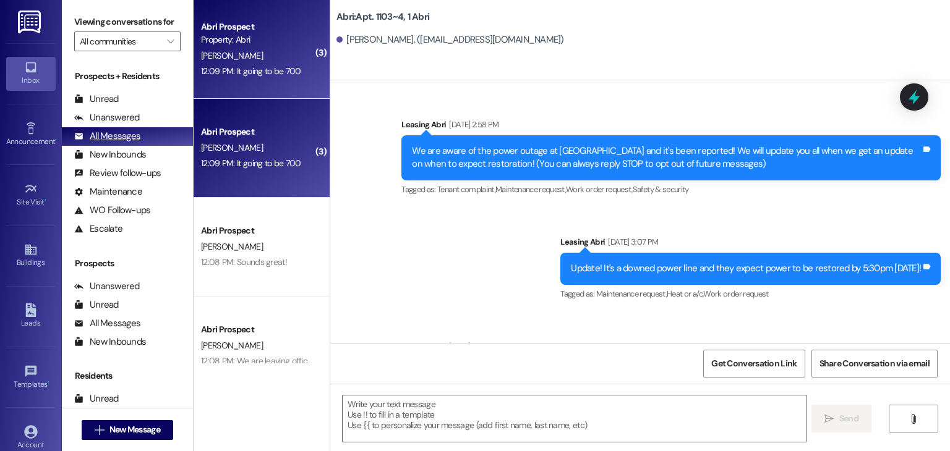
scroll to position [207, 0]
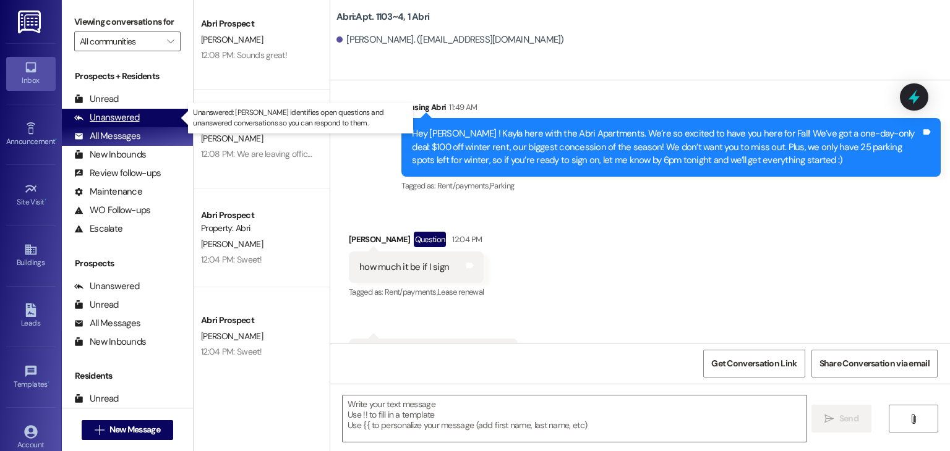
click at [131, 124] on div "Unanswered" at bounding box center [107, 117] width 66 height 13
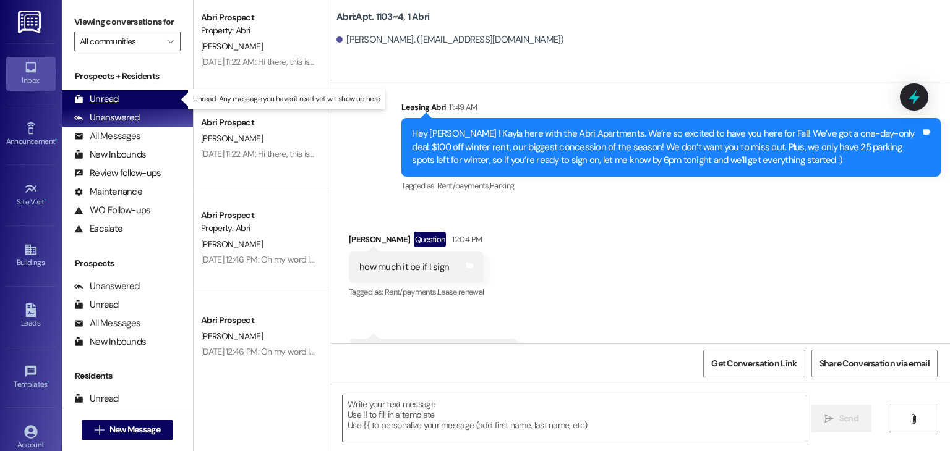
click at [134, 102] on div "Unread (0)" at bounding box center [127, 99] width 131 height 19
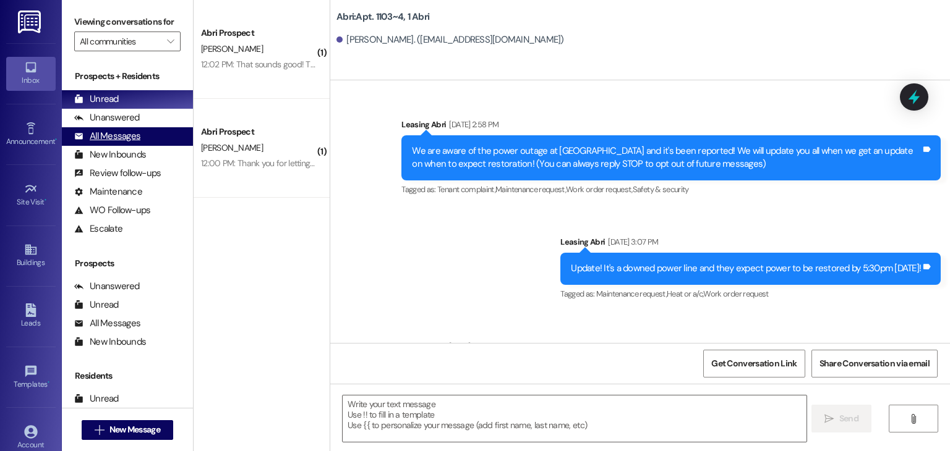
scroll to position [67345, 0]
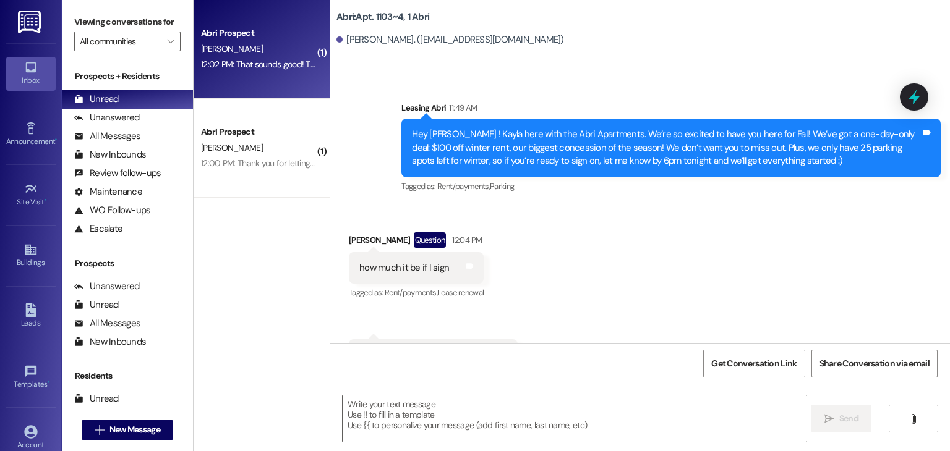
click at [234, 72] on div "12:02 PM: That sounds good! Thank you so much! 12:02 PM: That sounds good! Than…" at bounding box center [258, 64] width 117 height 15
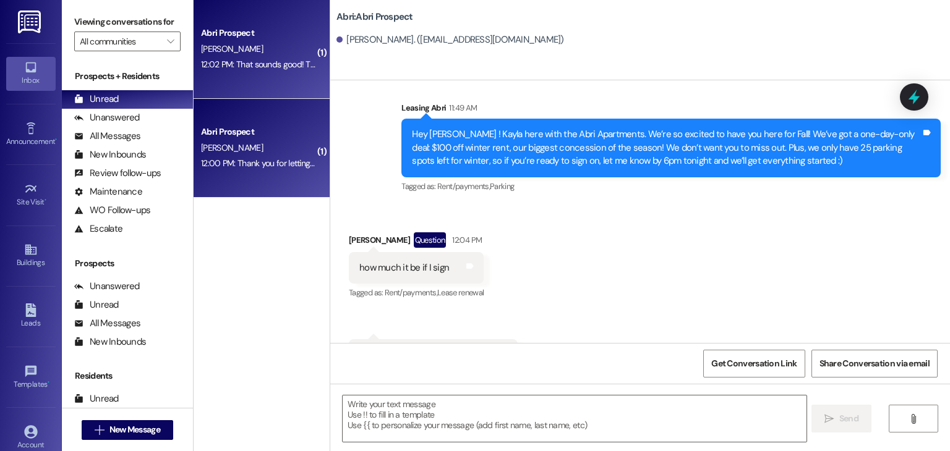
click at [252, 127] on div "Abri Prospect" at bounding box center [258, 132] width 114 height 13
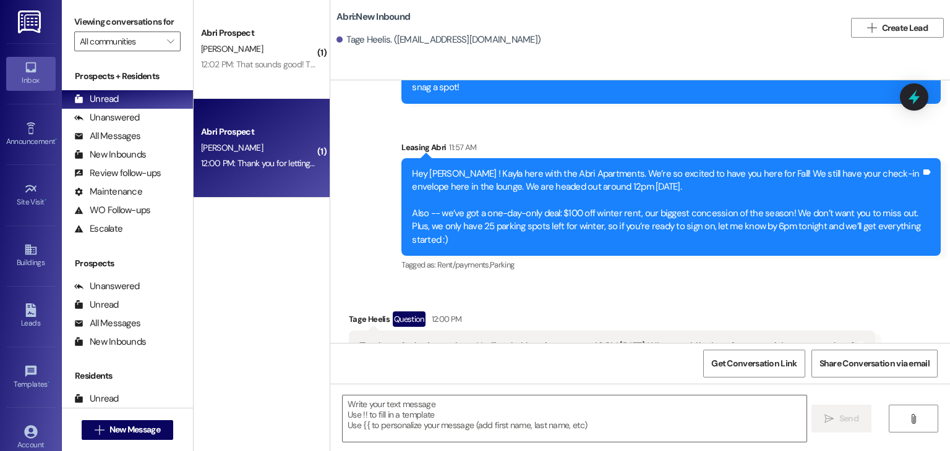
scroll to position [2067, 0]
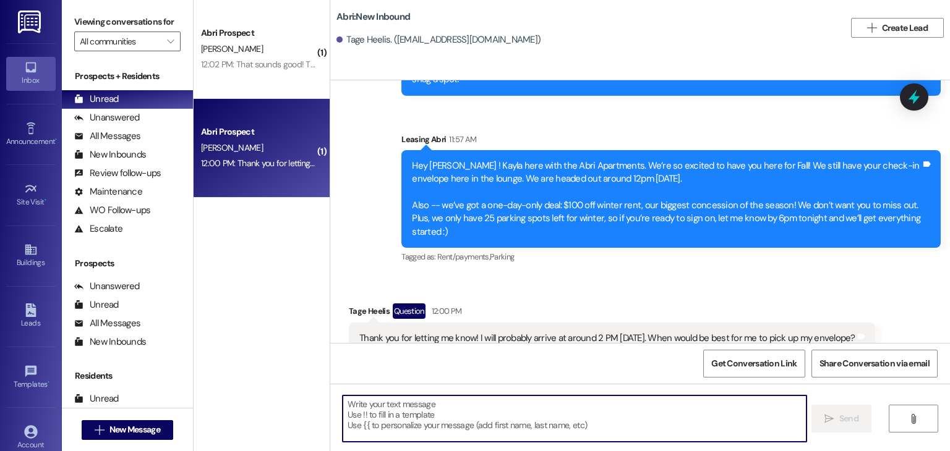
click at [453, 412] on textarea at bounding box center [574, 419] width 463 height 46
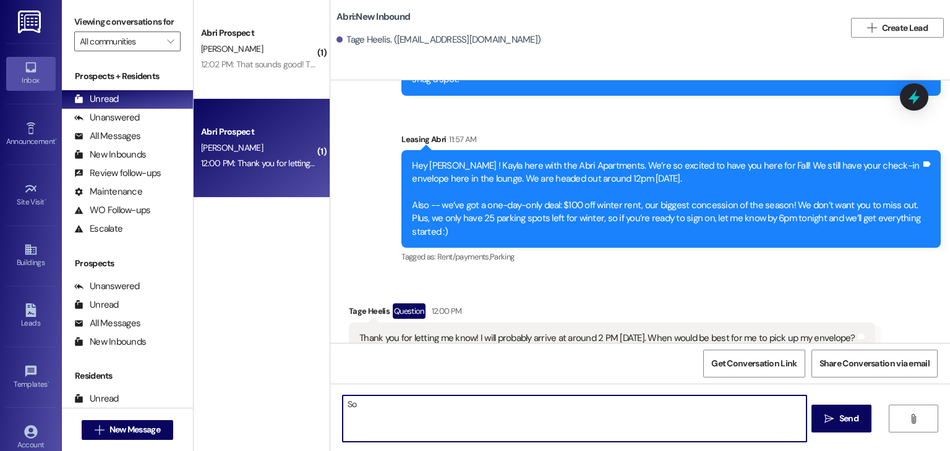
type textarea "S"
click at [720, 401] on textarea "We're leaving office now, but some of your roommates have checked in already. Y…" at bounding box center [574, 419] width 463 height 46
click at [759, 408] on textarea "We're leaving office now, but some of your roommates have checked in already. Y…" at bounding box center [574, 419] width 463 height 46
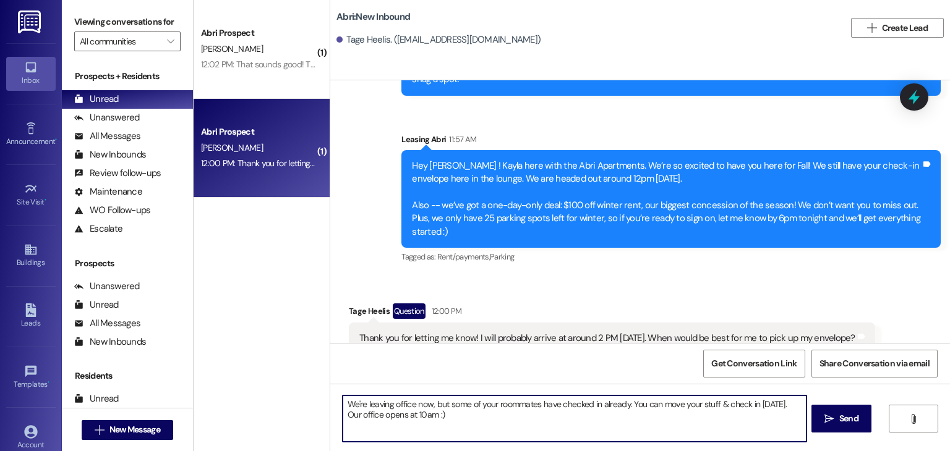
type textarea "We're leaving office now, but some of your roommates have checked in already. Y…"
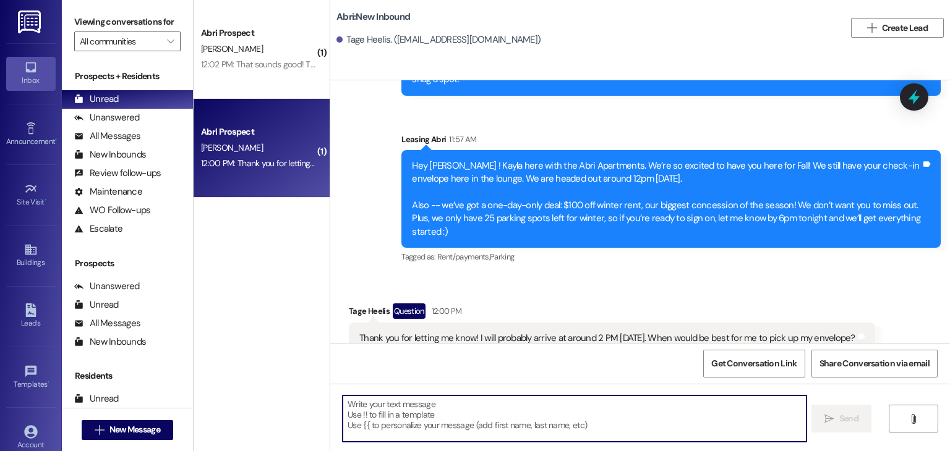
scroll to position [2167, 0]
